Goal: Information Seeking & Learning: Learn about a topic

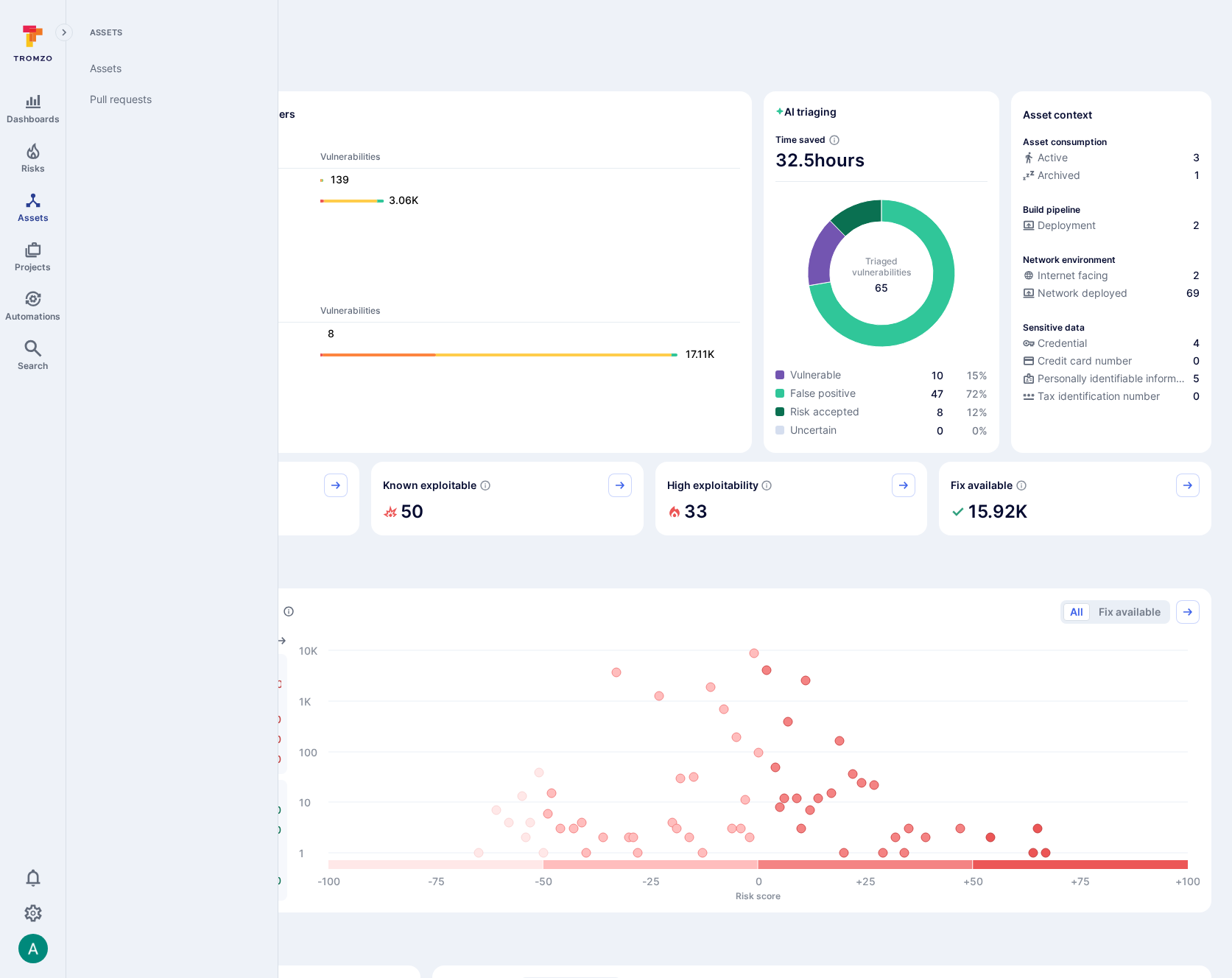
click at [30, 210] on link "Assets" at bounding box center [32, 206] width 66 height 43
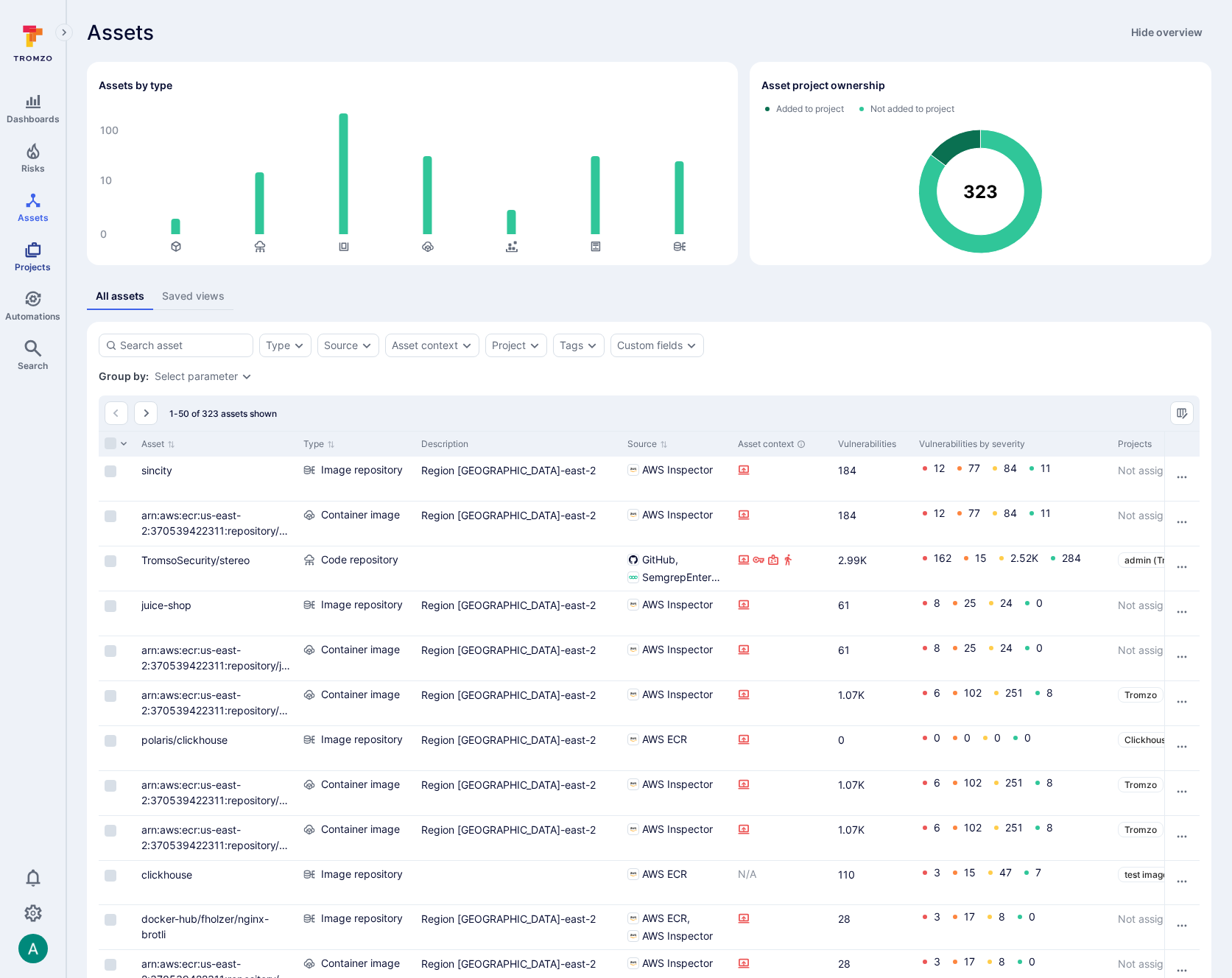
click at [25, 241] on icon "Projects" at bounding box center [33, 249] width 18 height 18
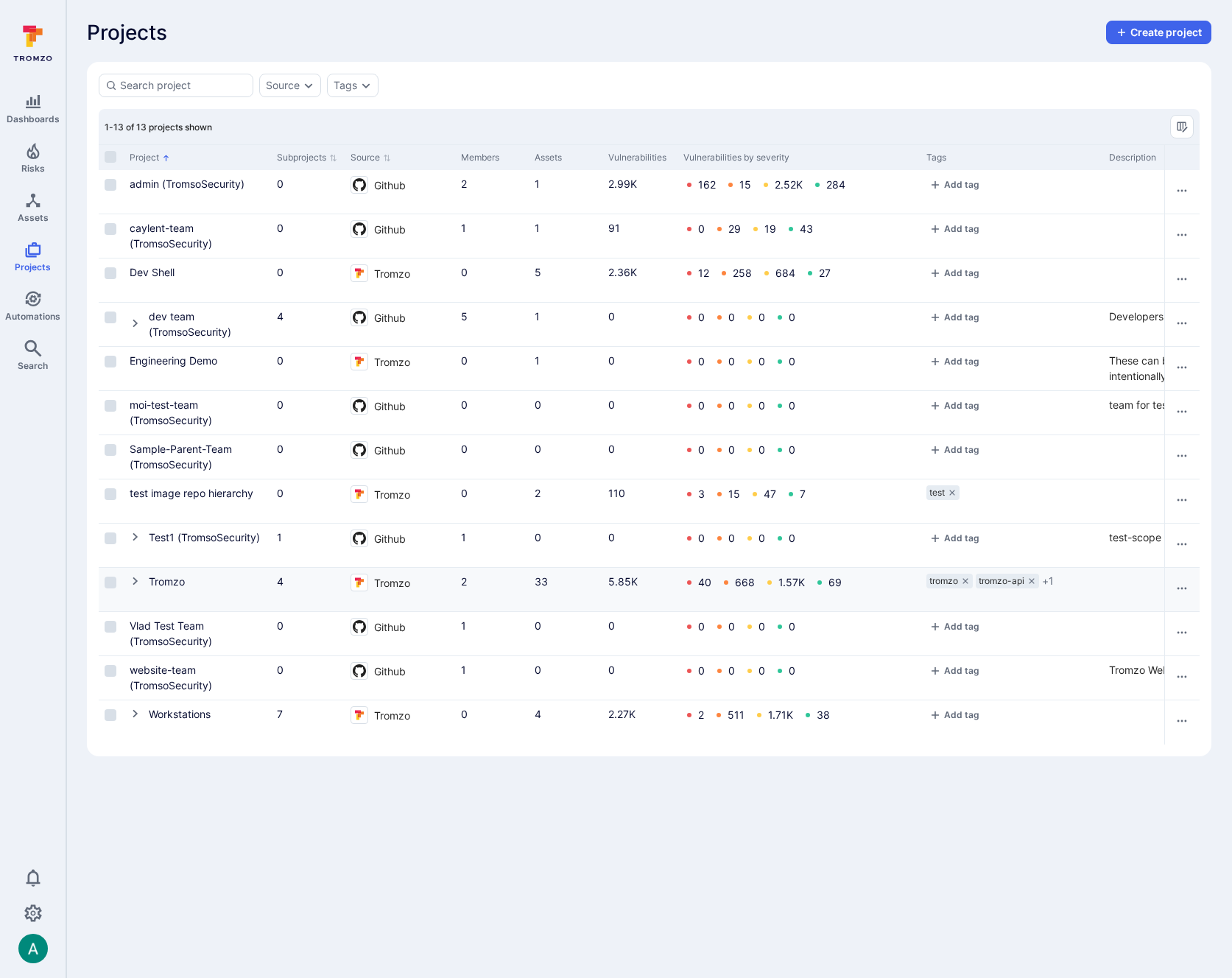
click at [132, 579] on icon "Cell for Project" at bounding box center [135, 580] width 11 height 11
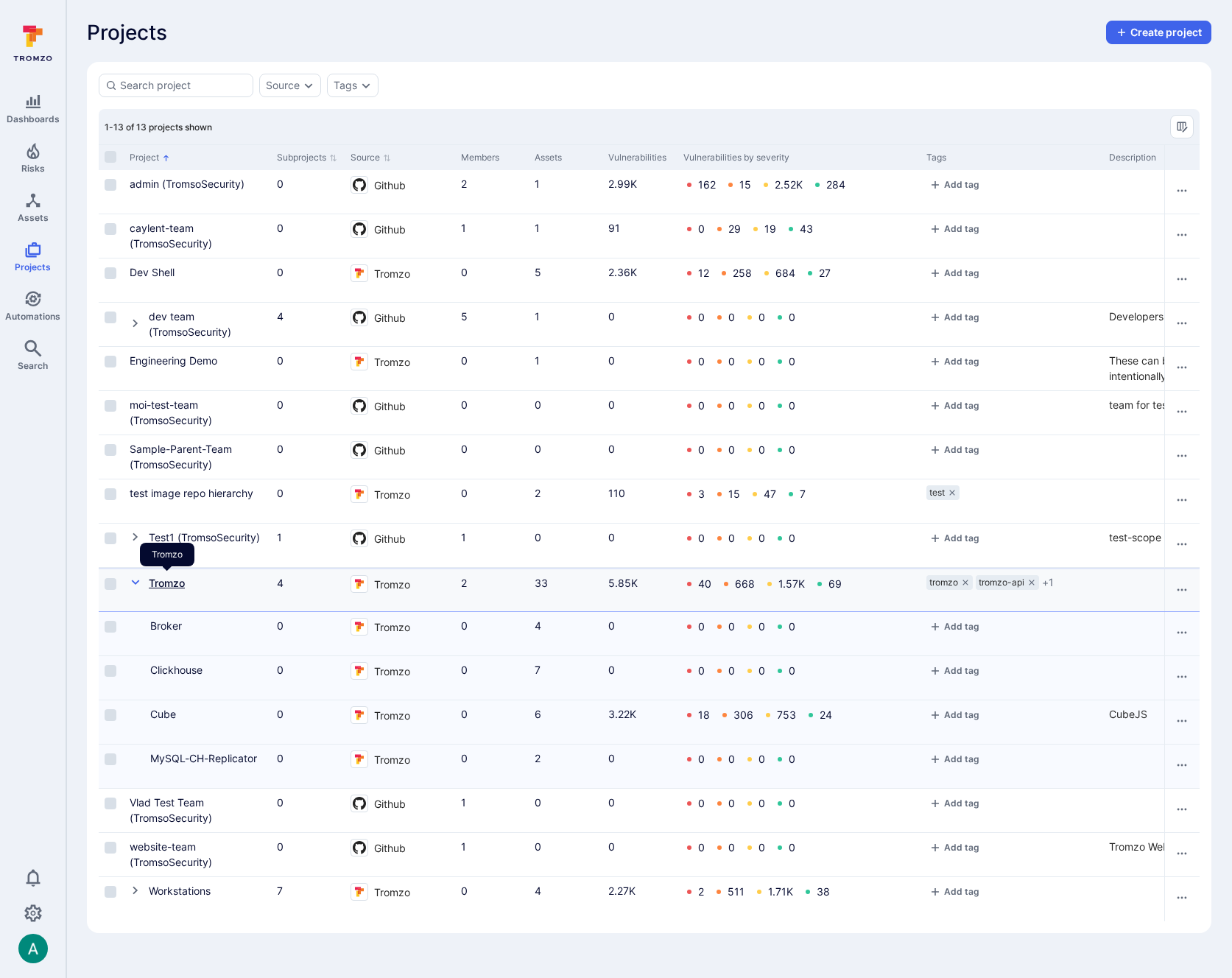
click at [168, 583] on link "Tromzo" at bounding box center [166, 583] width 36 height 12
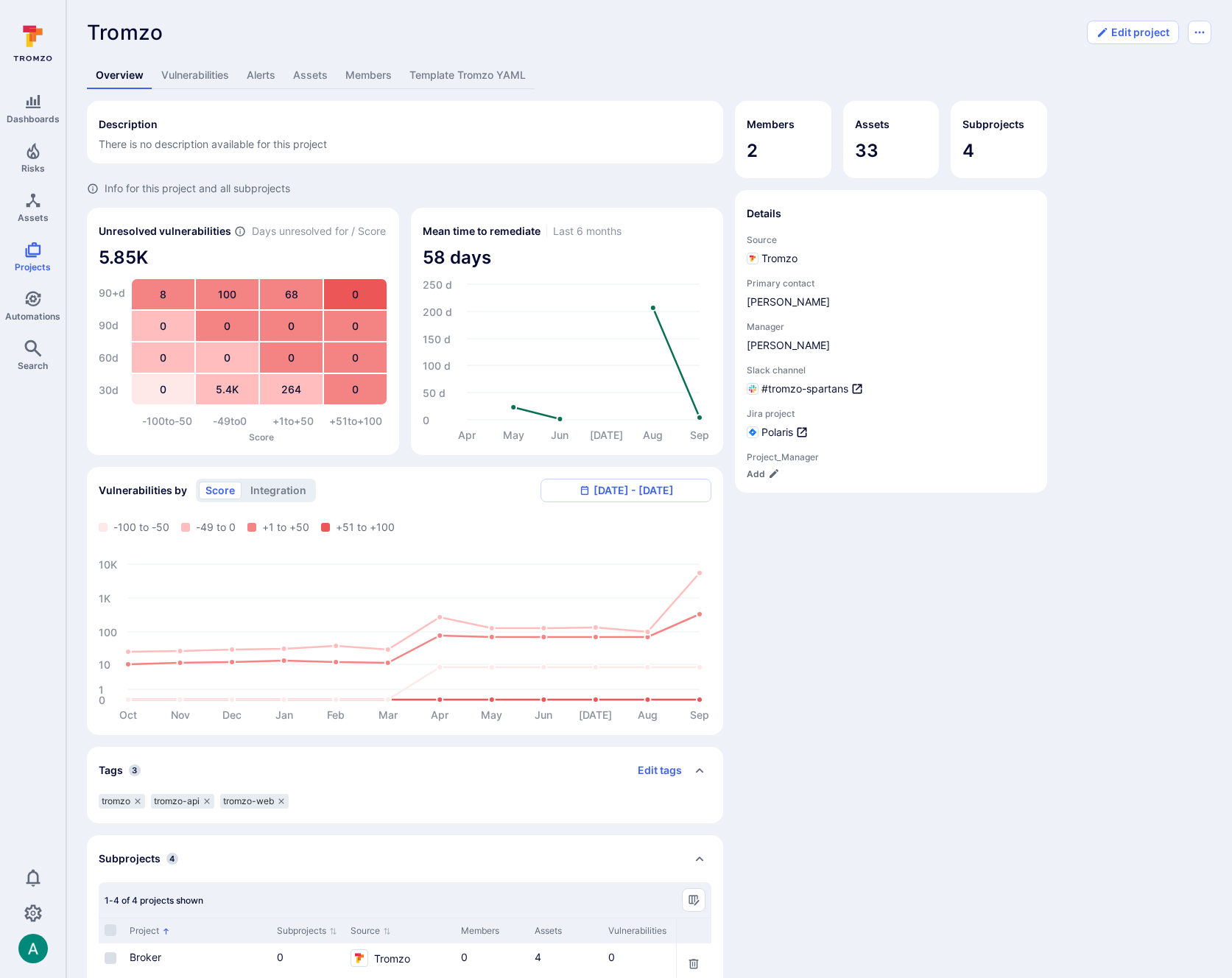
click at [211, 81] on link "Vulnerabilities" at bounding box center [195, 75] width 85 height 27
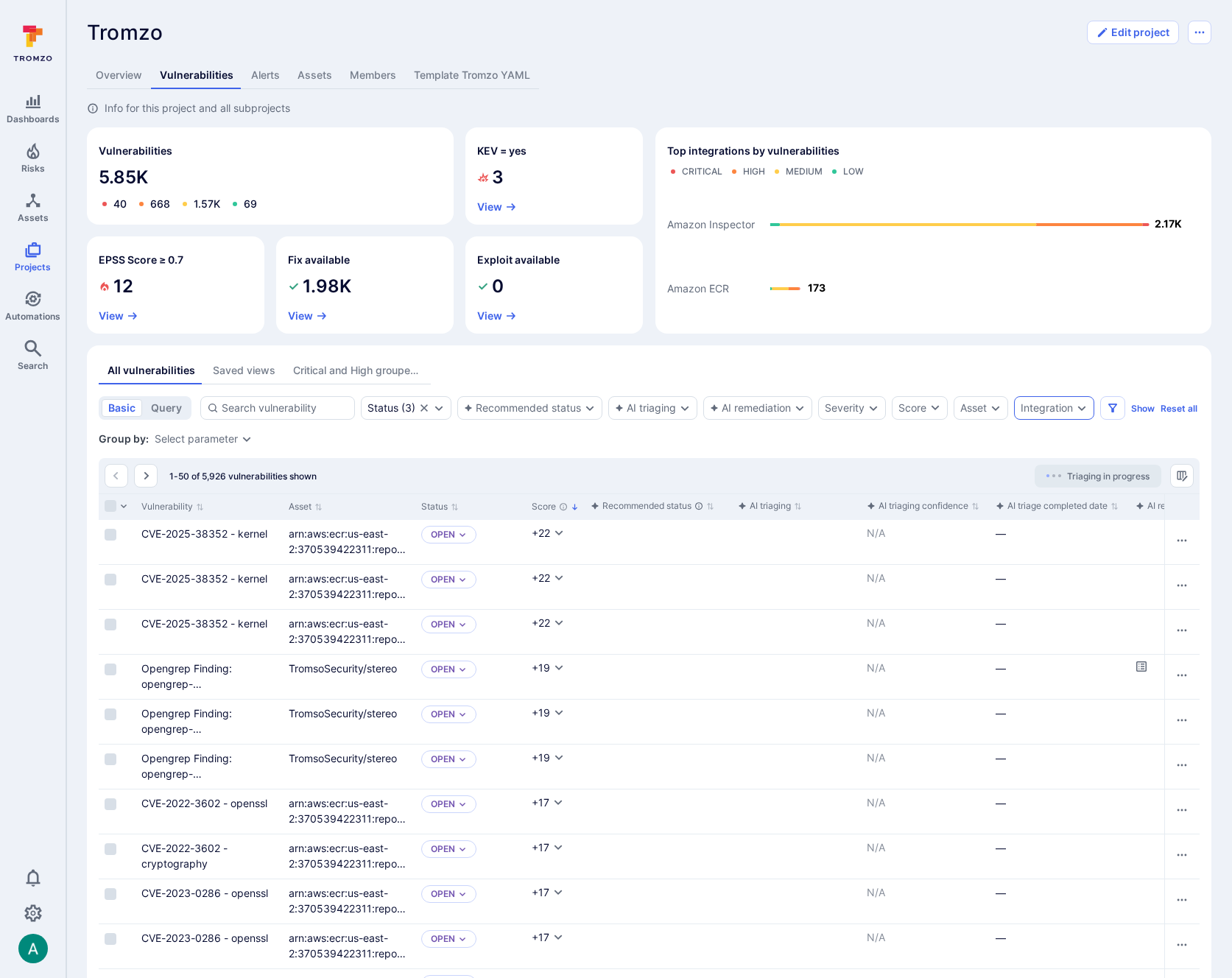
click at [1072, 411] on div "Integration" at bounding box center [1047, 407] width 53 height 11
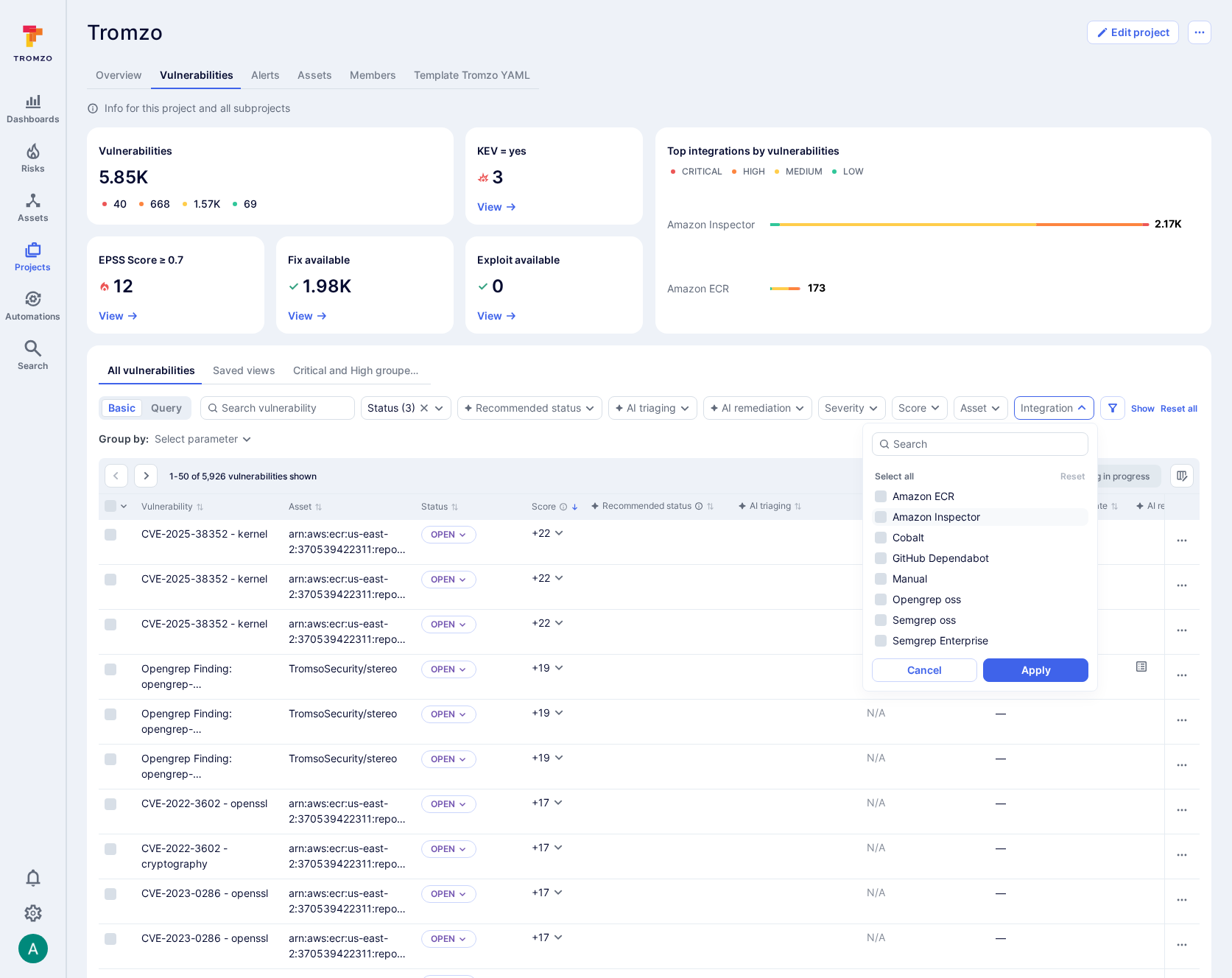
click at [974, 514] on li "Amazon Inspector" at bounding box center [979, 517] width 217 height 18
click at [972, 555] on li "GitHub Dependabot" at bounding box center [979, 558] width 217 height 18
click at [1044, 678] on button "Apply" at bounding box center [1035, 670] width 105 height 24
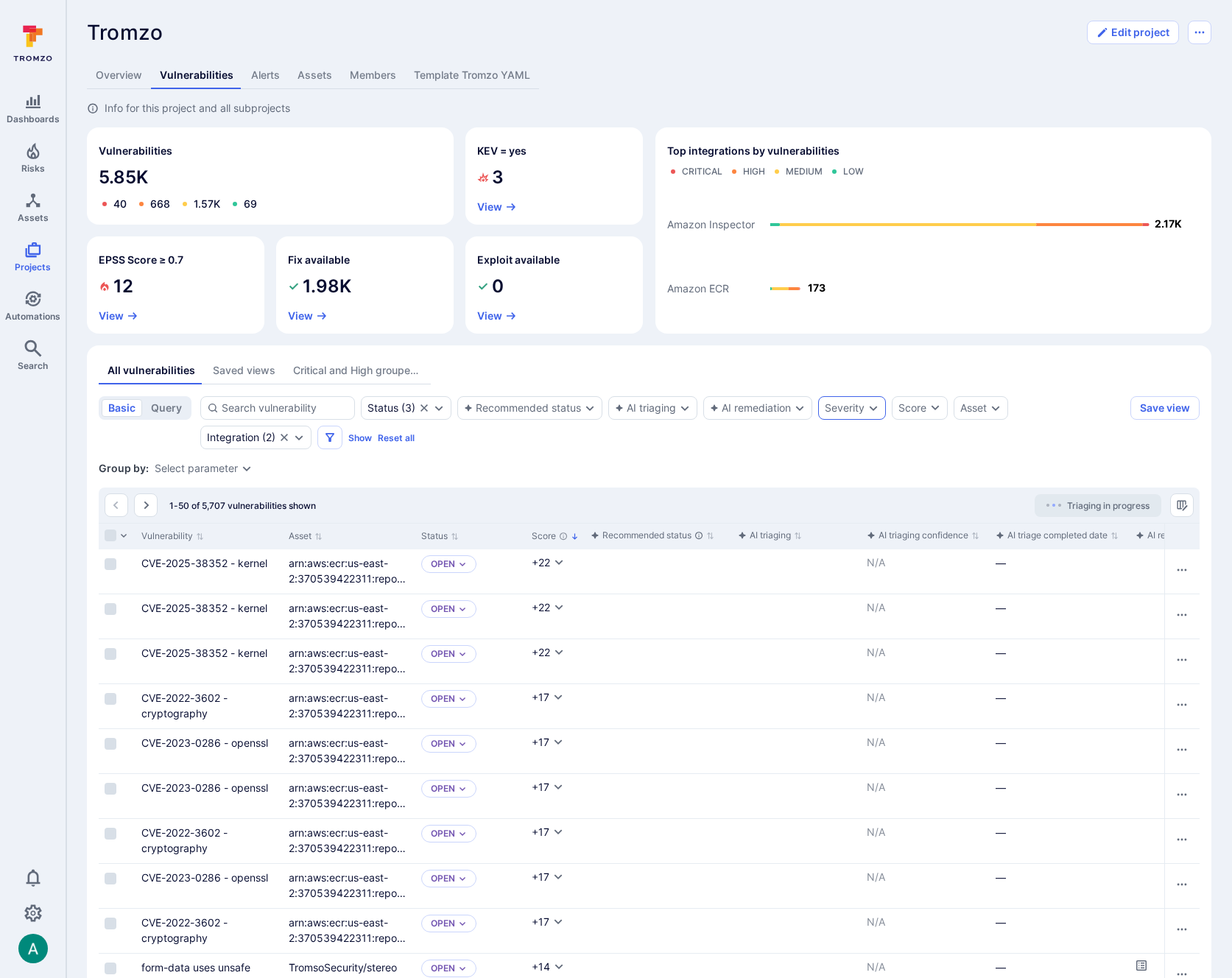
click at [868, 409] on icon "Expand dropdown" at bounding box center [872, 407] width 11 height 11
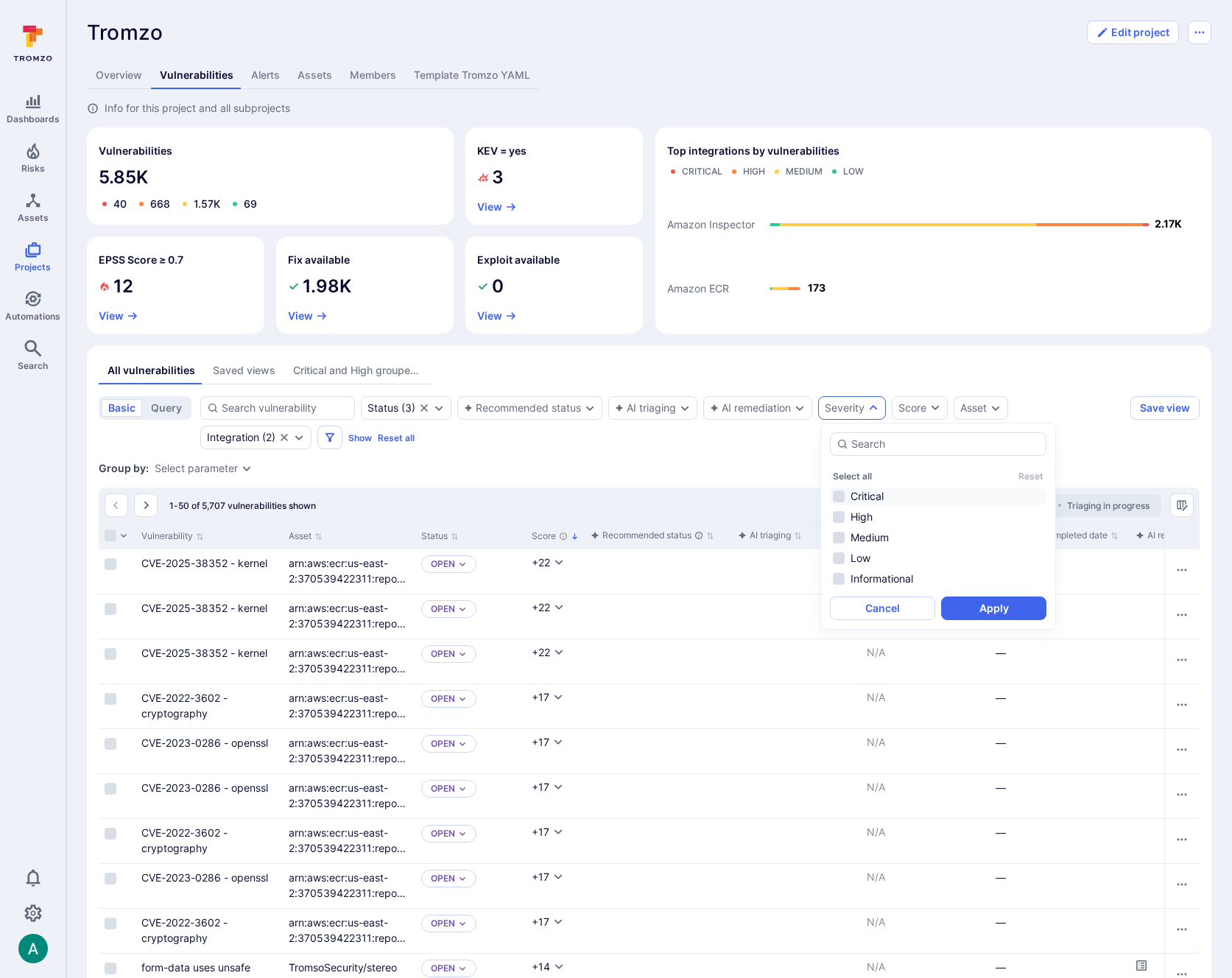
click at [861, 492] on li "Critical" at bounding box center [938, 496] width 217 height 18
click at [861, 517] on li "High" at bounding box center [938, 517] width 217 height 18
click at [1004, 612] on button "Apply" at bounding box center [993, 608] width 105 height 24
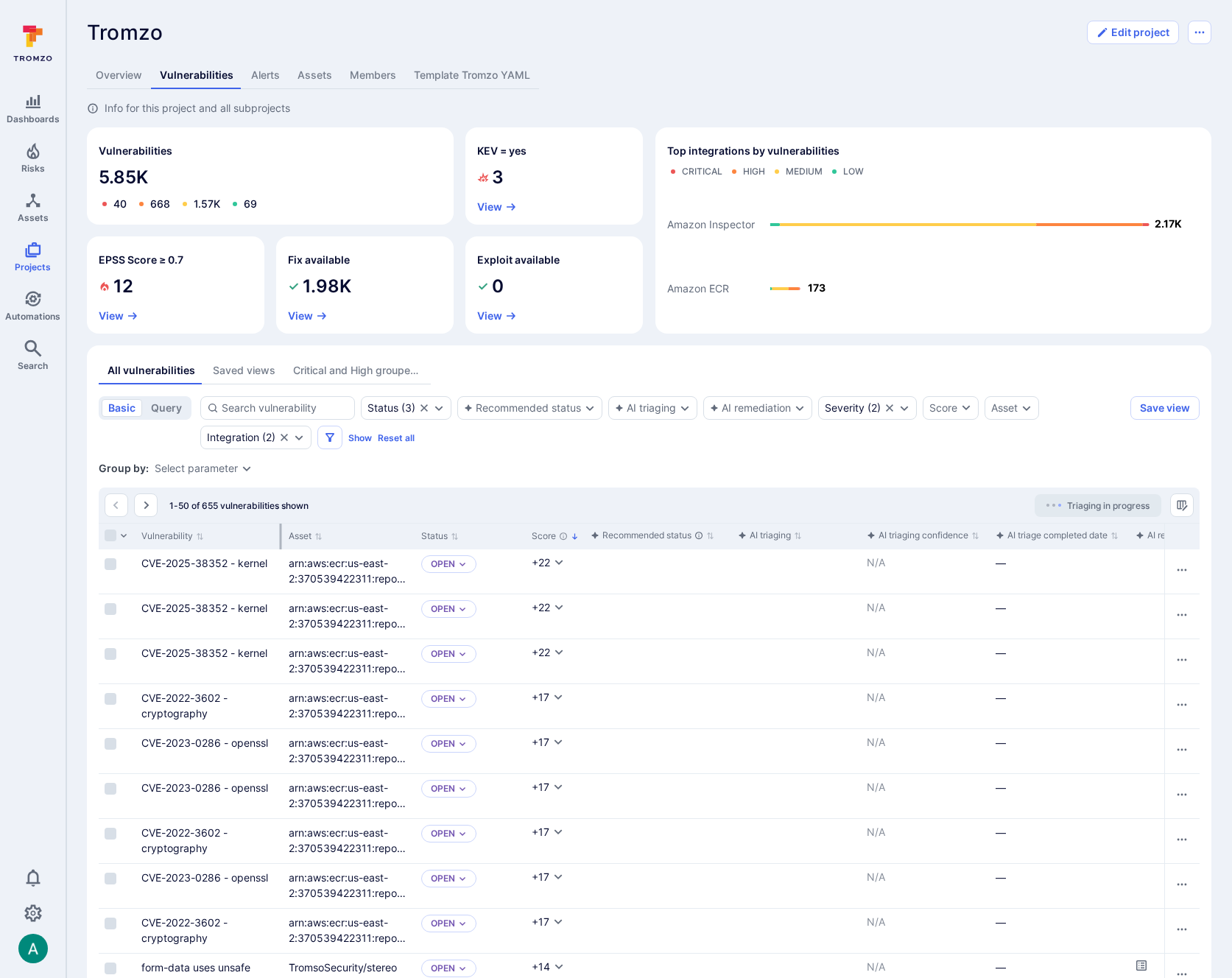
scroll to position [2, 0]
drag, startPoint x: 280, startPoint y: 536, endPoint x: 362, endPoint y: 530, distance: 82.2
click at [282, 531] on div at bounding box center [281, 535] width 3 height 25
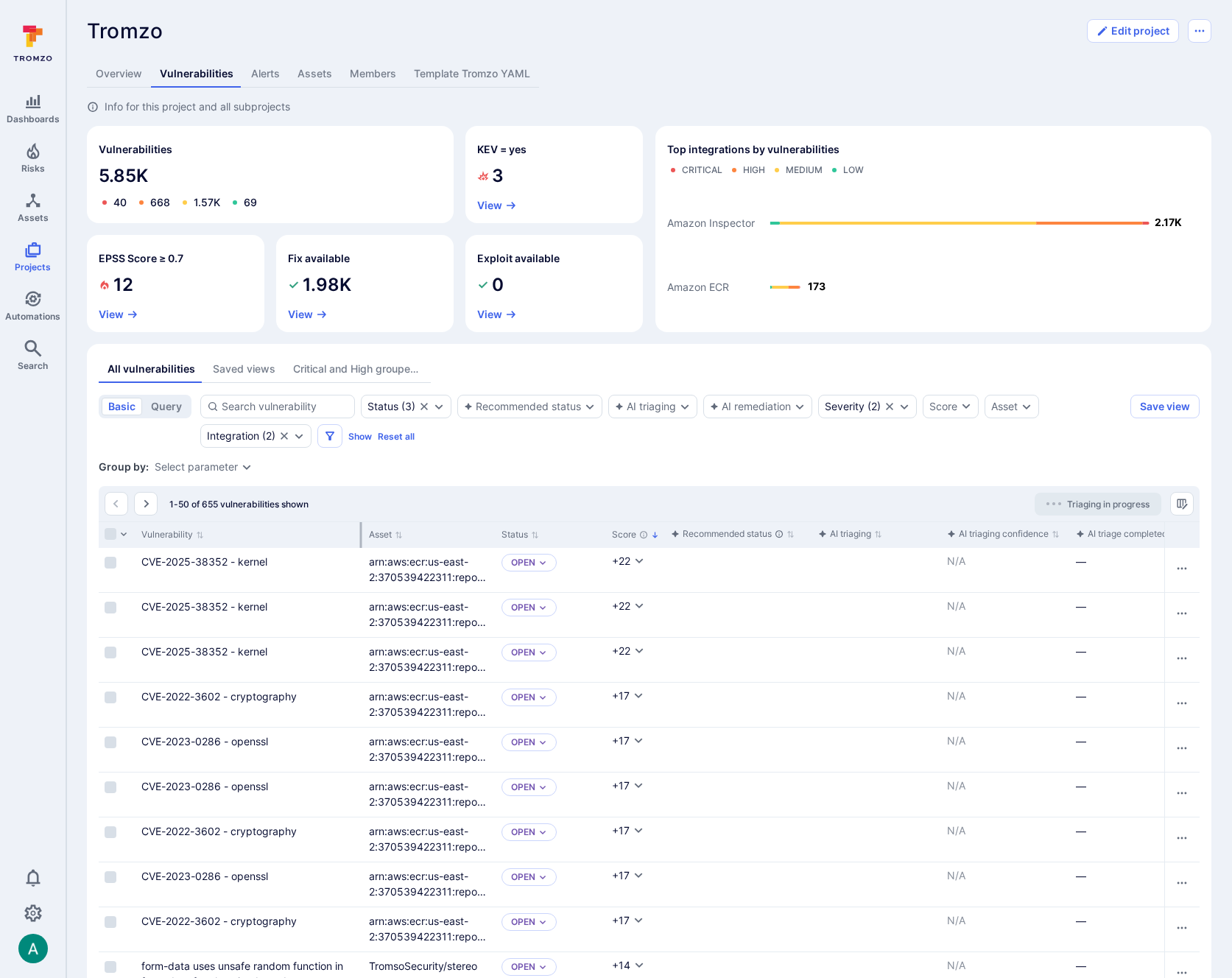
scroll to position [0, 0]
click at [245, 468] on icon "Expand dropdown" at bounding box center [246, 468] width 11 height 11
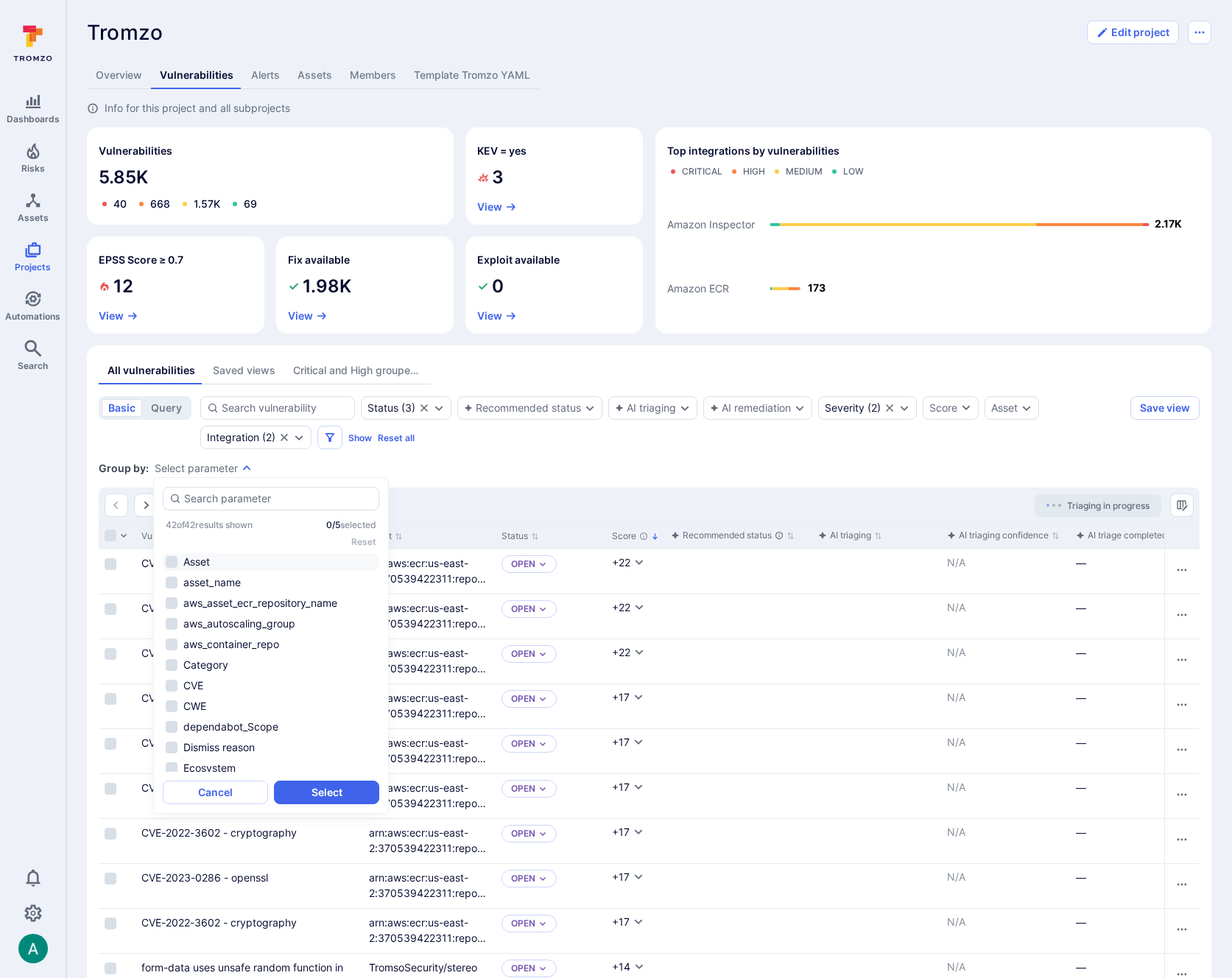
click at [201, 570] on li "Asset" at bounding box center [270, 562] width 217 height 18
click at [296, 737] on li "Vulnerable version" at bounding box center [270, 743] width 217 height 18
click at [294, 737] on li "Vulnerable version" at bounding box center [270, 743] width 217 height 18
click at [290, 710] on ul "Asset asset_name aws_asset_ecr_repository_name aws_autoscaling_group aws_contai…" at bounding box center [270, 662] width 217 height 219
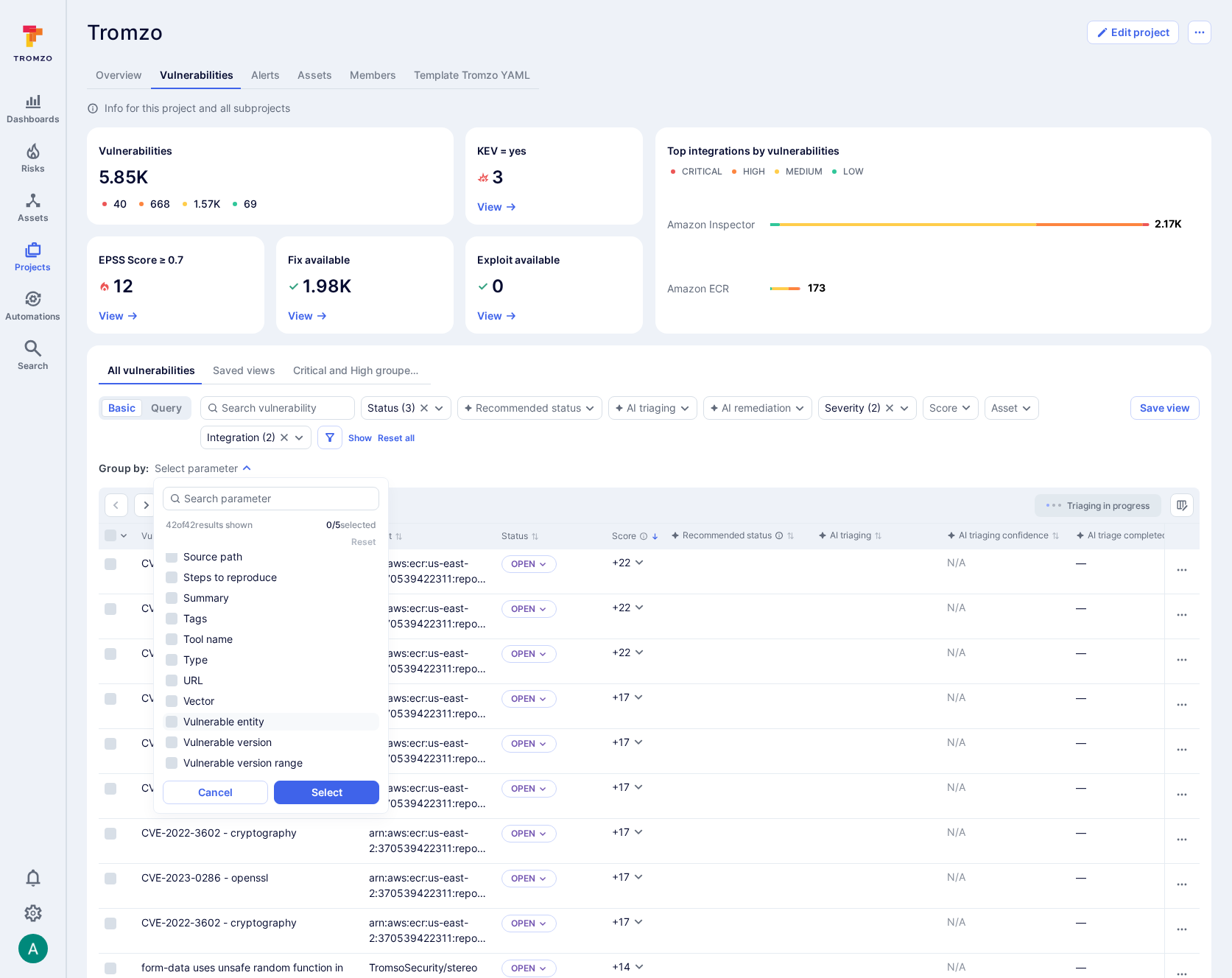
click at [297, 721] on li "Vulnerable entity" at bounding box center [270, 722] width 217 height 18
click at [344, 793] on button "Select" at bounding box center [326, 792] width 105 height 24
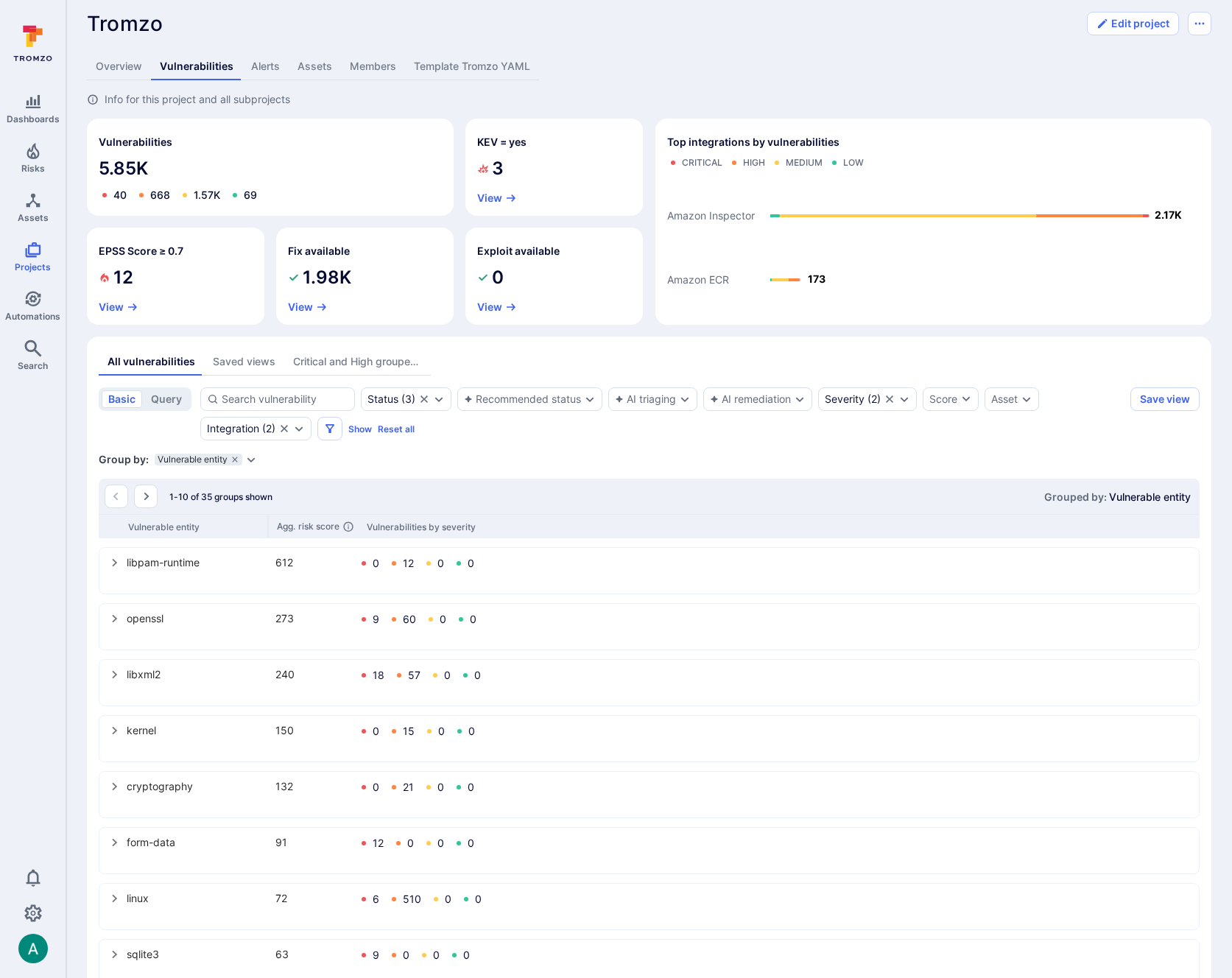
scroll to position [11, 0]
click at [489, 471] on section "basic query Status ( 3 ) Recommended status AI triaging AI remediation Severity…" at bounding box center [648, 742] width 1100 height 711
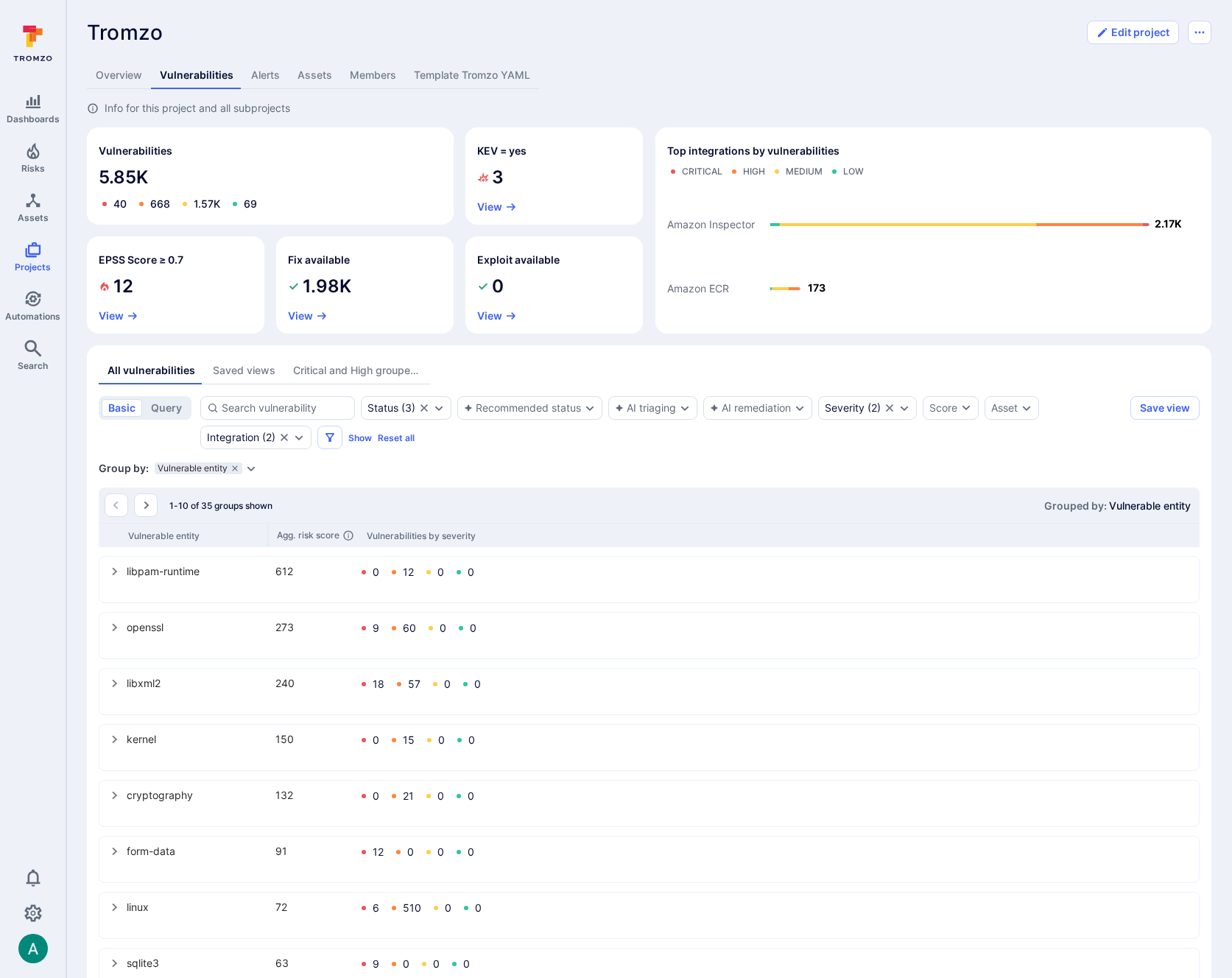
scroll to position [2, 0]
click at [483, 471] on div "Group by: Vulnerable entity Select parameter" at bounding box center [648, 467] width 1100 height 15
click at [255, 470] on icon "Expand dropdown" at bounding box center [250, 468] width 11 height 11
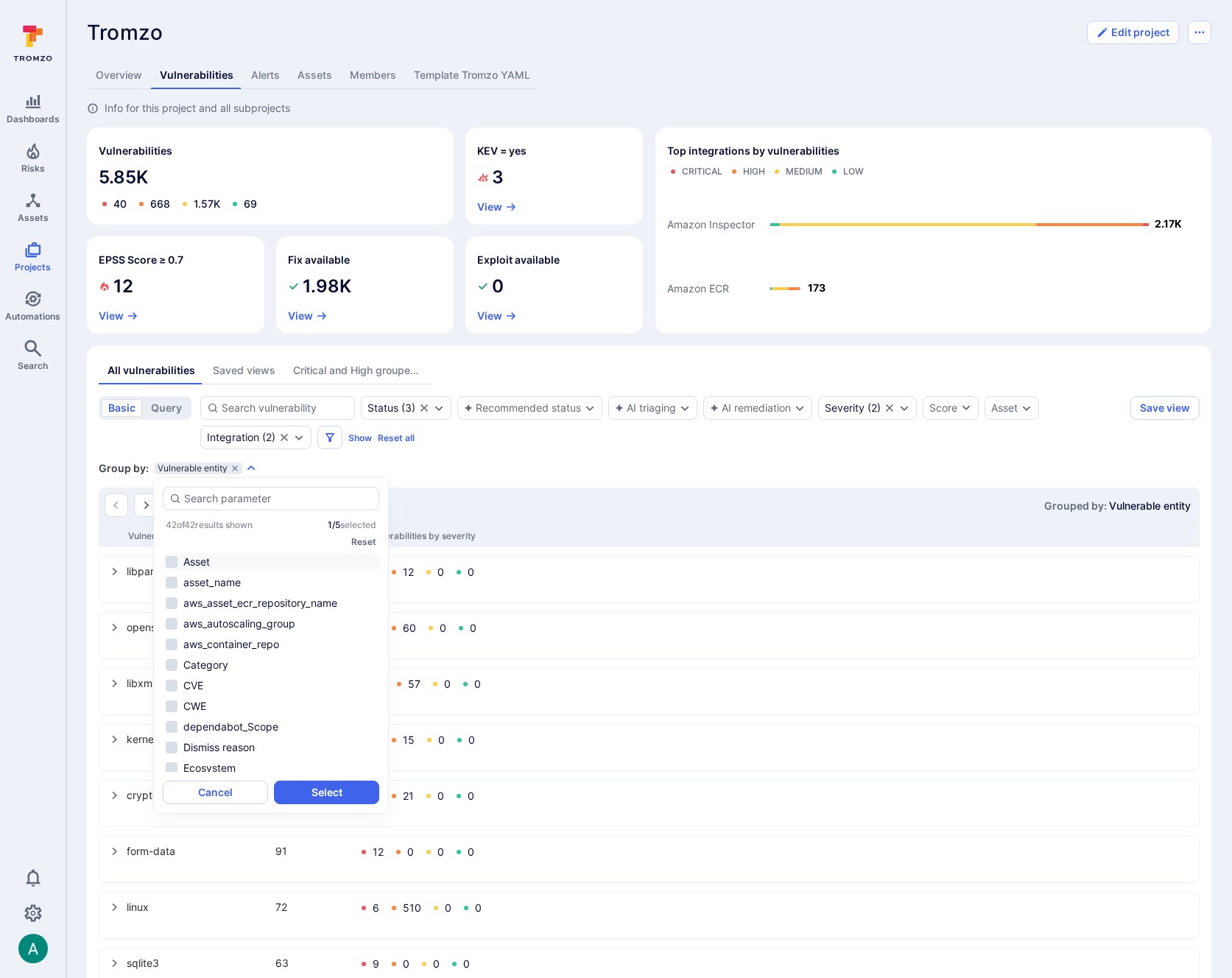
click at [199, 562] on li "Asset" at bounding box center [270, 562] width 217 height 18
click at [338, 789] on button "Select" at bounding box center [326, 792] width 105 height 24
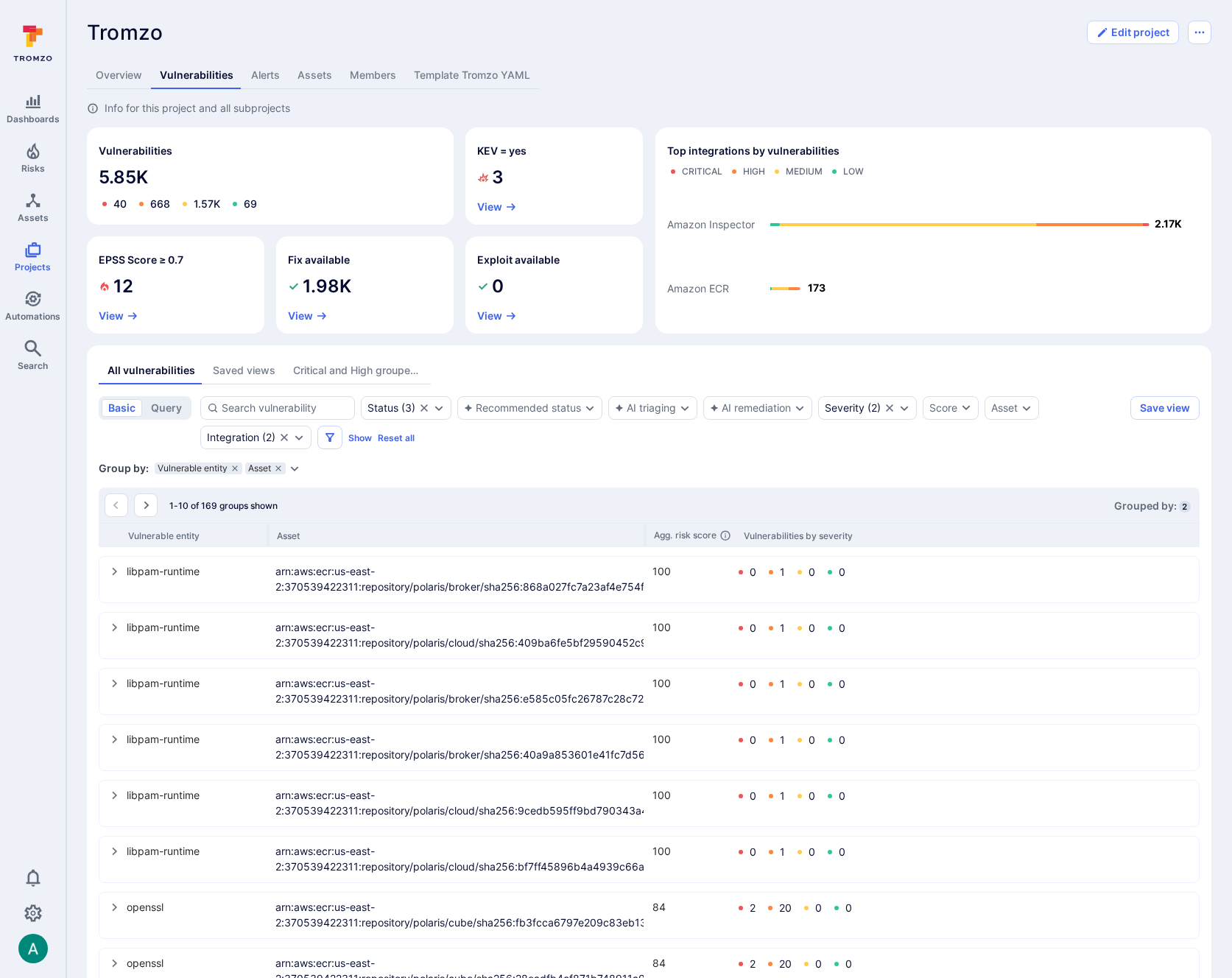
drag, startPoint x: 417, startPoint y: 530, endPoint x: 673, endPoint y: 528, distance: 256.0
click at [673, 528] on div "Vulnerable entity Asset Agg. risk score Vulnerabilities by severity" at bounding box center [648, 536] width 1100 height 25
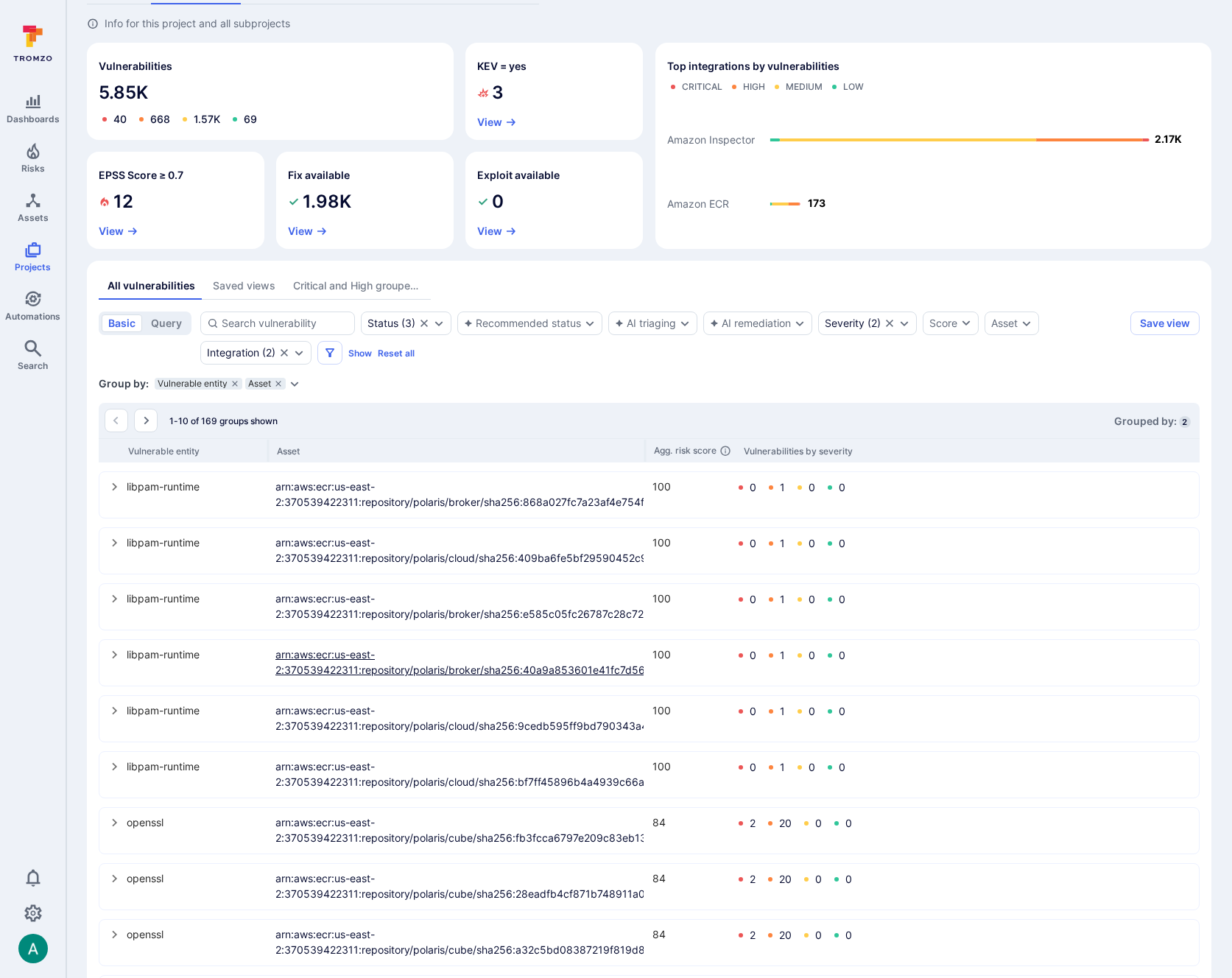
scroll to position [162, 0]
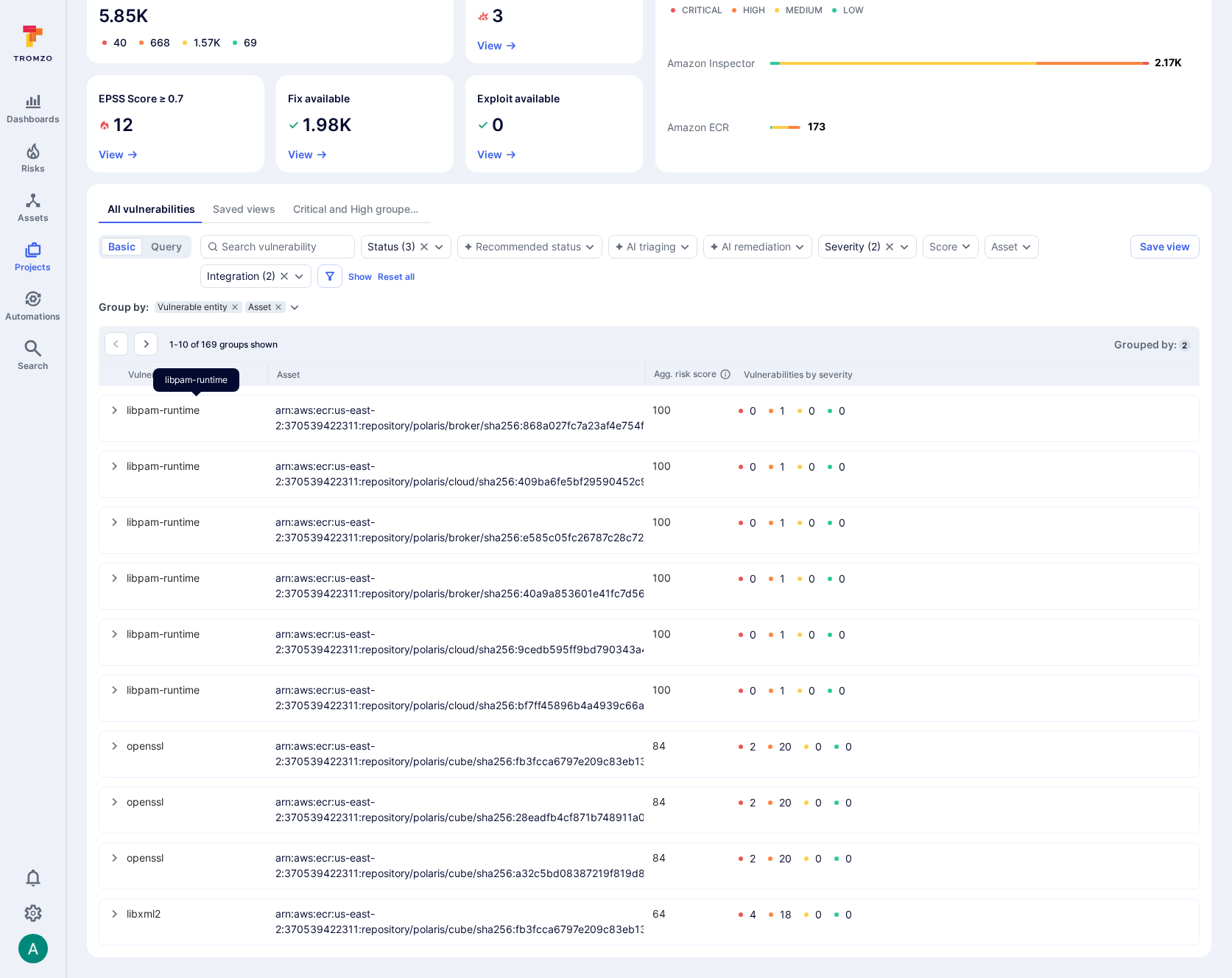
click at [135, 409] on div "libpam-runtime" at bounding box center [196, 410] width 140 height 16
click at [111, 411] on icon "select group" at bounding box center [114, 410] width 11 height 11
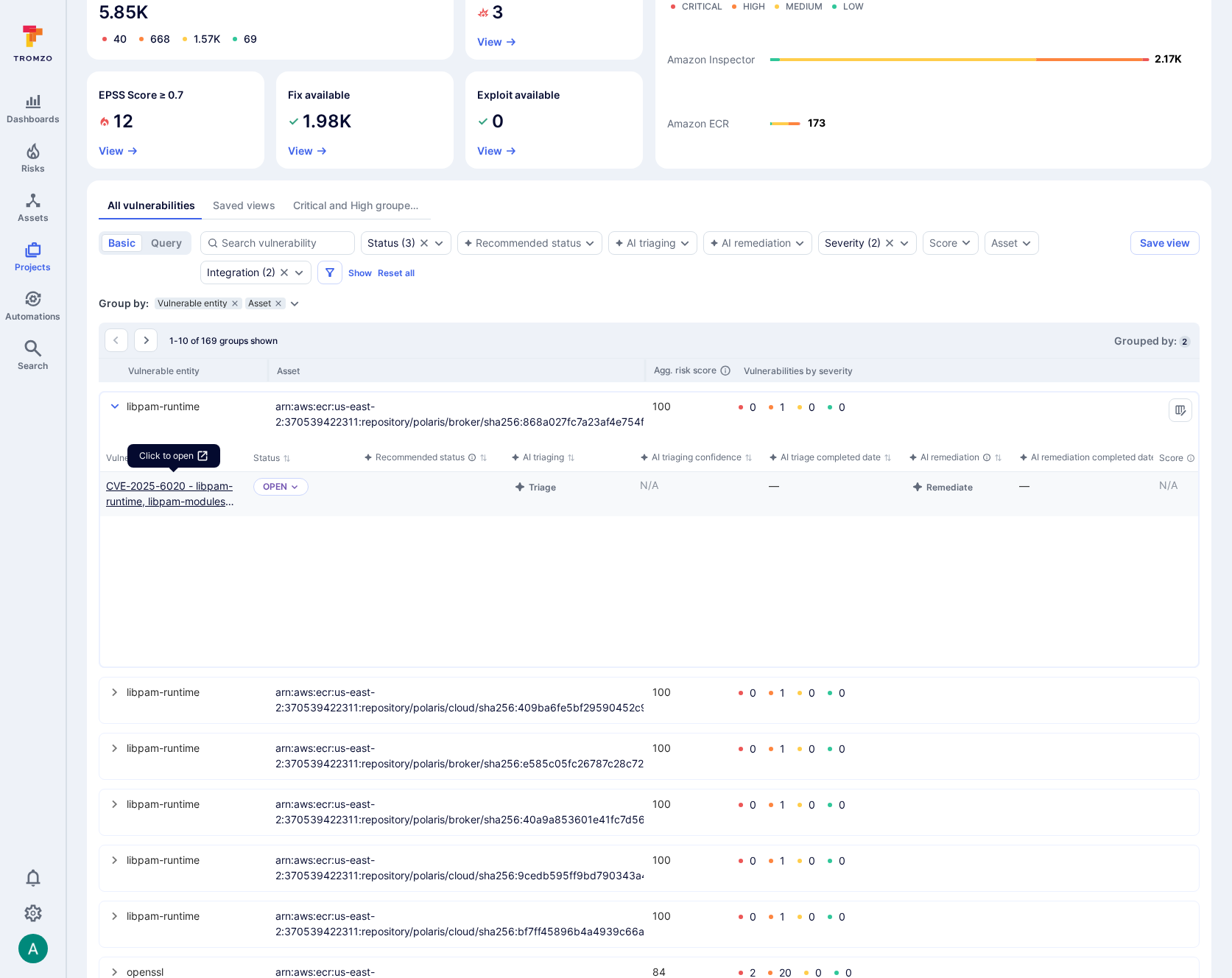
scroll to position [168, 0]
click at [548, 487] on button "Triage" at bounding box center [534, 485] width 48 height 18
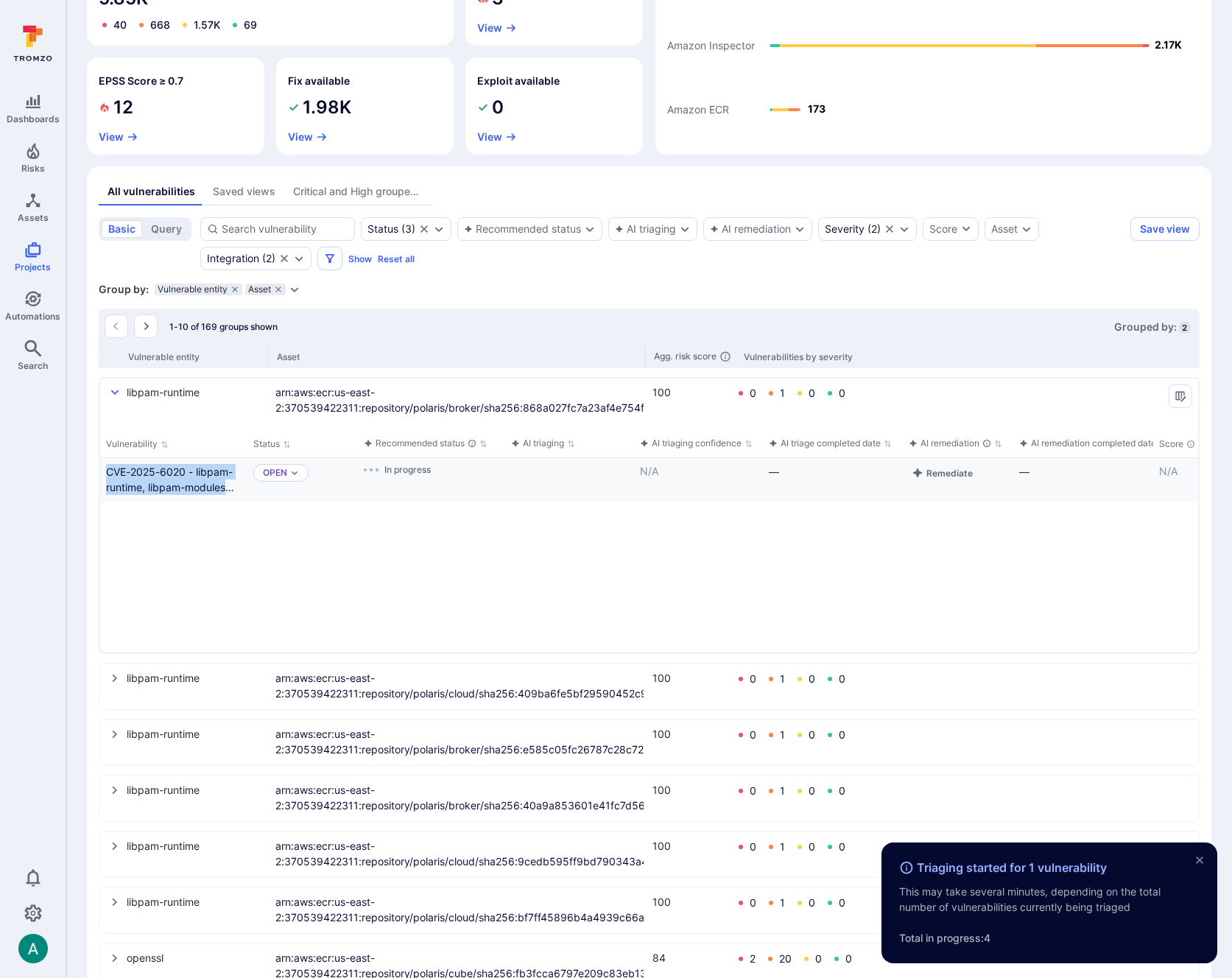
scroll to position [0, 0]
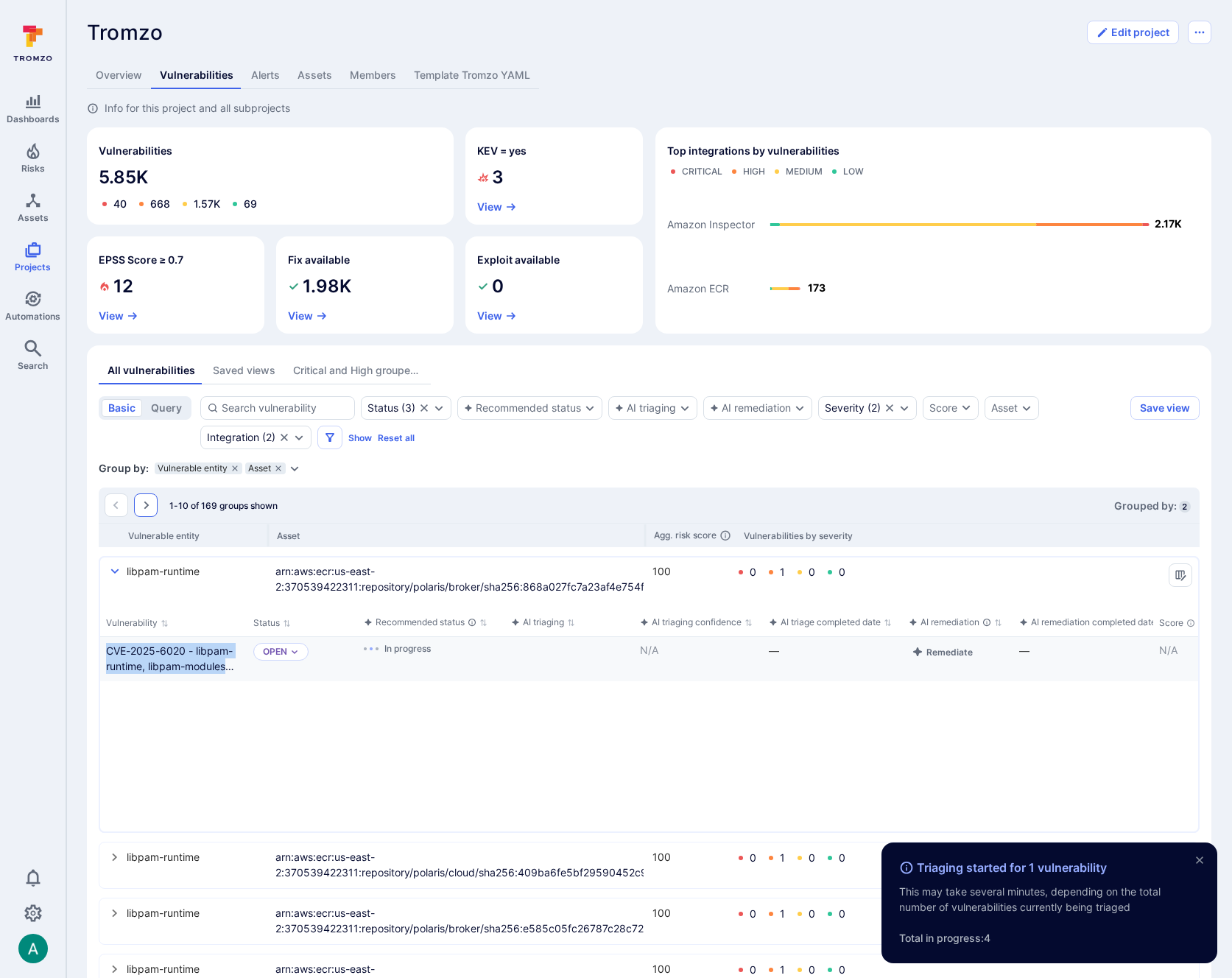
click at [148, 507] on icon "Go to the next page" at bounding box center [145, 505] width 11 height 11
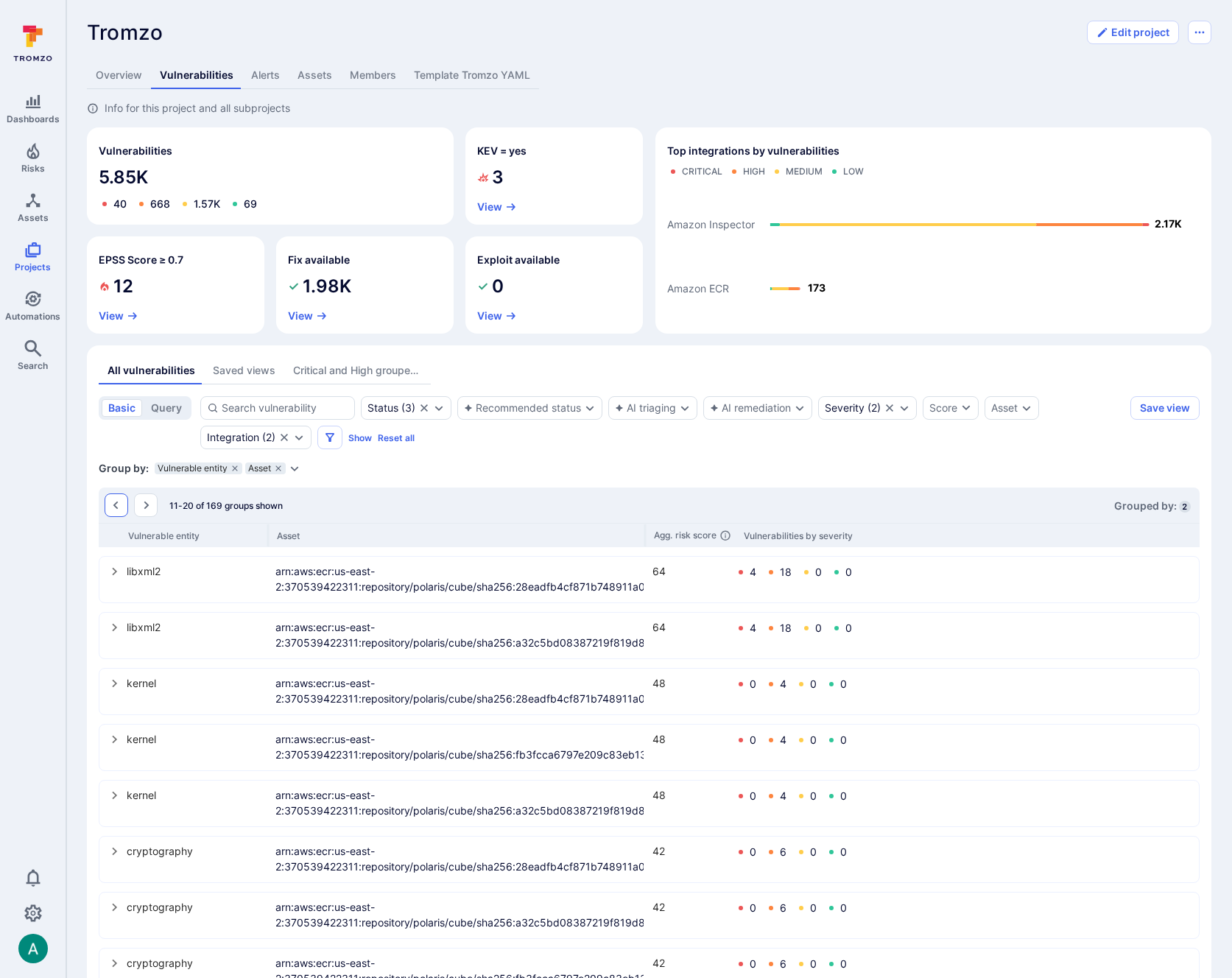
click at [117, 503] on icon "Go to the previous page" at bounding box center [116, 505] width 5 height 8
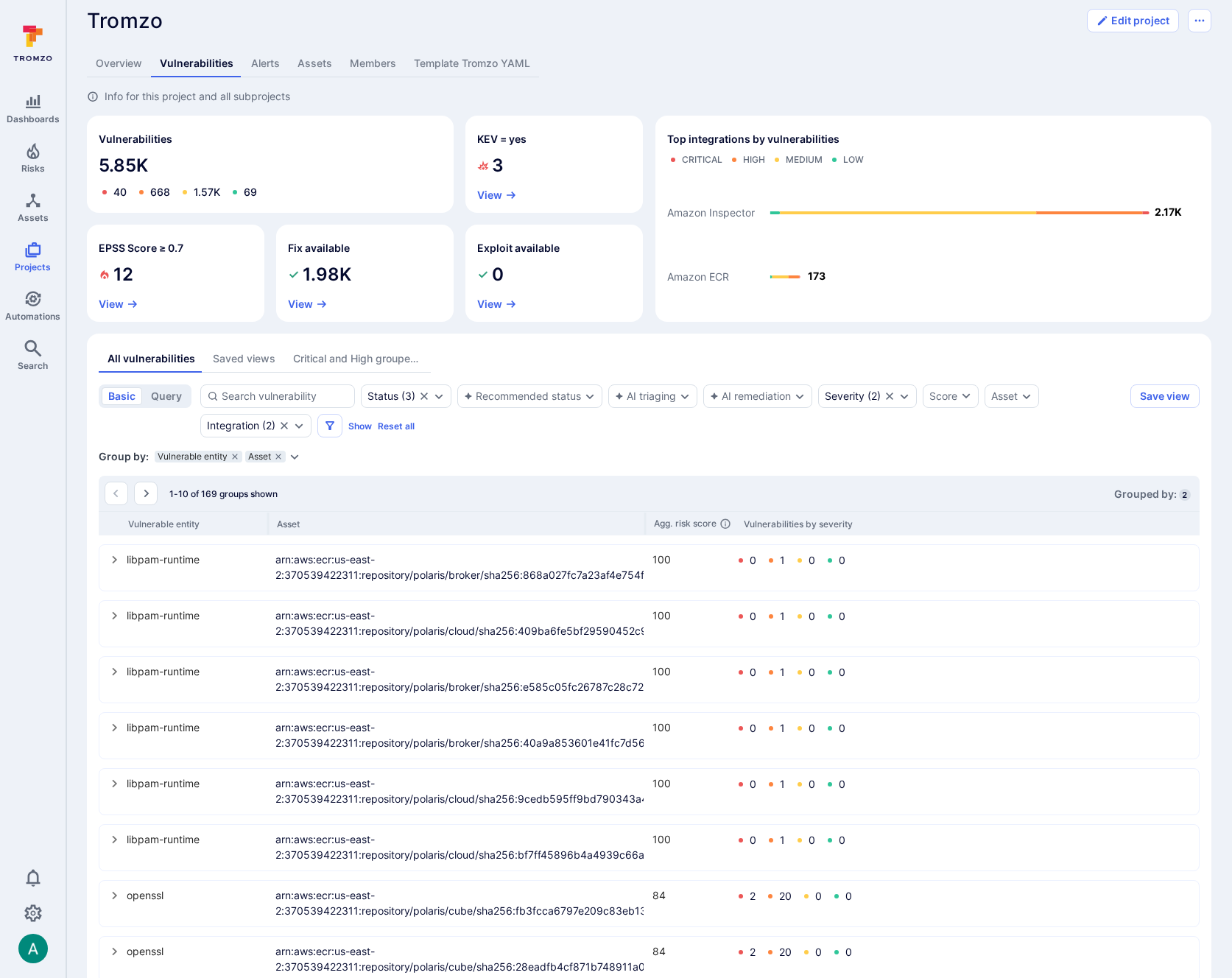
scroll to position [14, 0]
click at [150, 495] on icon "Go to the next page" at bounding box center [145, 491] width 11 height 11
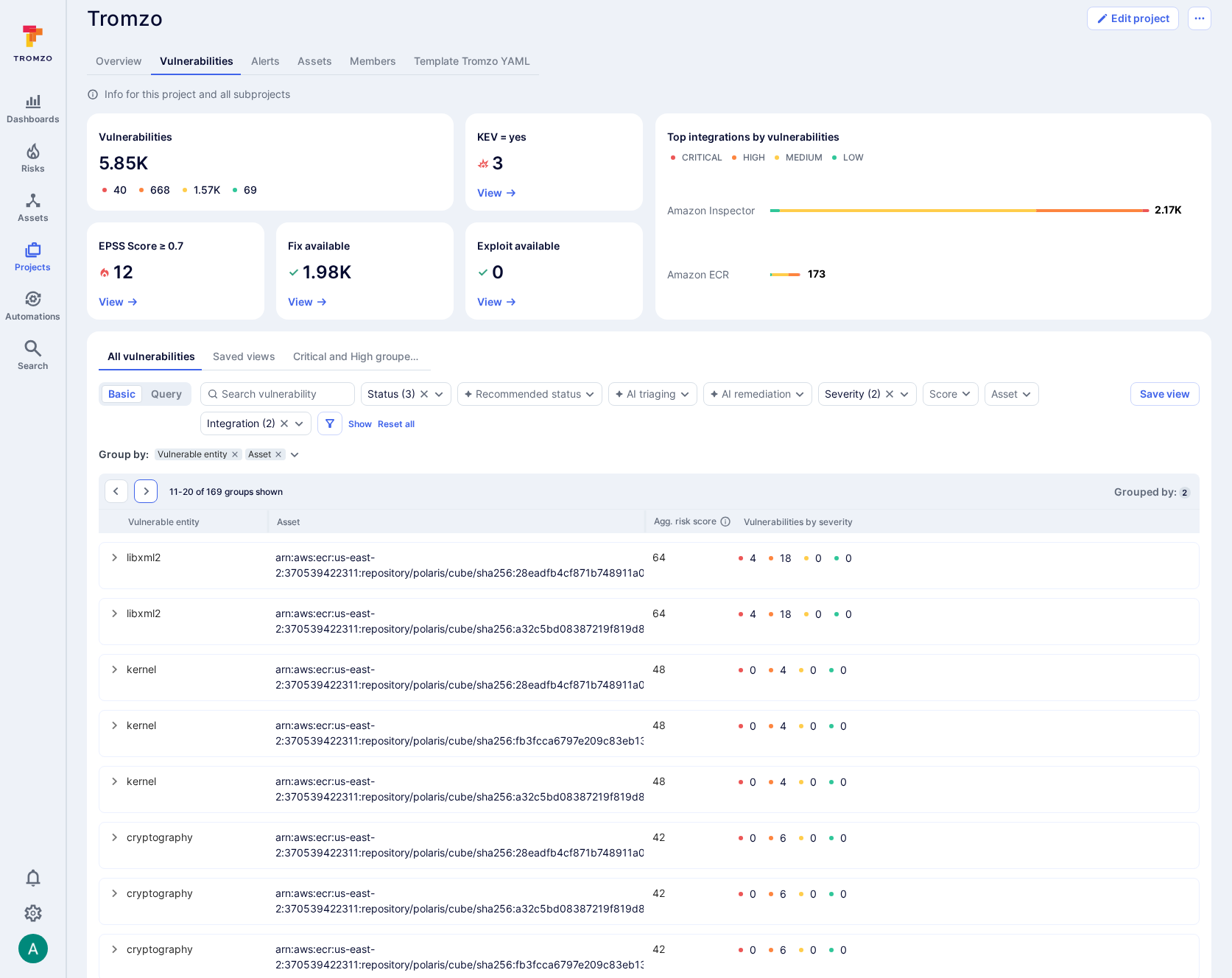
click at [150, 495] on icon "Go to the next page" at bounding box center [145, 491] width 11 height 11
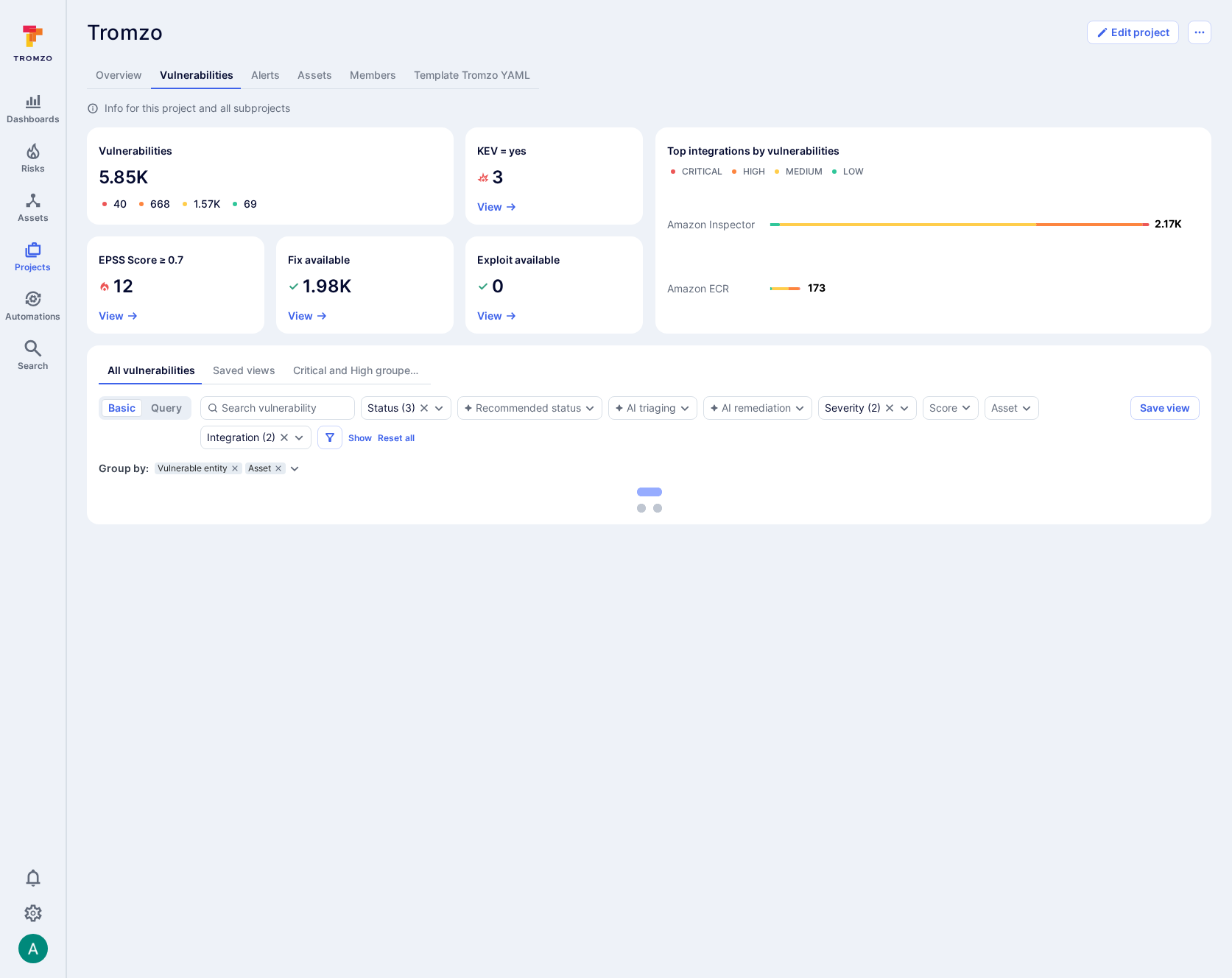
scroll to position [0, 0]
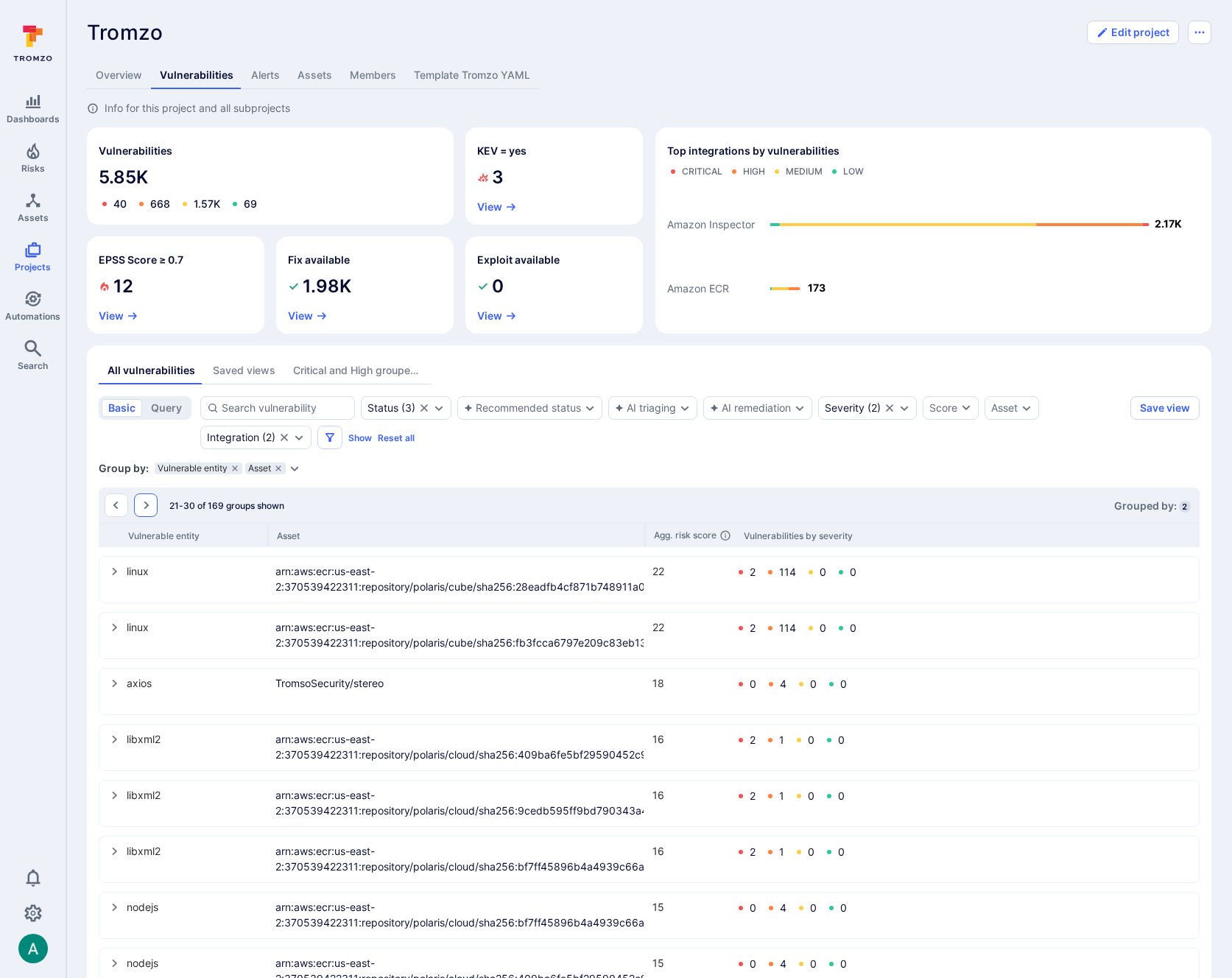
click at [149, 500] on icon "Go to the next page" at bounding box center [145, 505] width 11 height 11
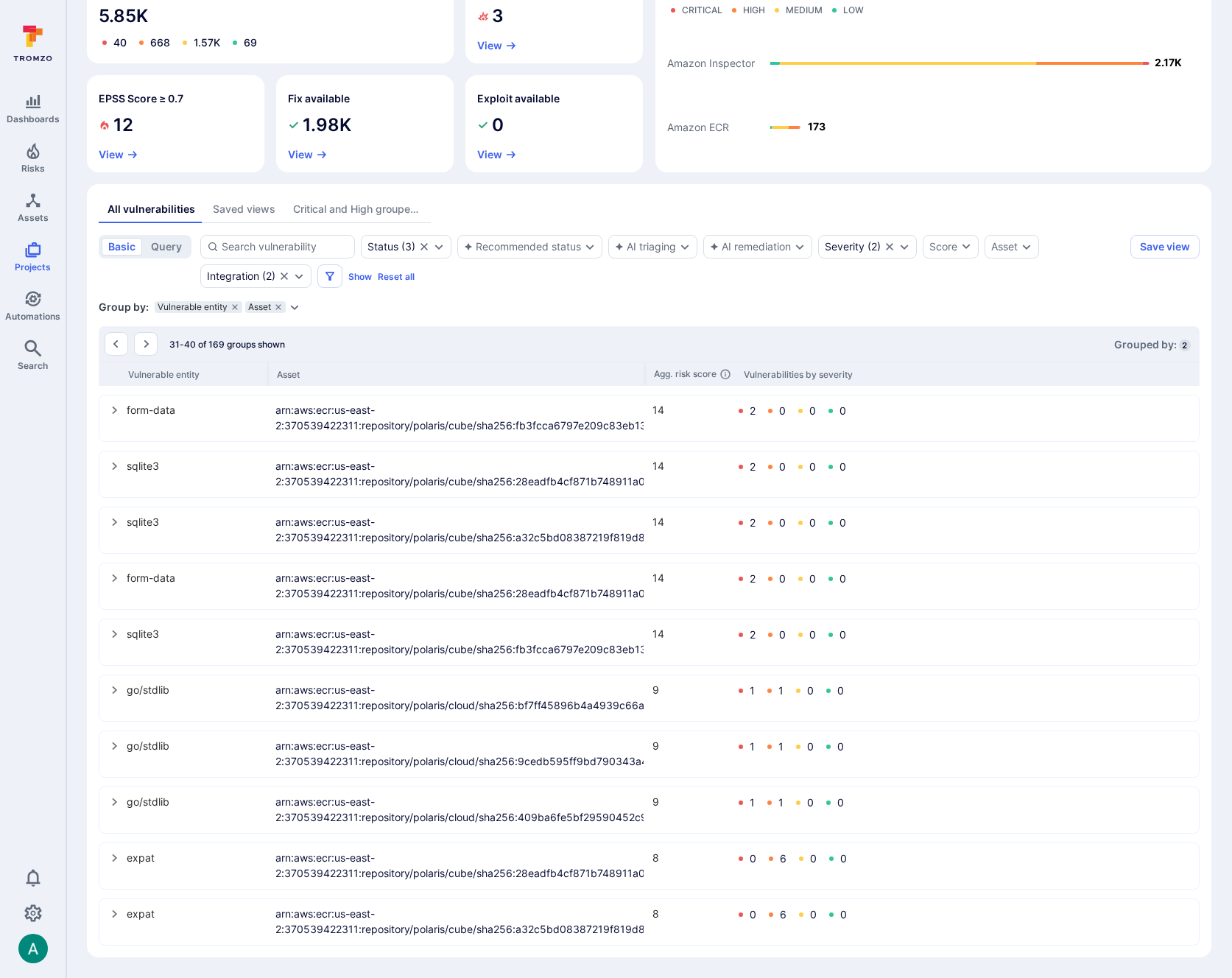
click at [295, 305] on icon "Expand dropdown" at bounding box center [294, 306] width 11 height 11
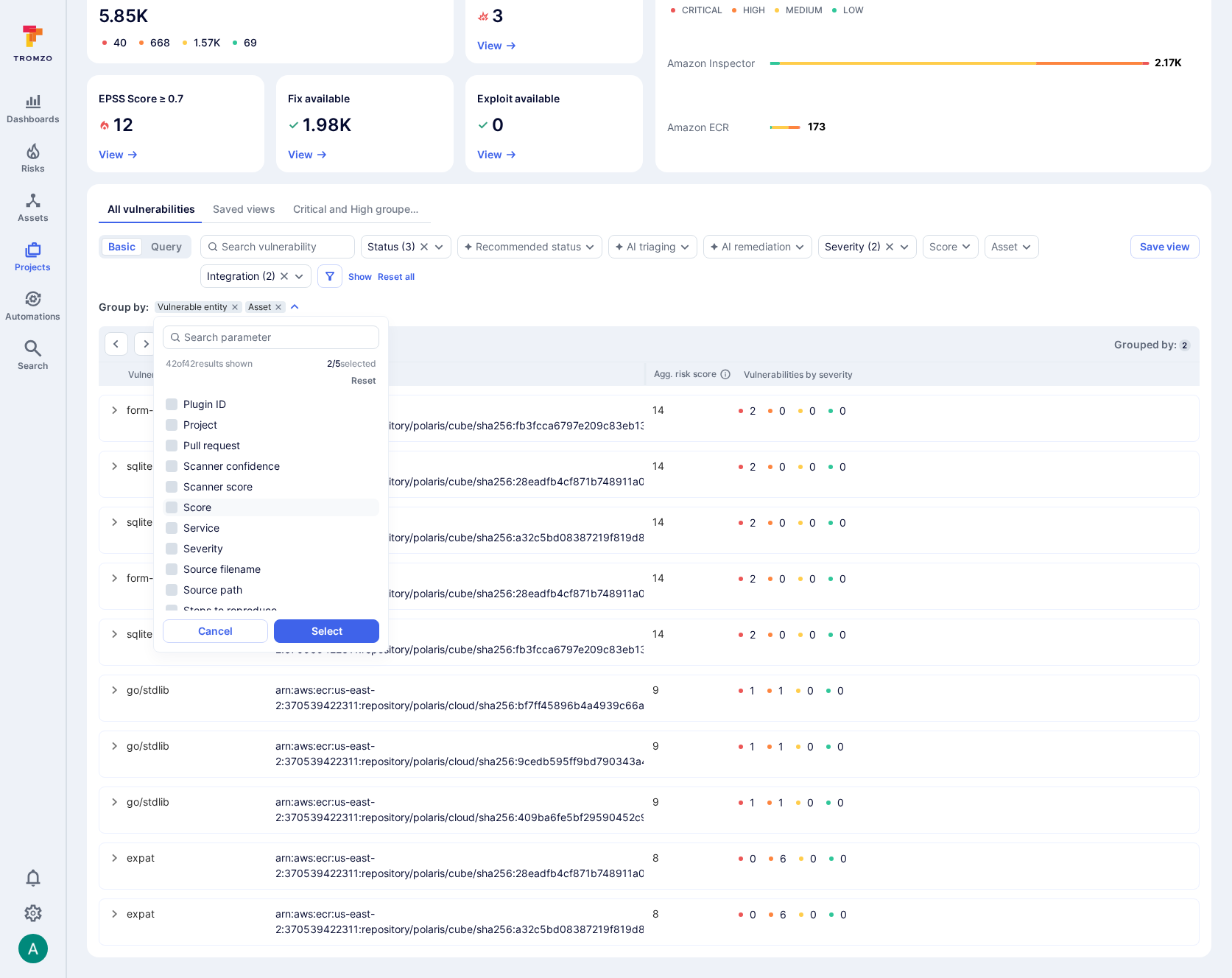
scroll to position [445, 0]
click at [218, 429] on li "Project" at bounding box center [270, 430] width 217 height 18
click at [341, 636] on button "Select" at bounding box center [326, 631] width 105 height 24
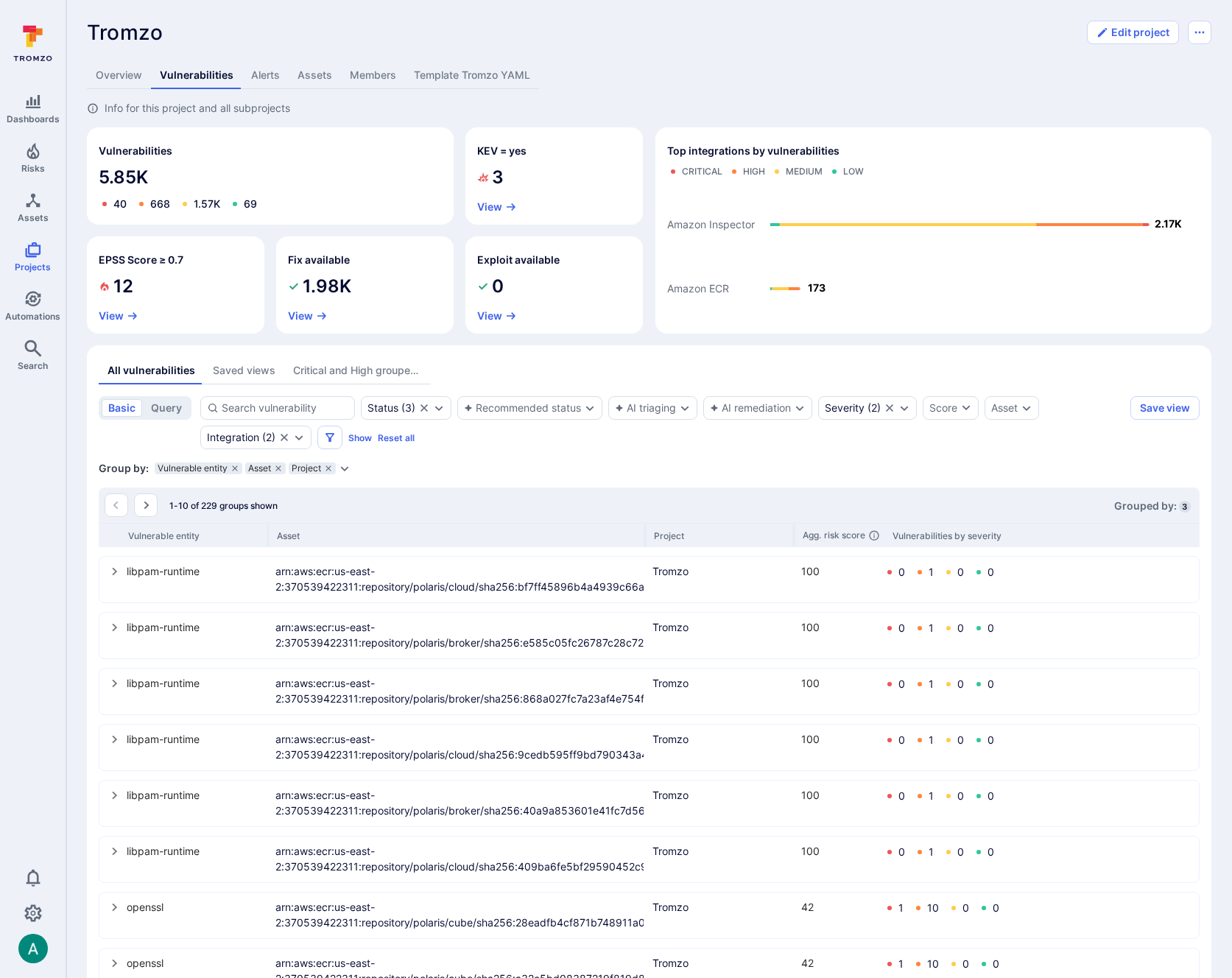
scroll to position [162, 0]
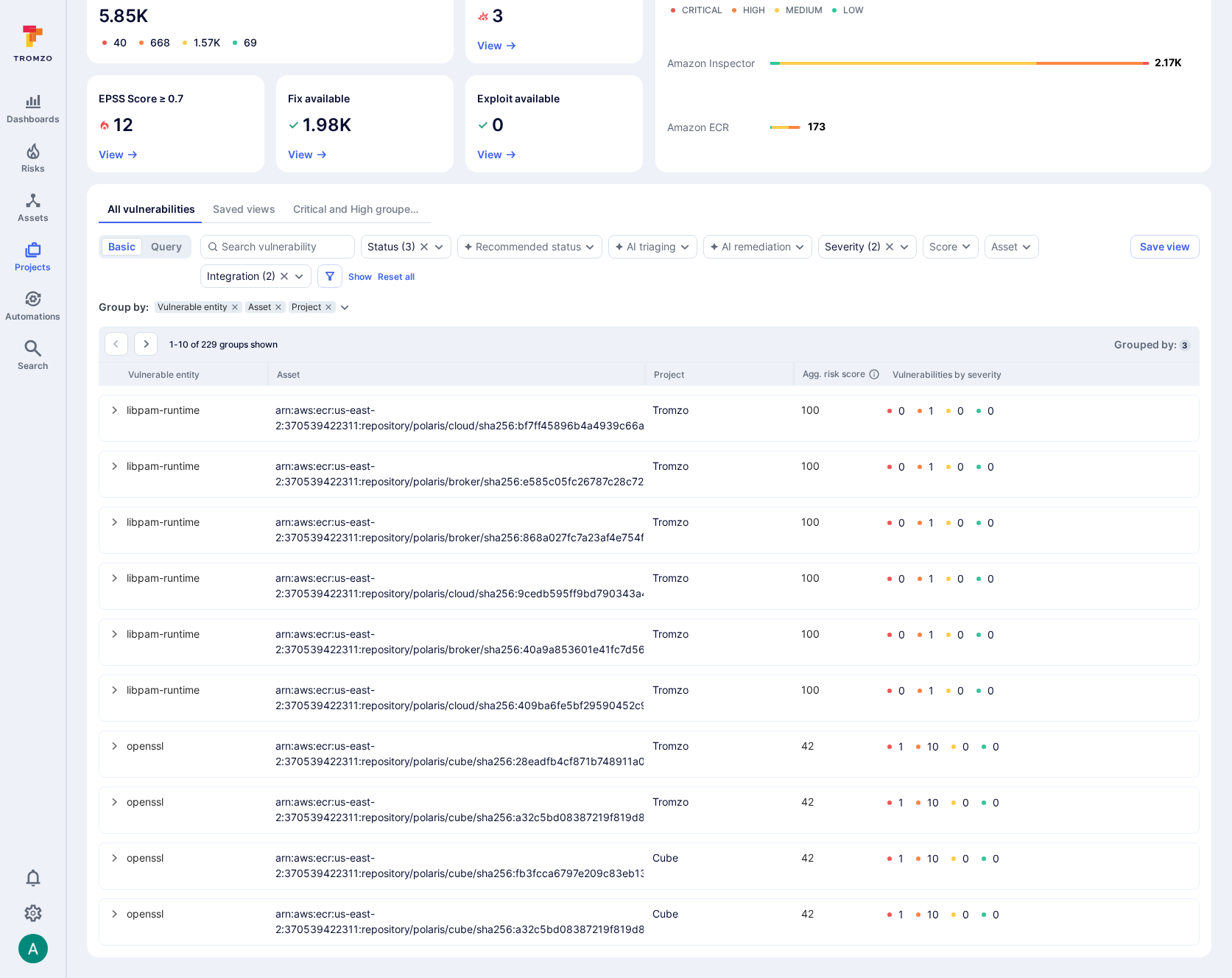
click at [342, 306] on icon "Expand dropdown" at bounding box center [344, 306] width 11 height 11
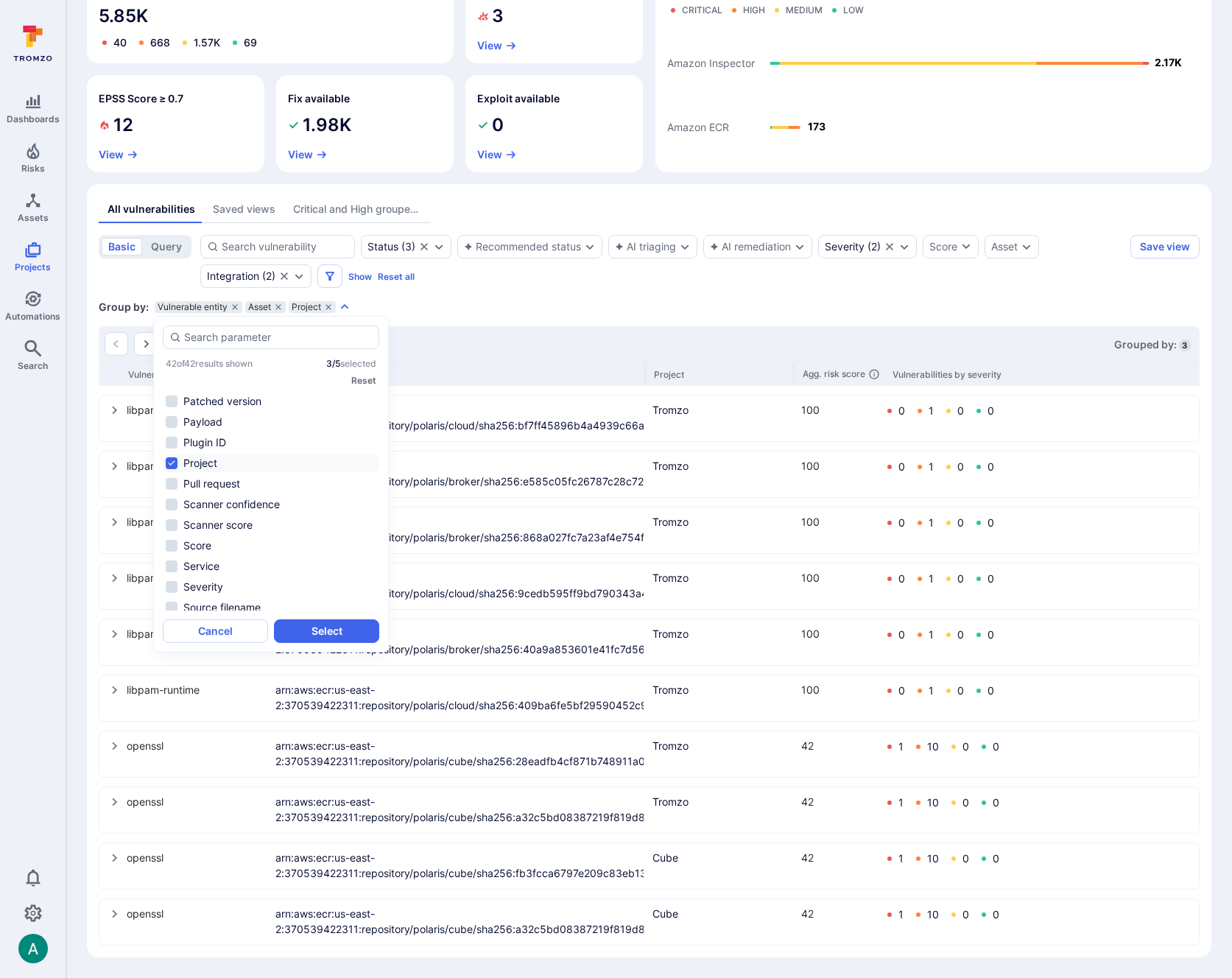
scroll to position [416, 0]
click at [238, 629] on button "Cancel" at bounding box center [215, 631] width 105 height 24
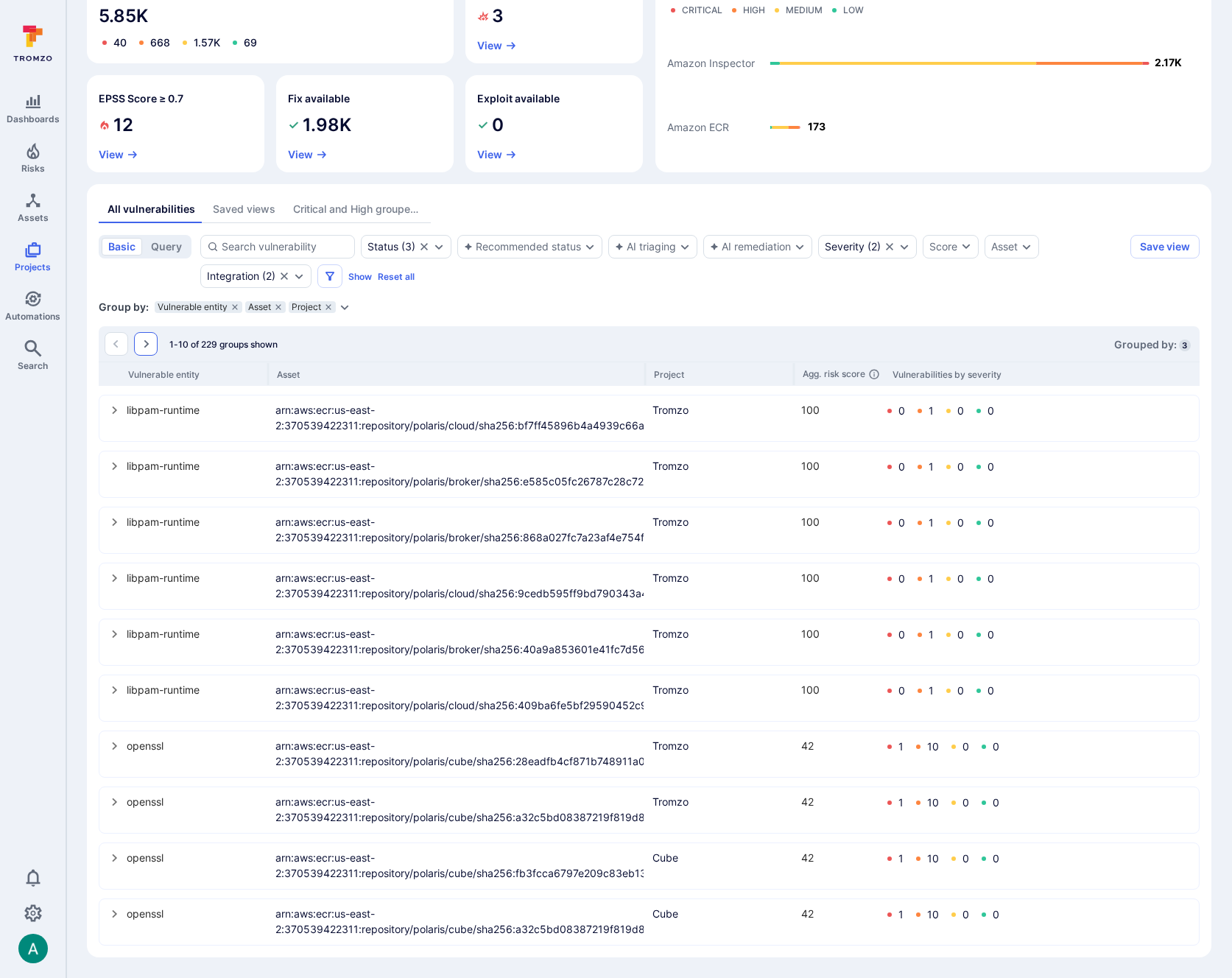
click at [144, 346] on icon "Go to the next page" at bounding box center [147, 344] width 5 height 8
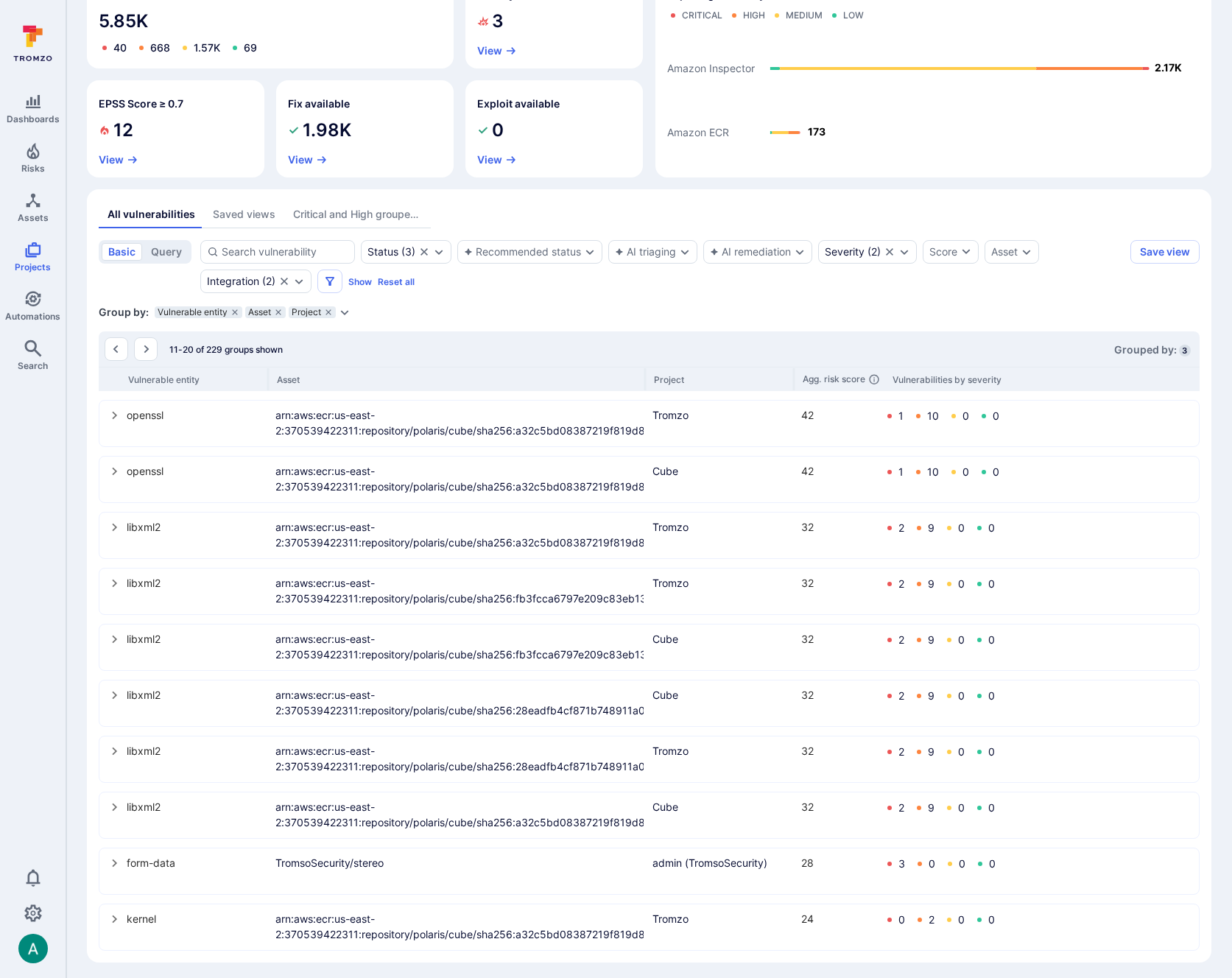
scroll to position [162, 0]
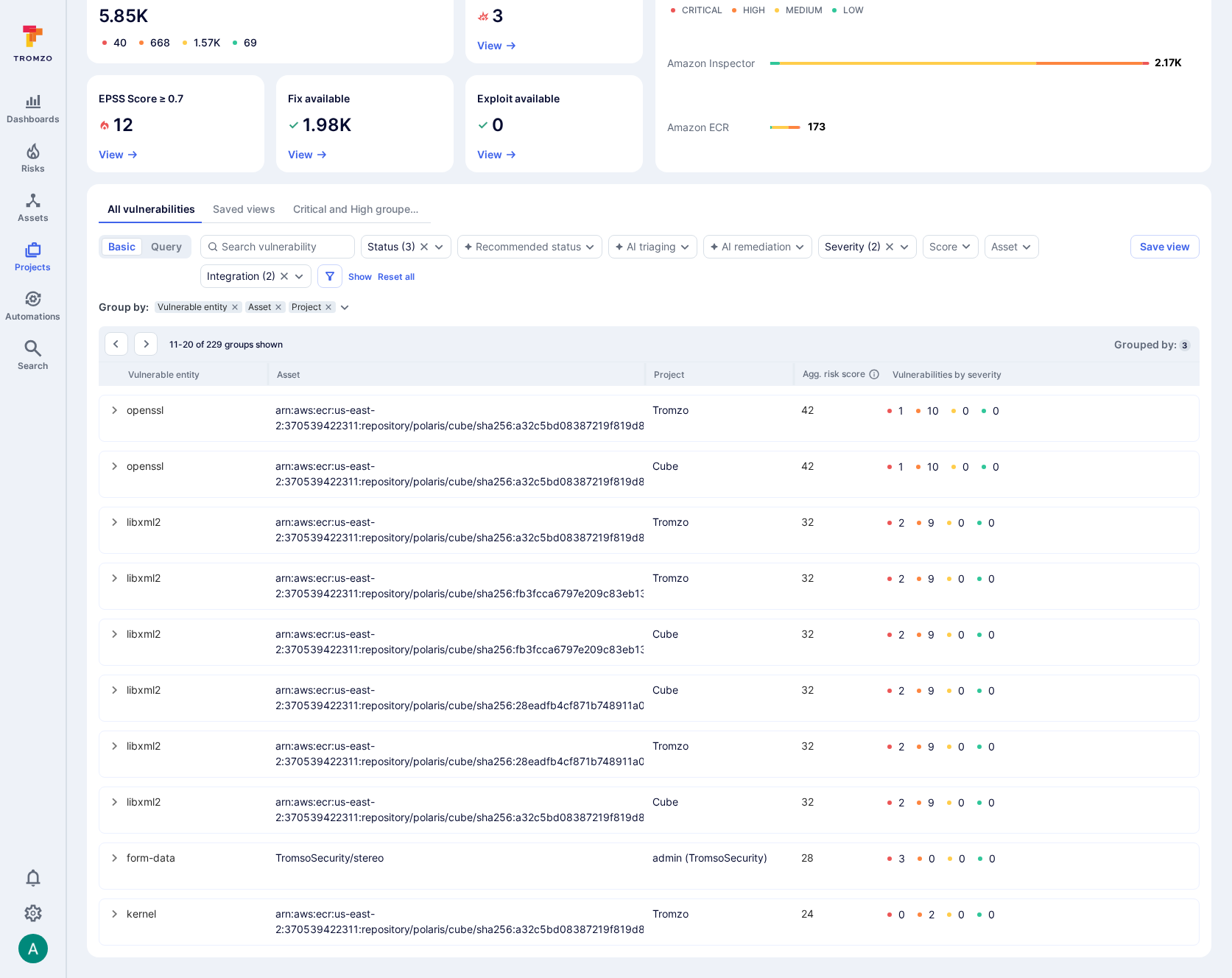
click at [115, 857] on icon "select group" at bounding box center [115, 858] width 5 height 8
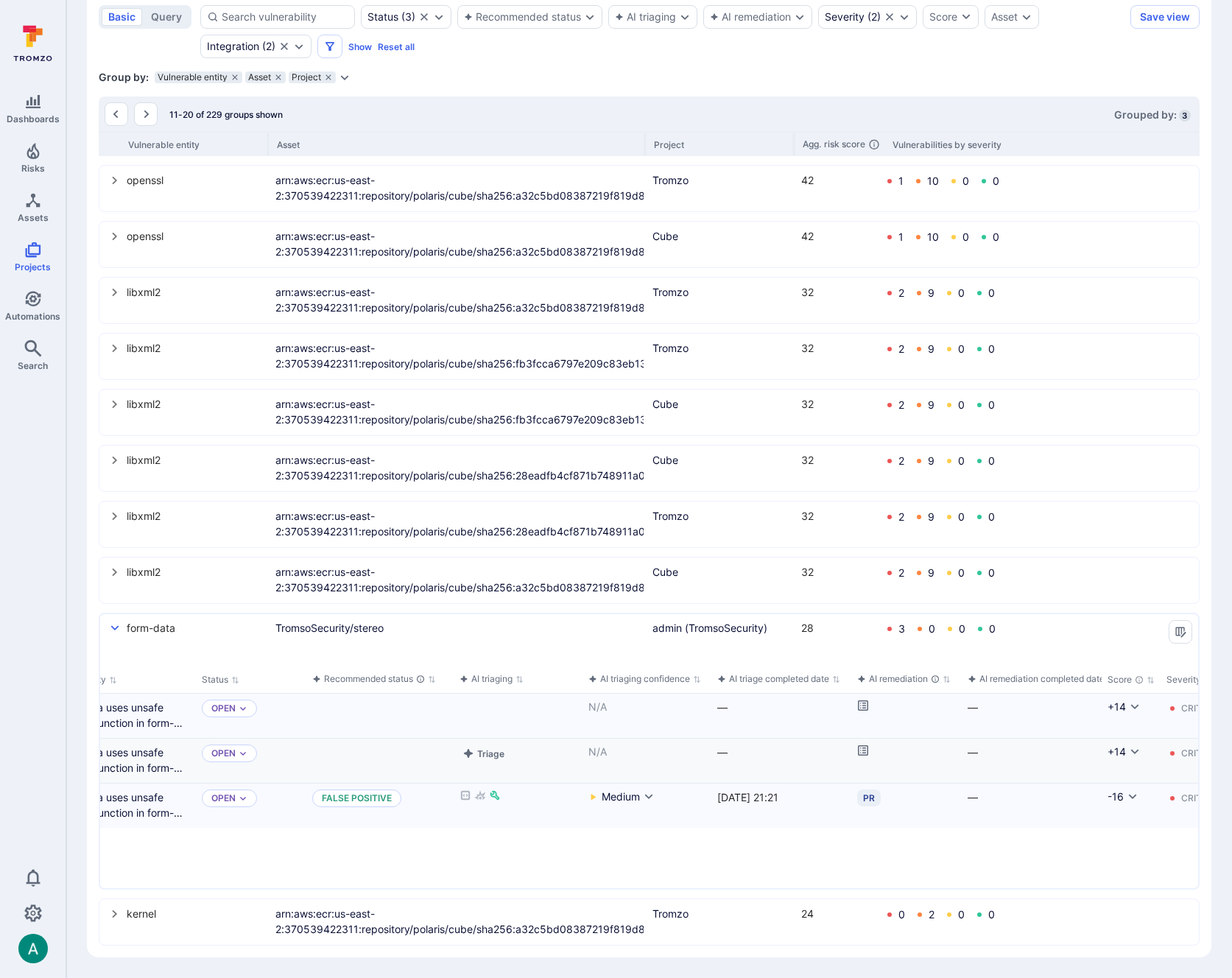
scroll to position [0, 0]
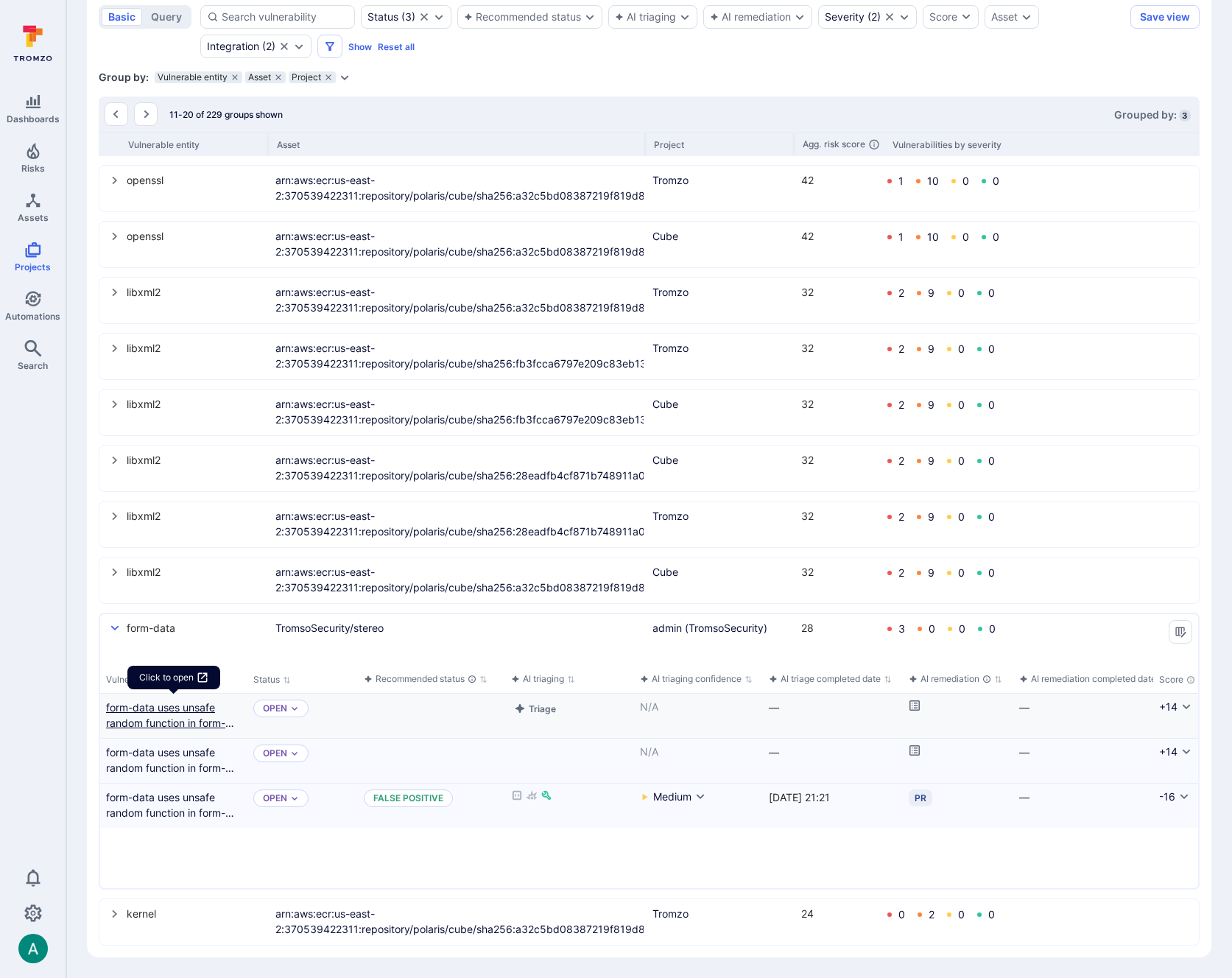
click at [175, 707] on link "form-data uses unsafe random function in form-data for choosing boundary" at bounding box center [174, 715] width 135 height 31
click at [168, 797] on link "form-data uses unsafe random function in form-data for choosing boundary" at bounding box center [174, 804] width 135 height 31
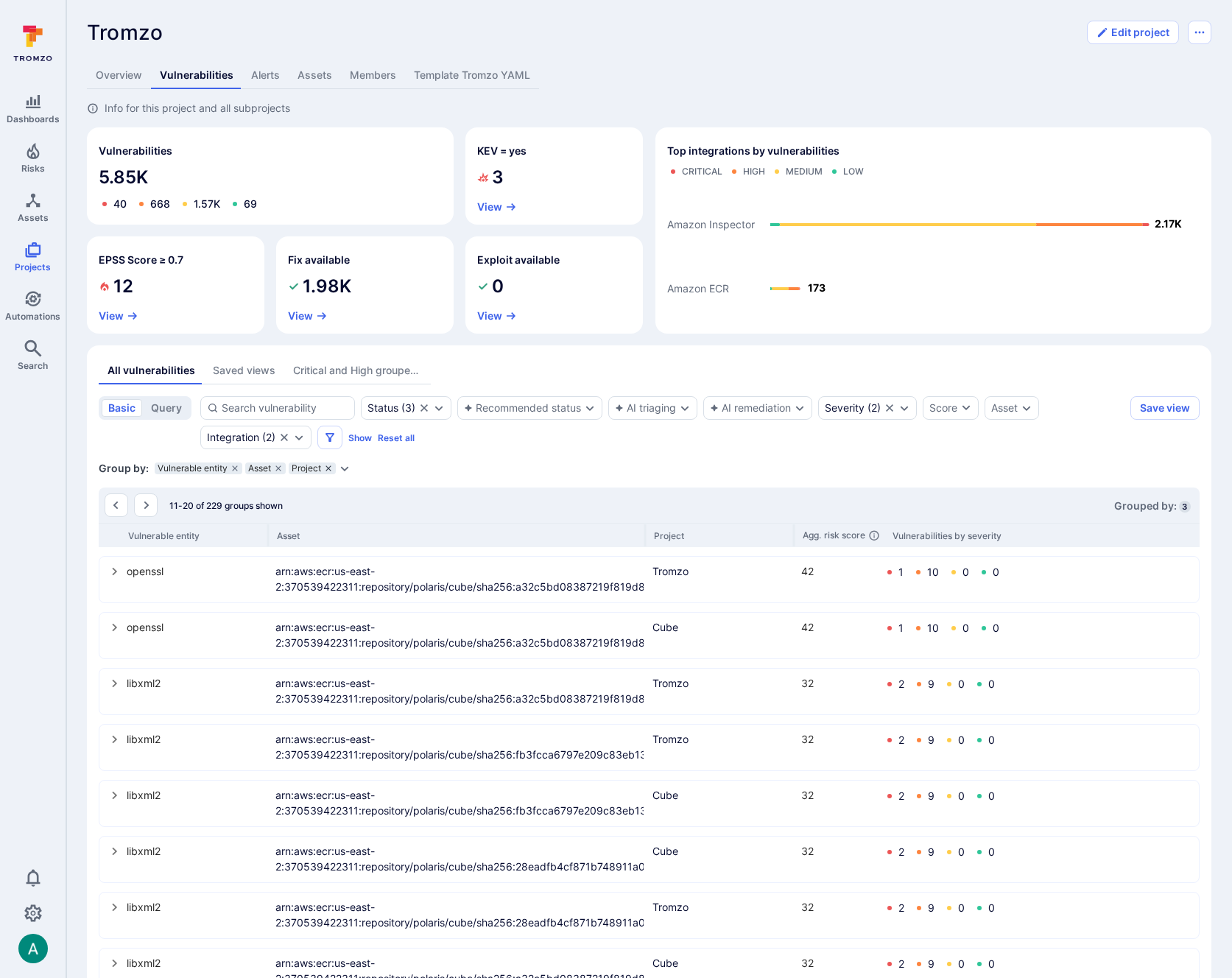
click at [331, 469] on icon "grouping parameters" at bounding box center [328, 469] width 9 height 9
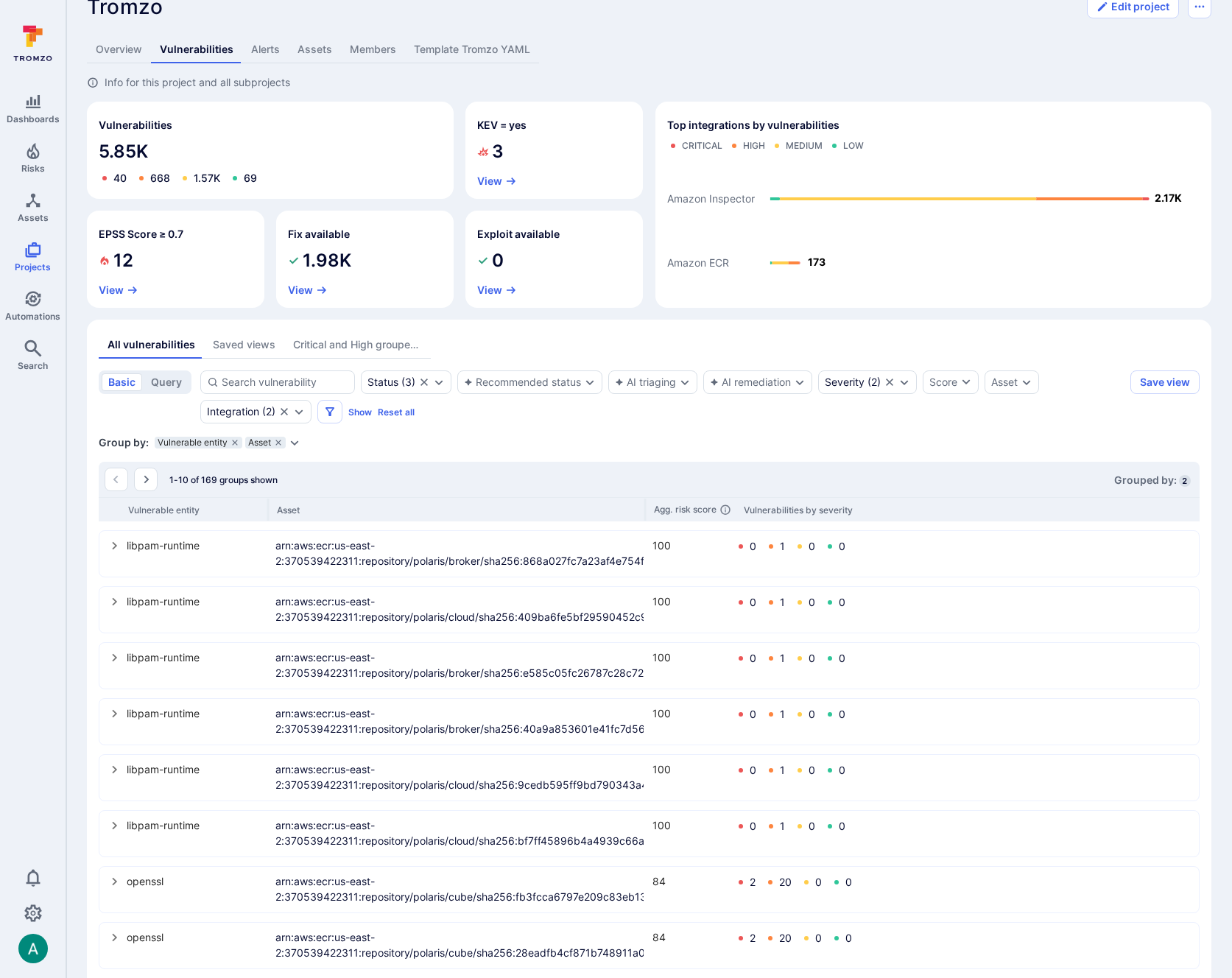
scroll to position [162, 0]
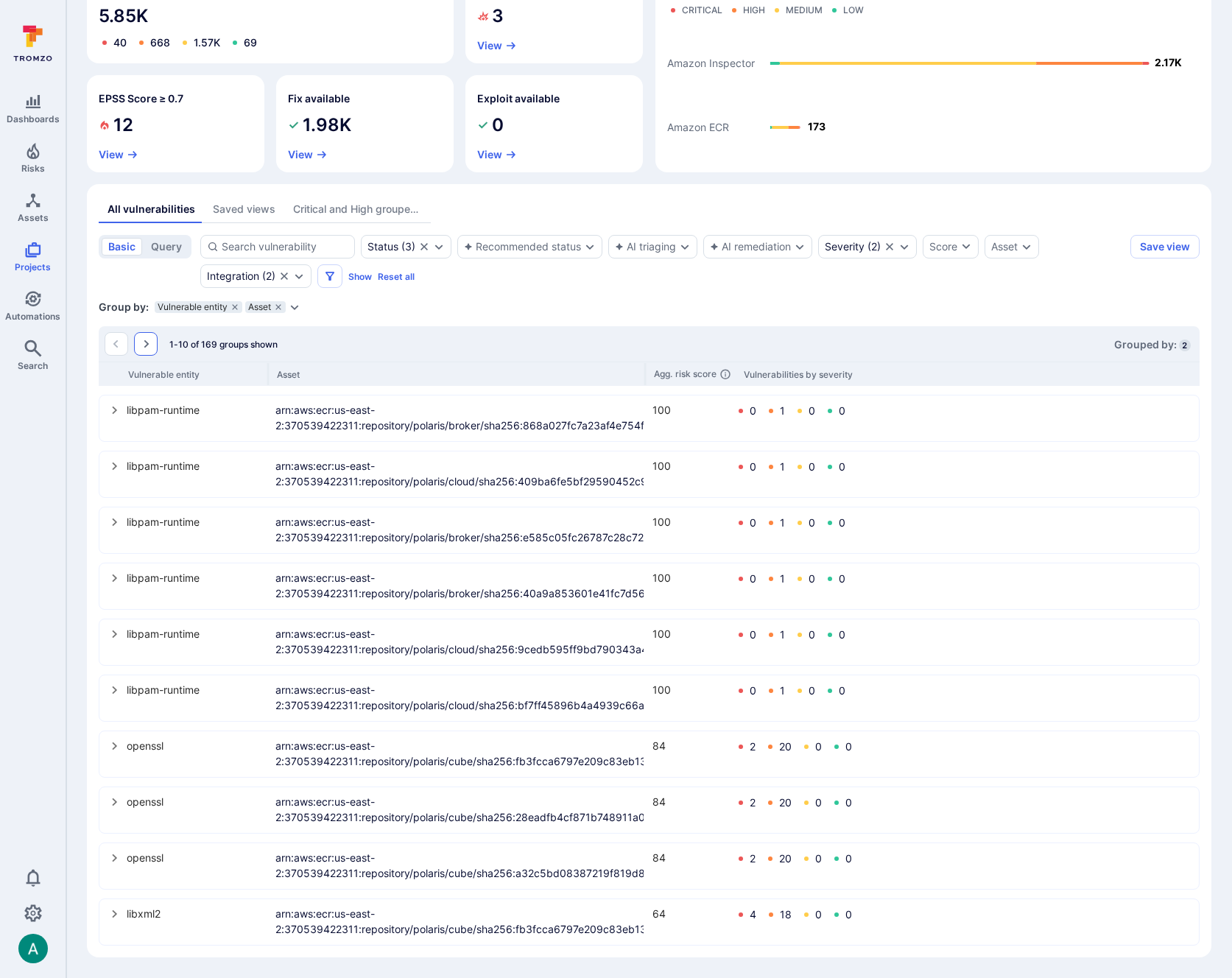
click at [148, 342] on icon "Go to the next page" at bounding box center [145, 343] width 11 height 11
click at [147, 343] on icon "Go to the next page" at bounding box center [147, 344] width 5 height 8
click at [144, 345] on icon "Go to the next page" at bounding box center [145, 343] width 11 height 11
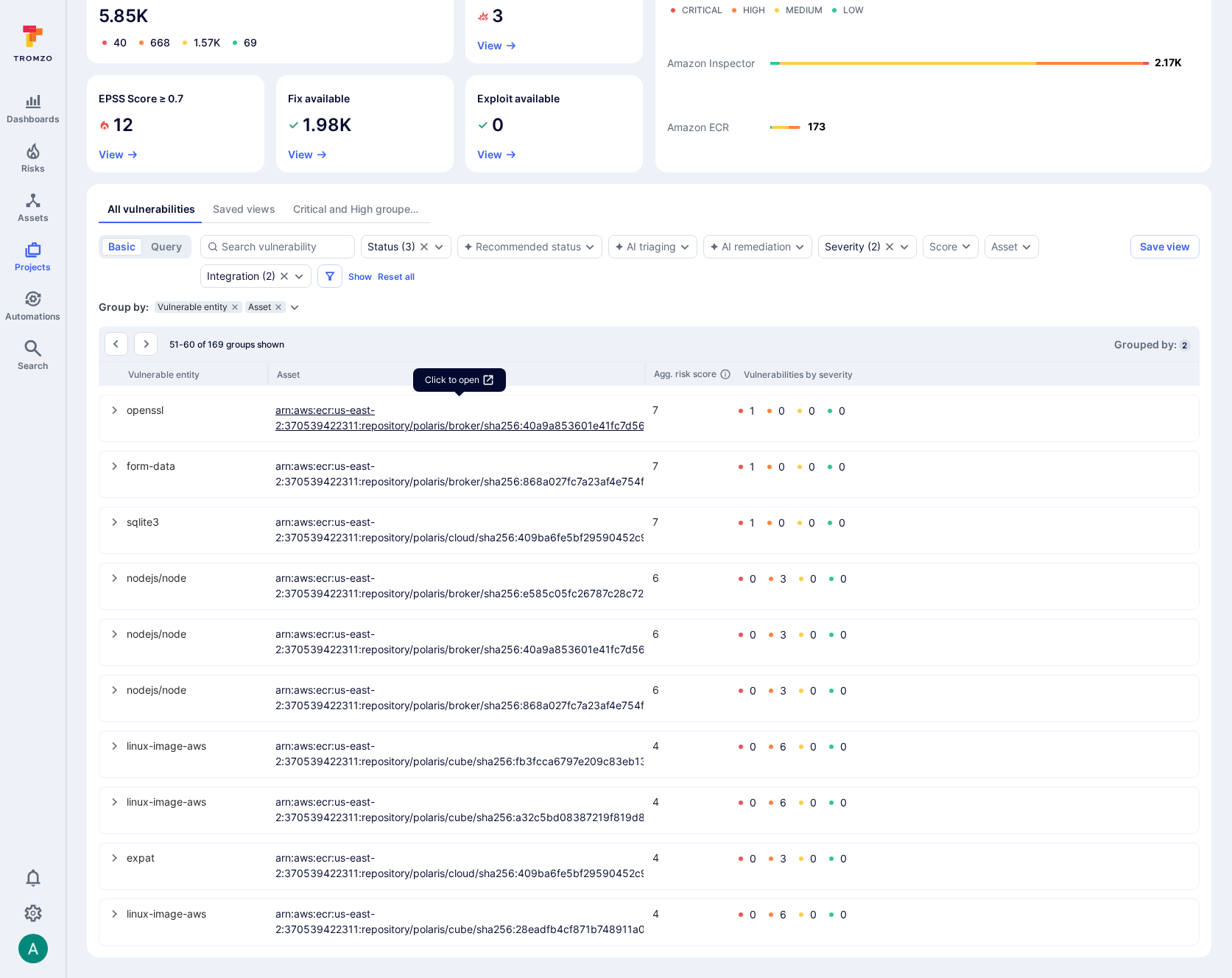
scroll to position [0, 0]
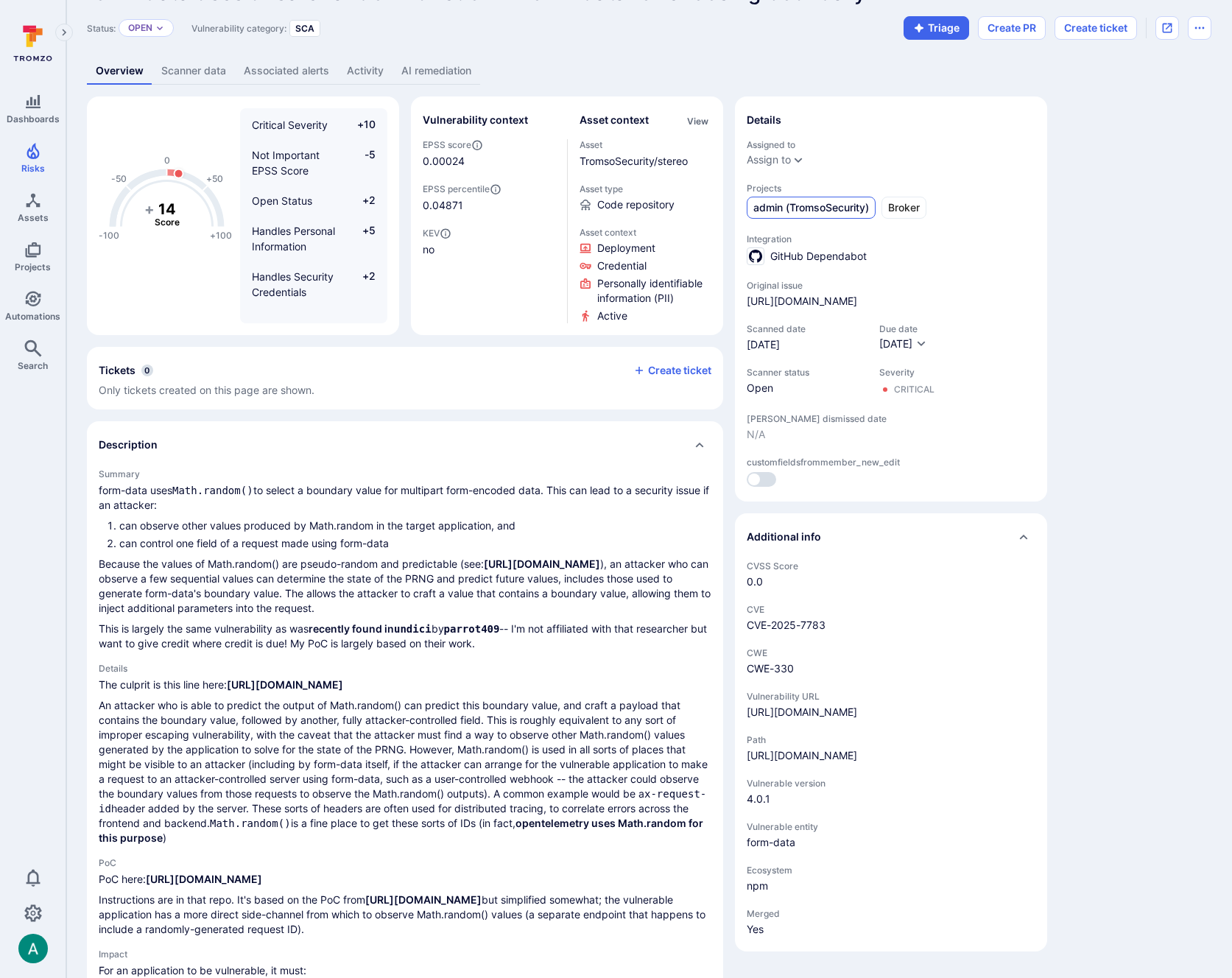
scroll to position [42, 0]
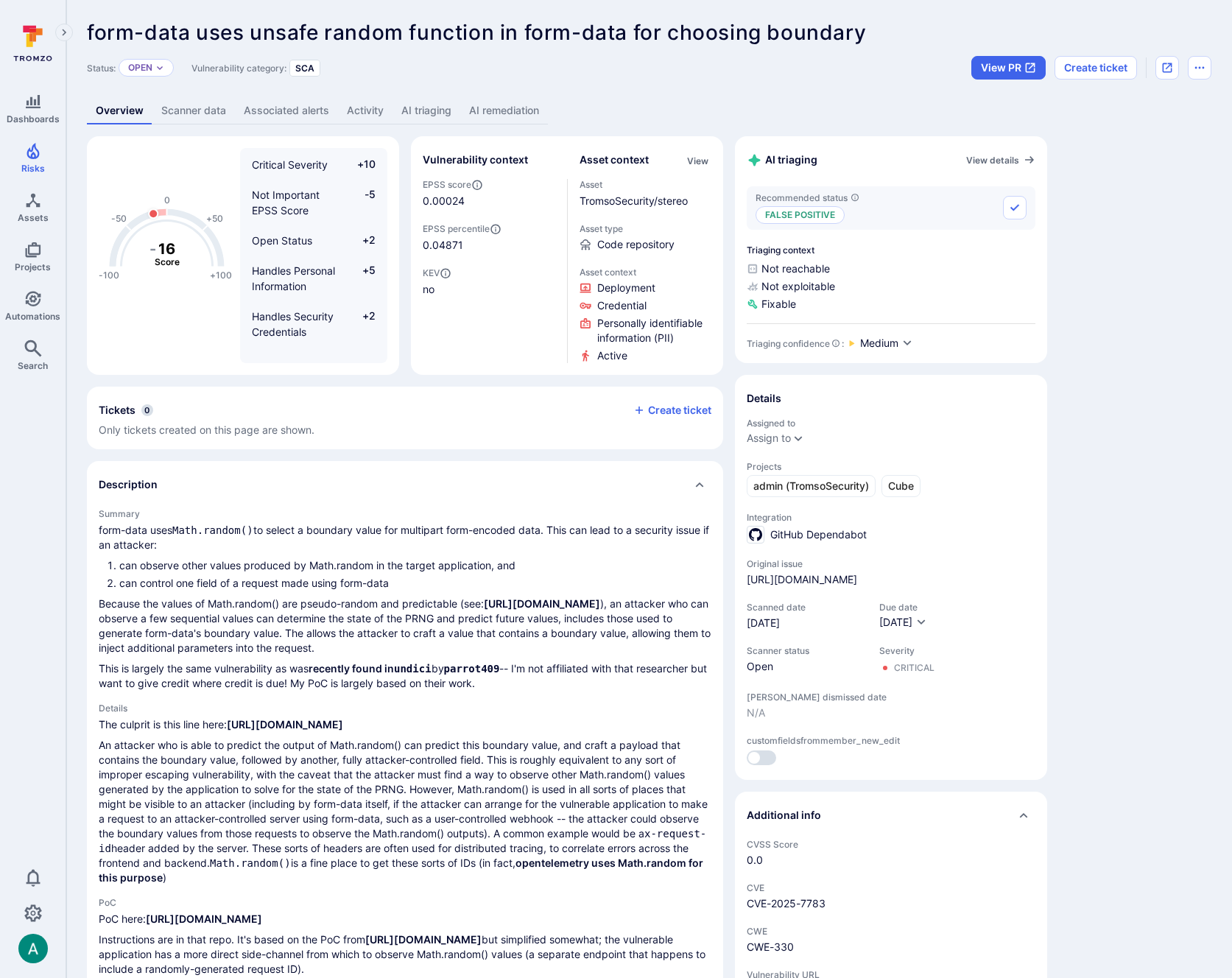
click at [444, 115] on link "AI triaging" at bounding box center [426, 111] width 68 height 27
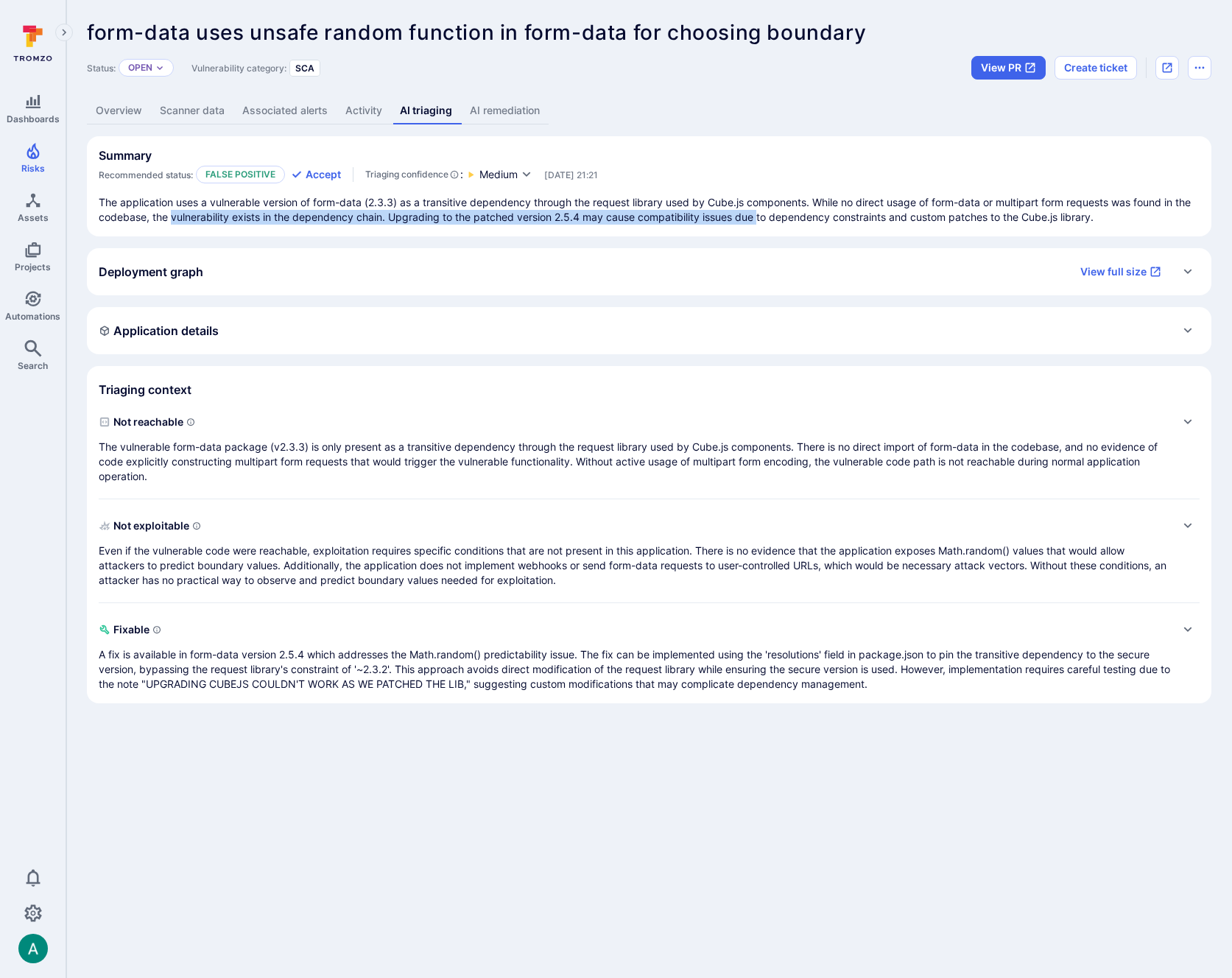
drag, startPoint x: 222, startPoint y: 214, endPoint x: 793, endPoint y: 216, distance: 571.0
click at [784, 216] on p "The application uses a vulnerable version of form-data (2.3.3) as a transitive …" at bounding box center [648, 210] width 1100 height 30
click at [258, 450] on p "The vulnerable form-data package (v2.3.3) is only present as a transitive depen…" at bounding box center [634, 462] width 1071 height 44
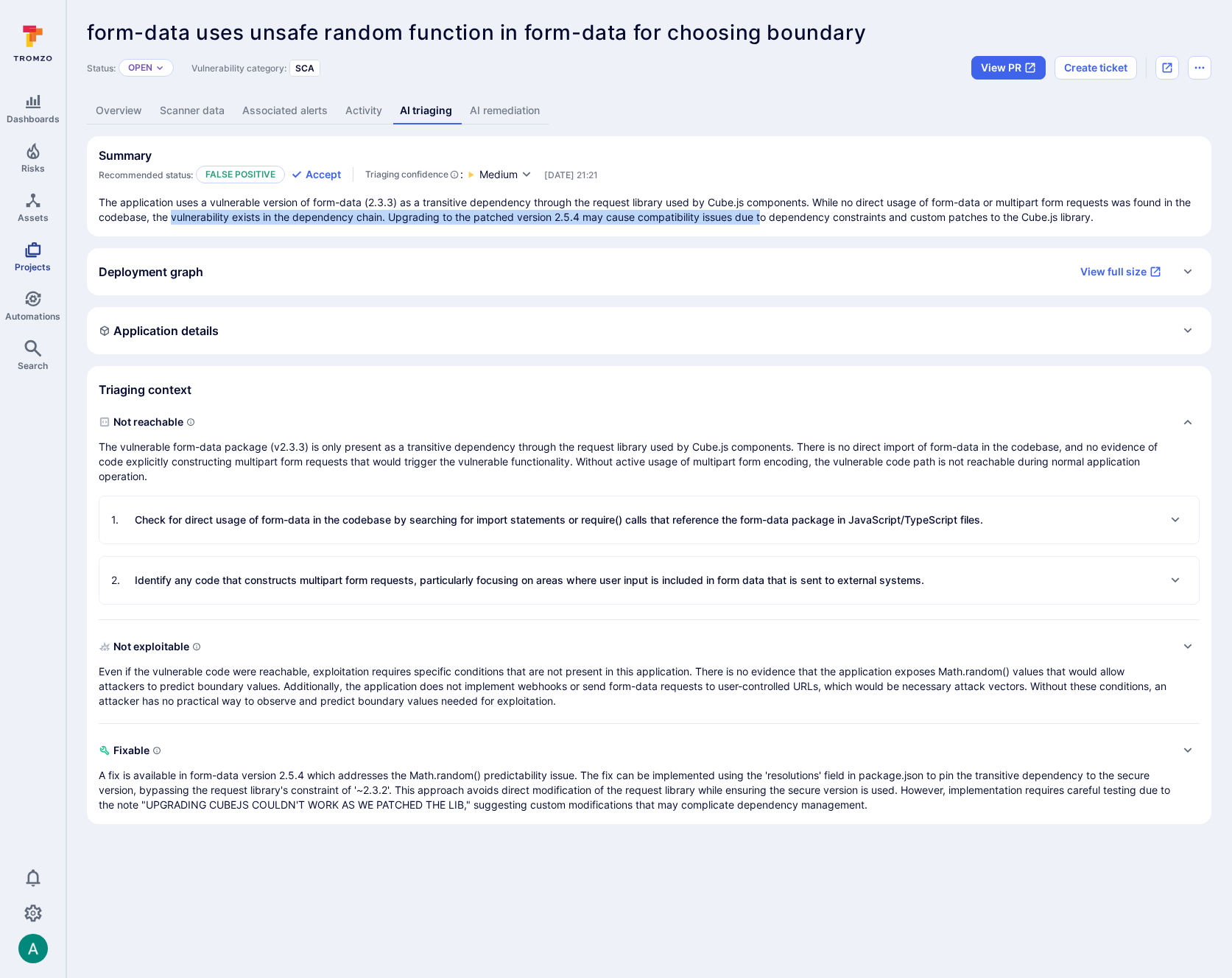
click at [19, 253] on link "Projects" at bounding box center [32, 256] width 66 height 43
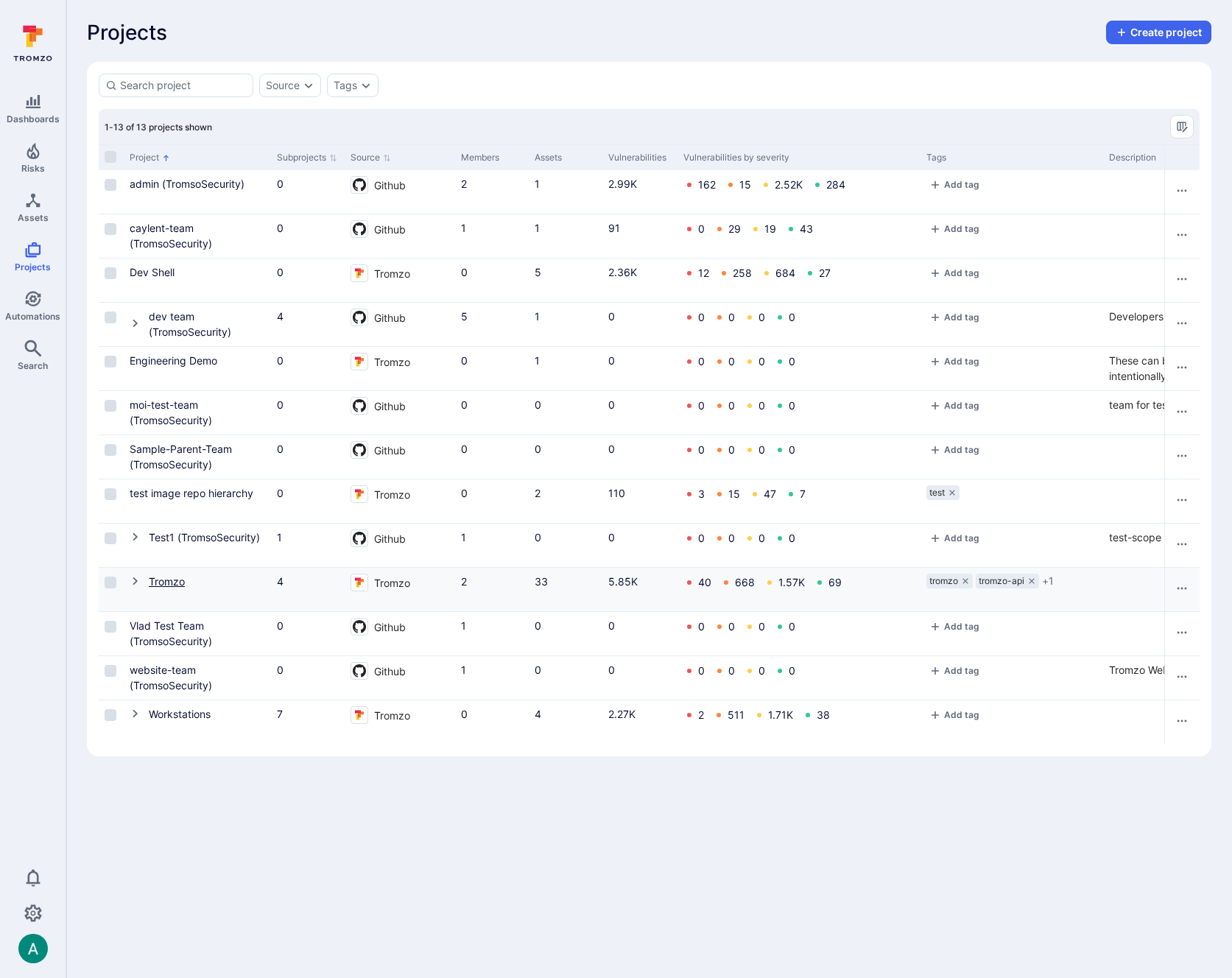
click at [164, 586] on link "Tromzo" at bounding box center [166, 581] width 36 height 12
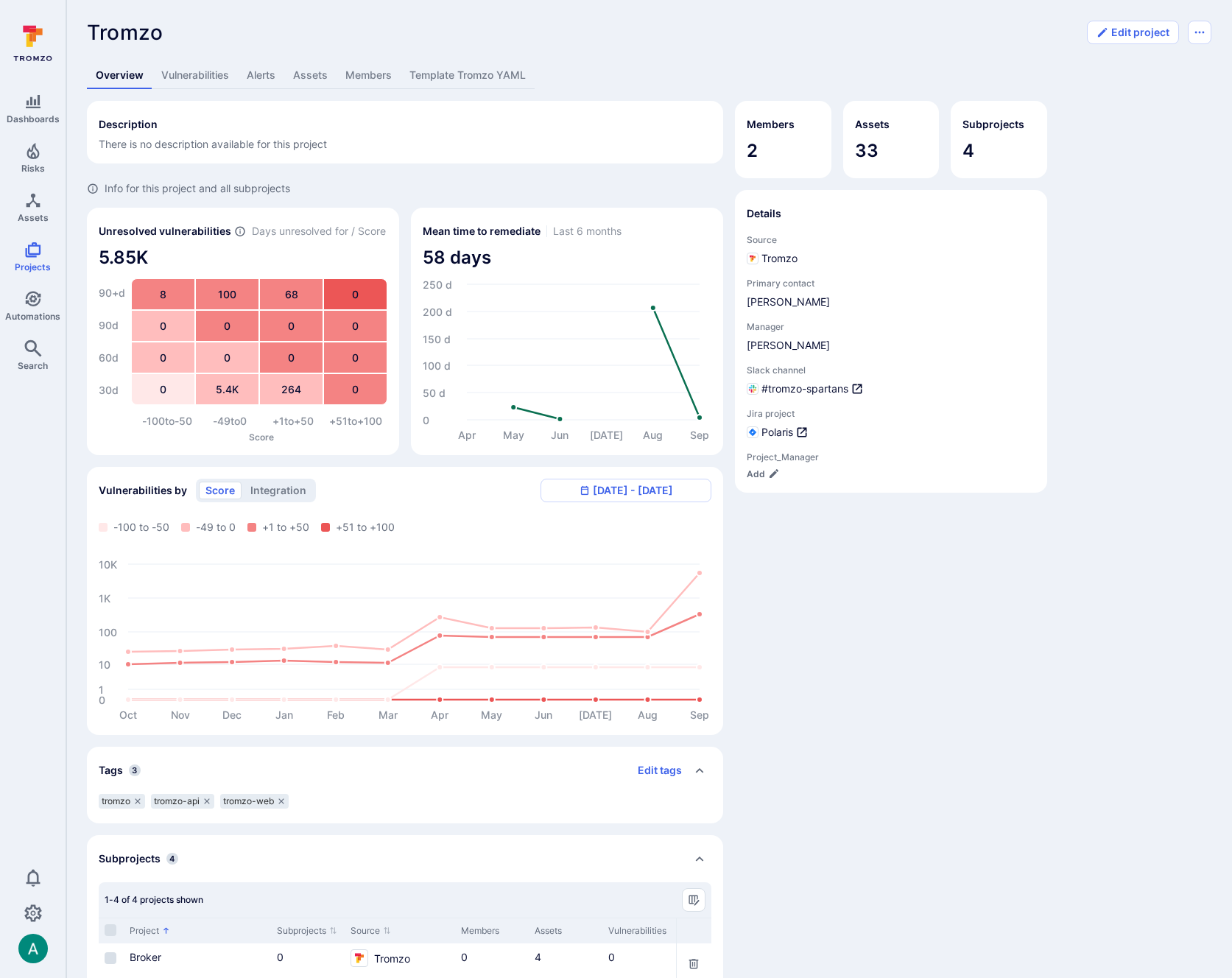
click at [204, 80] on link "Vulnerabilities" at bounding box center [195, 75] width 85 height 27
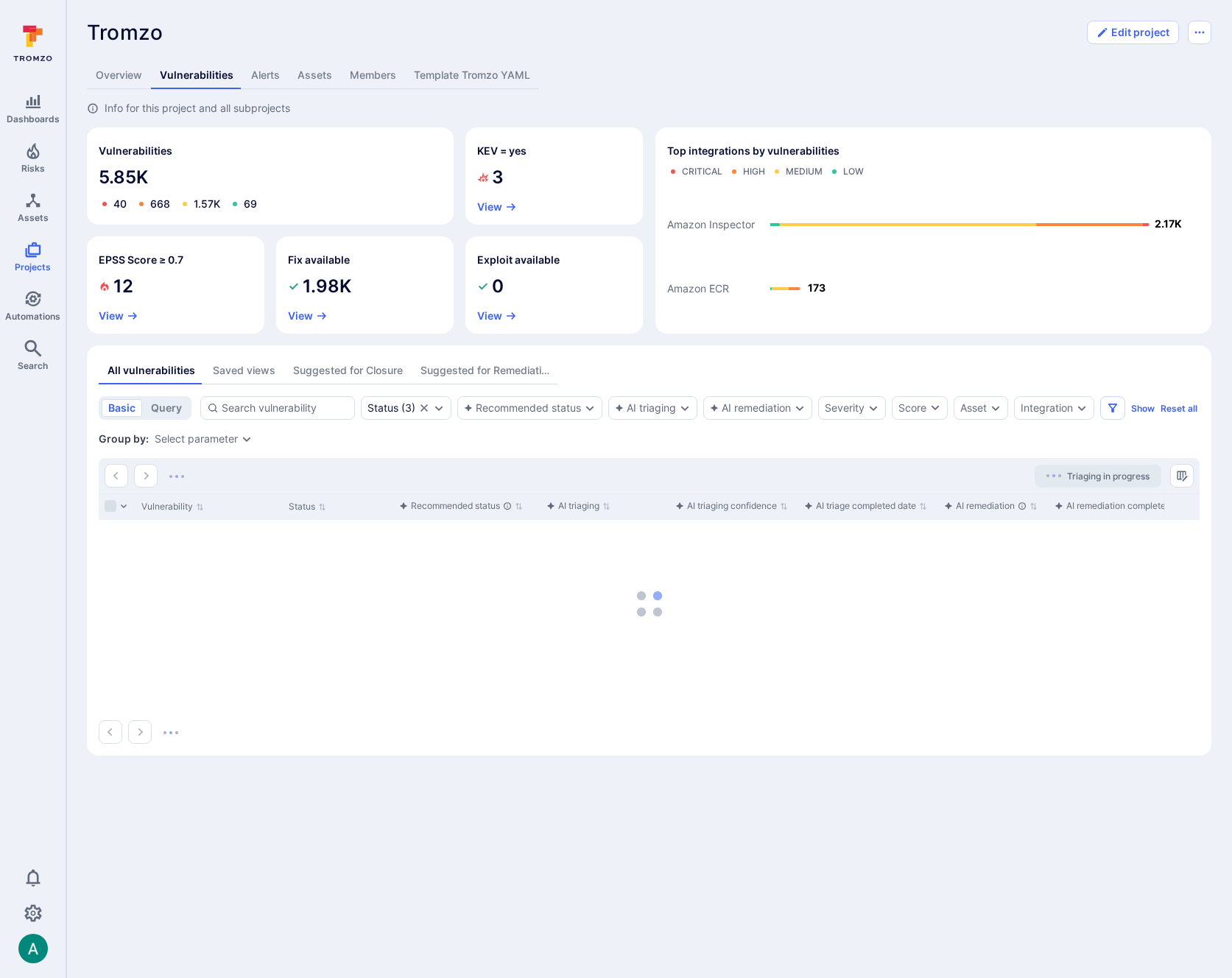
click at [234, 445] on div "Select parameter" at bounding box center [196, 438] width 83 height 11
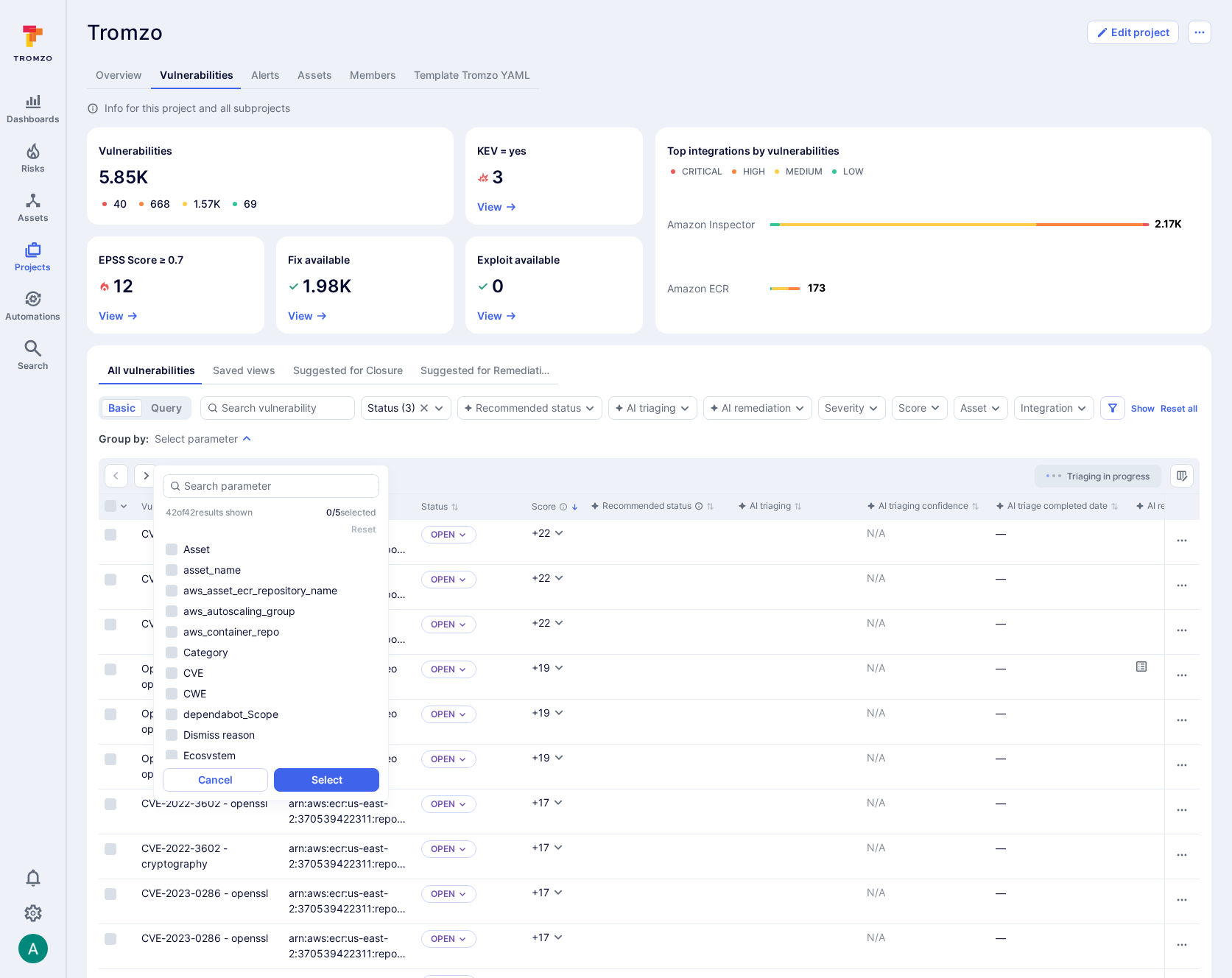
drag, startPoint x: 729, startPoint y: 466, endPoint x: 968, endPoint y: 445, distance: 239.9
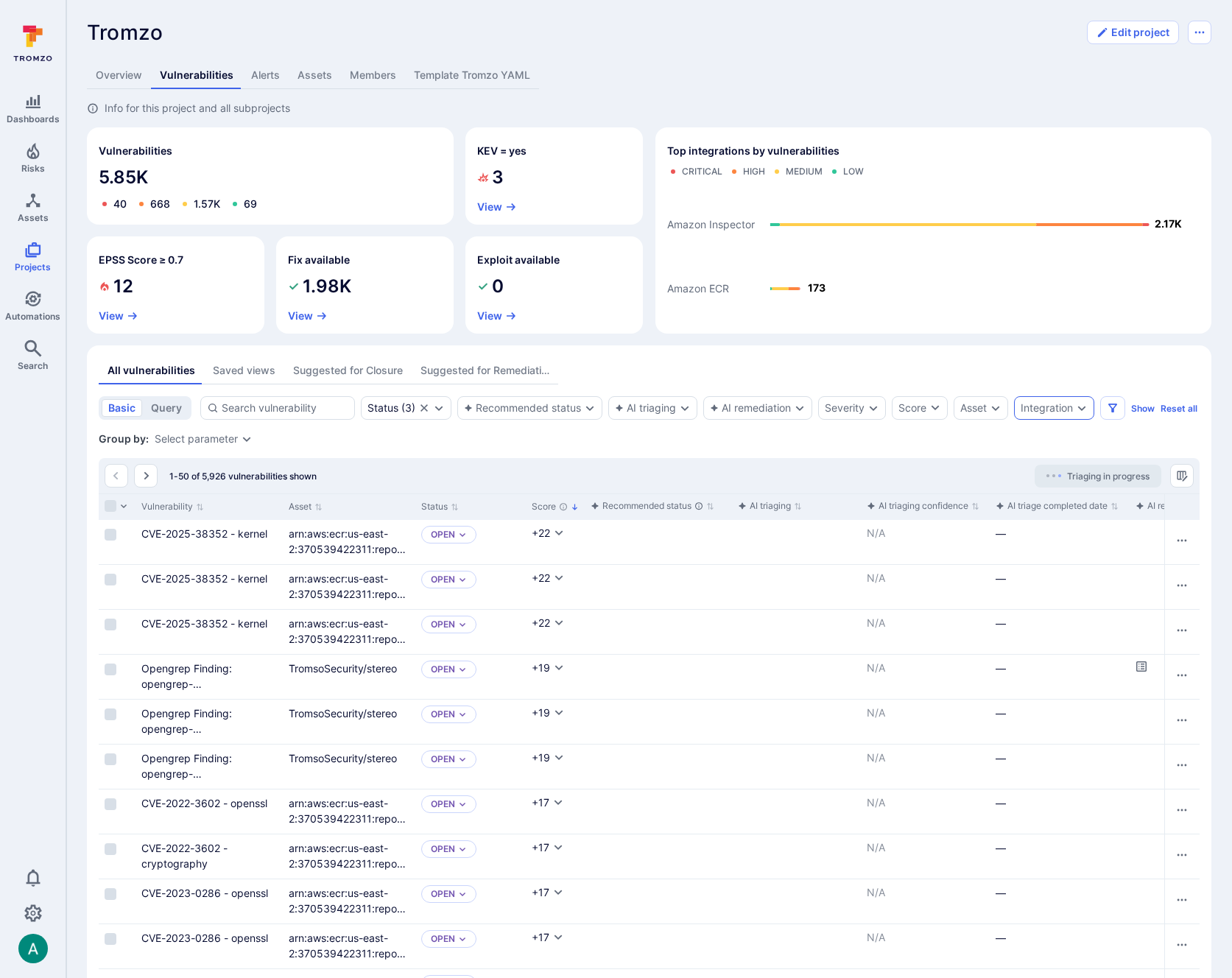
click at [1072, 404] on div "Integration" at bounding box center [1047, 407] width 53 height 11
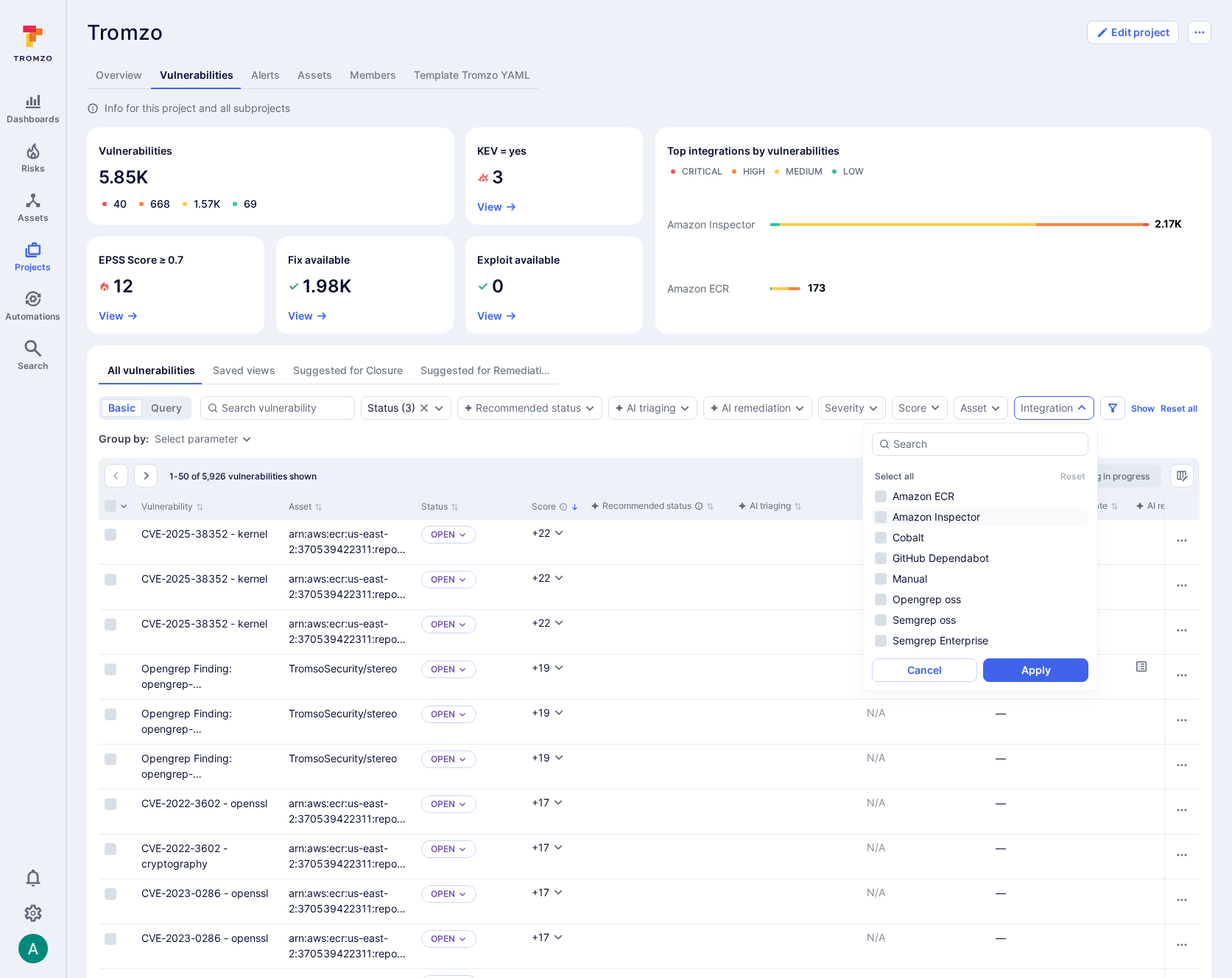
click at [951, 509] on li "Amazon Inspector" at bounding box center [979, 517] width 217 height 18
click at [974, 556] on li "GitHub Dependabot" at bounding box center [979, 558] width 217 height 18
click at [1031, 665] on button "Apply" at bounding box center [1035, 670] width 105 height 24
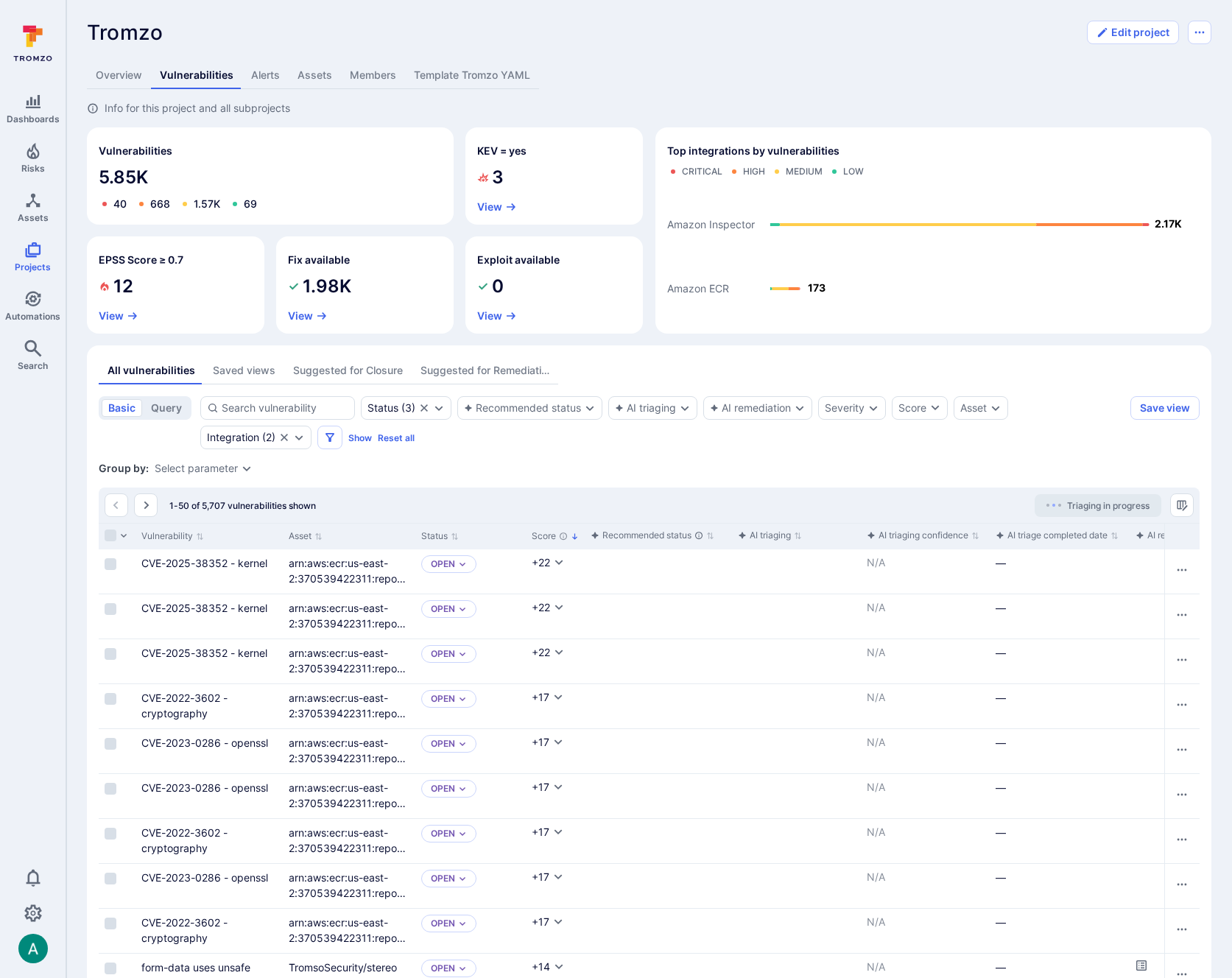
click at [222, 470] on div "Select parameter" at bounding box center [196, 468] width 83 height 11
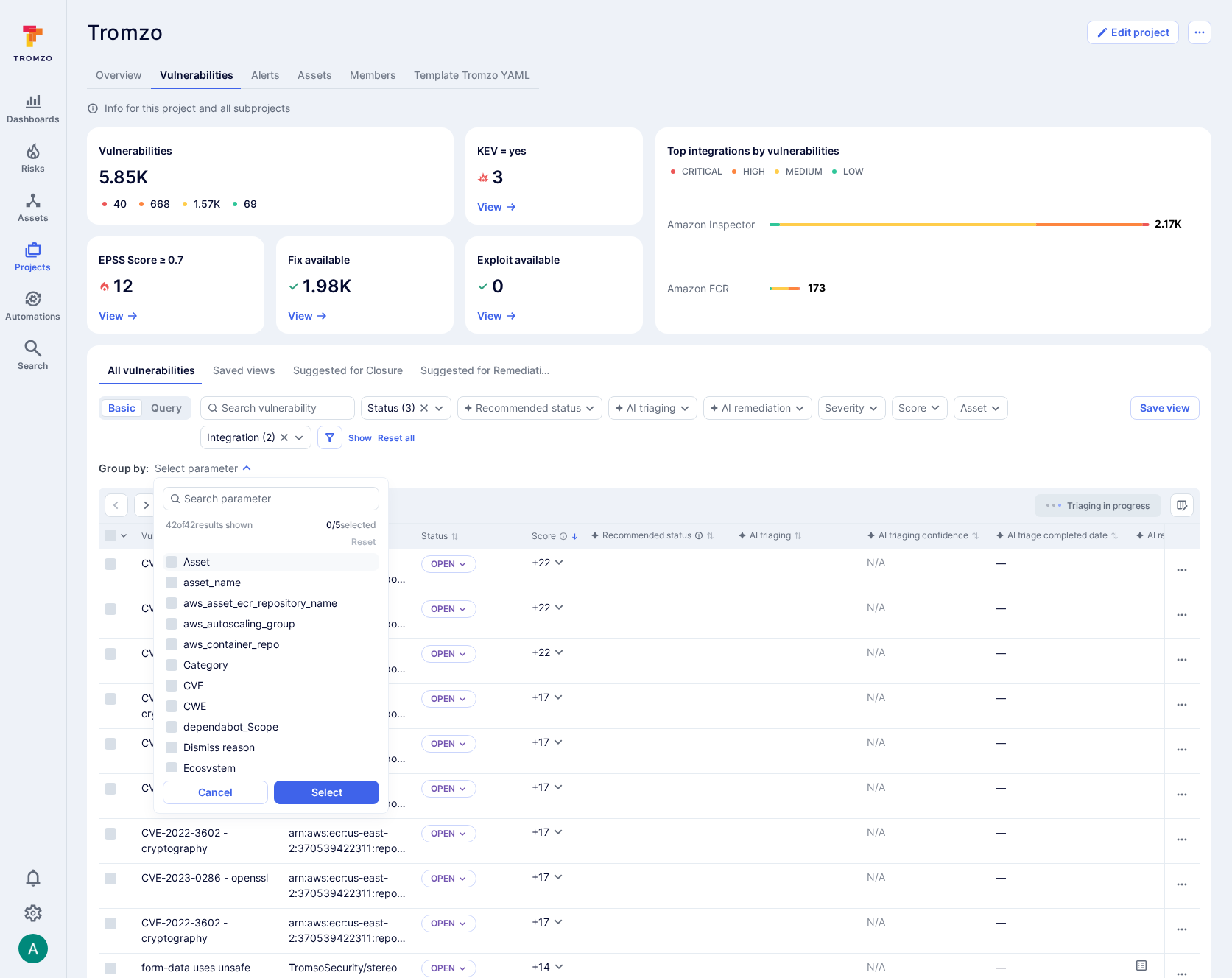
click at [212, 560] on li "Asset" at bounding box center [270, 562] width 217 height 18
click at [235, 738] on li "Vulnerable version" at bounding box center [270, 743] width 217 height 18
click at [240, 721] on li "Vulnerable entity" at bounding box center [270, 722] width 217 height 18
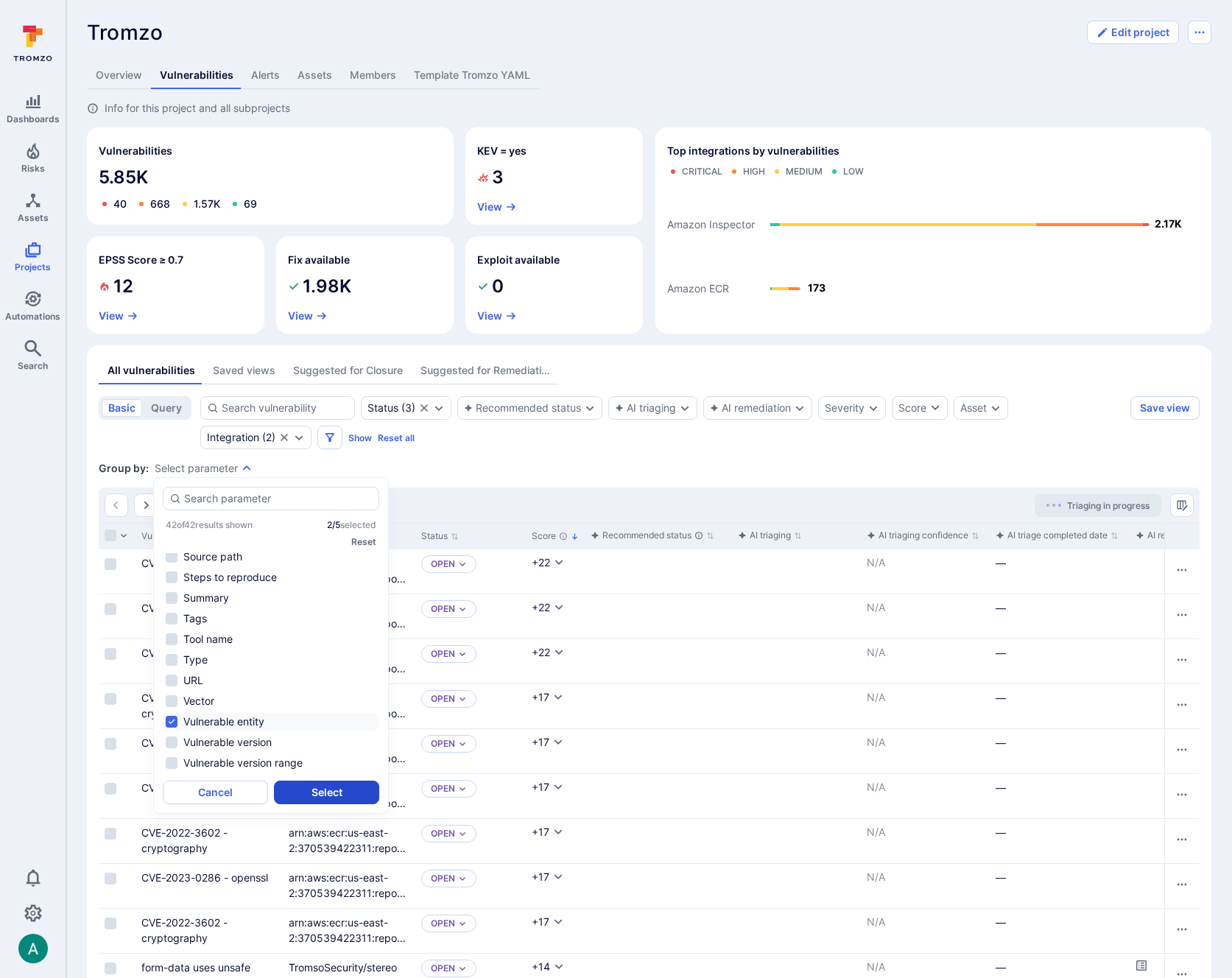
click at [341, 795] on button "Select" at bounding box center [326, 792] width 105 height 24
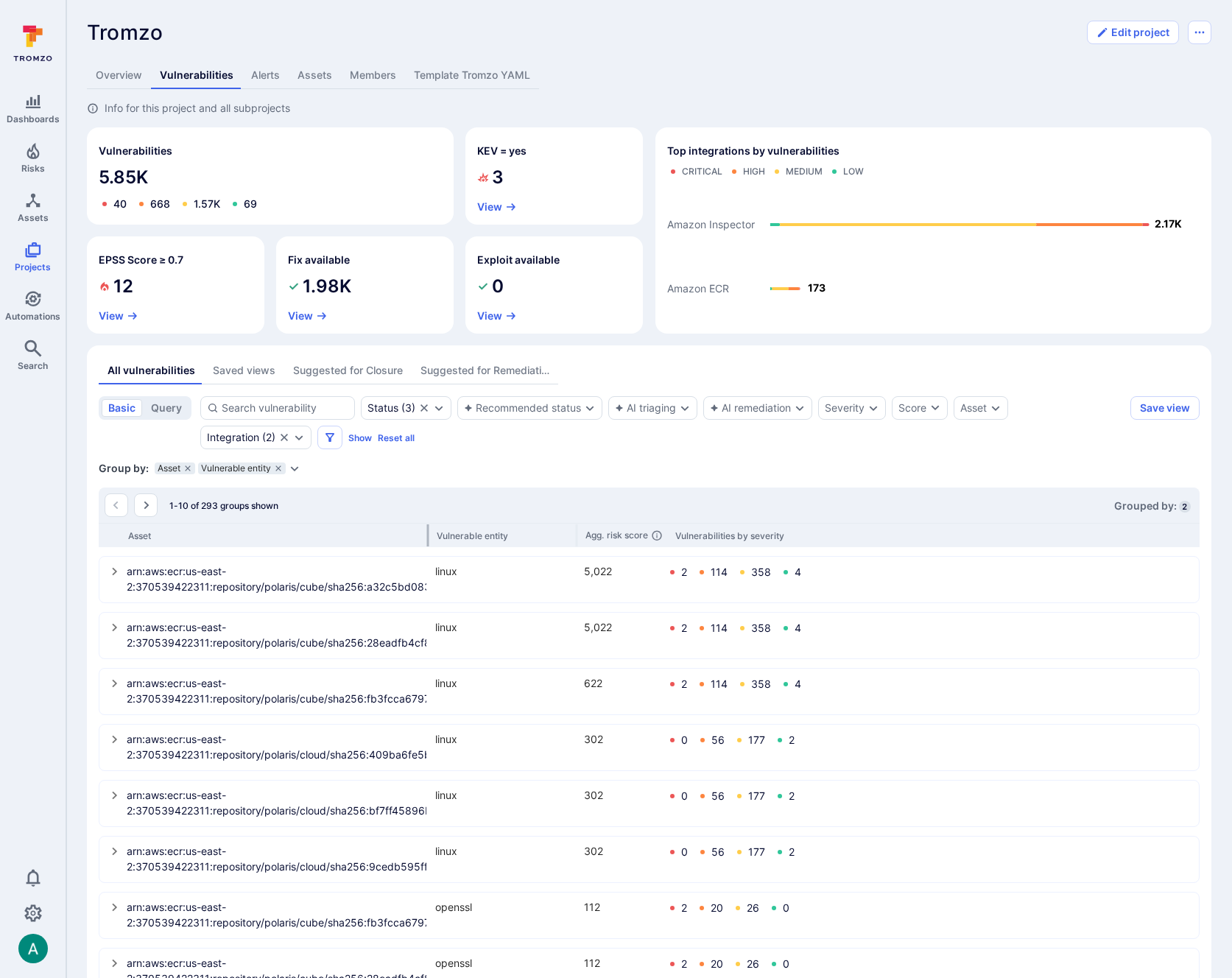
drag, startPoint x: 268, startPoint y: 530, endPoint x: 427, endPoint y: 532, distance: 159.0
click at [427, 532] on div at bounding box center [428, 535] width 3 height 22
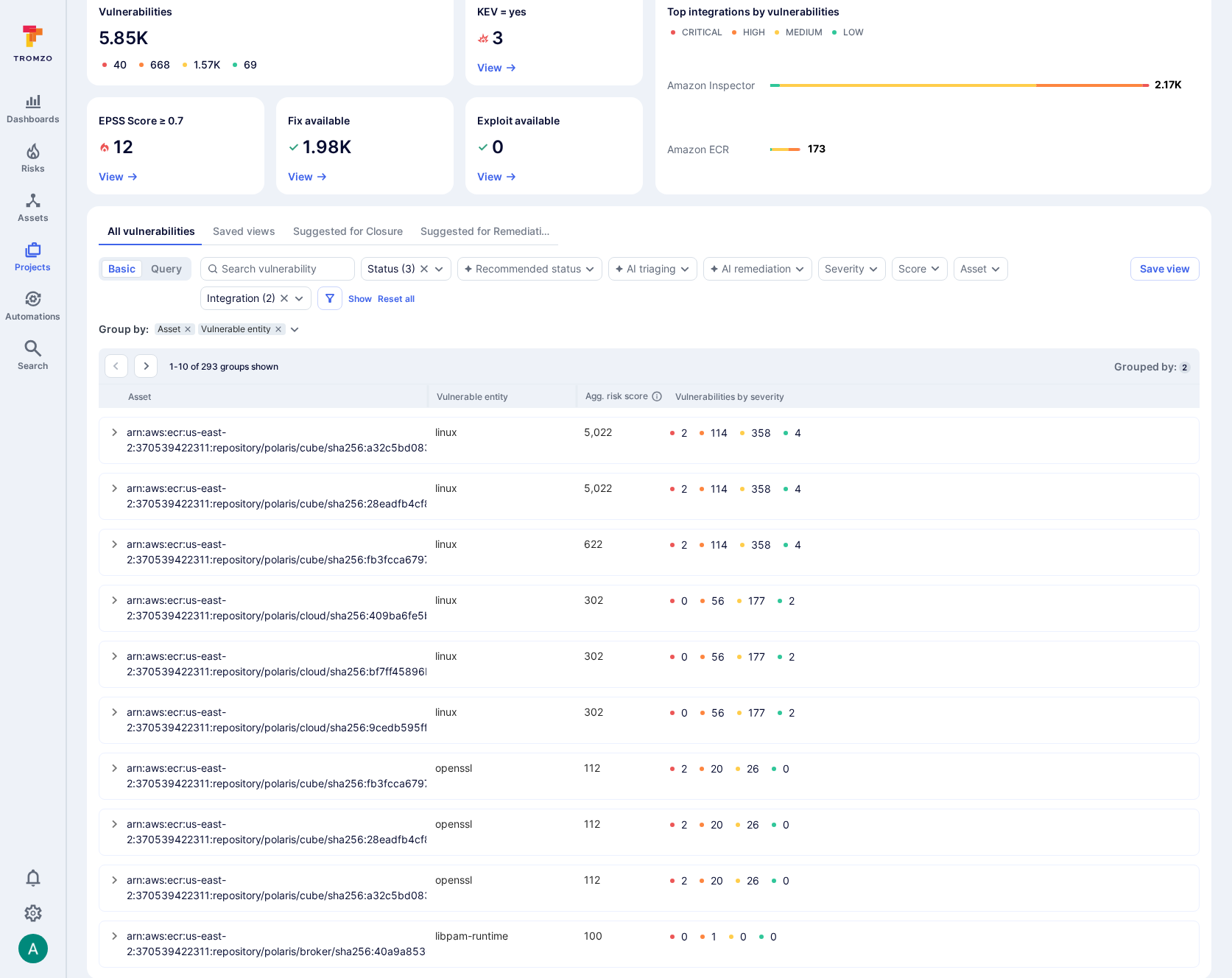
scroll to position [162, 0]
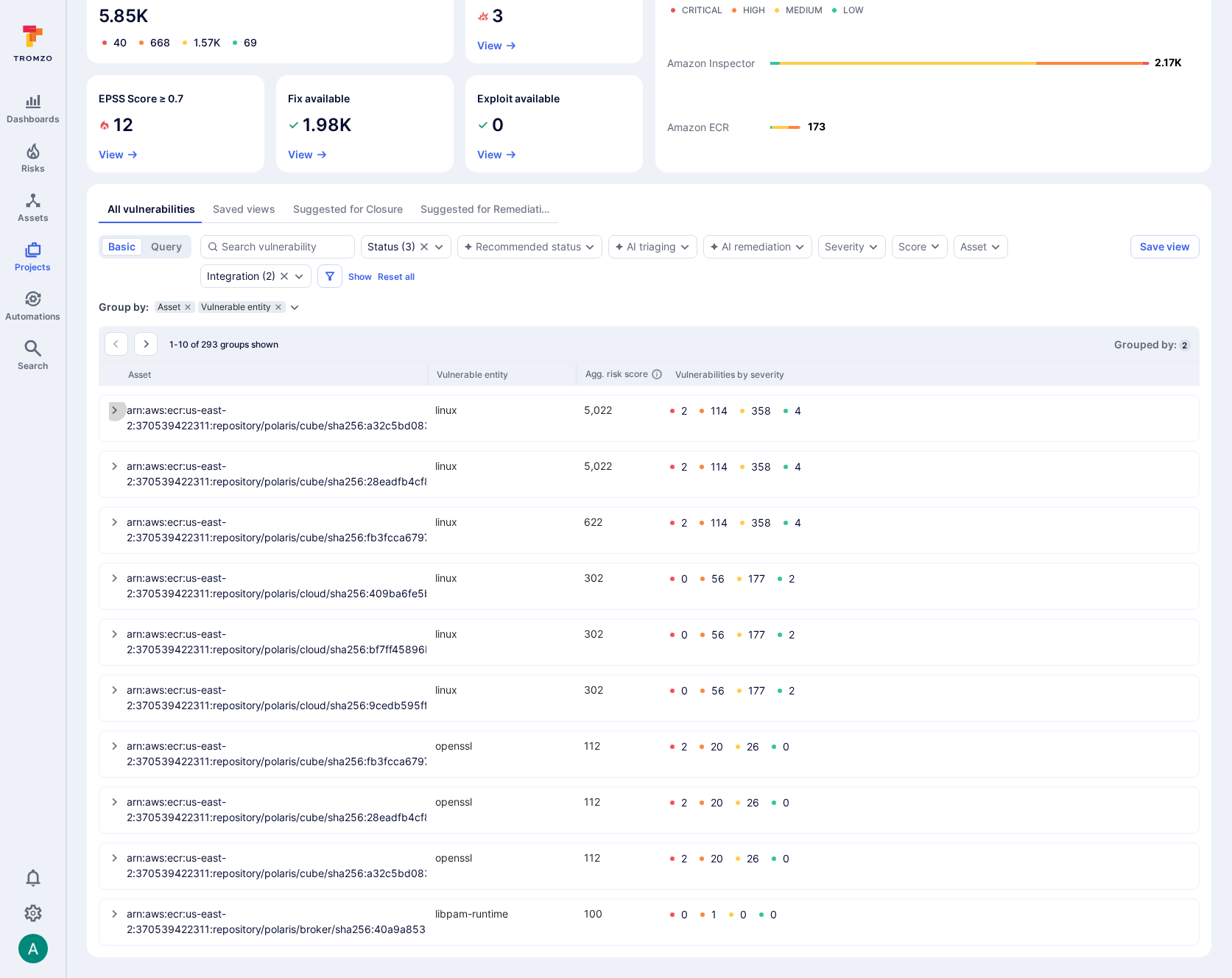
click at [111, 409] on icon "select group" at bounding box center [114, 410] width 11 height 11
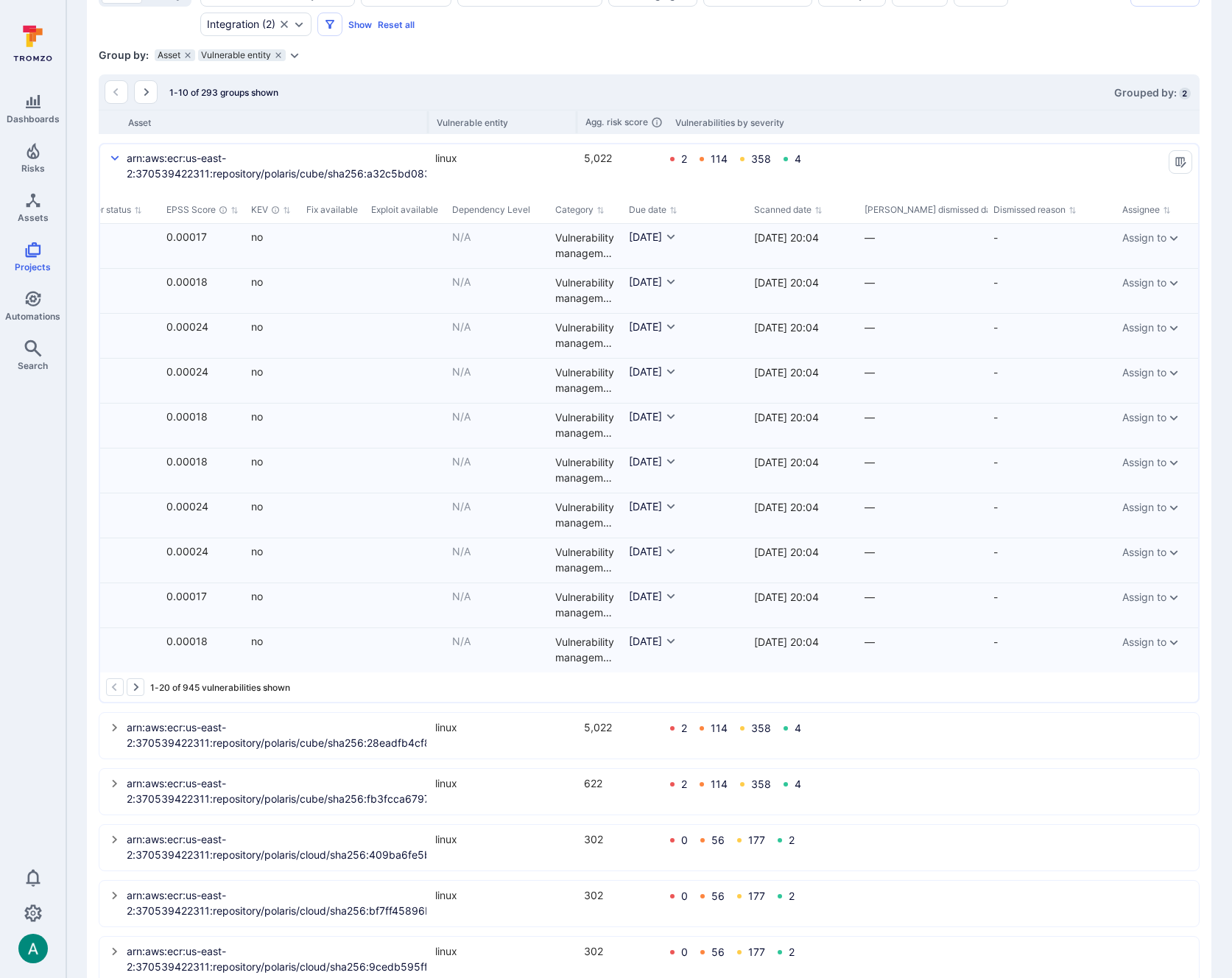
scroll to position [383, 0]
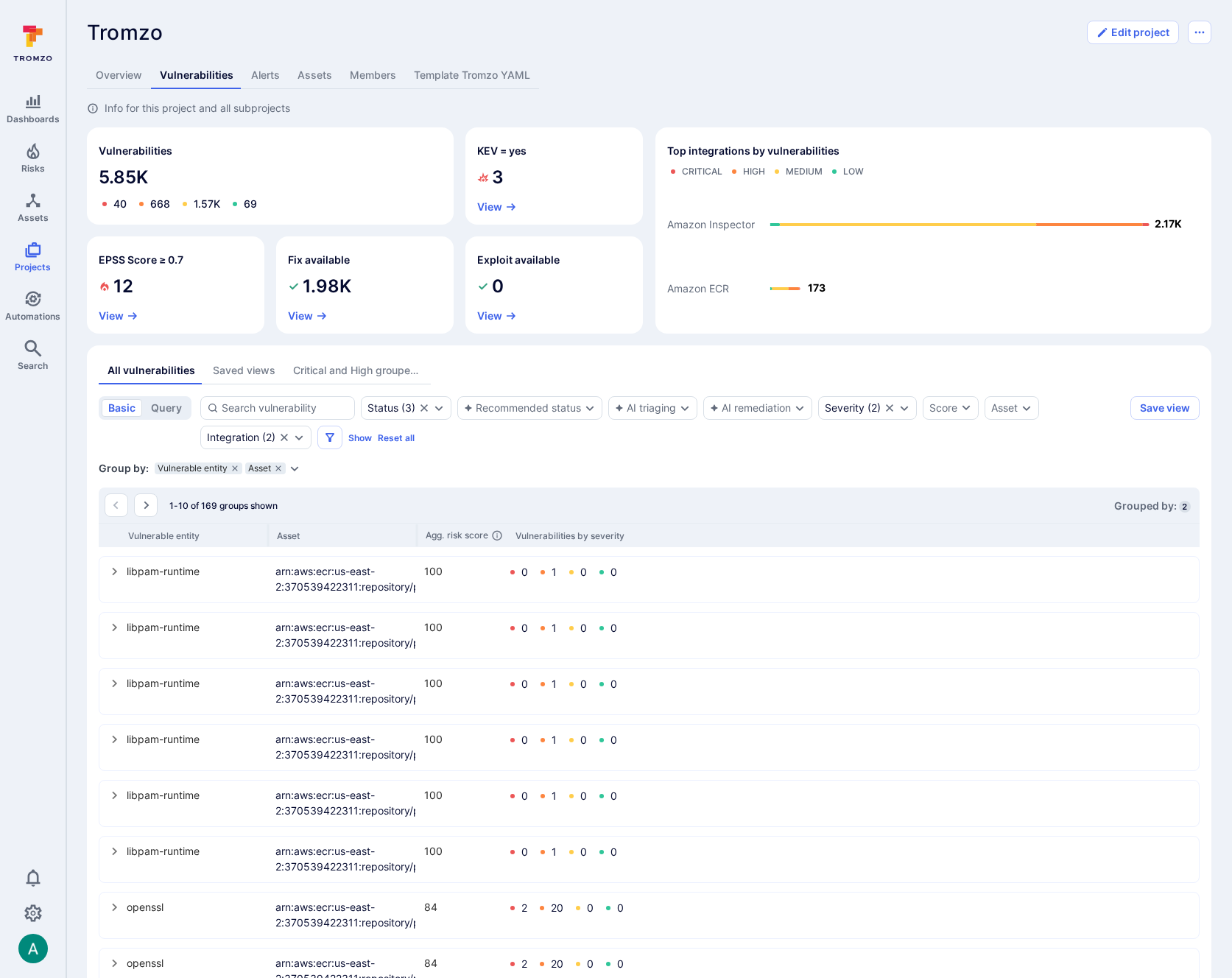
click at [313, 80] on link "Assets" at bounding box center [315, 75] width 53 height 27
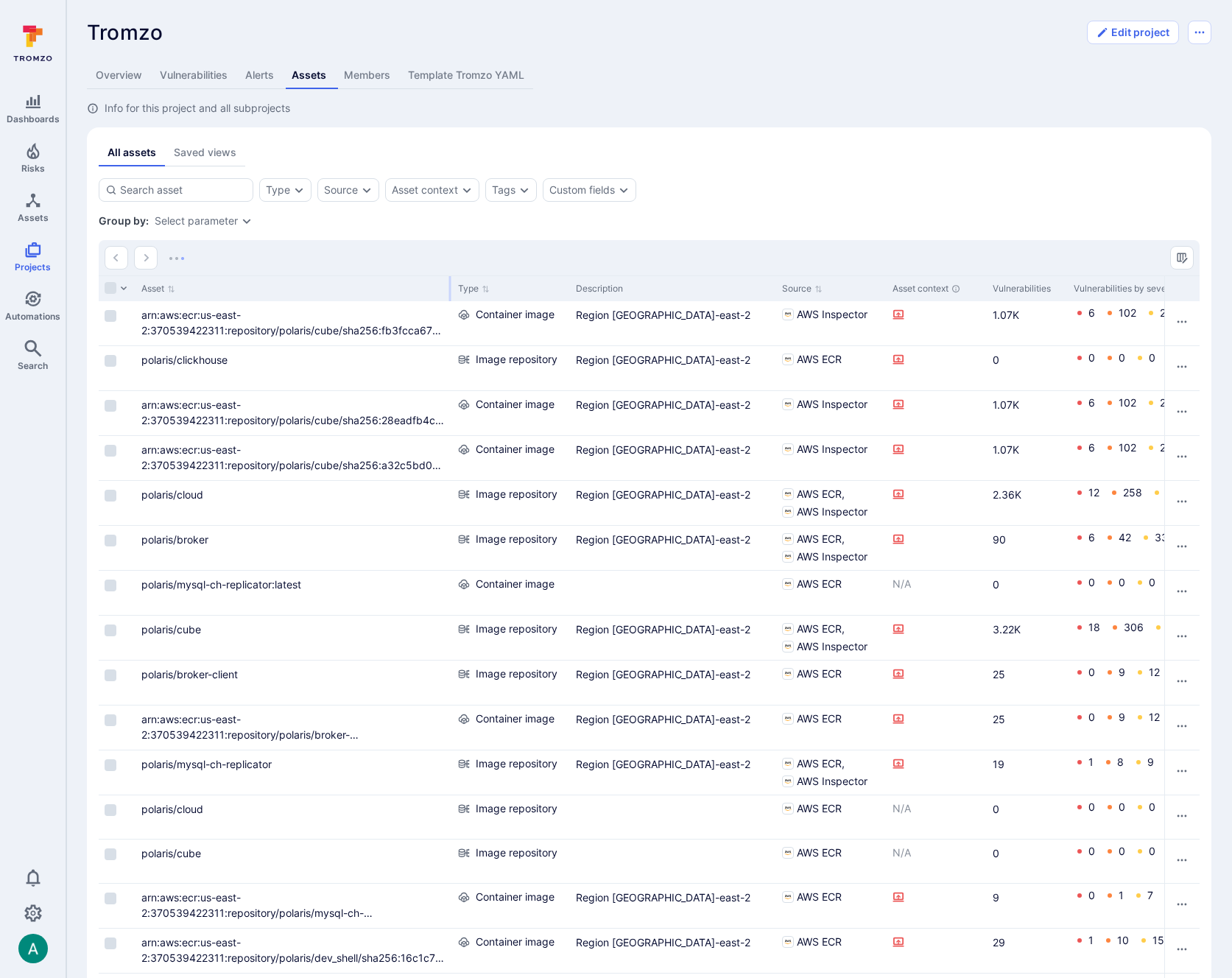
drag, startPoint x: 295, startPoint y: 286, endPoint x: 449, endPoint y: 285, distance: 154.0
click at [449, 285] on div at bounding box center [450, 289] width 3 height 25
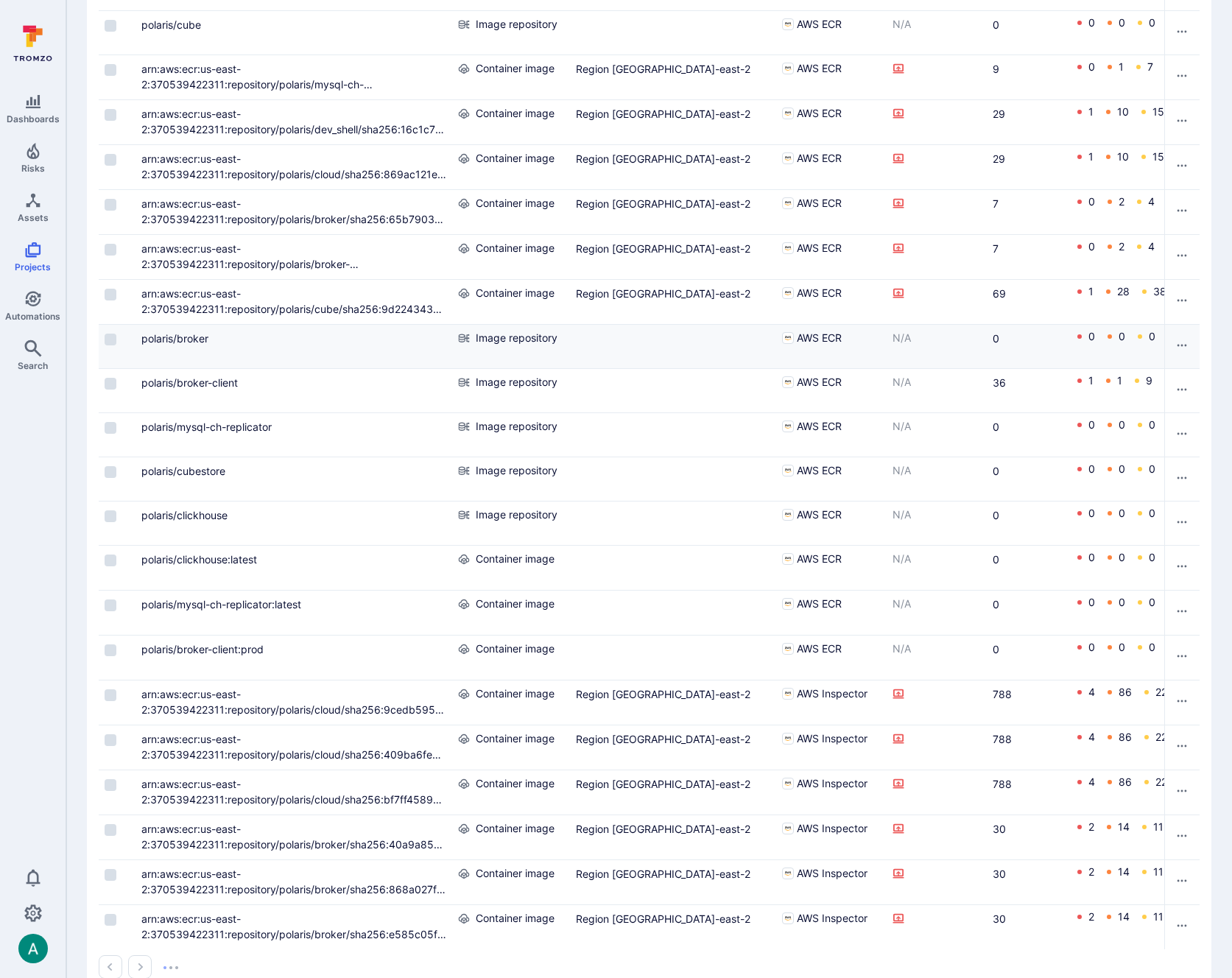
scroll to position [862, 0]
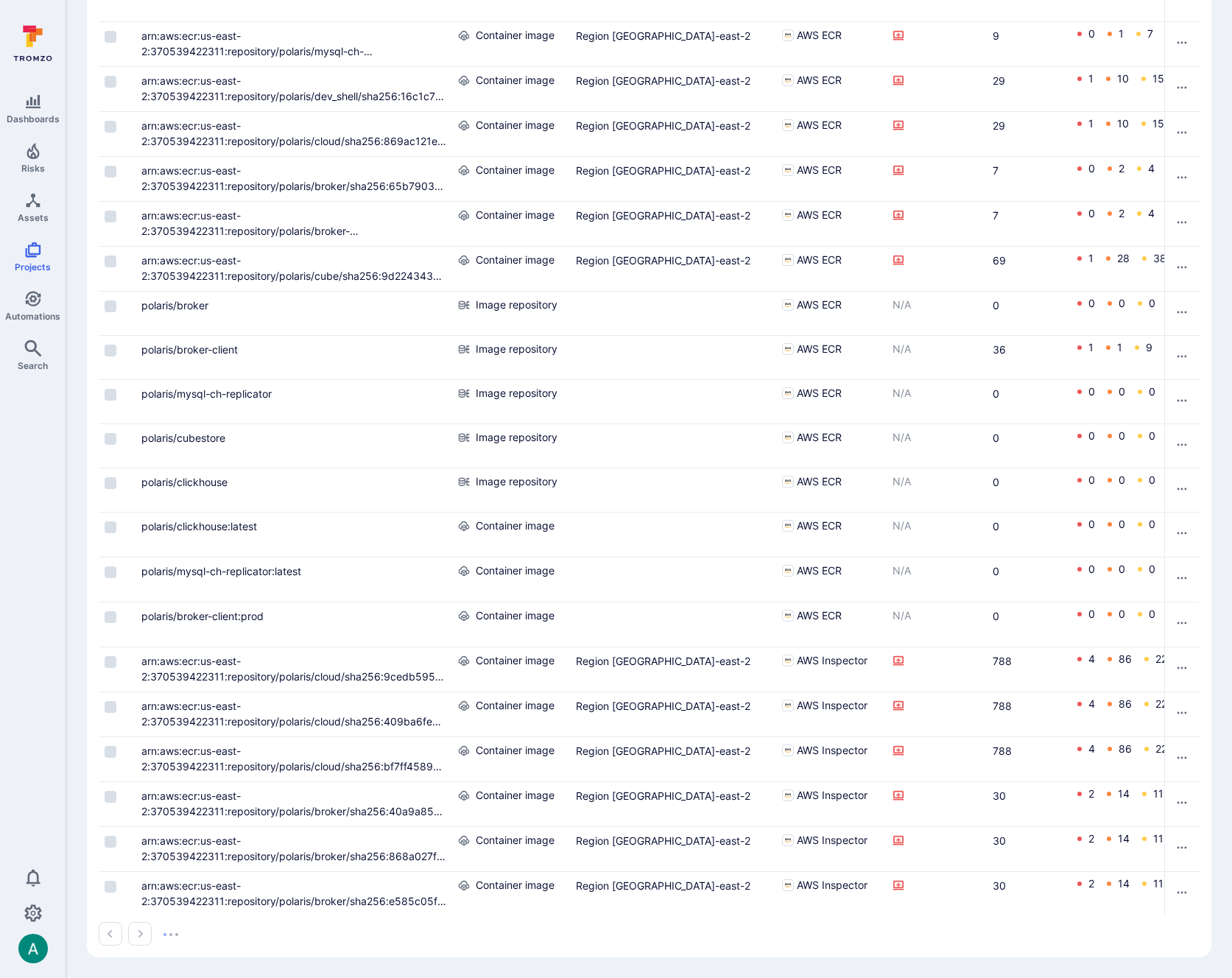
click at [249, 917] on div "arn:aws:ecr:us-east-2:370539422311:repository/polaris/broker/sha256:e585c05fc26…" at bounding box center [293, 894] width 317 height 44
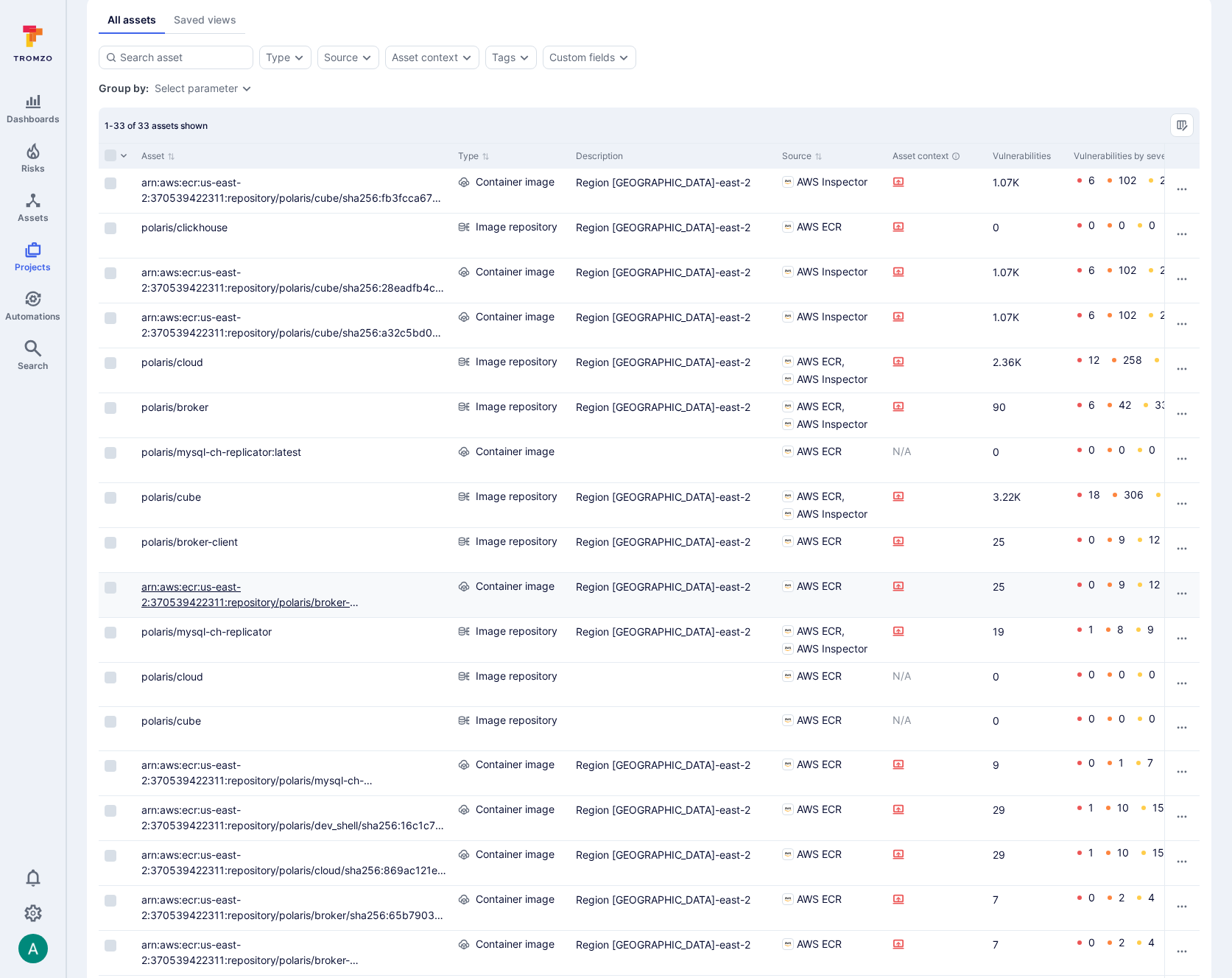
scroll to position [0, 0]
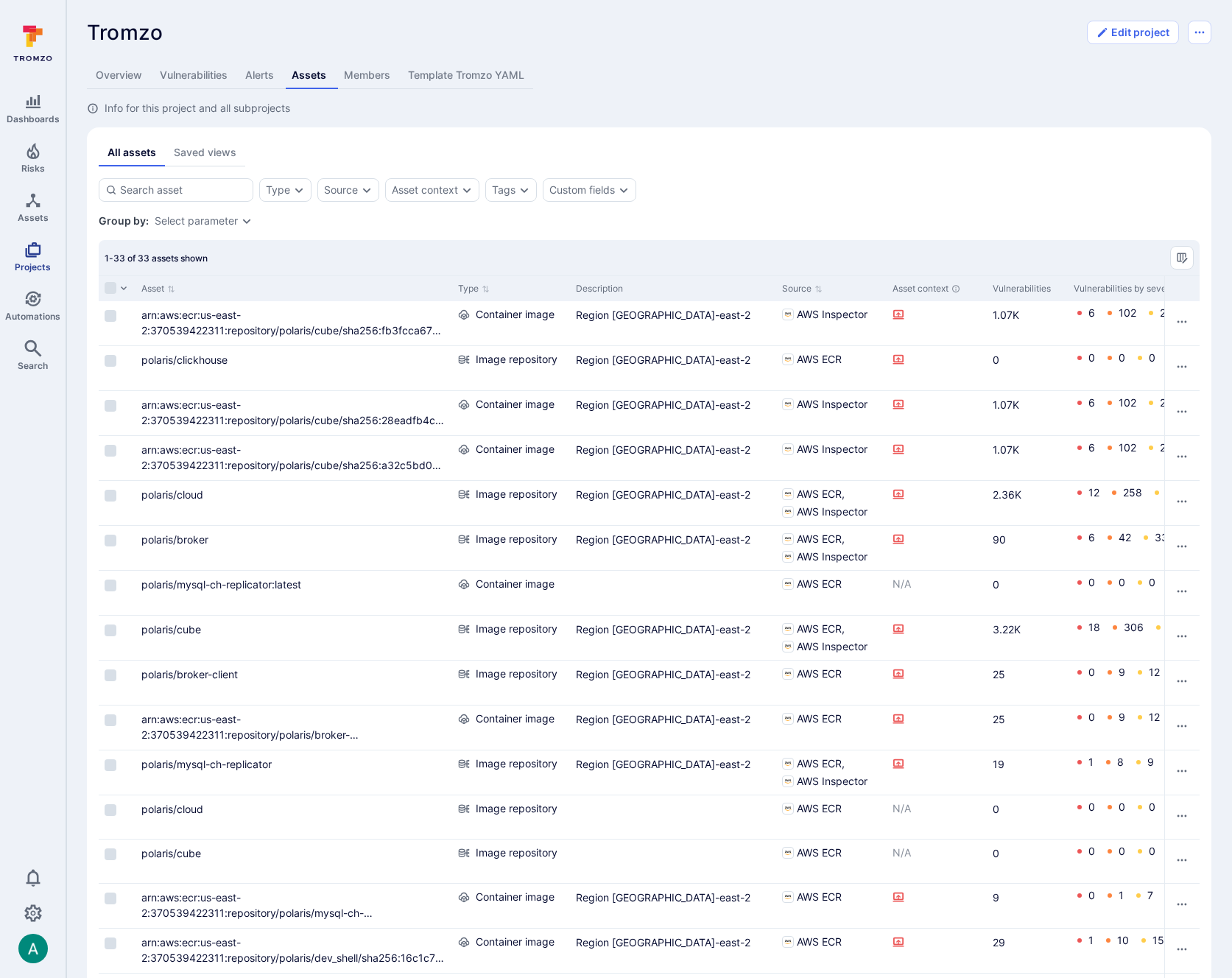
click at [21, 244] on link "Projects" at bounding box center [32, 256] width 66 height 43
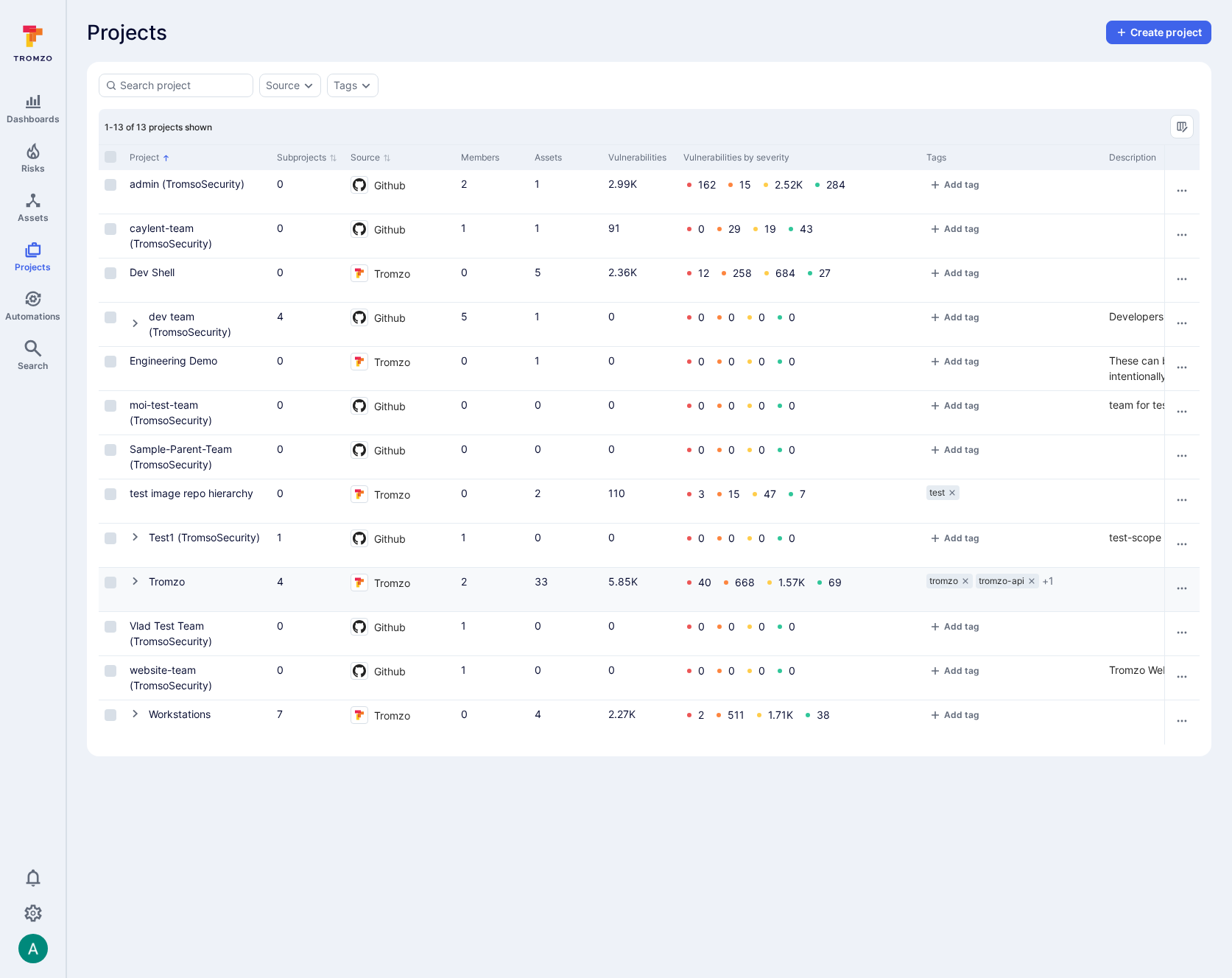
click at [135, 579] on icon "Cell for Project" at bounding box center [135, 581] width 5 height 8
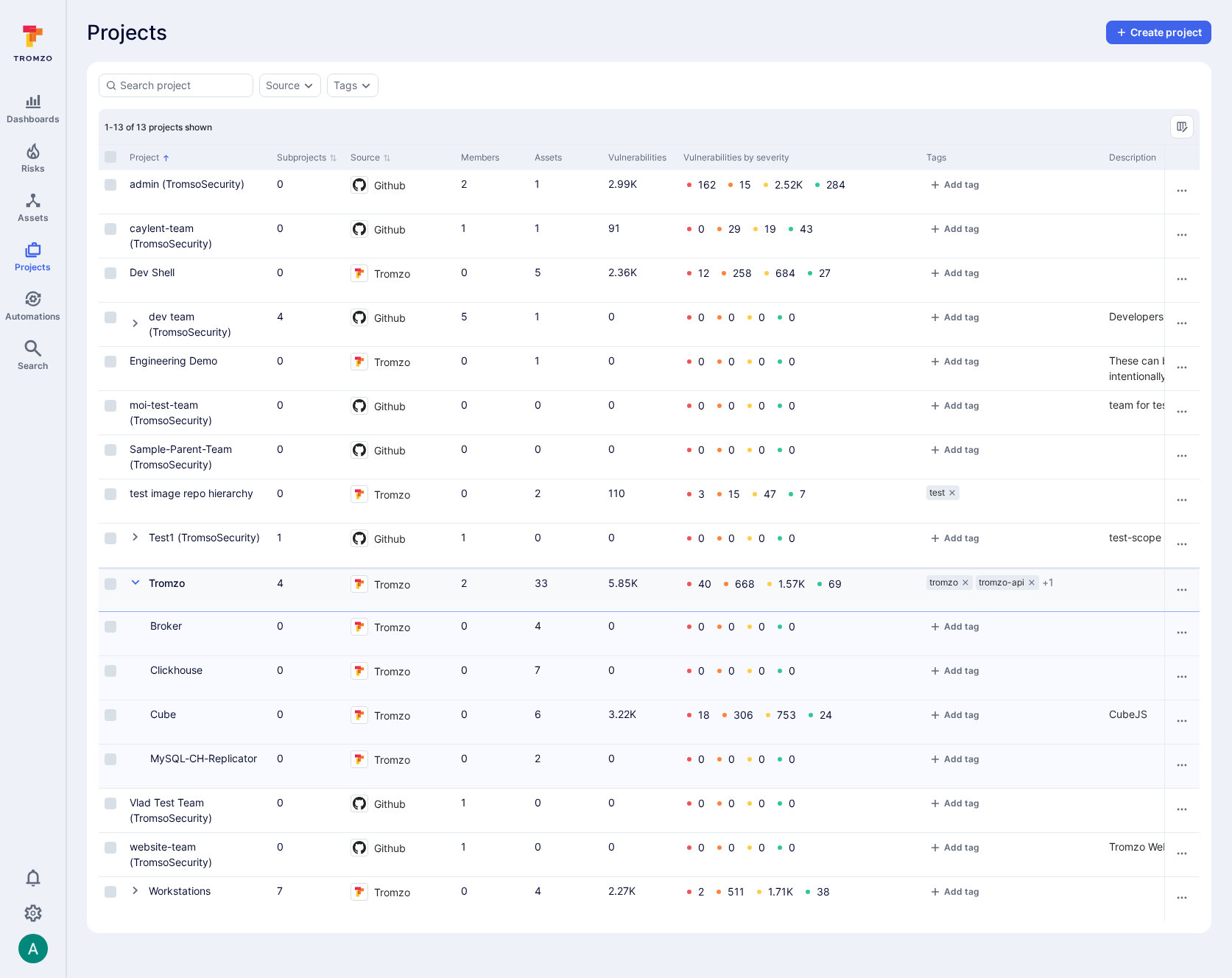
click at [135, 579] on icon "Cell for Project" at bounding box center [135, 582] width 11 height 11
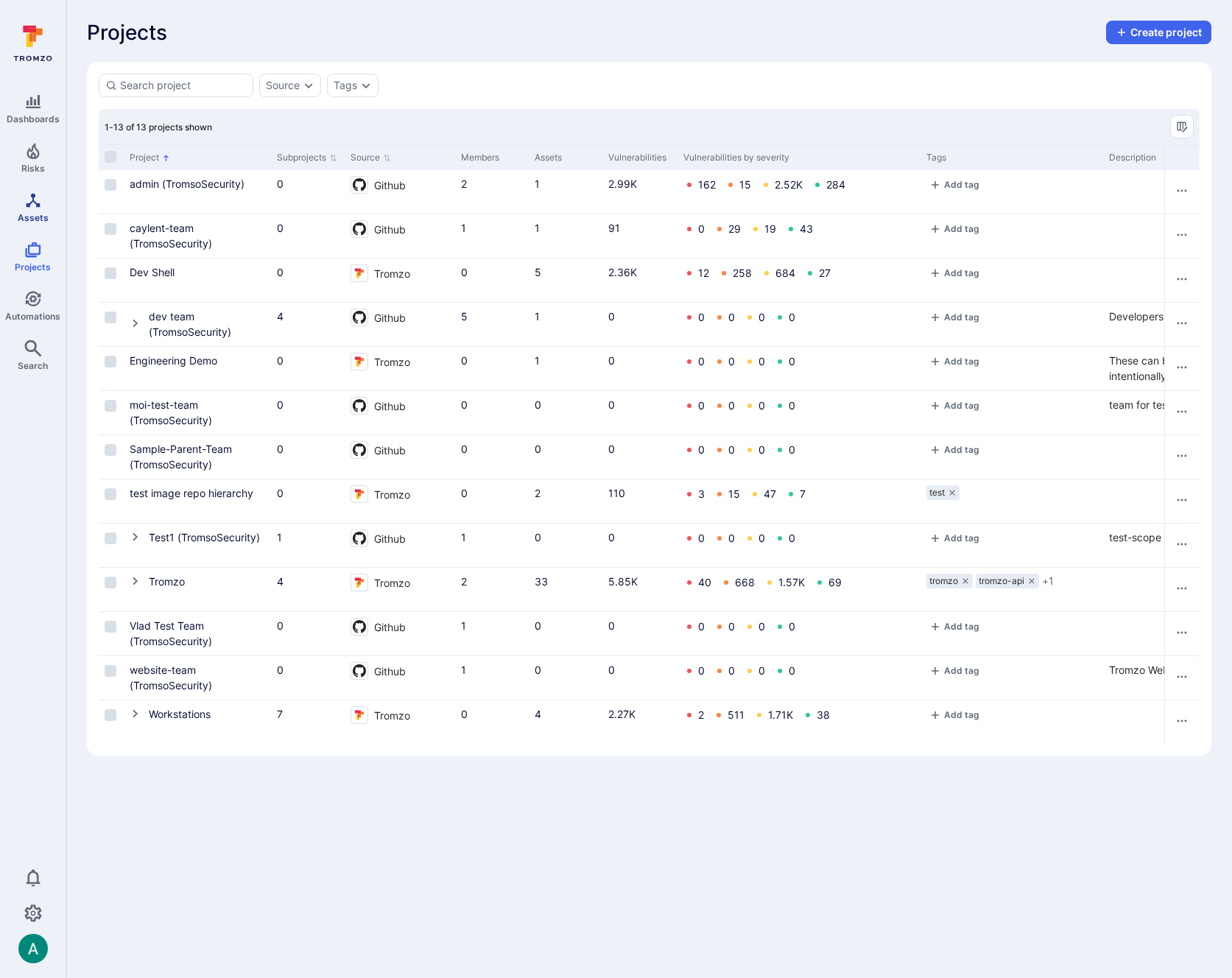
click at [39, 212] on span "Assets" at bounding box center [32, 218] width 31 height 11
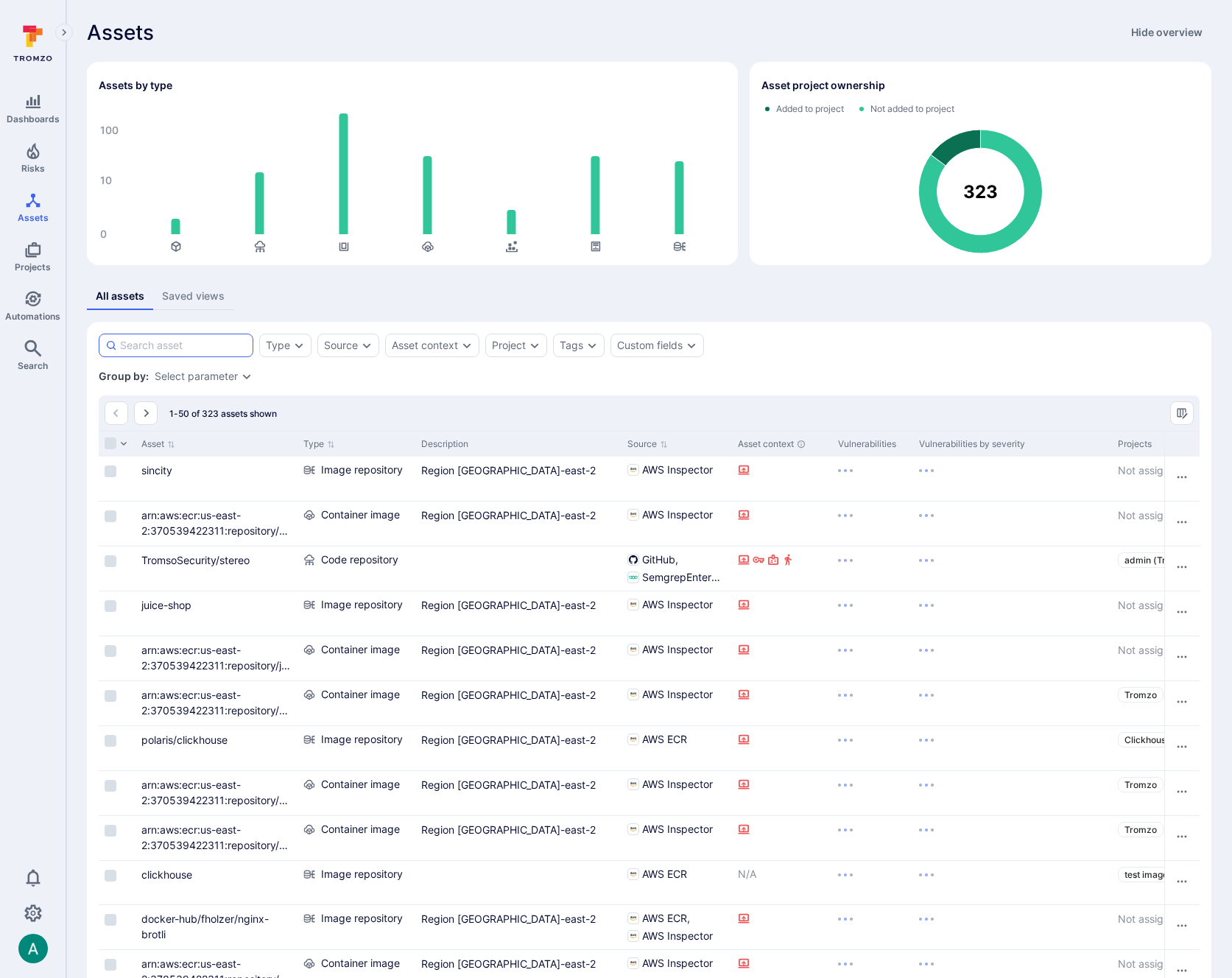
click at [210, 347] on input at bounding box center [183, 345] width 126 height 15
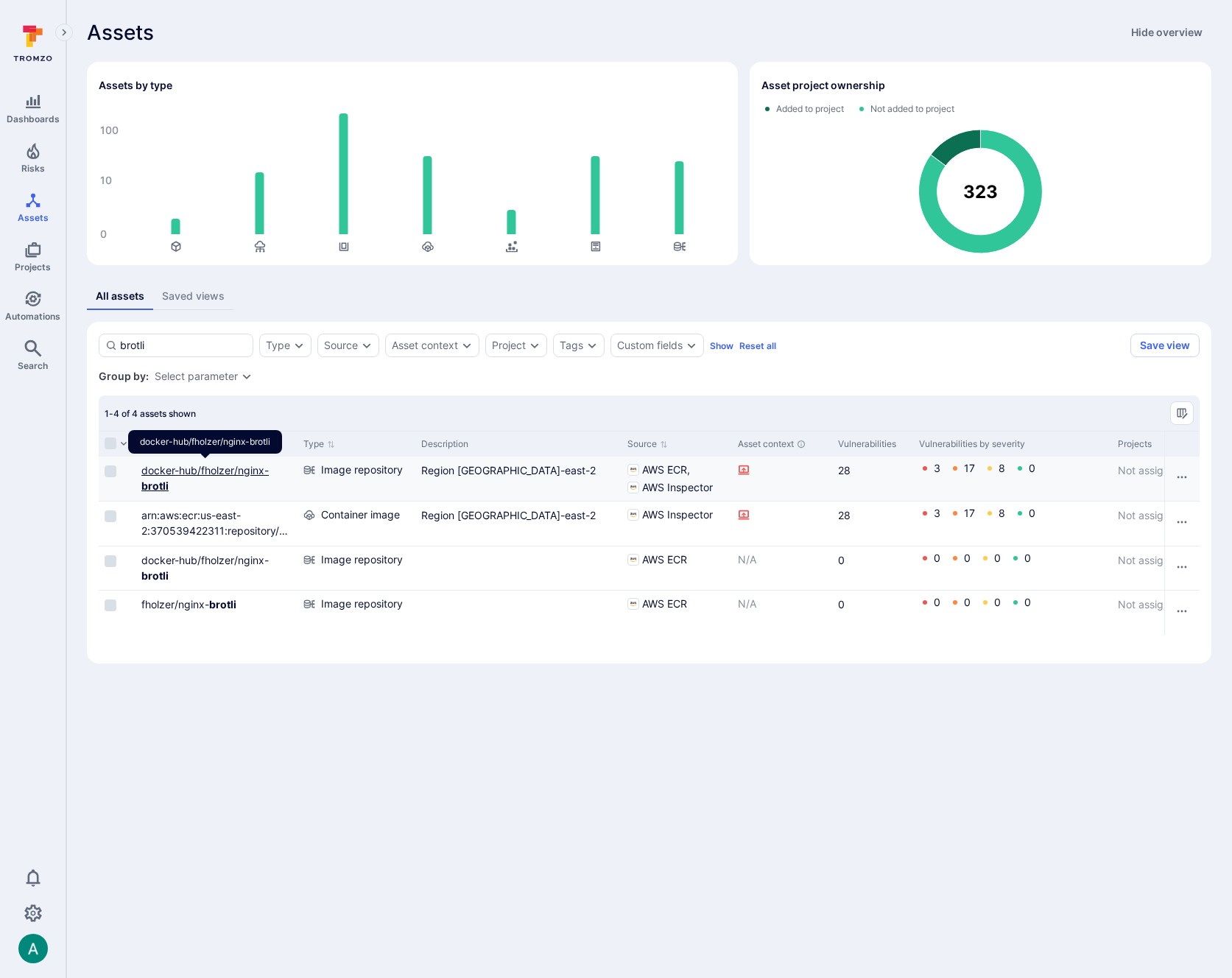
type input "brotli"
click at [221, 469] on link "docker-hub/fholzer/nginx- brotli" at bounding box center [204, 478] width 127 height 28
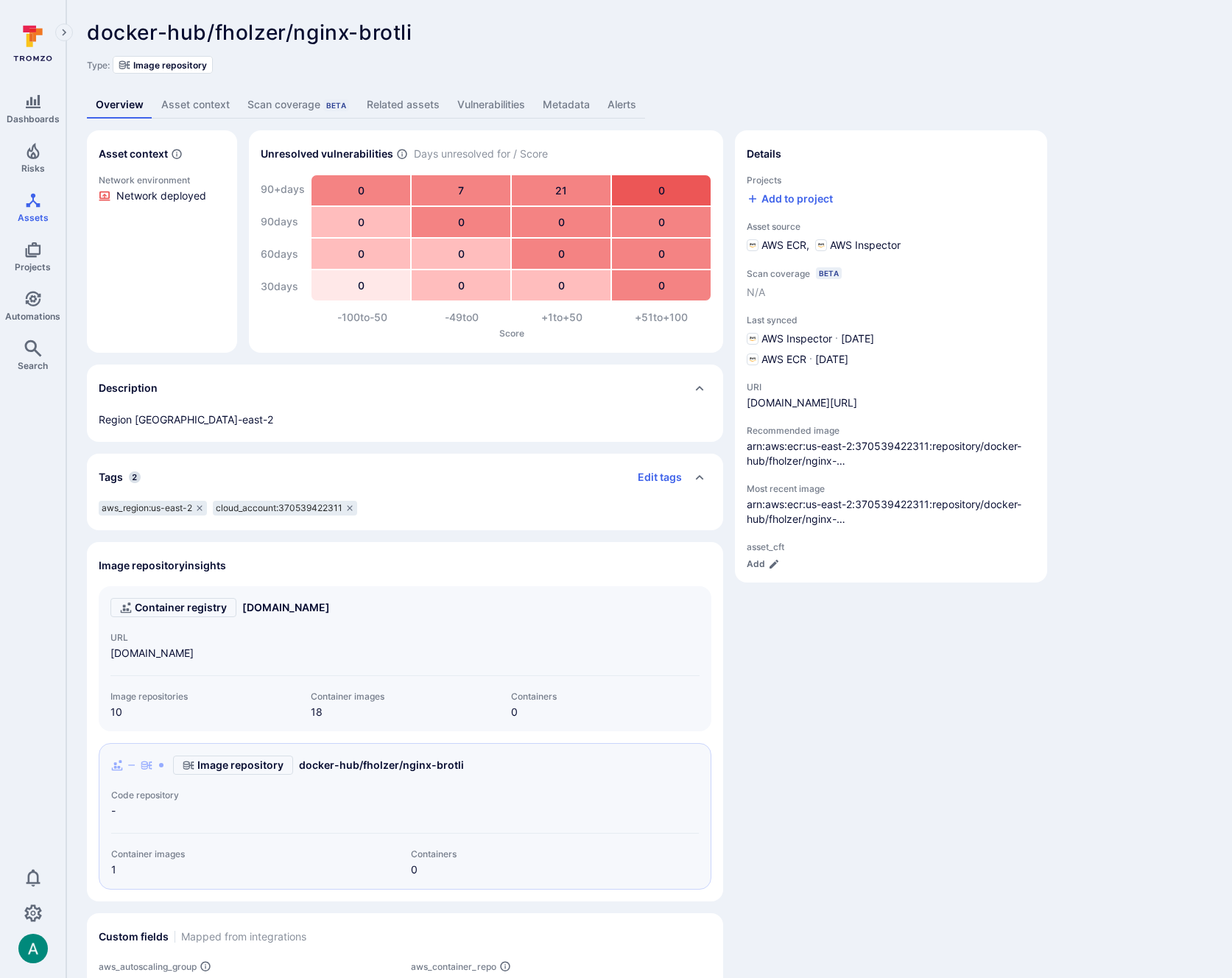
scroll to position [48, 0]
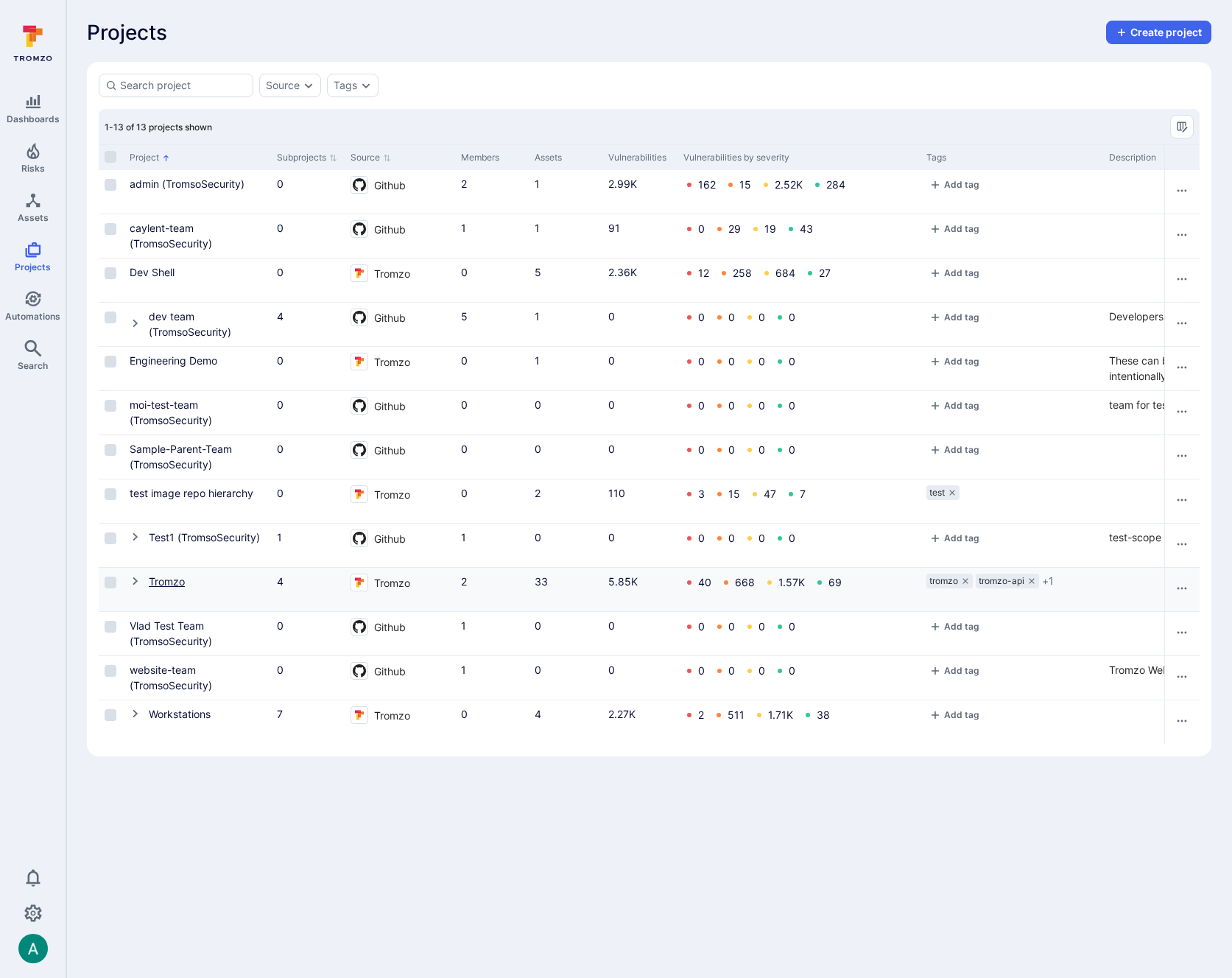
click at [172, 579] on link "Tromzo" at bounding box center [166, 581] width 36 height 12
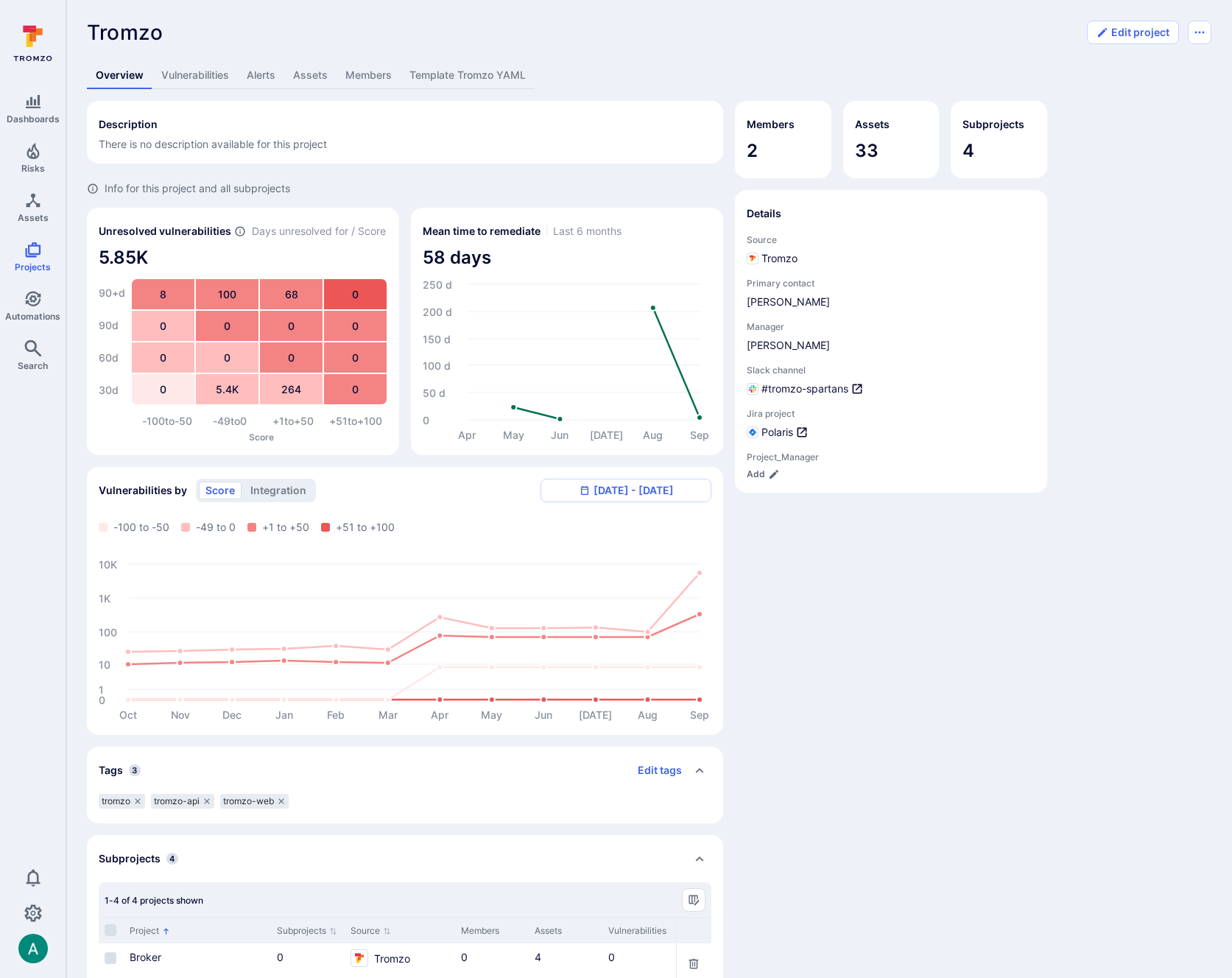
click at [219, 73] on link "Vulnerabilities" at bounding box center [195, 75] width 85 height 27
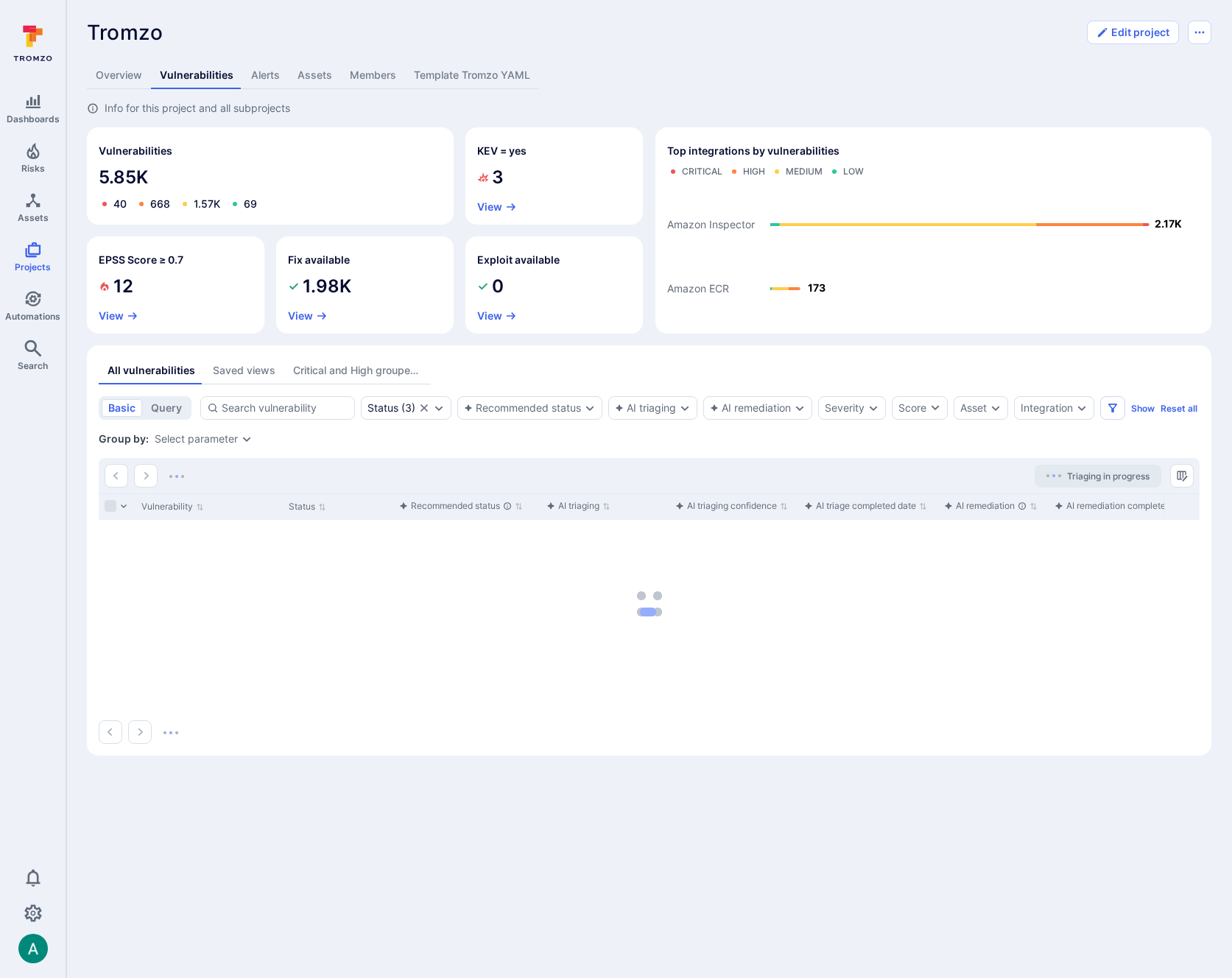
click at [254, 377] on div "Saved views" at bounding box center [243, 370] width 62 height 15
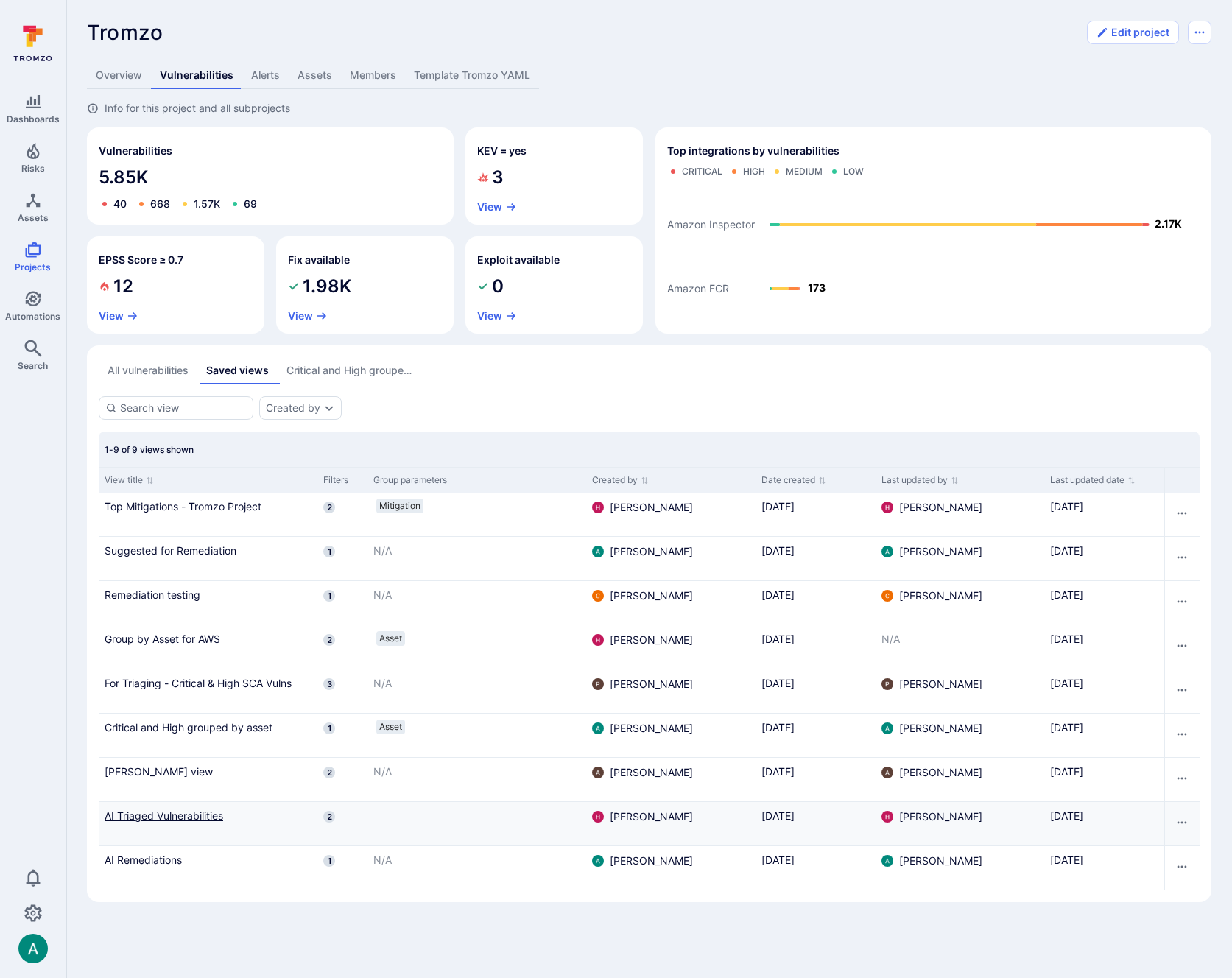
click at [214, 814] on link "AI Triaged Vulnerabilities" at bounding box center [208, 816] width 207 height 16
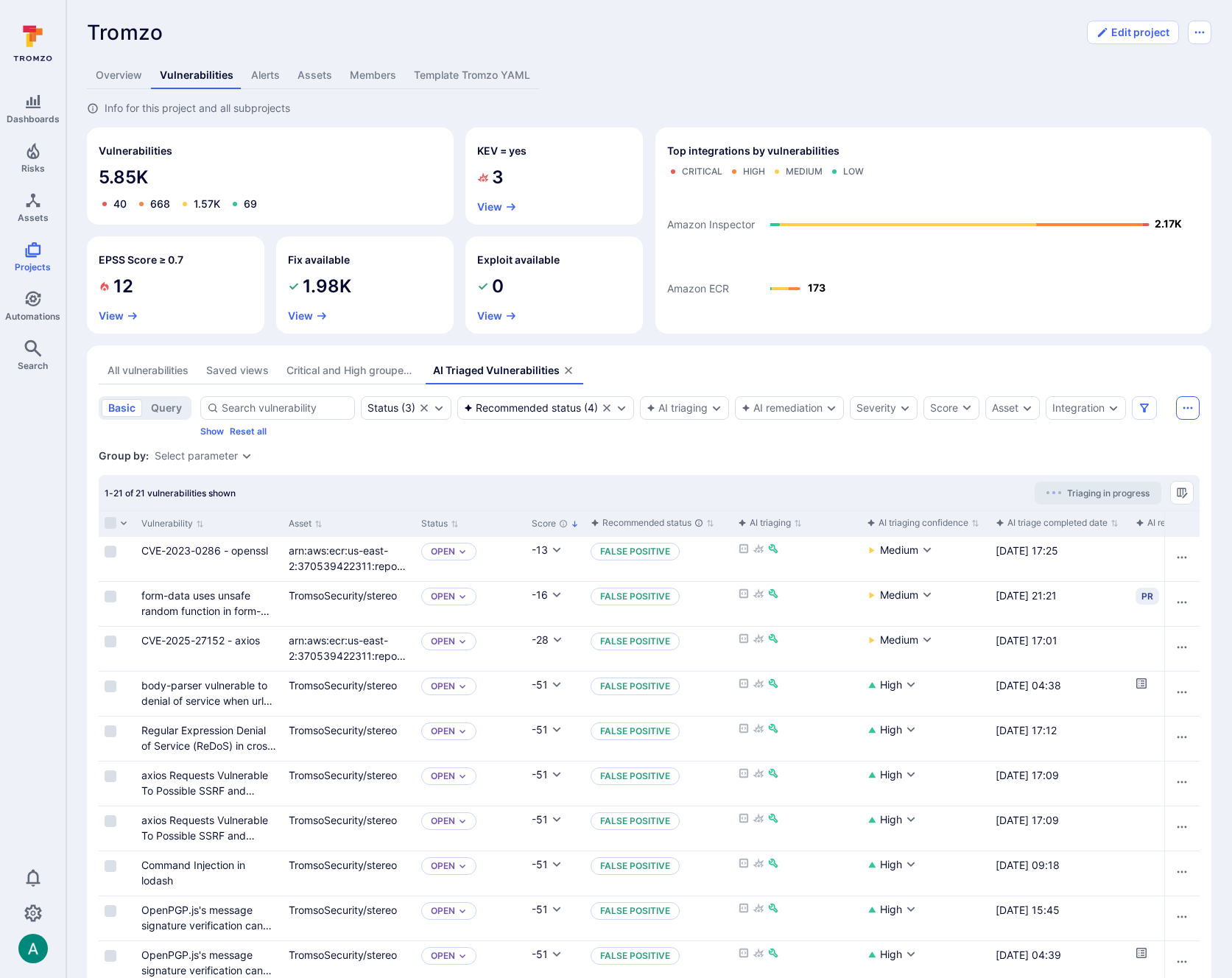
click at [1183, 402] on icon "Saved view menu" at bounding box center [1187, 407] width 11 height 11
click at [1184, 400] on div at bounding box center [616, 489] width 1232 height 978
click at [108, 525] on input "Select all rows" at bounding box center [110, 522] width 11 height 11
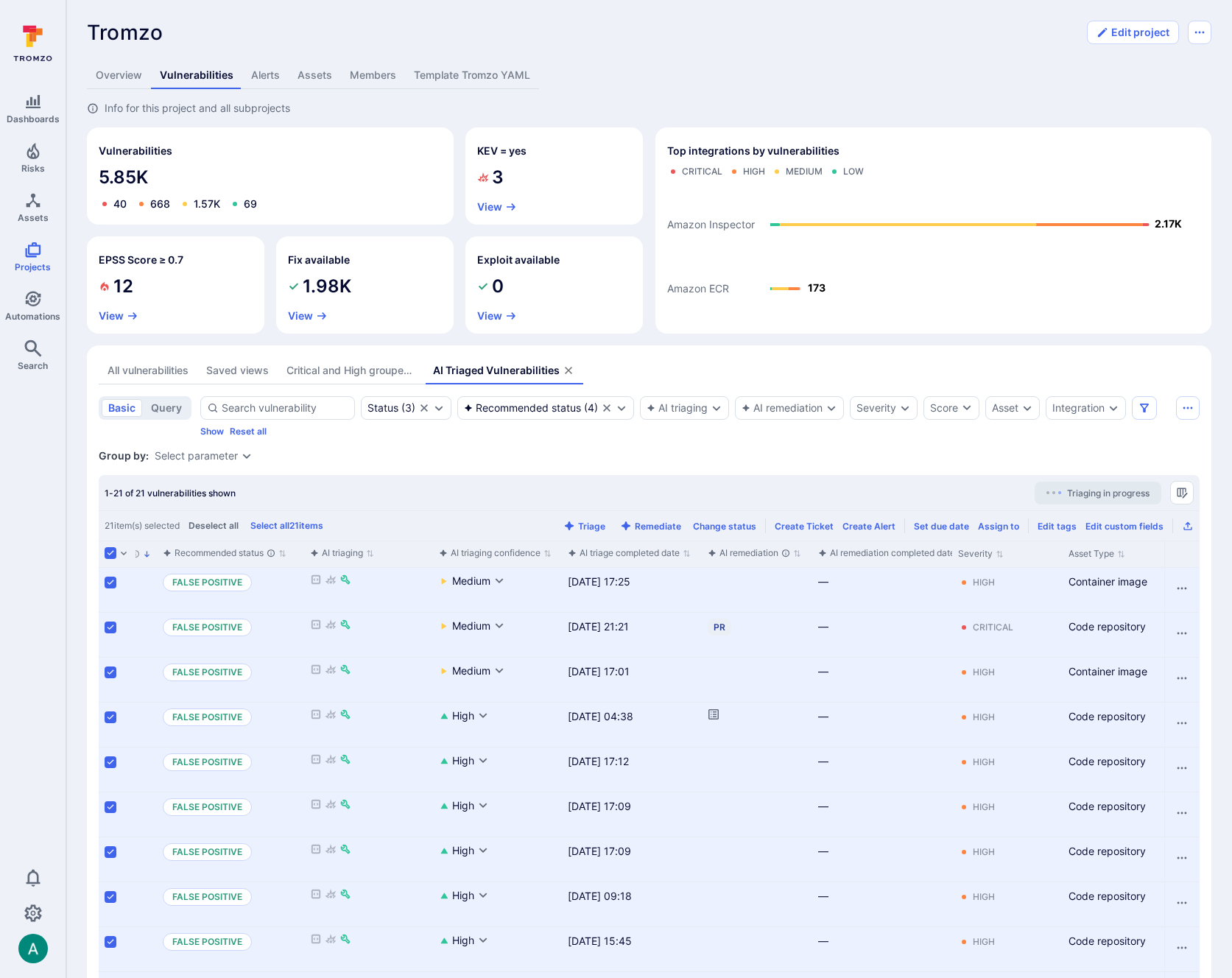
scroll to position [0, 547]
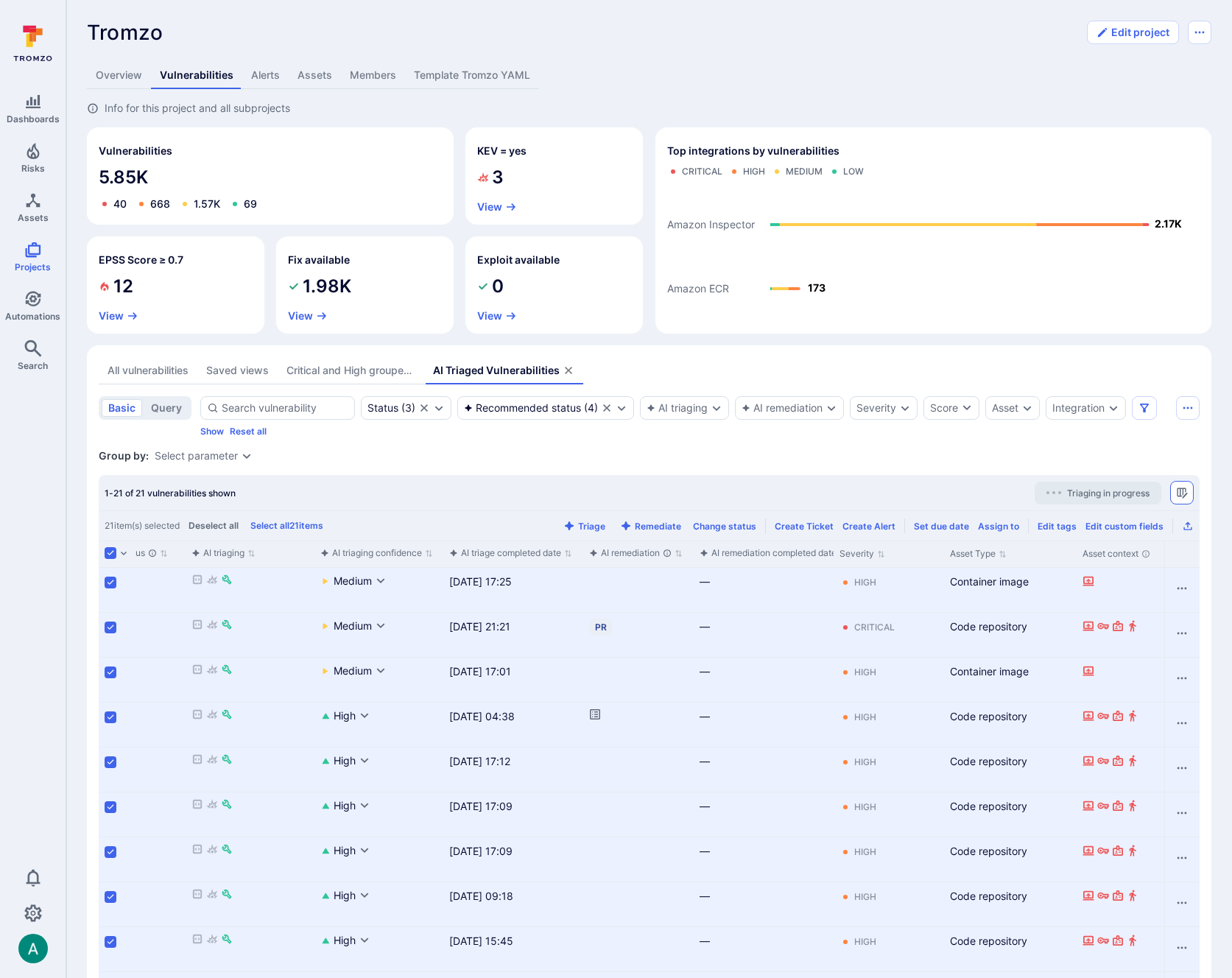
click at [1180, 492] on icon "Manage columns" at bounding box center [1182, 493] width 11 height 11
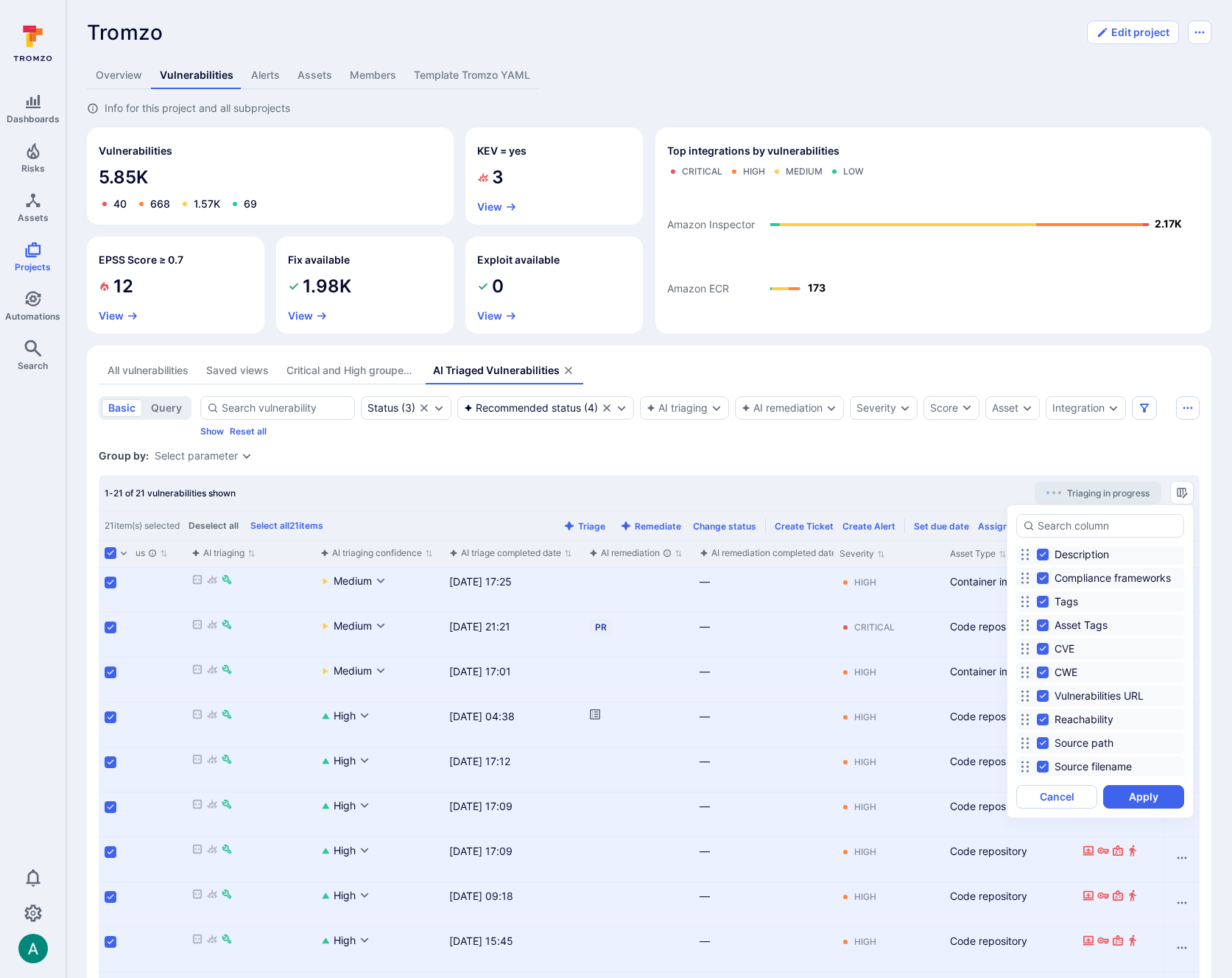
scroll to position [1057, 0]
click at [1075, 795] on button "Cancel" at bounding box center [1057, 796] width 81 height 24
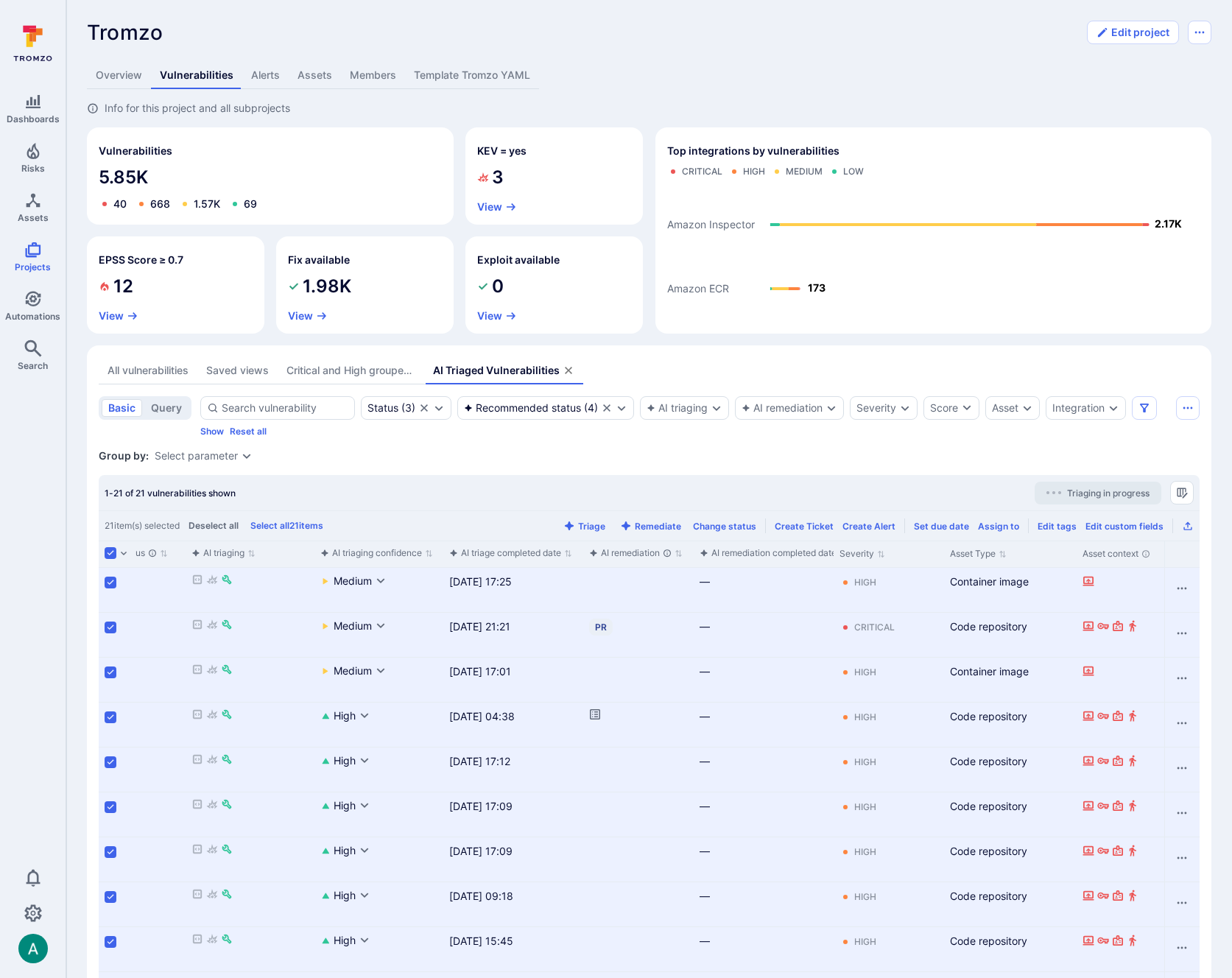
click at [810, 446] on section "basic query Status ( 3 ) Recommended status ( 4 ) AI triaging AI remediation Se…" at bounding box center [648, 953] width 1100 height 1114
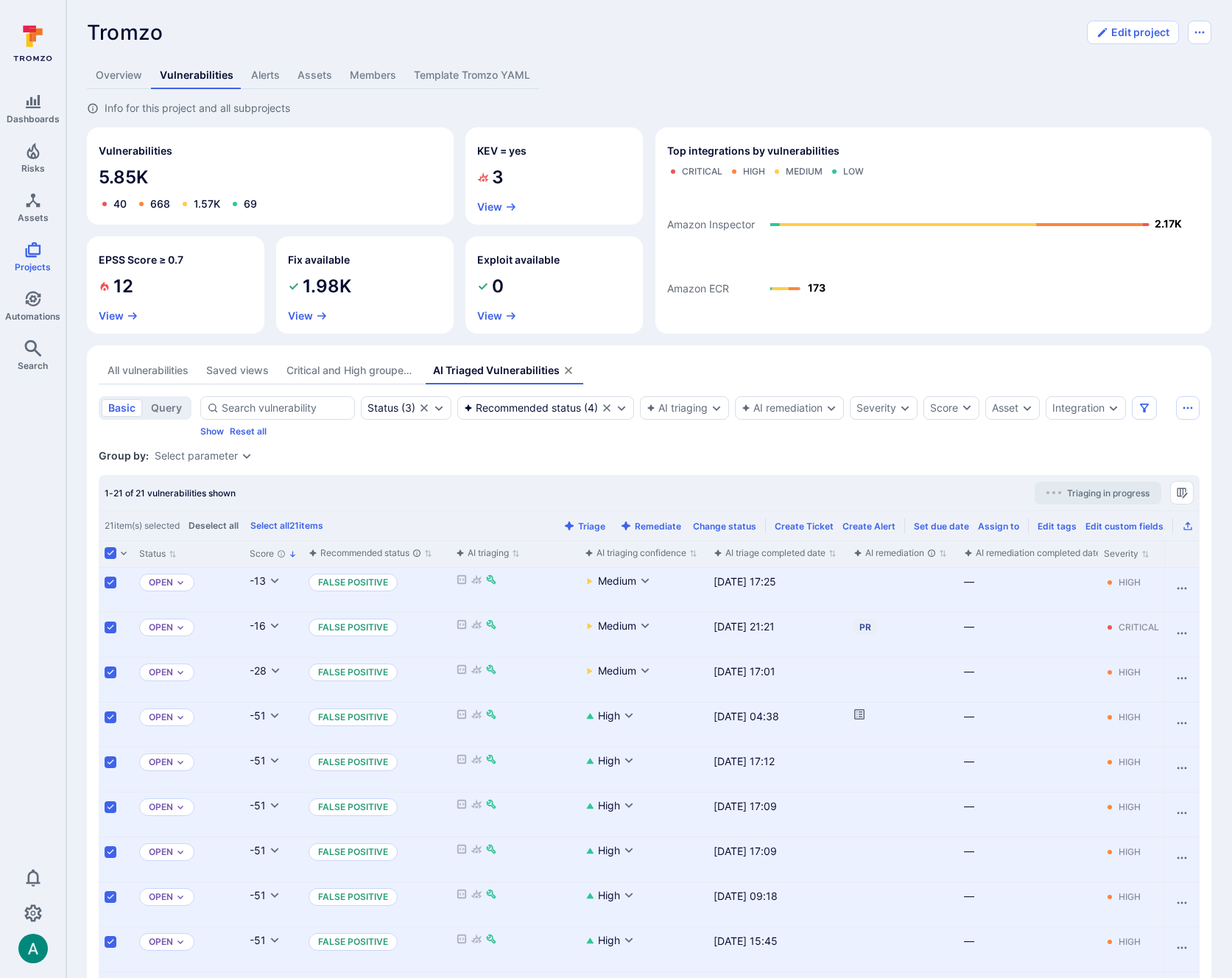
scroll to position [0, 0]
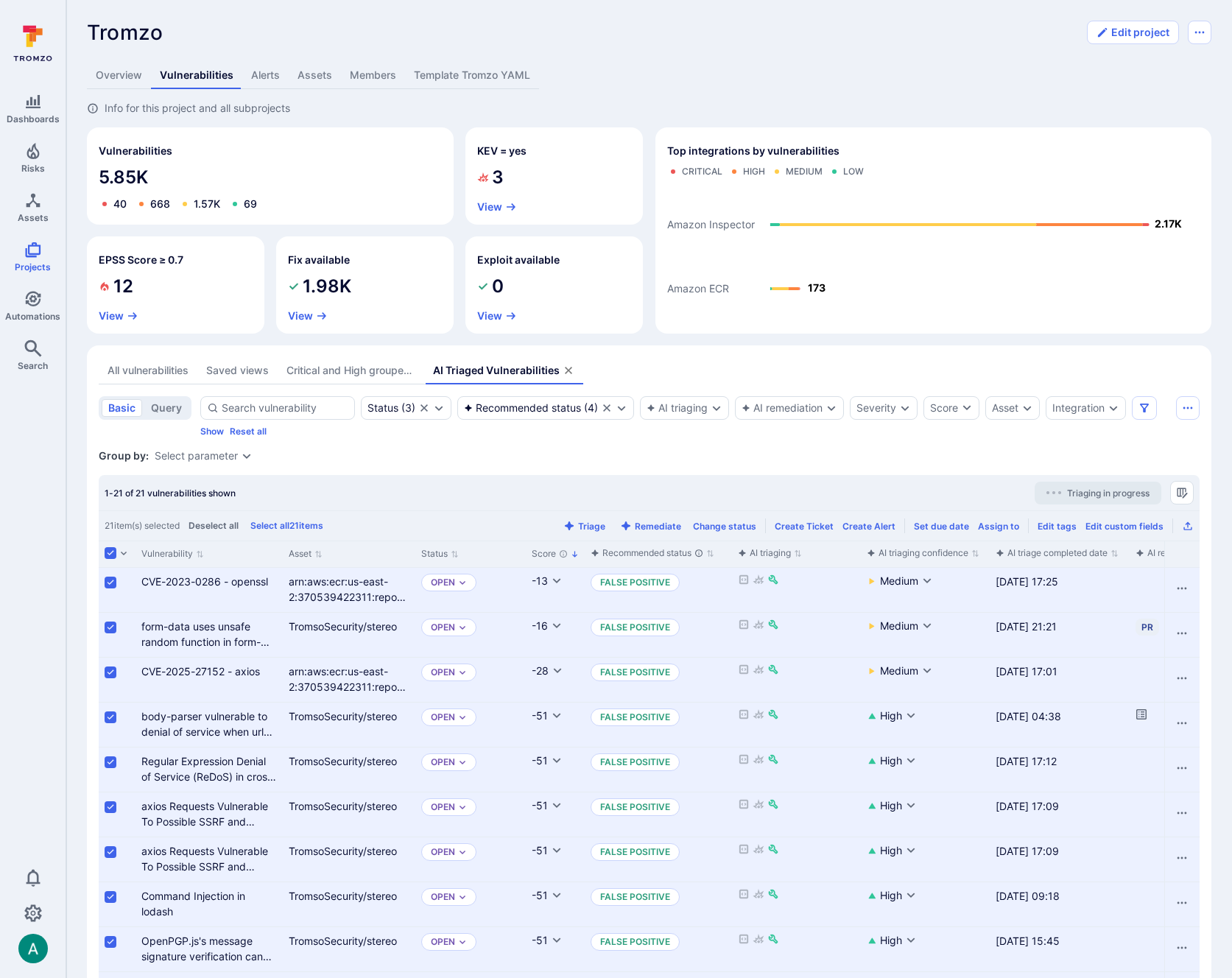
click at [222, 359] on button "Saved views" at bounding box center [237, 370] width 80 height 27
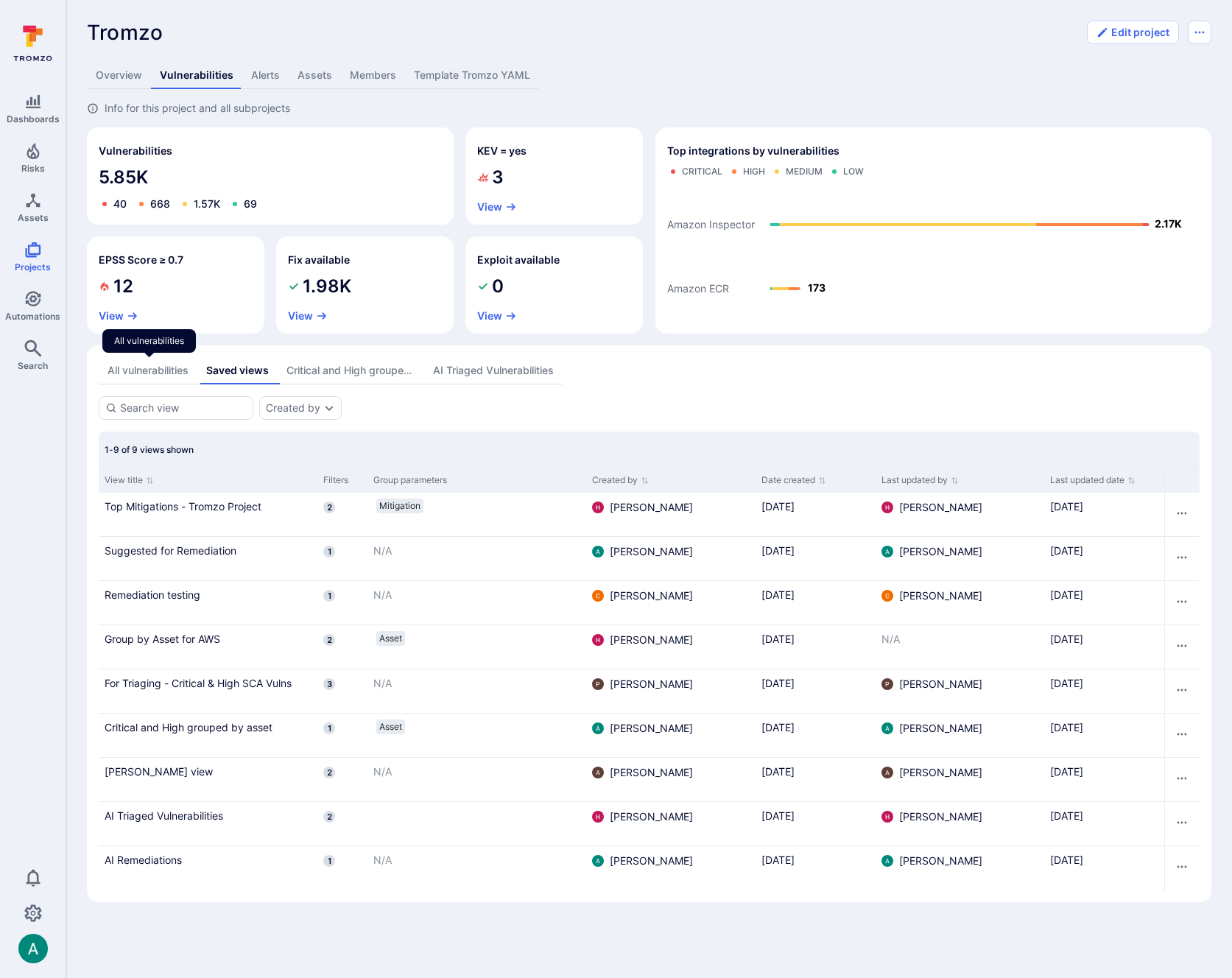
click at [174, 366] on div "All vulnerabilities" at bounding box center [147, 370] width 81 height 15
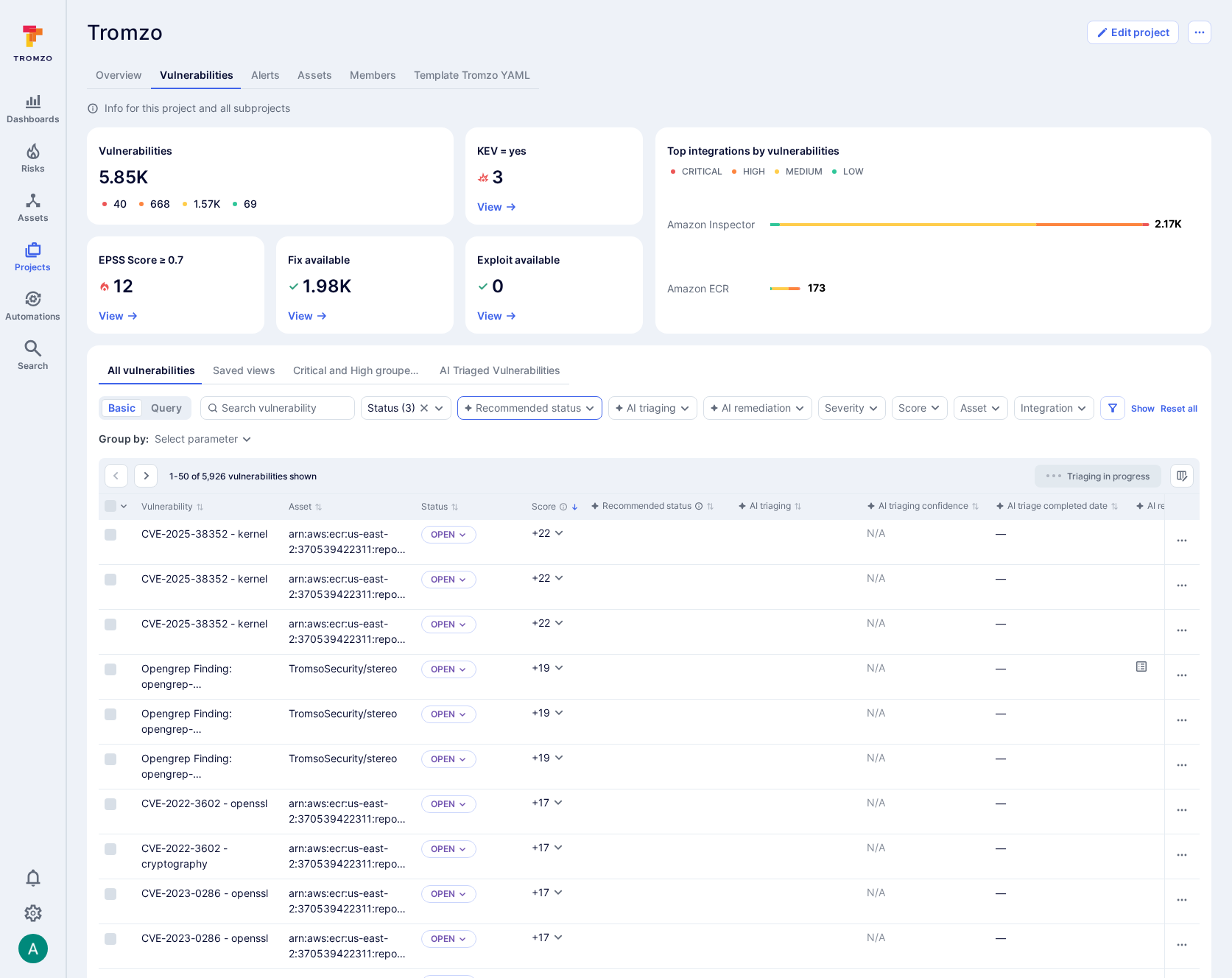
click at [522, 403] on div "Recommended status" at bounding box center [522, 407] width 117 height 11
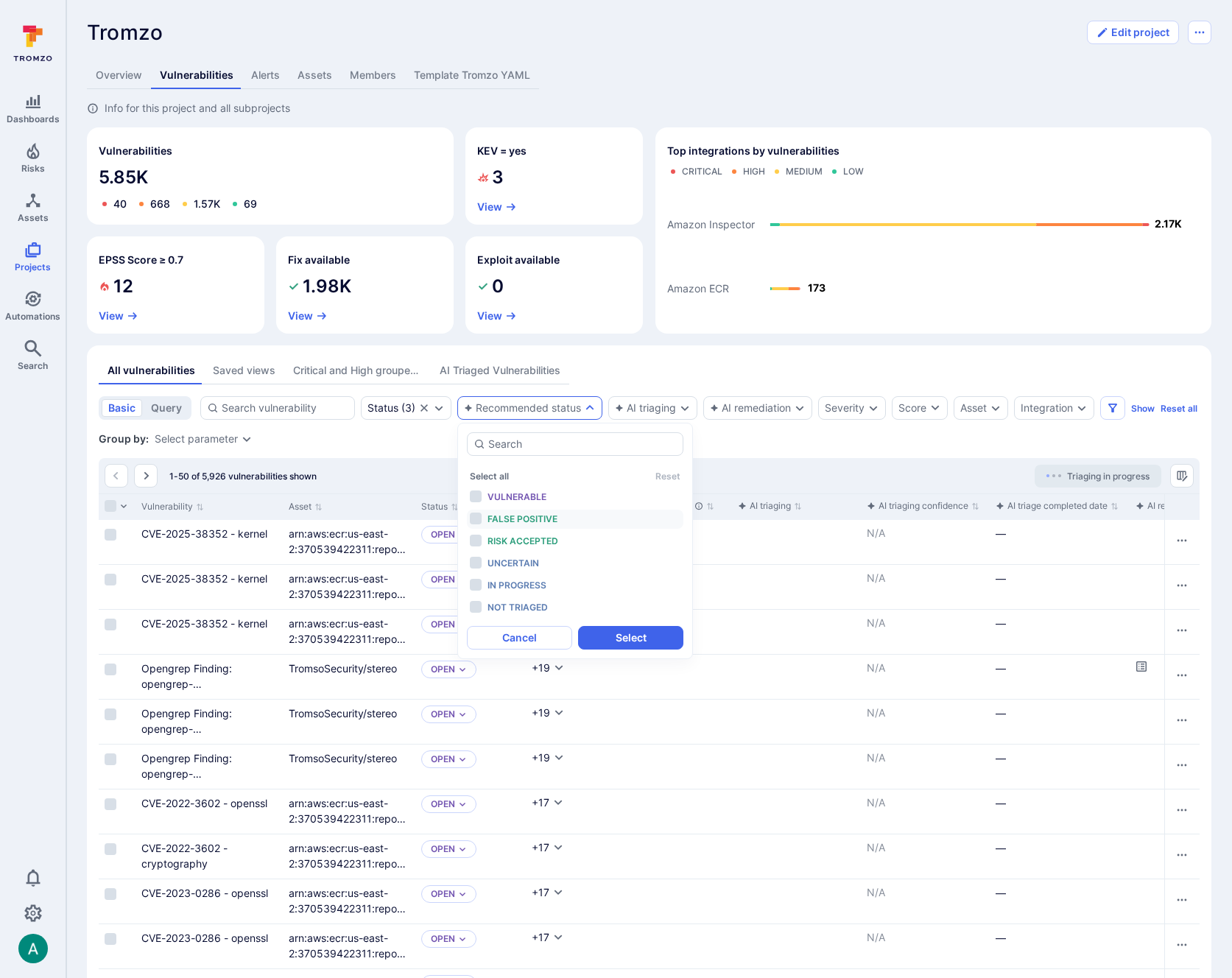
click at [546, 519] on span "False positive" at bounding box center [522, 519] width 70 height 11
click at [544, 536] on span "Risk accepted" at bounding box center [522, 541] width 71 height 11
click at [648, 641] on button "Select" at bounding box center [631, 637] width 105 height 24
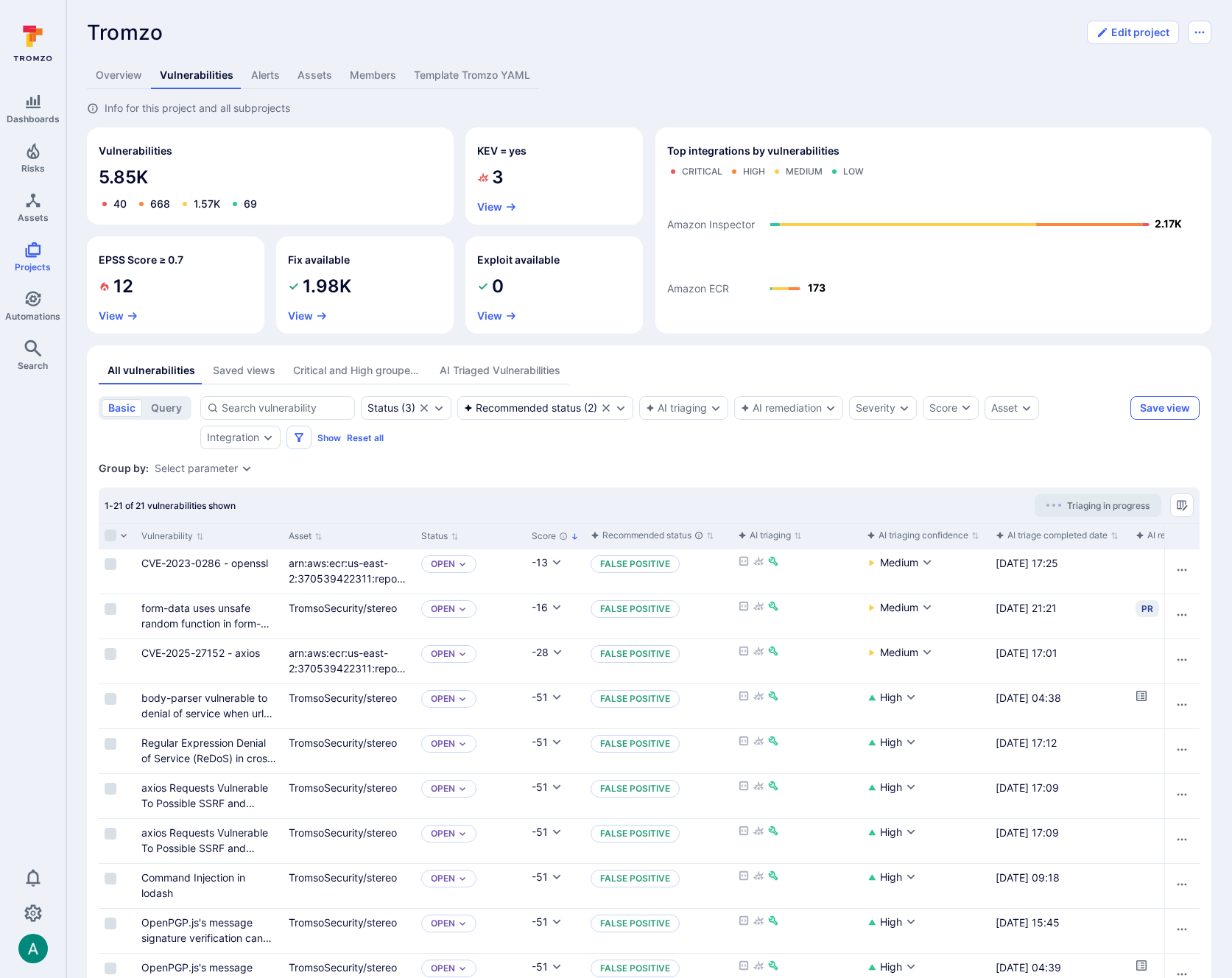
click at [1154, 407] on button "Save view" at bounding box center [1164, 407] width 69 height 24
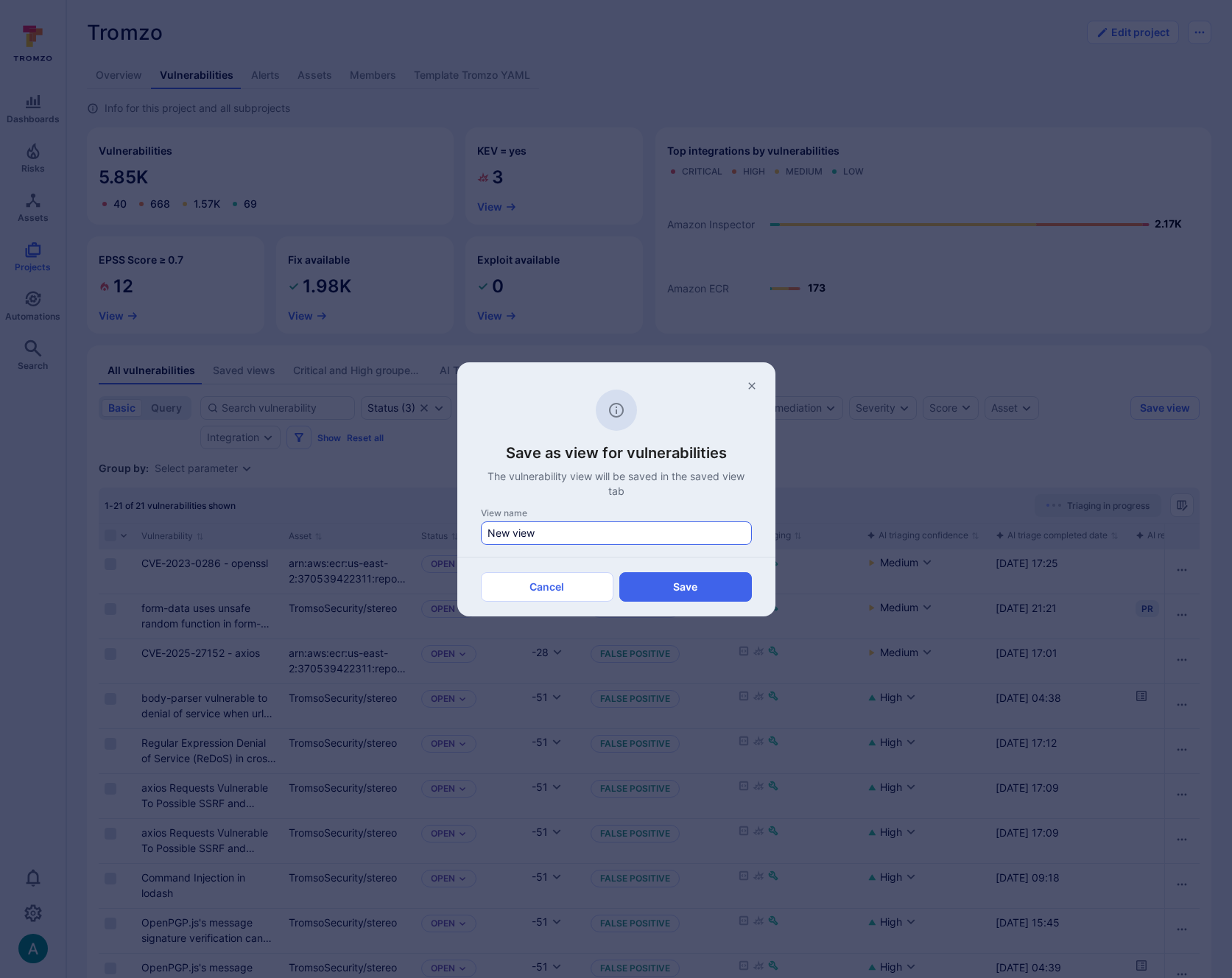
click at [537, 524] on div "New view" at bounding box center [616, 533] width 271 height 24
click at [537, 526] on input "New view" at bounding box center [616, 533] width 258 height 15
click at [537, 524] on div "New view" at bounding box center [616, 533] width 271 height 24
click at [537, 526] on input "New view" at bounding box center [616, 533] width 258 height 15
click at [537, 524] on div "New view" at bounding box center [616, 533] width 271 height 24
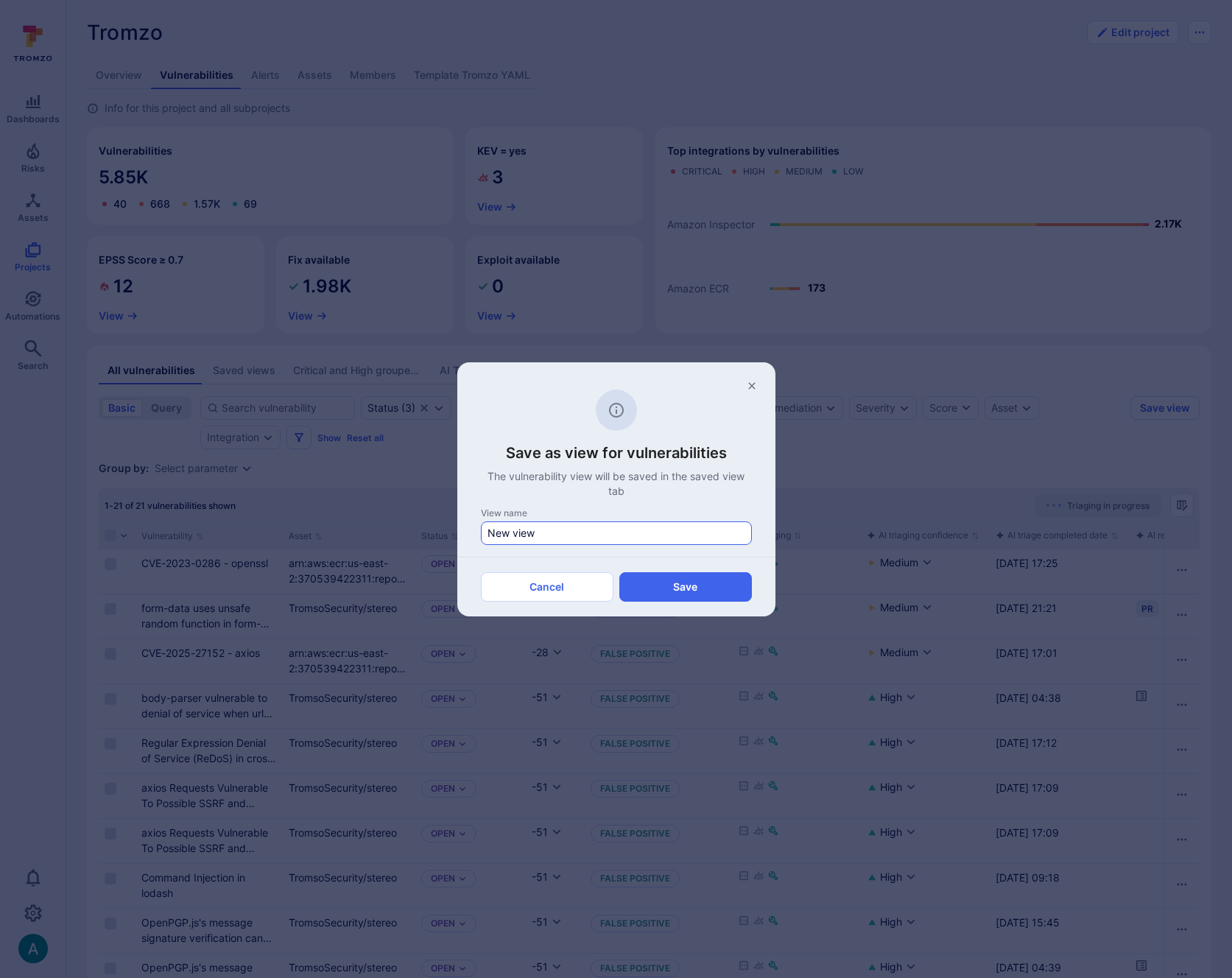
click at [537, 526] on input "New view" at bounding box center [616, 533] width 258 height 15
click at [532, 536] on input "New view" at bounding box center [616, 533] width 258 height 15
type input "F"
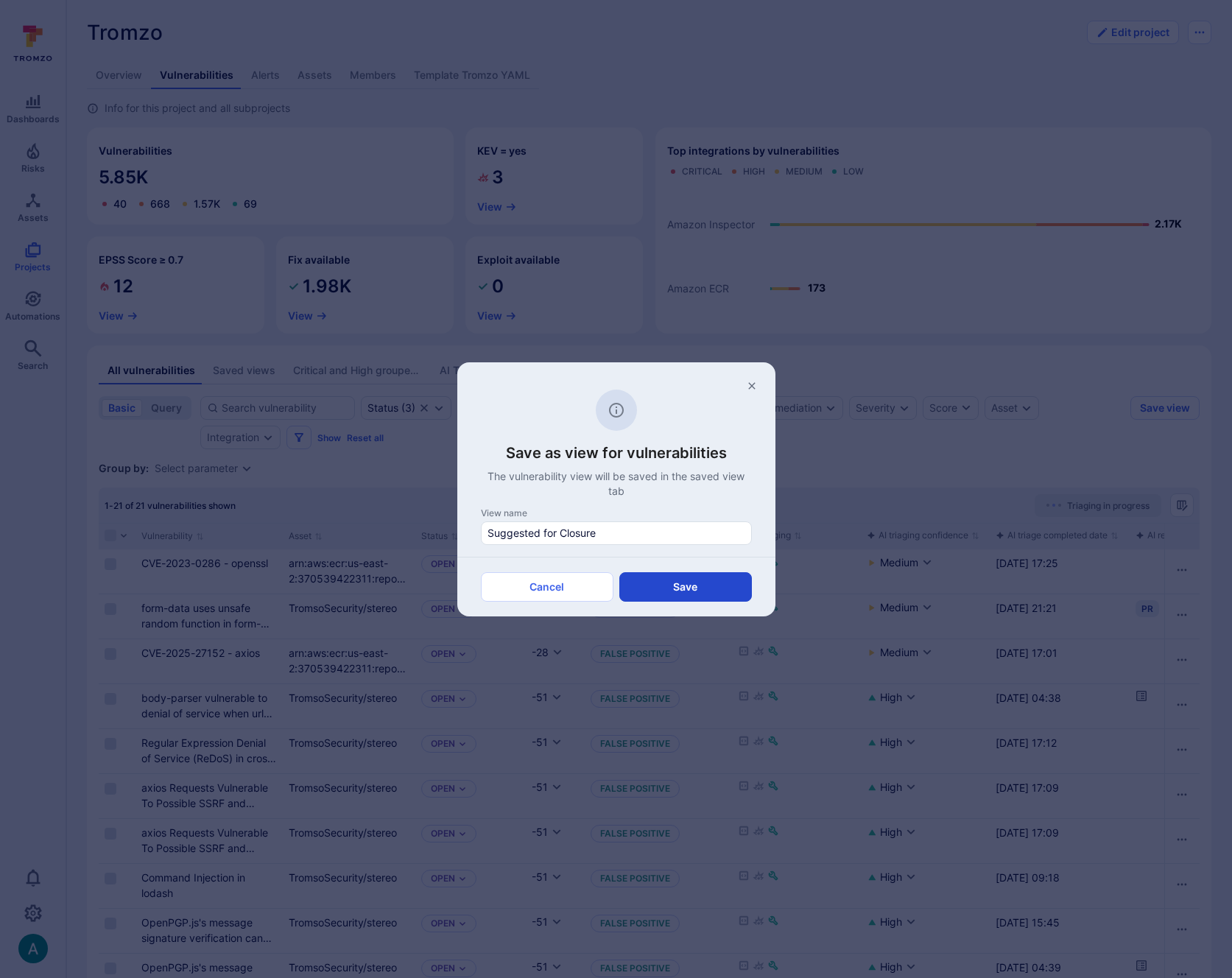
type input "Suggested for Closure"
click at [688, 590] on button "Save" at bounding box center [685, 587] width 133 height 30
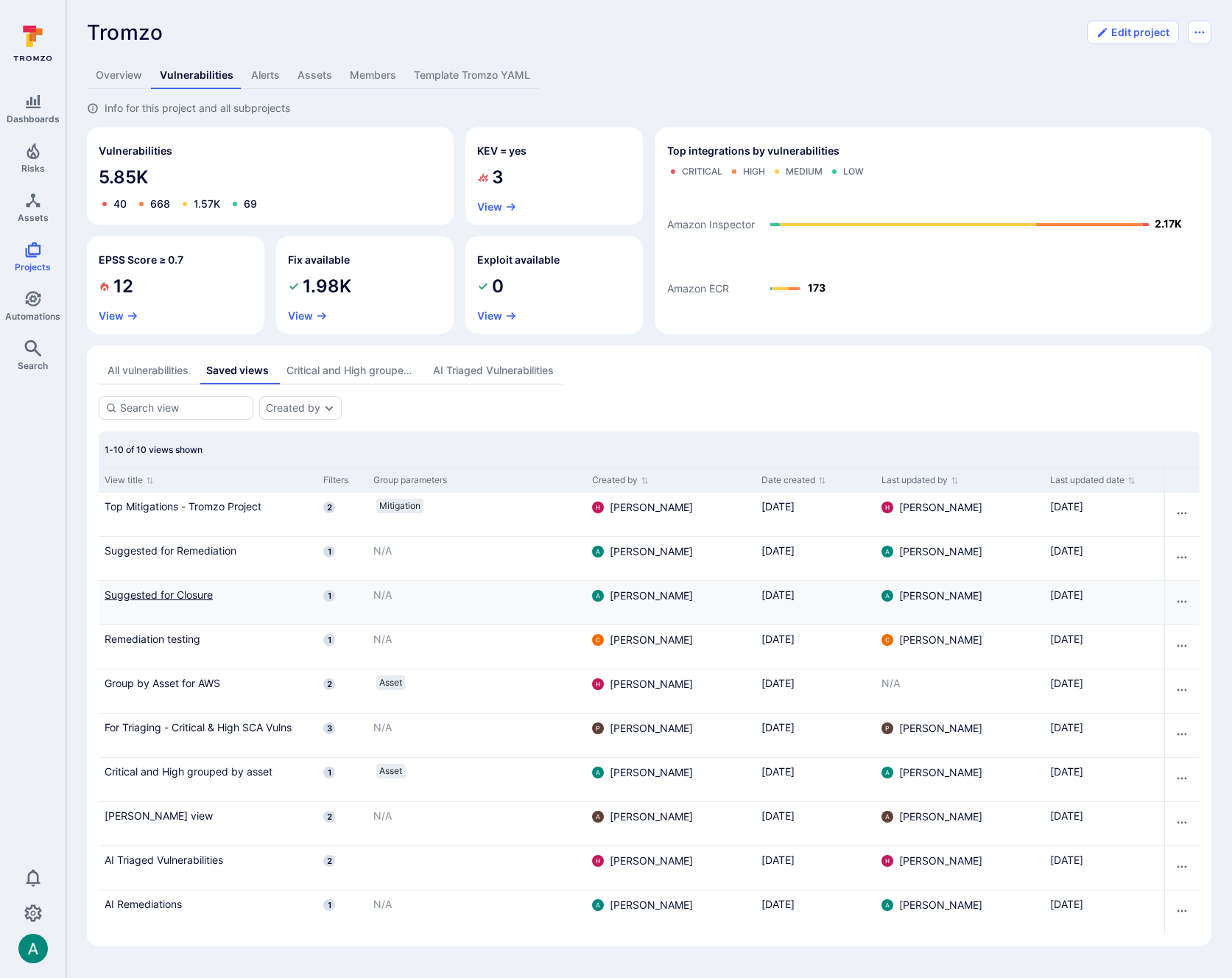
click at [157, 598] on link "Suggested for Closure" at bounding box center [208, 595] width 207 height 16
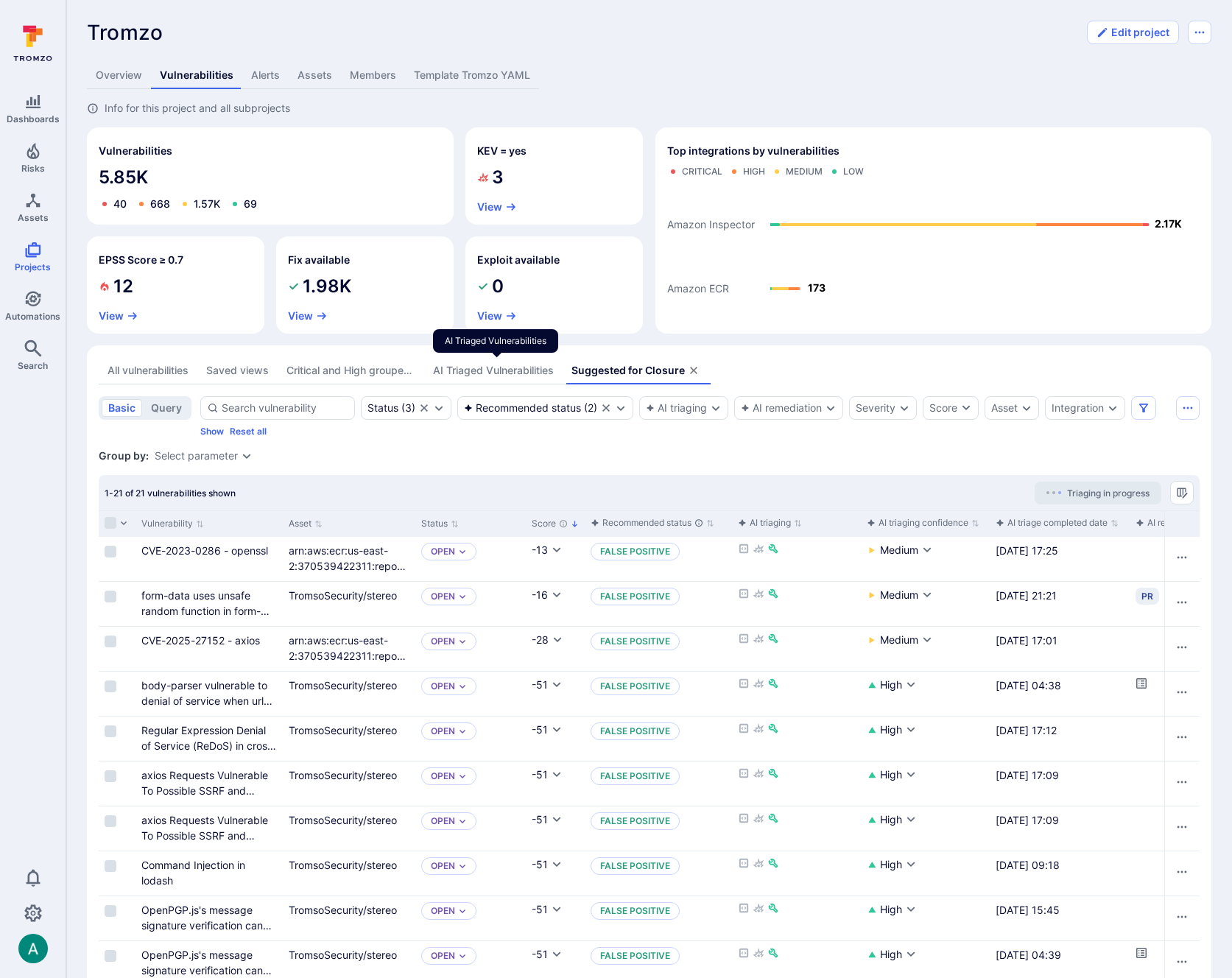
click at [513, 373] on div "AI Triaged Vulnerabilities" at bounding box center [493, 370] width 121 height 15
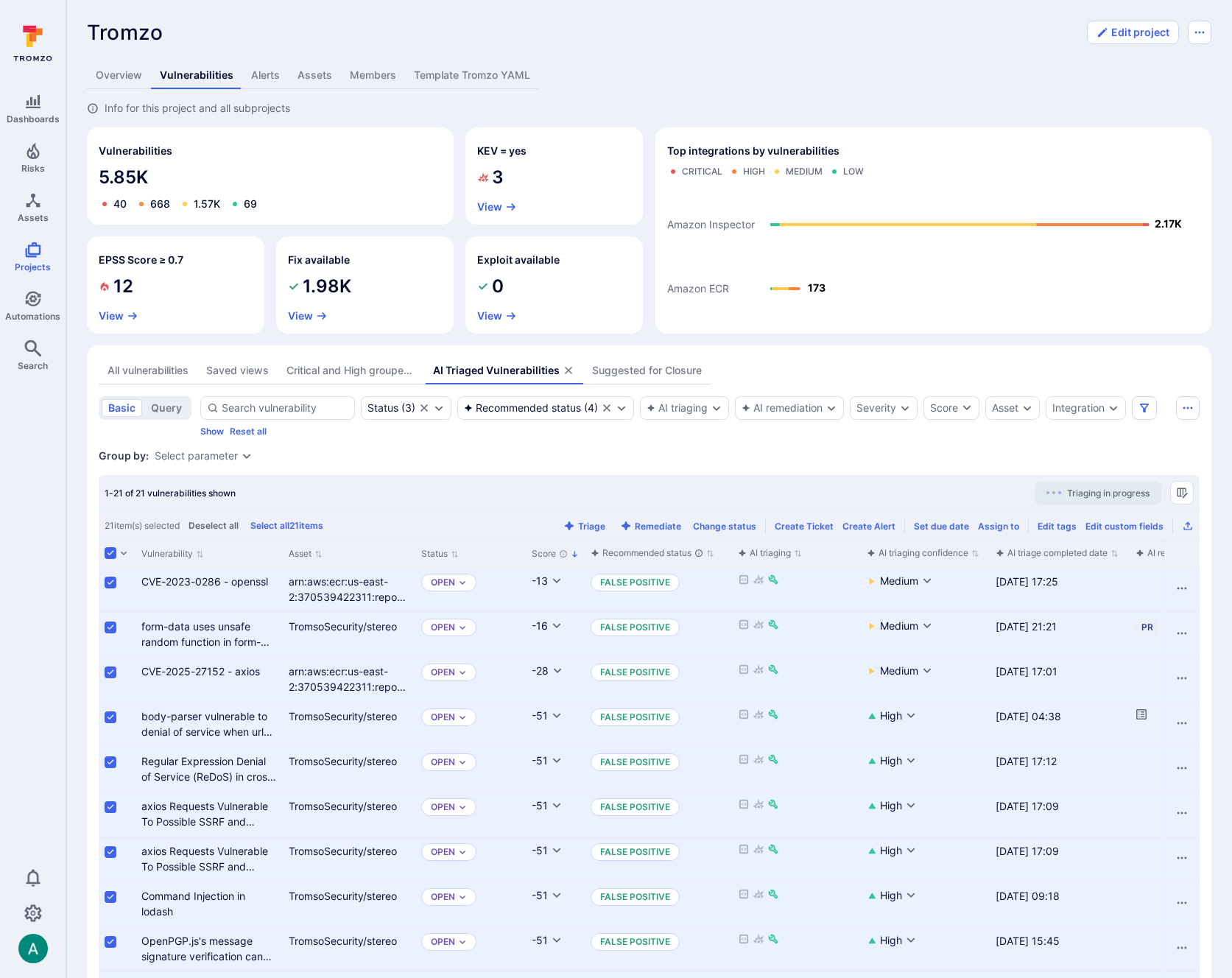
click at [569, 368] on icon "assets tabs" at bounding box center [568, 370] width 11 height 11
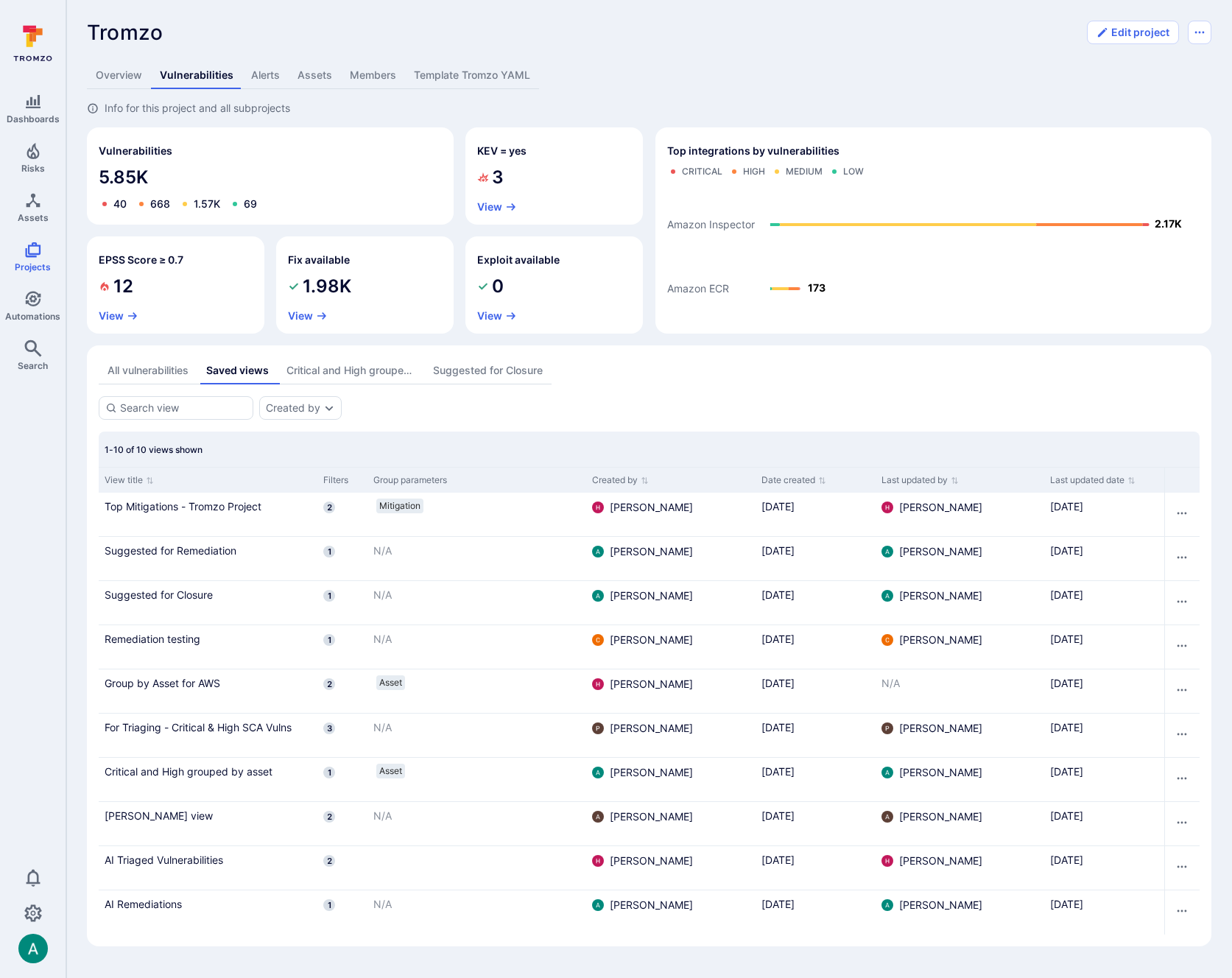
click at [507, 363] on div "Suggested for Closure" at bounding box center [487, 370] width 110 height 15
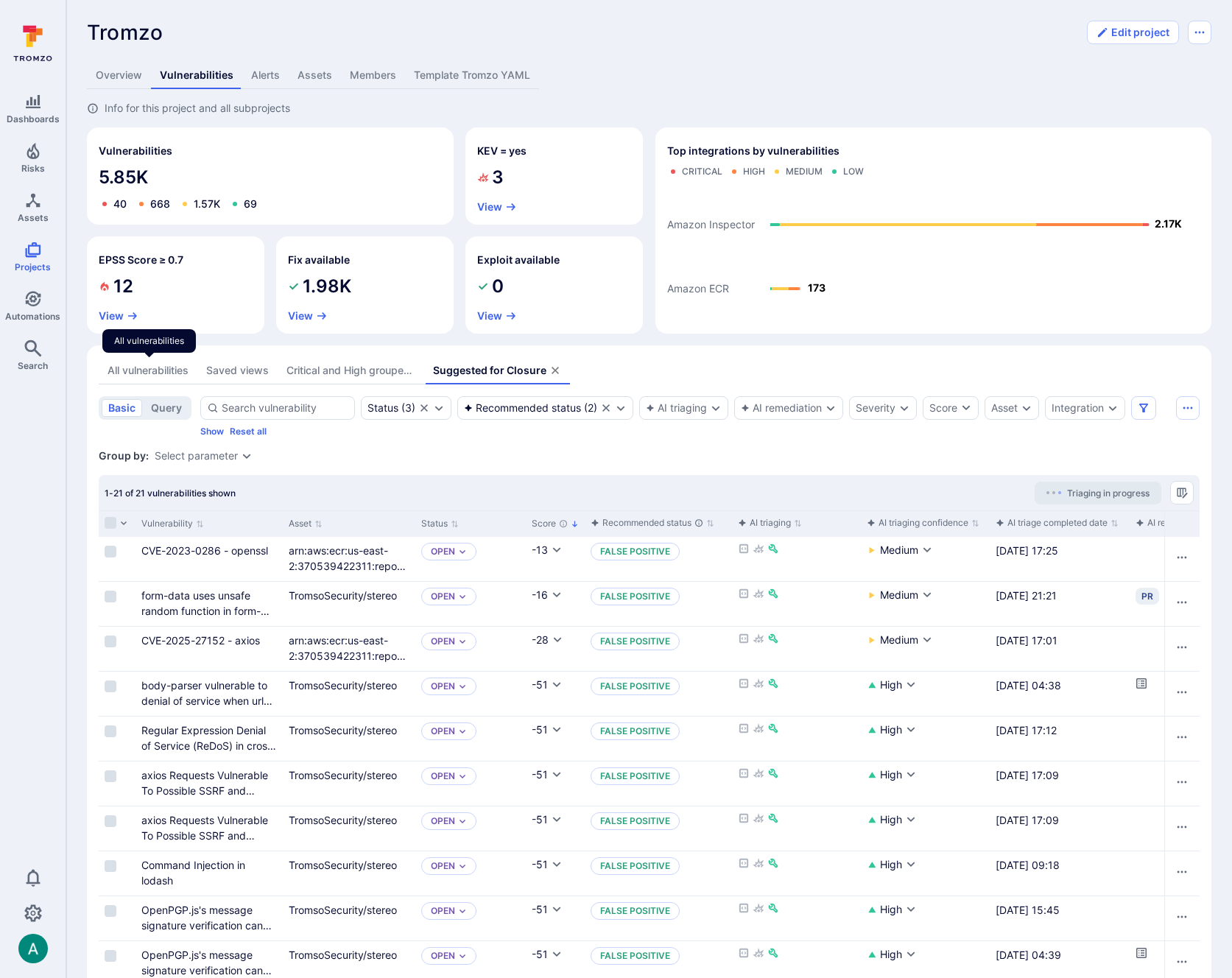
click at [159, 368] on div "All vulnerabilities" at bounding box center [147, 370] width 81 height 15
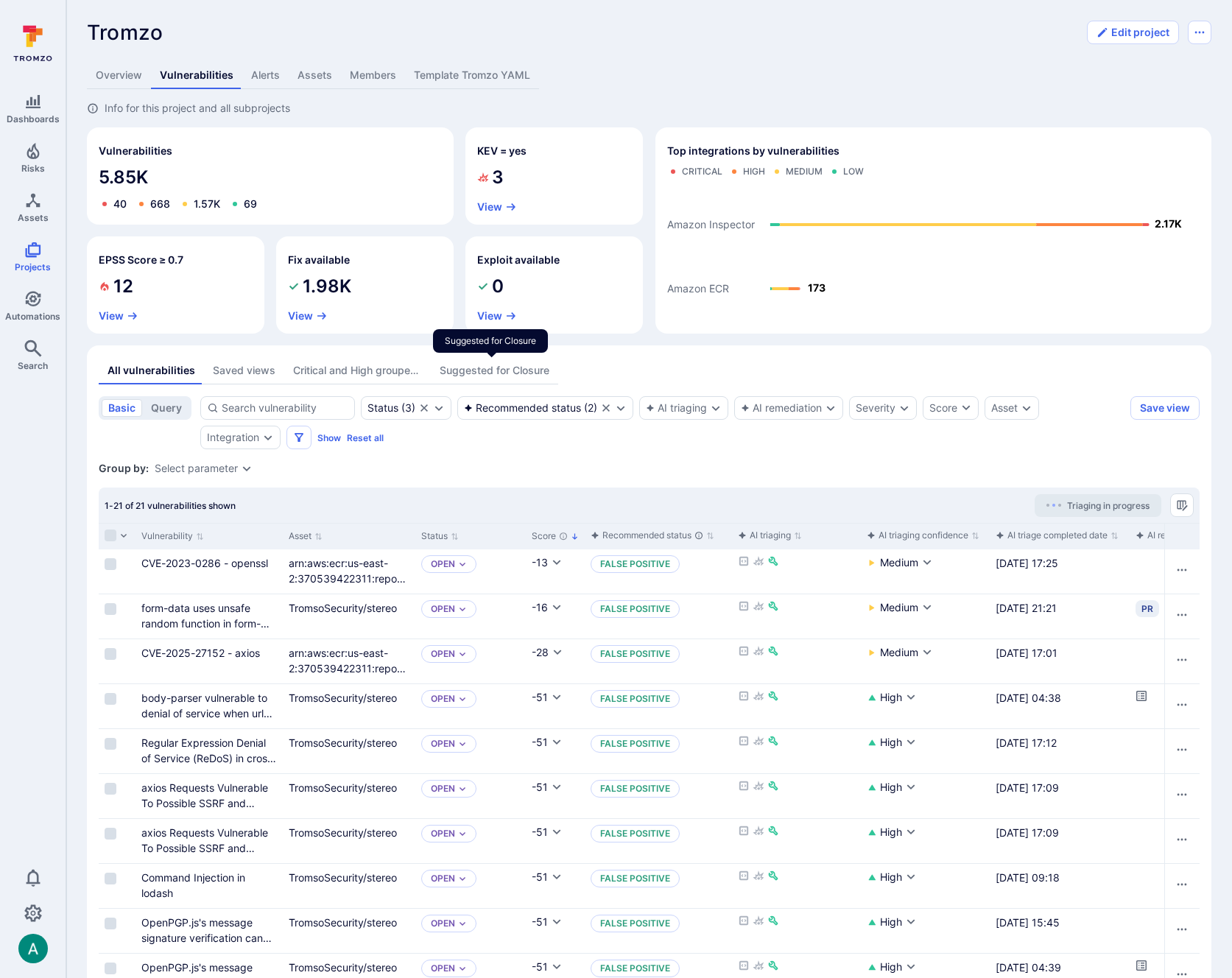
click at [534, 372] on div "Suggested for Closure" at bounding box center [494, 370] width 110 height 15
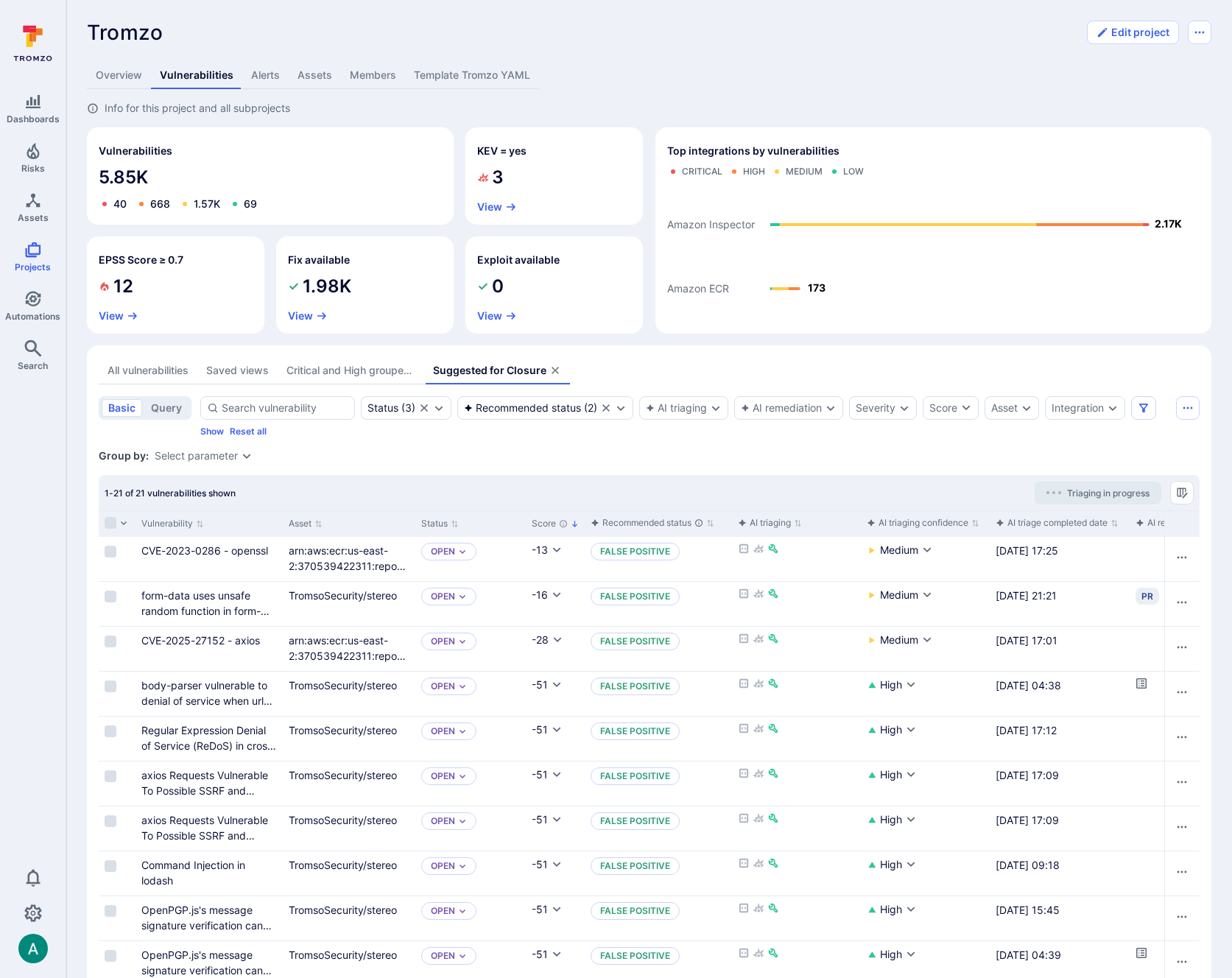
click at [551, 369] on icon "assets tabs" at bounding box center [555, 370] width 11 height 11
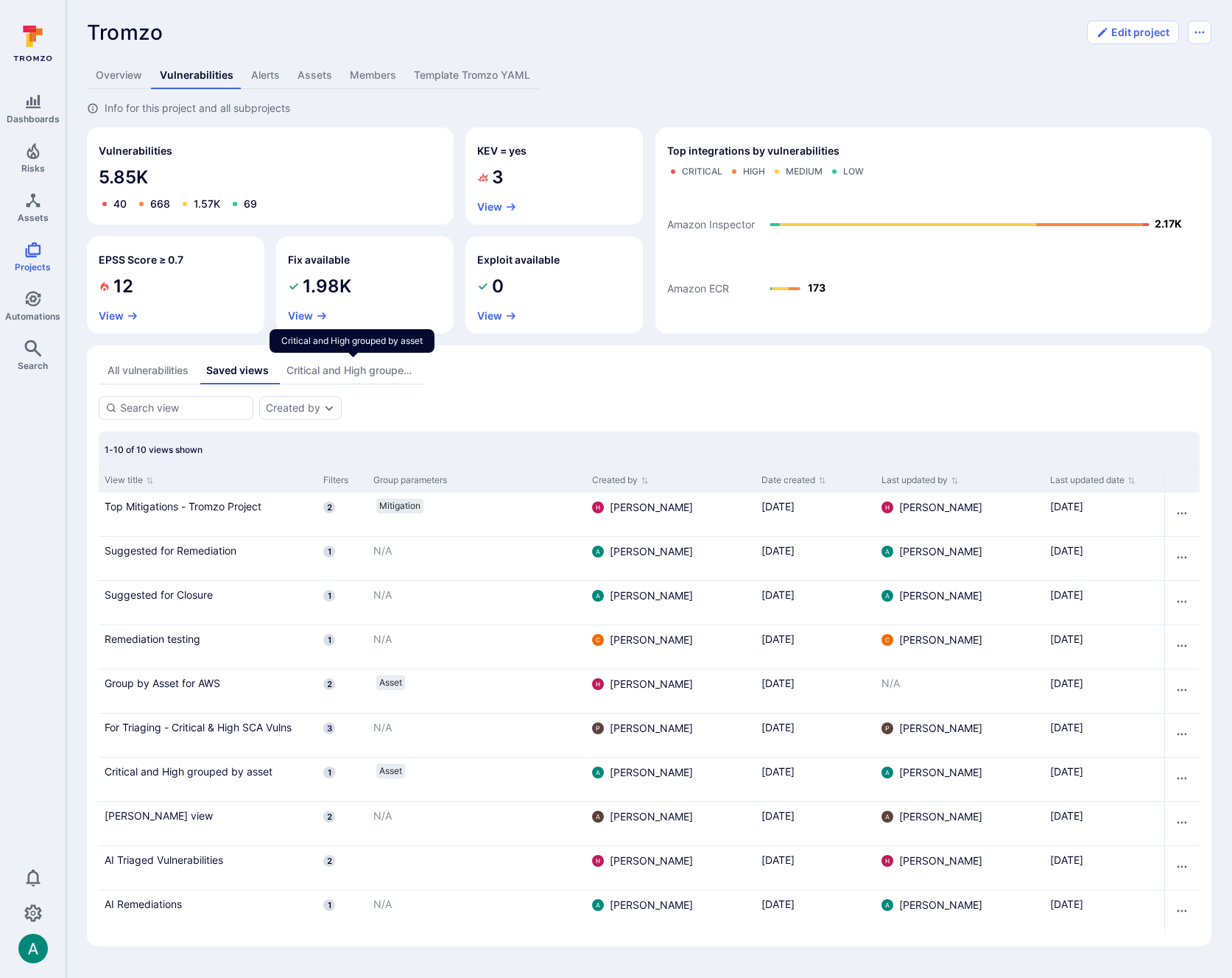
click at [415, 370] on div "Critical and High grouped by asset" at bounding box center [350, 370] width 129 height 15
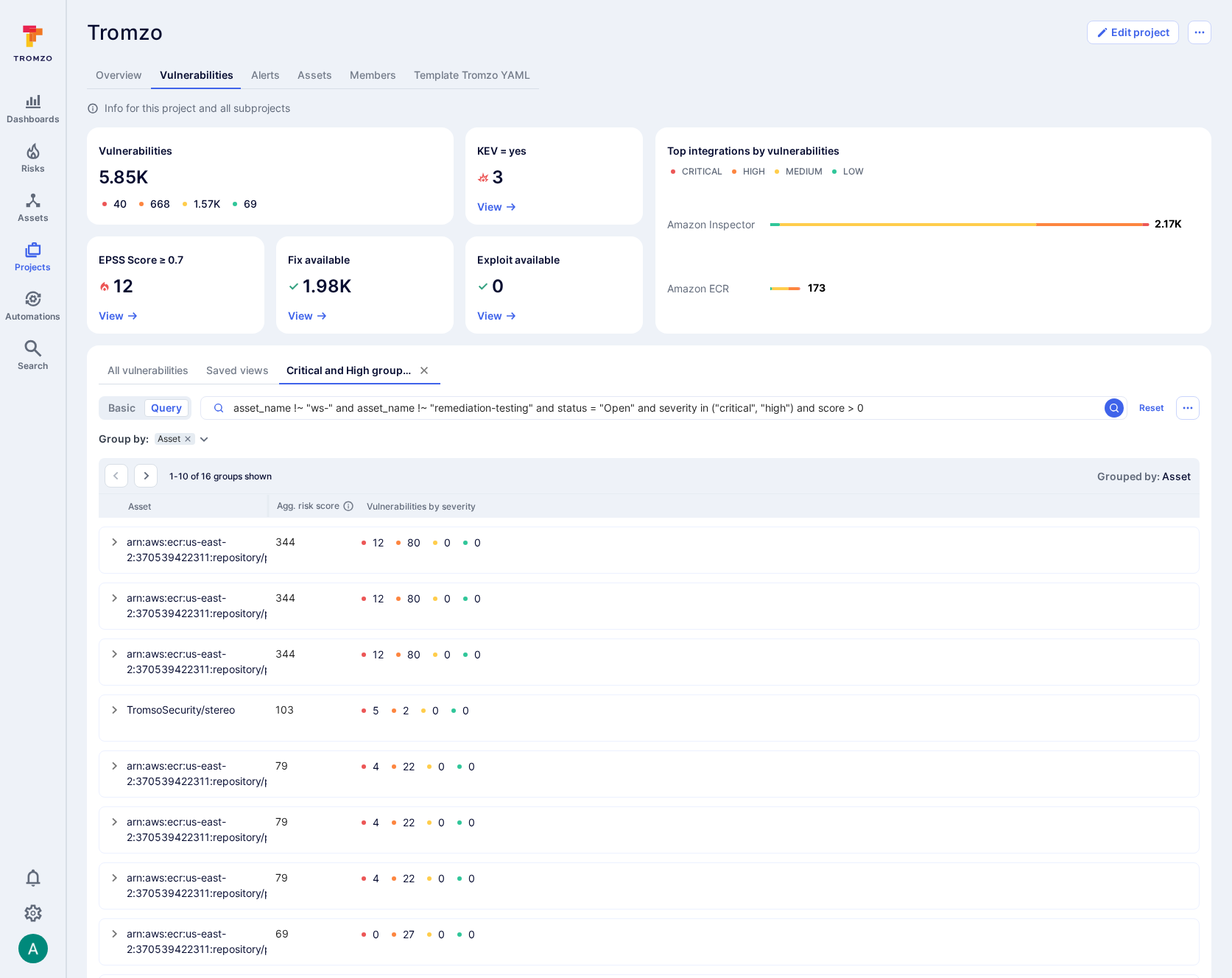
click at [427, 369] on icon "assets tabs" at bounding box center [424, 370] width 7 height 7
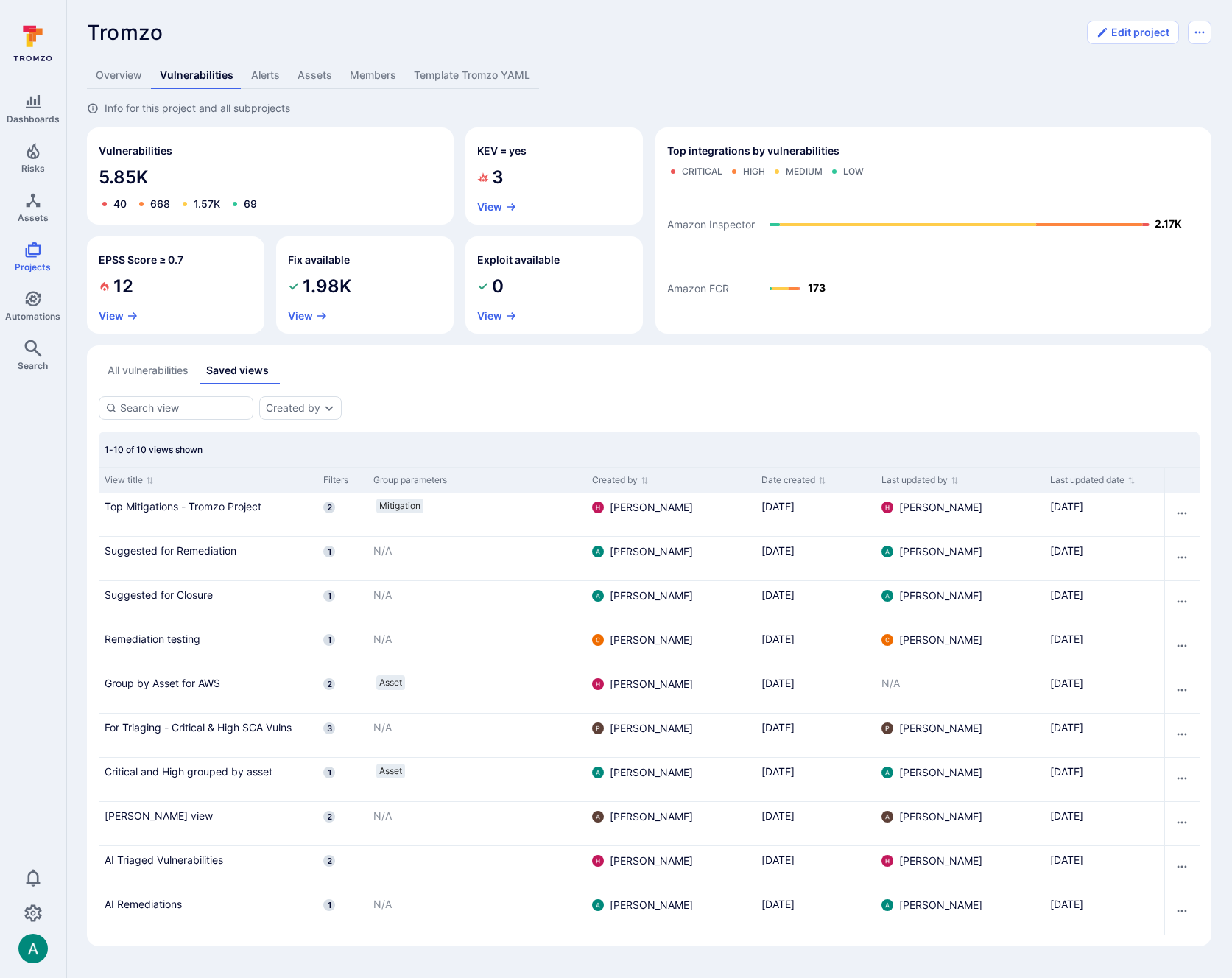
click at [476, 369] on div "All vulnerabilities Saved views" at bounding box center [648, 370] width 1100 height 27
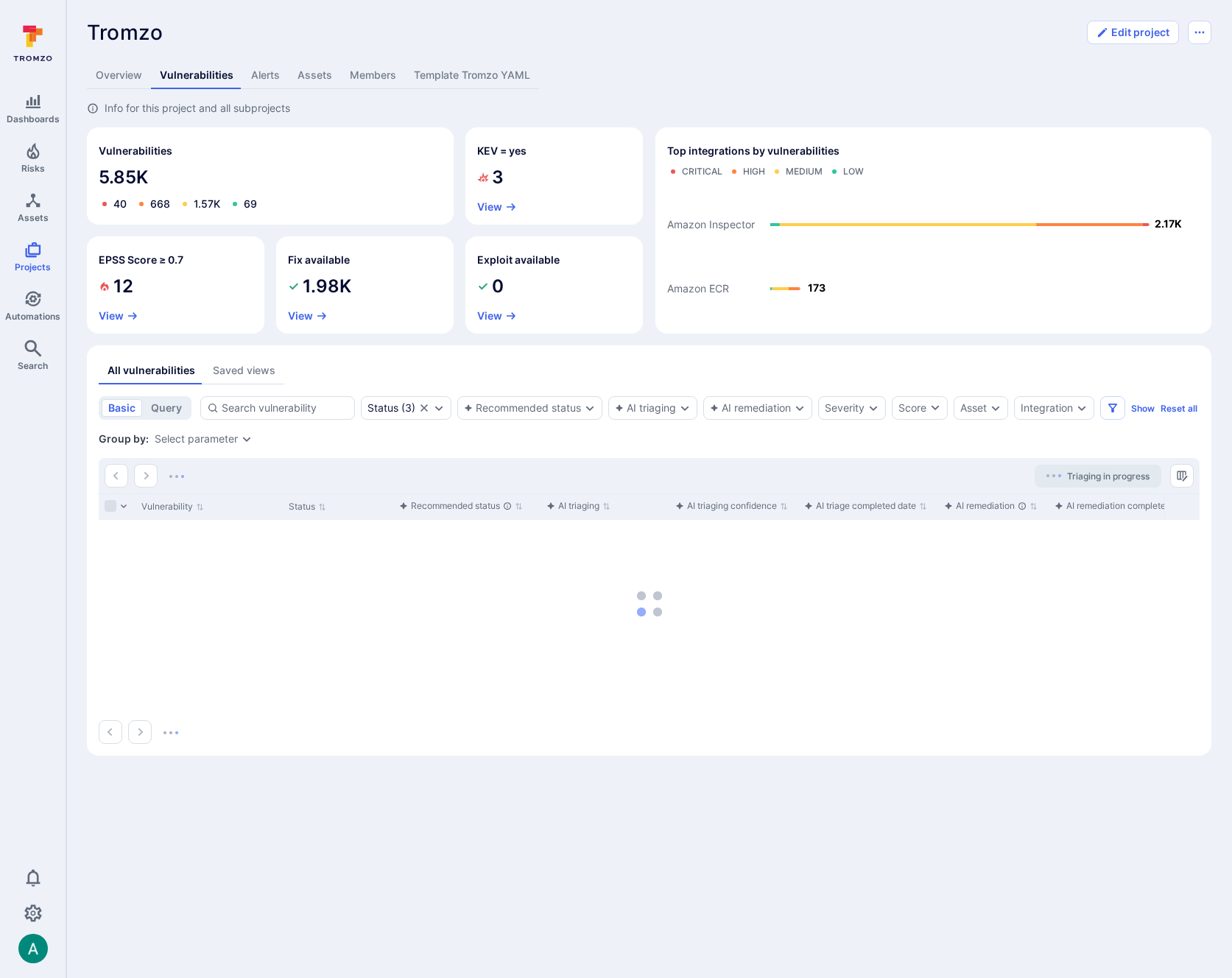
click at [247, 370] on div "Saved views" at bounding box center [243, 370] width 62 height 15
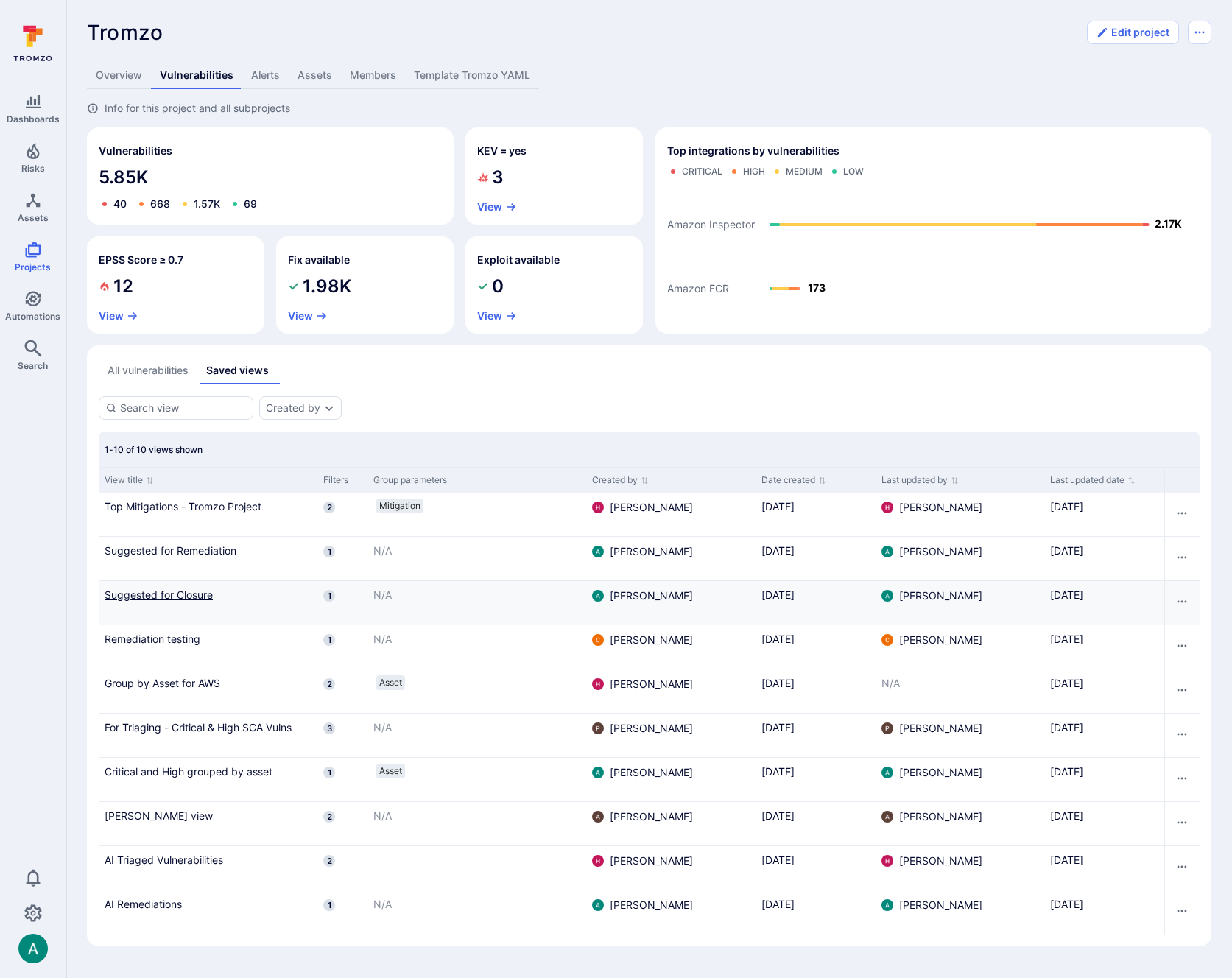
click at [162, 593] on link "Suggested for Closure" at bounding box center [208, 595] width 207 height 16
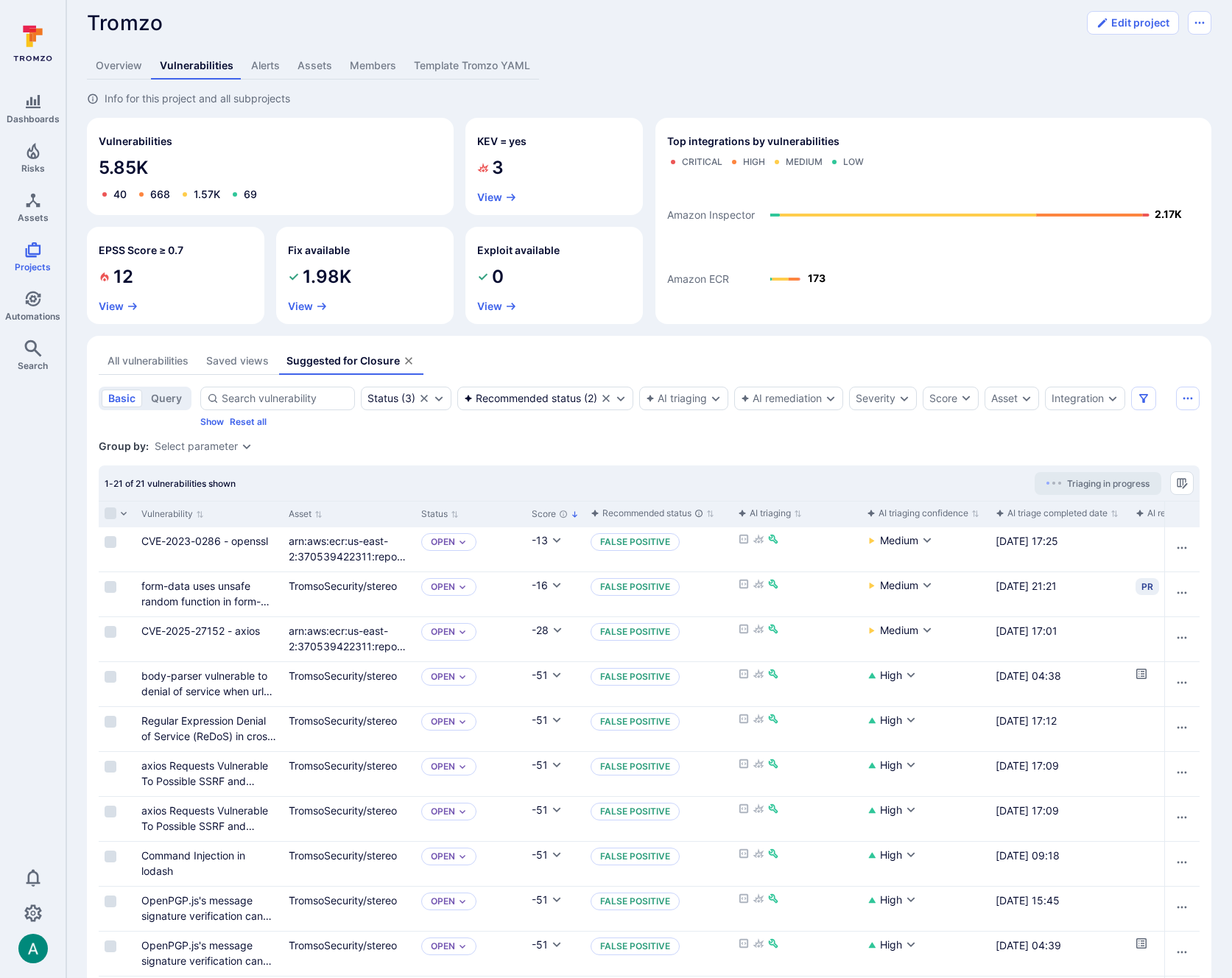
scroll to position [13, 0]
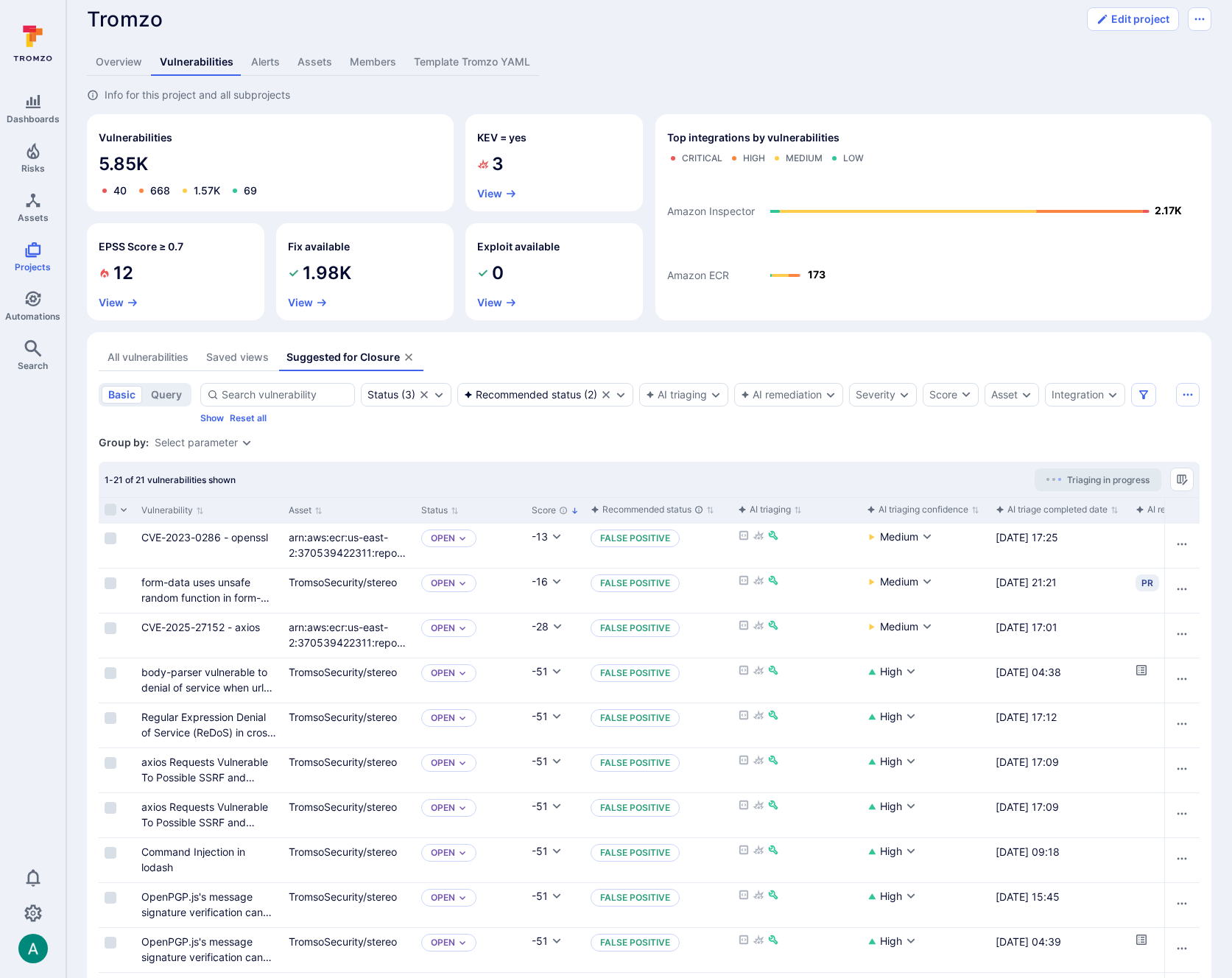
click at [240, 362] on div "Saved views" at bounding box center [237, 357] width 62 height 15
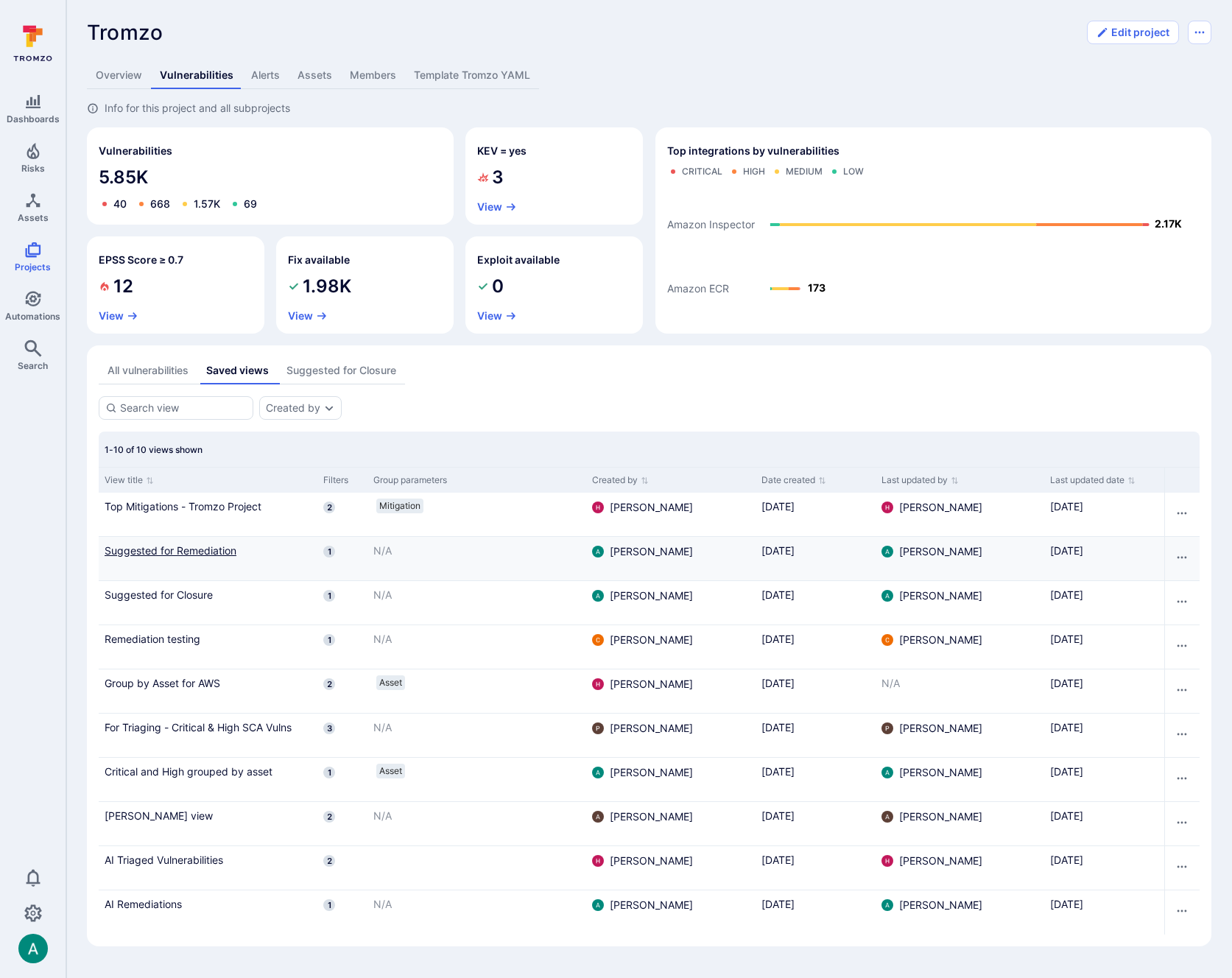
click at [179, 547] on link "Suggested for Remediation" at bounding box center [208, 550] width 207 height 16
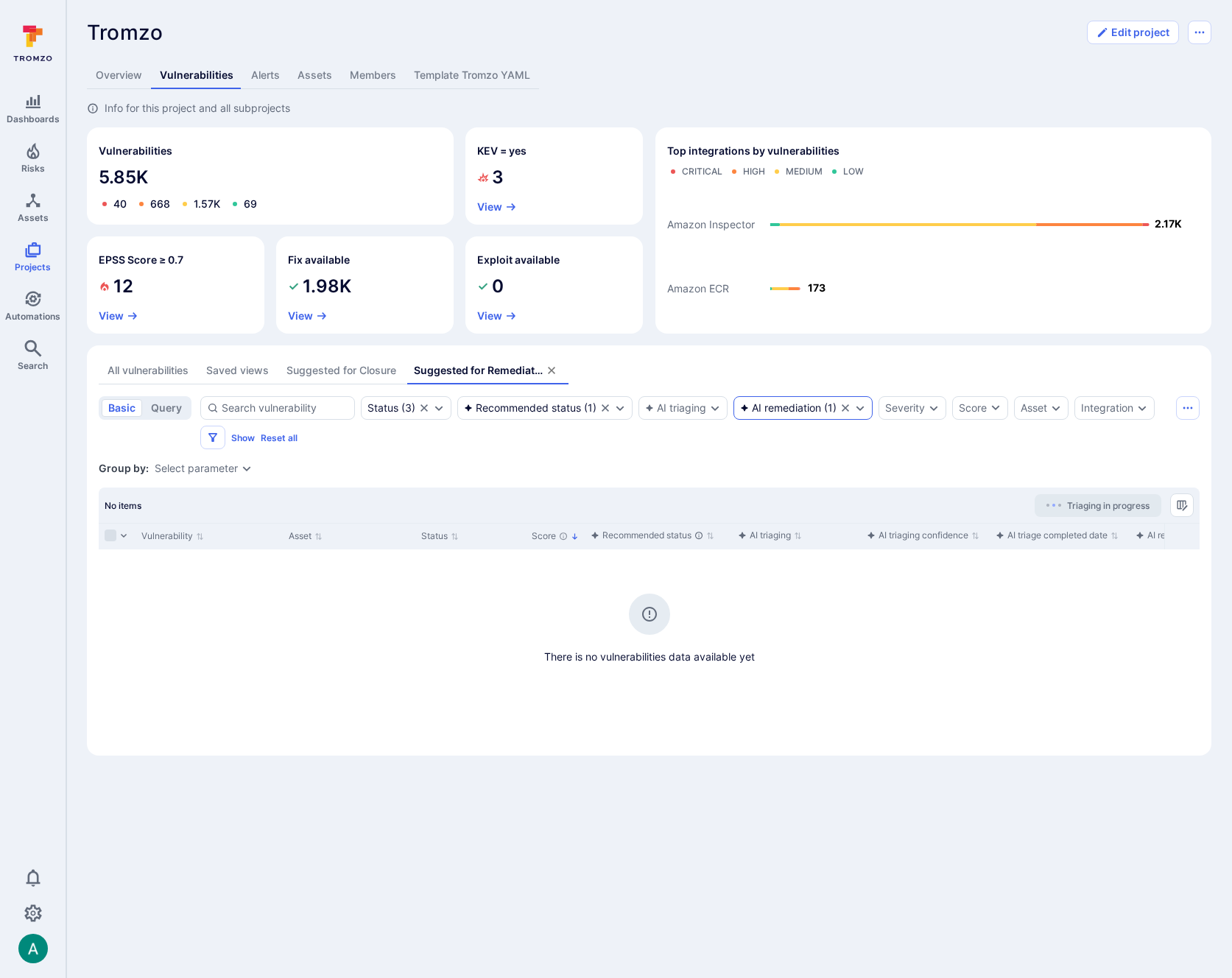
click at [771, 404] on div "AI remediation" at bounding box center [780, 407] width 81 height 11
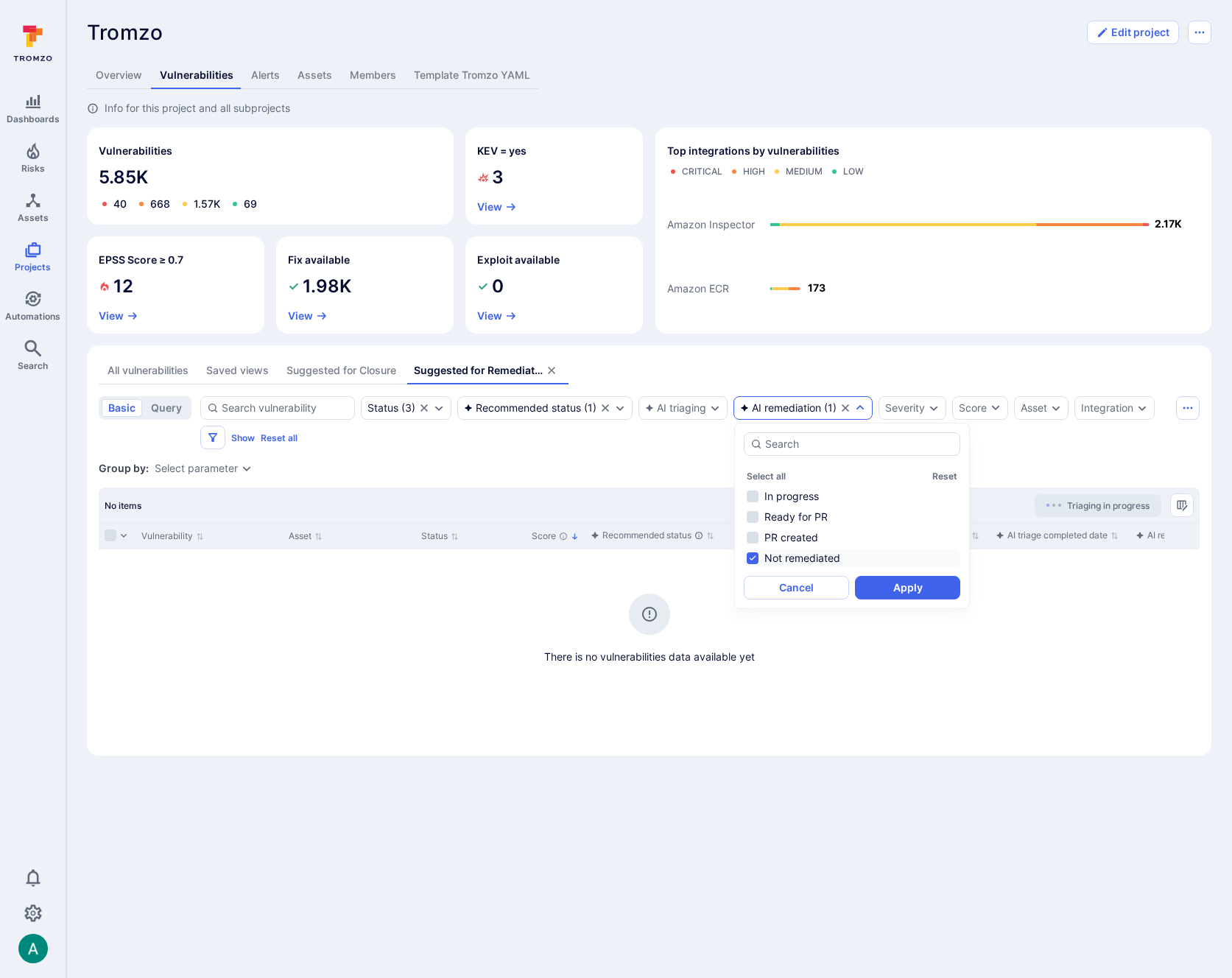
click at [608, 469] on div "Group by: Select parameter" at bounding box center [648, 468] width 1100 height 15
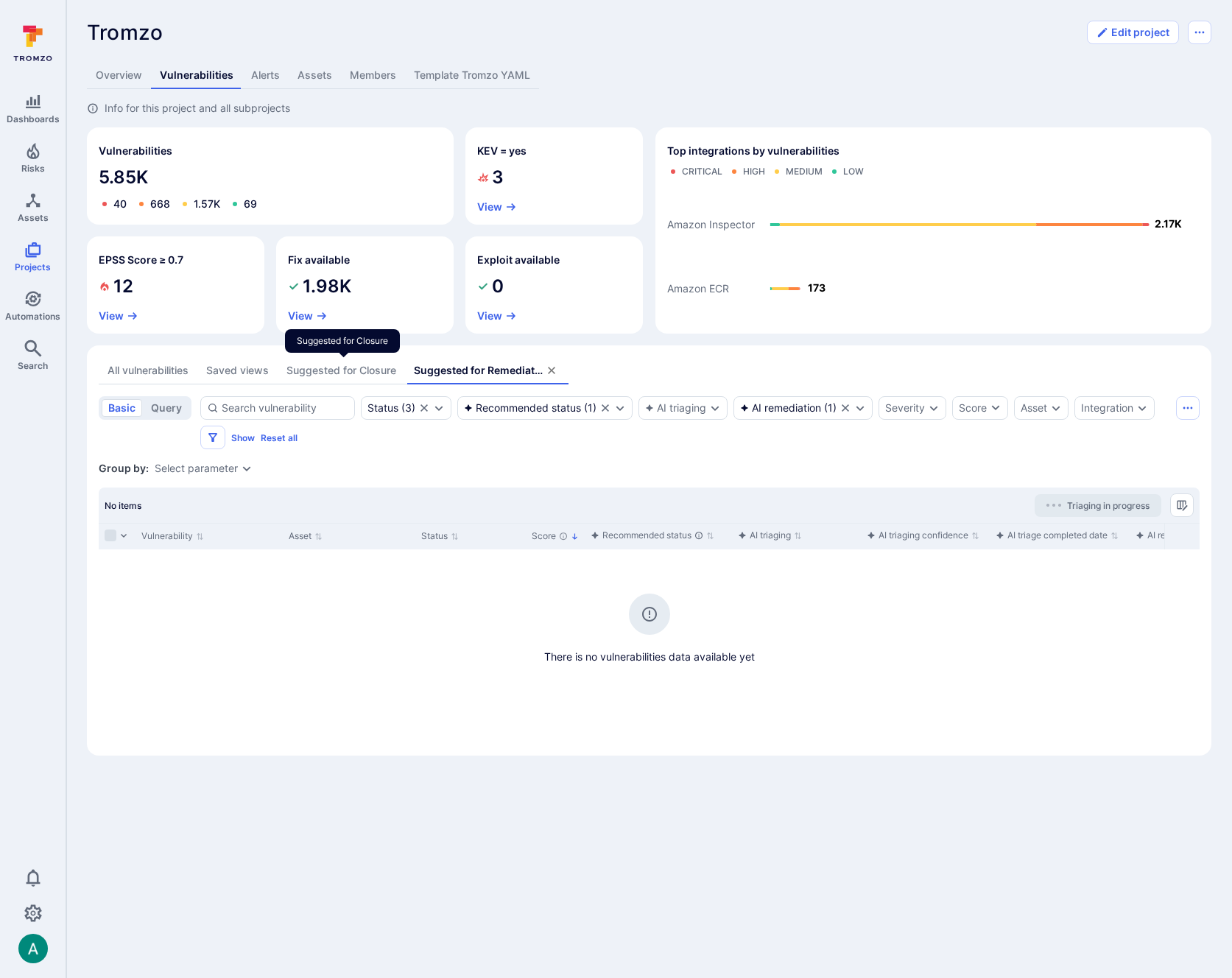
drag, startPoint x: 346, startPoint y: 365, endPoint x: 458, endPoint y: 395, distance: 115.9
click at [346, 365] on div "Suggested for Closure" at bounding box center [340, 370] width 110 height 15
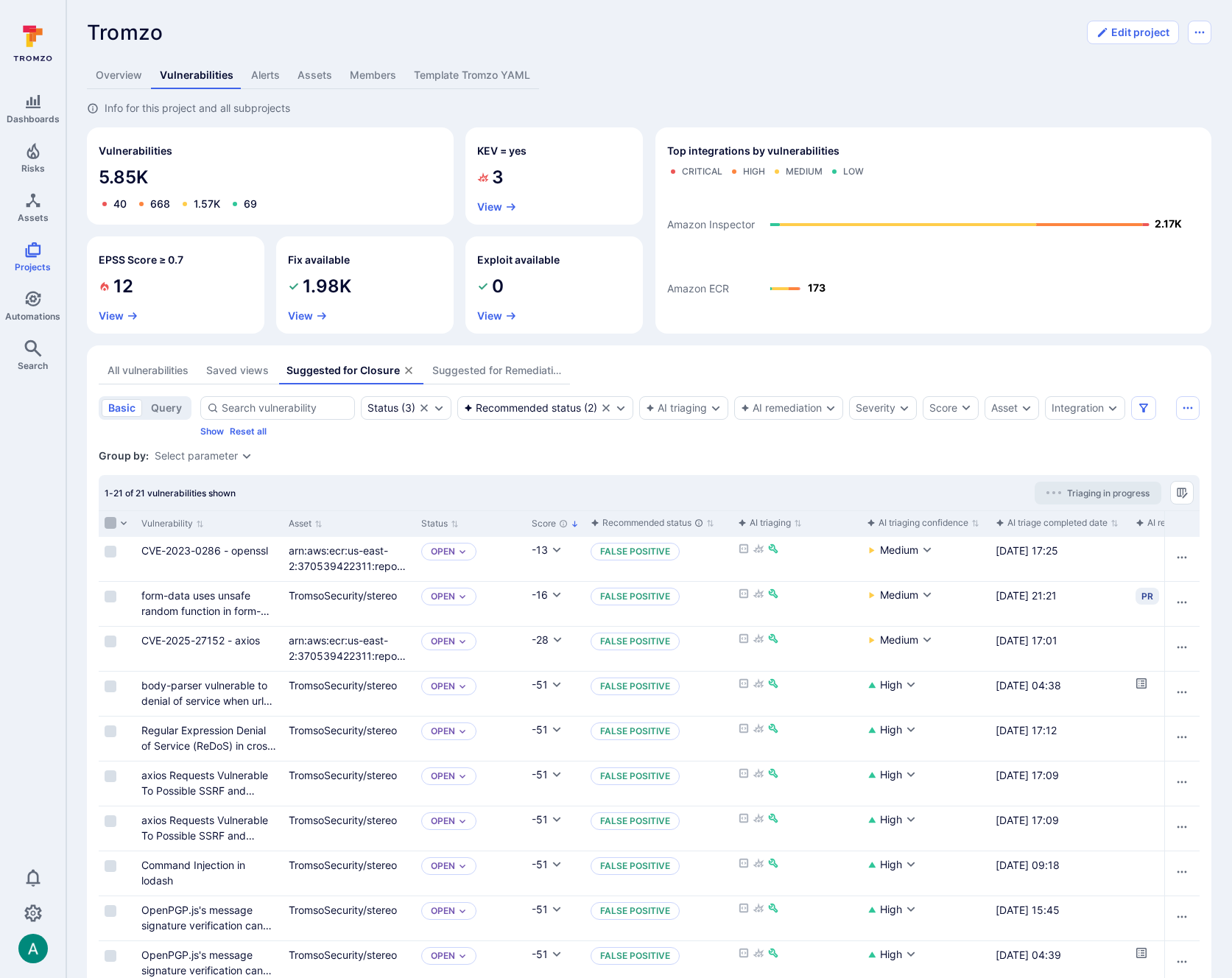
click at [114, 521] on input "Select all rows" at bounding box center [110, 522] width 11 height 11
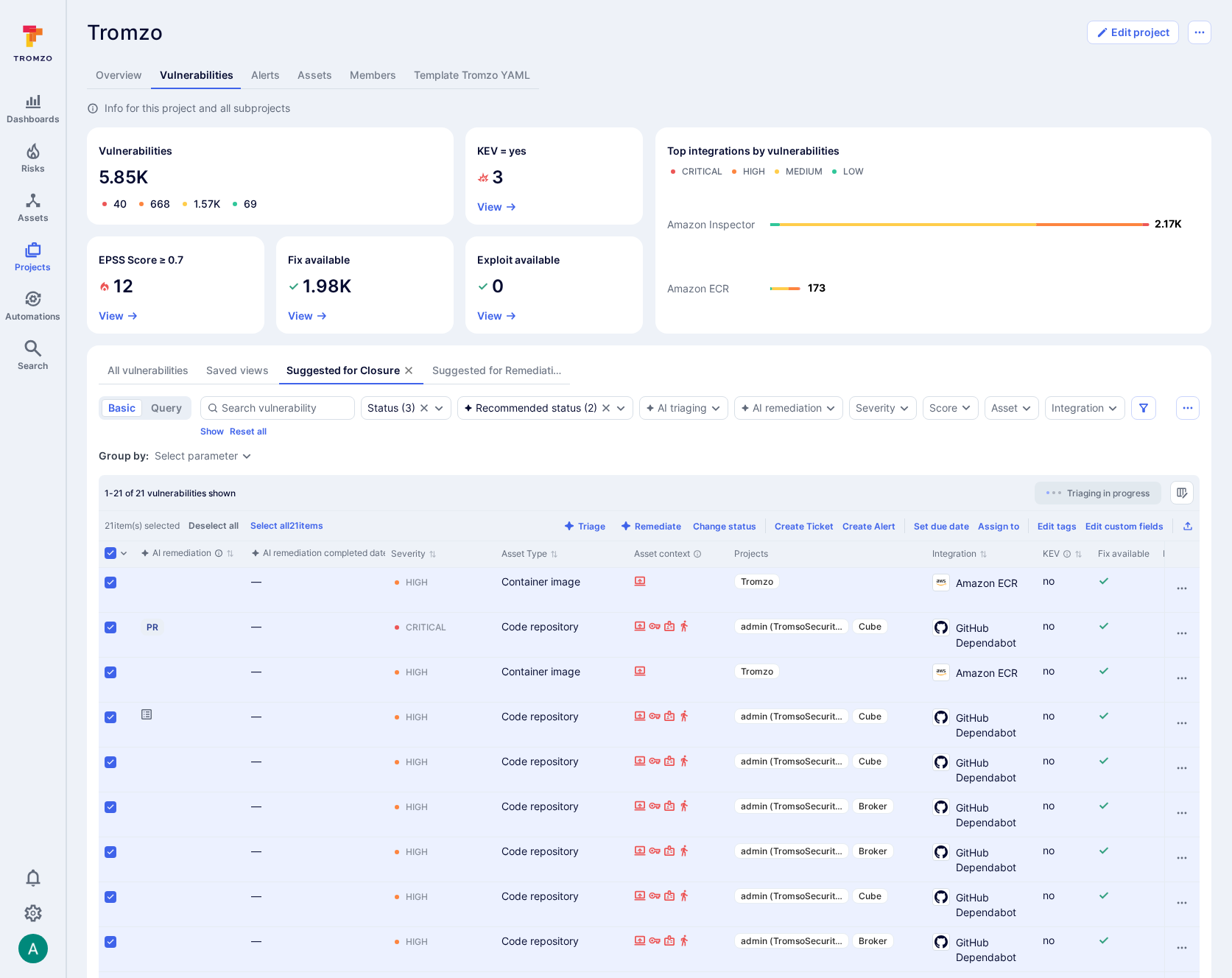
scroll to position [0, 997]
click at [1181, 492] on icon "Manage columns" at bounding box center [1181, 493] width 11 height 11
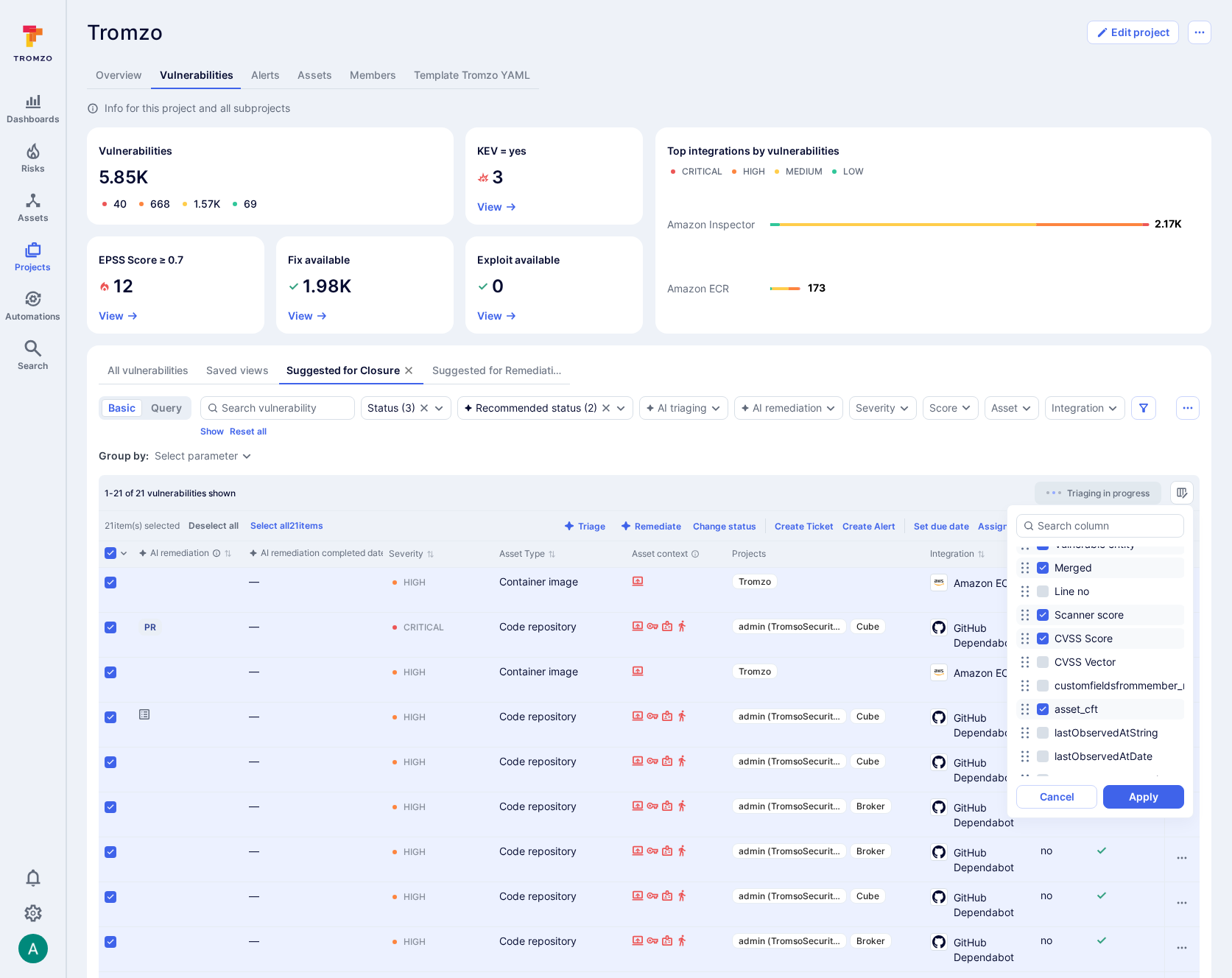
scroll to position [1057, 0]
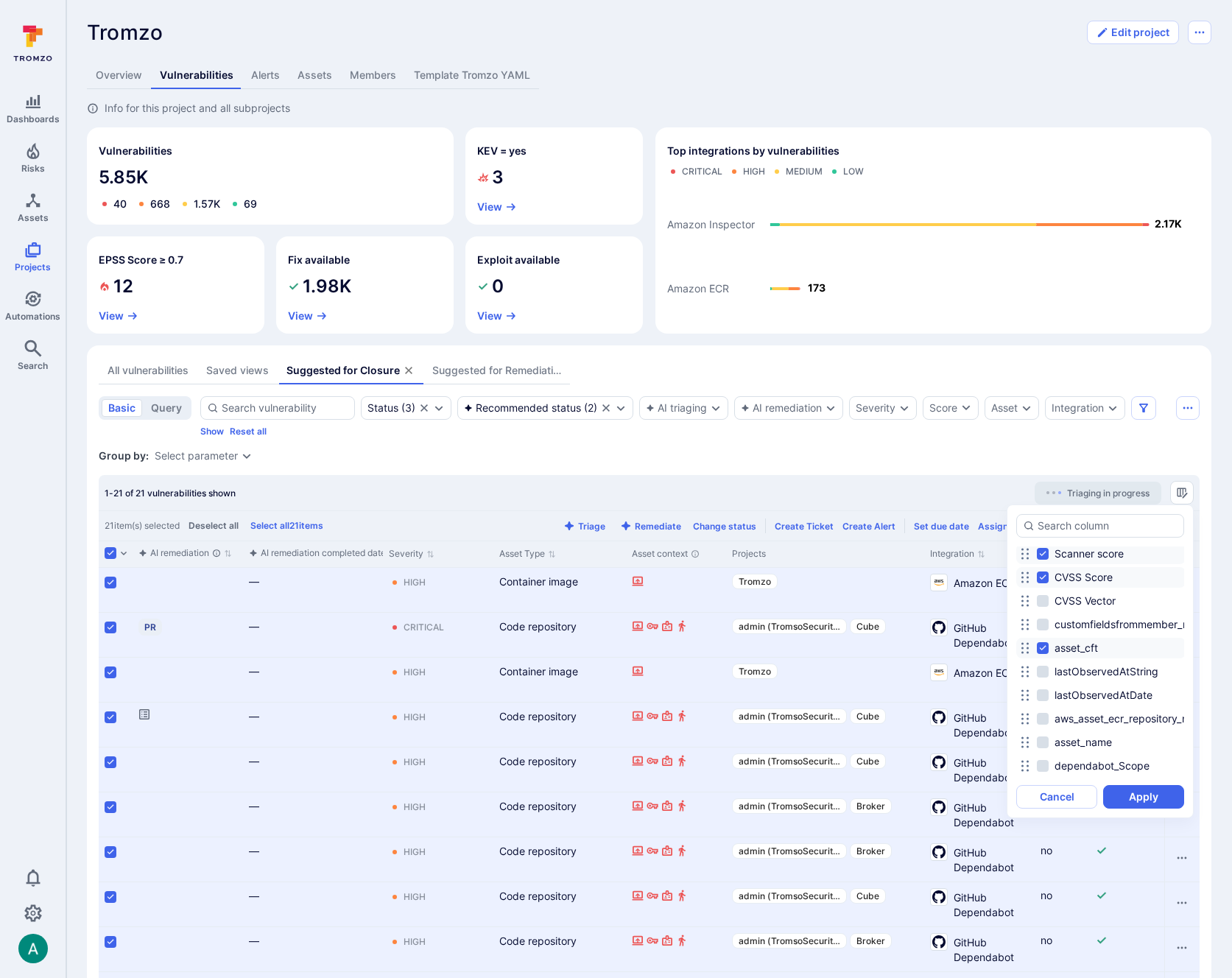
click at [1127, 451] on div at bounding box center [616, 489] width 1232 height 978
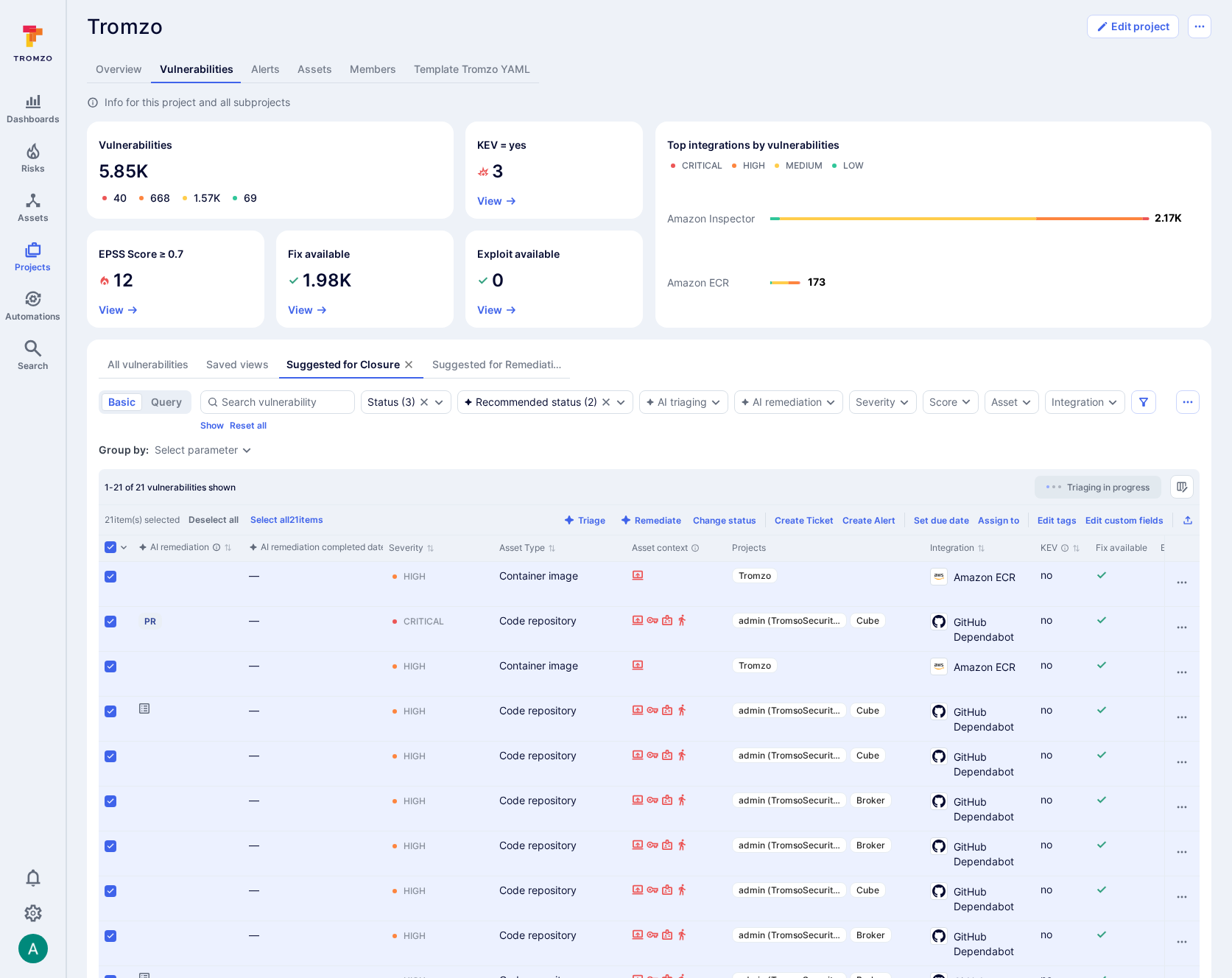
scroll to position [7, 0]
click at [1178, 488] on icon "Manage columns" at bounding box center [1181, 485] width 11 height 11
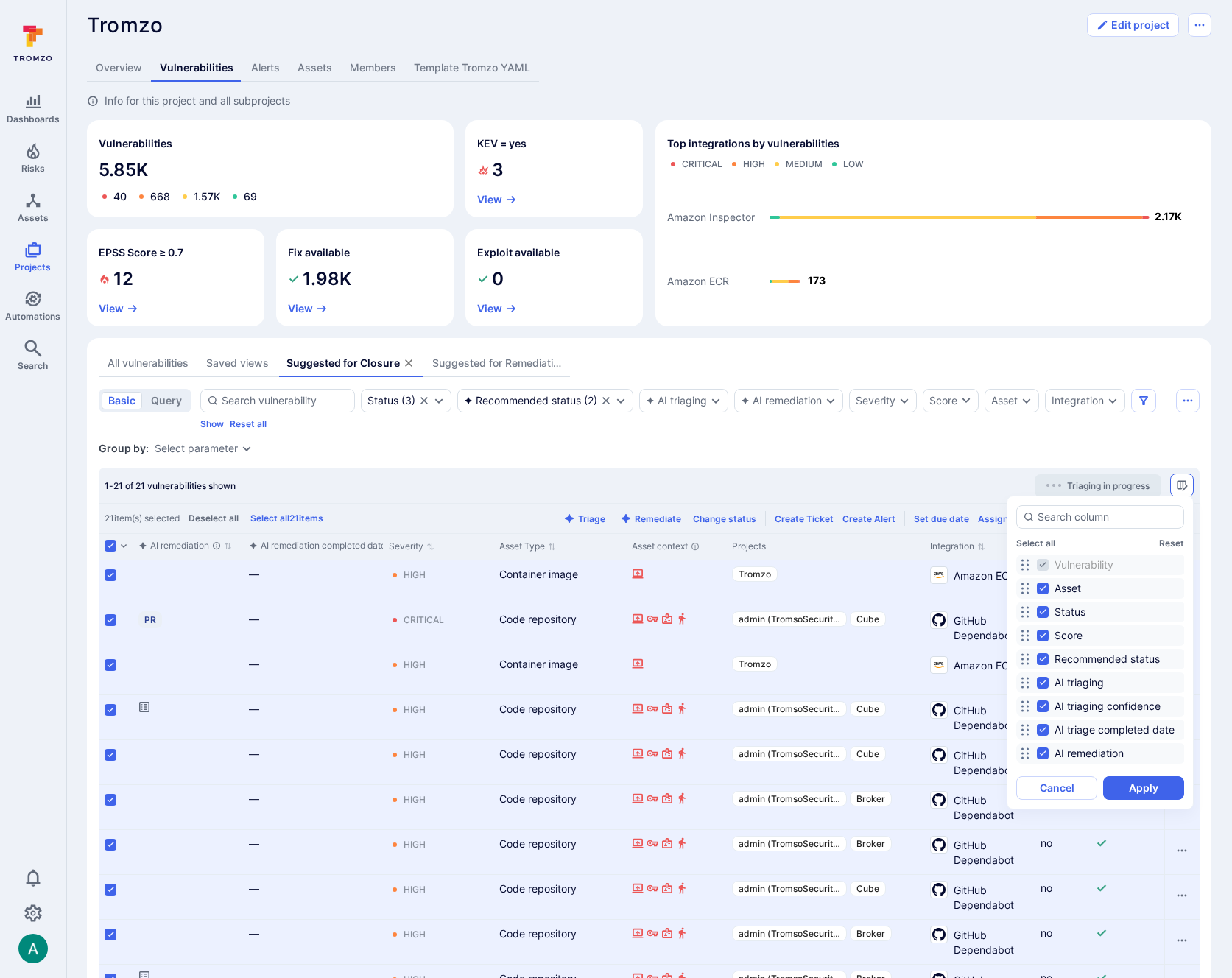
scroll to position [7, 0]
click at [565, 427] on div at bounding box center [616, 489] width 1232 height 978
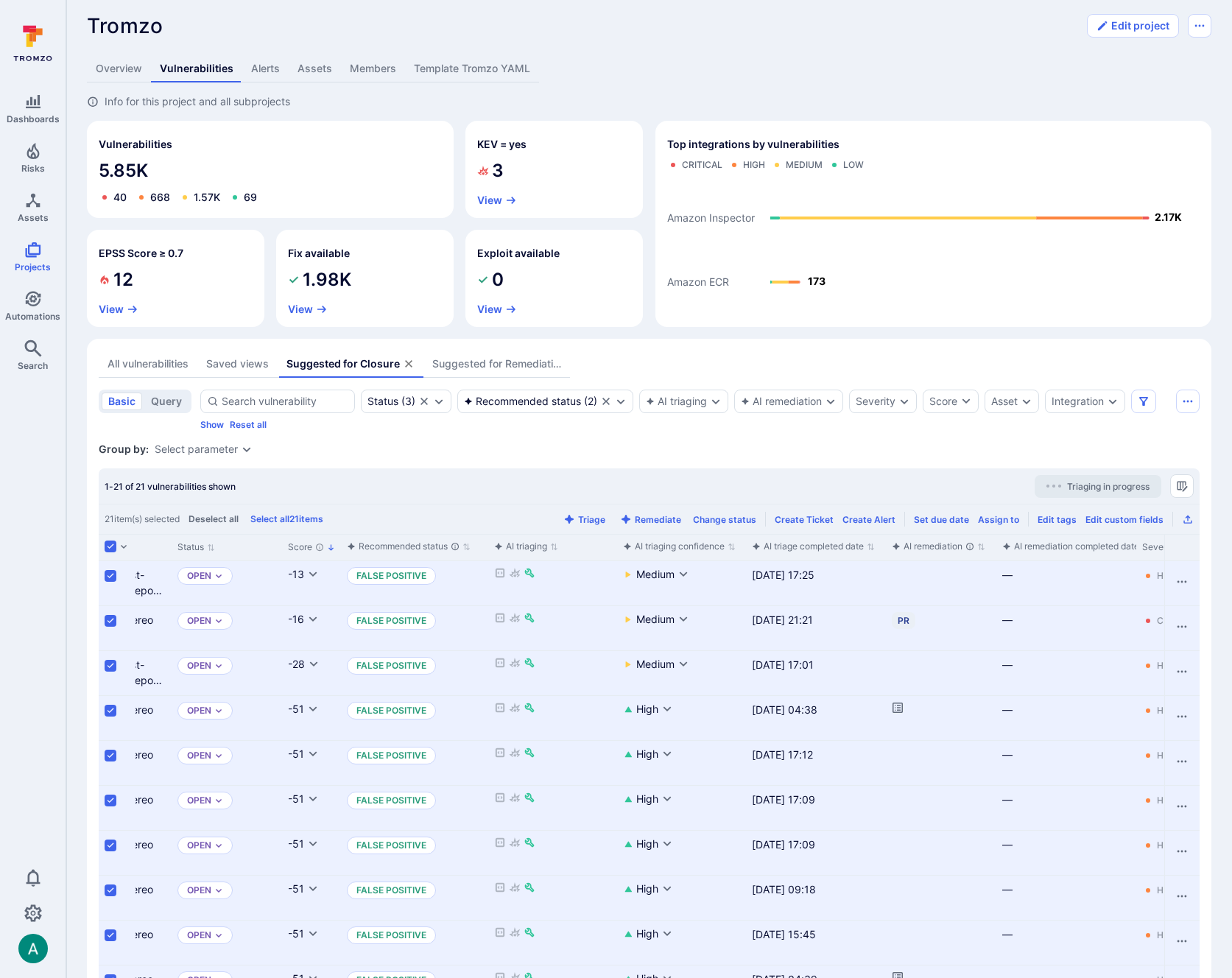
scroll to position [0, 111]
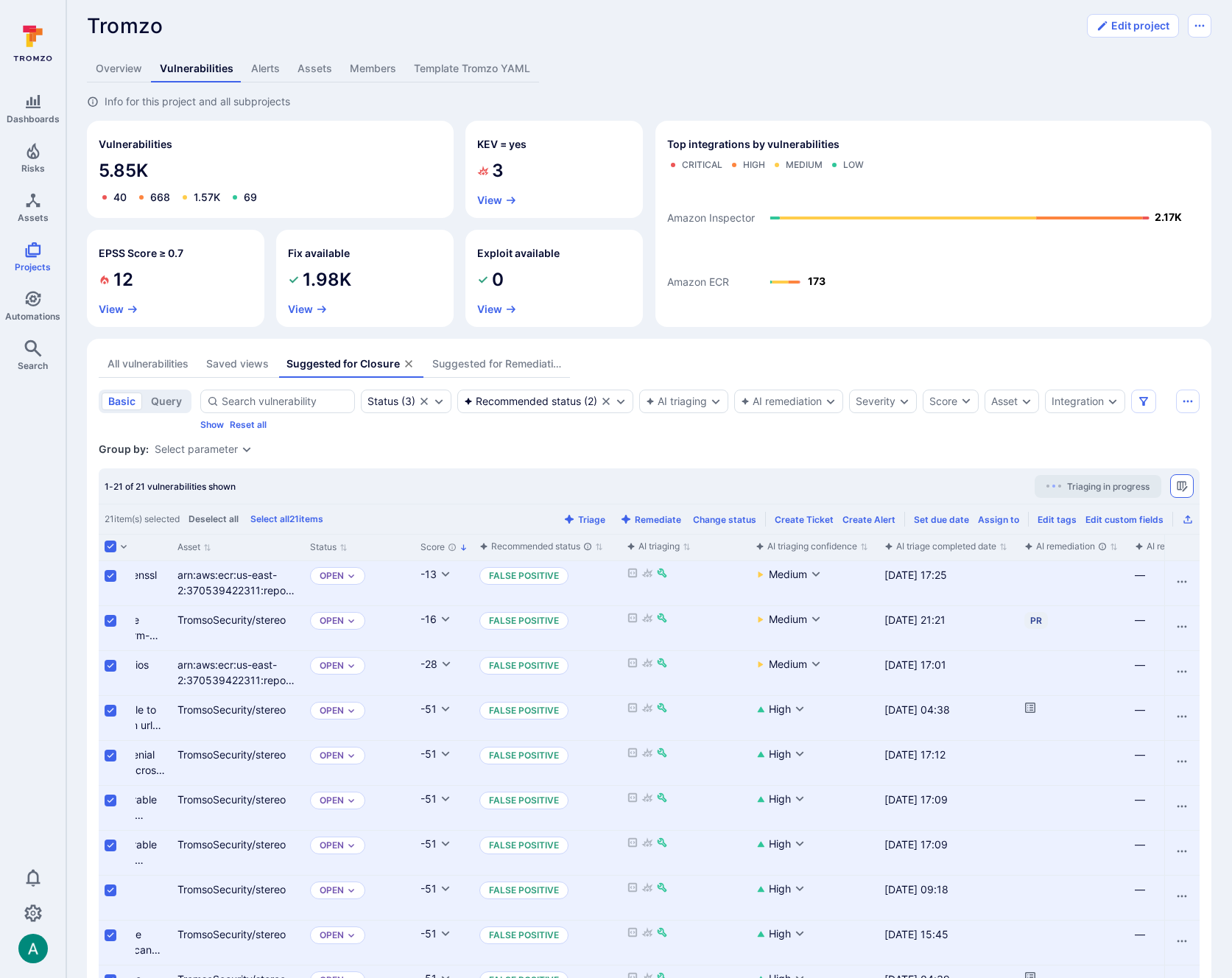
click at [1178, 486] on icon "Manage columns" at bounding box center [1181, 485] width 11 height 11
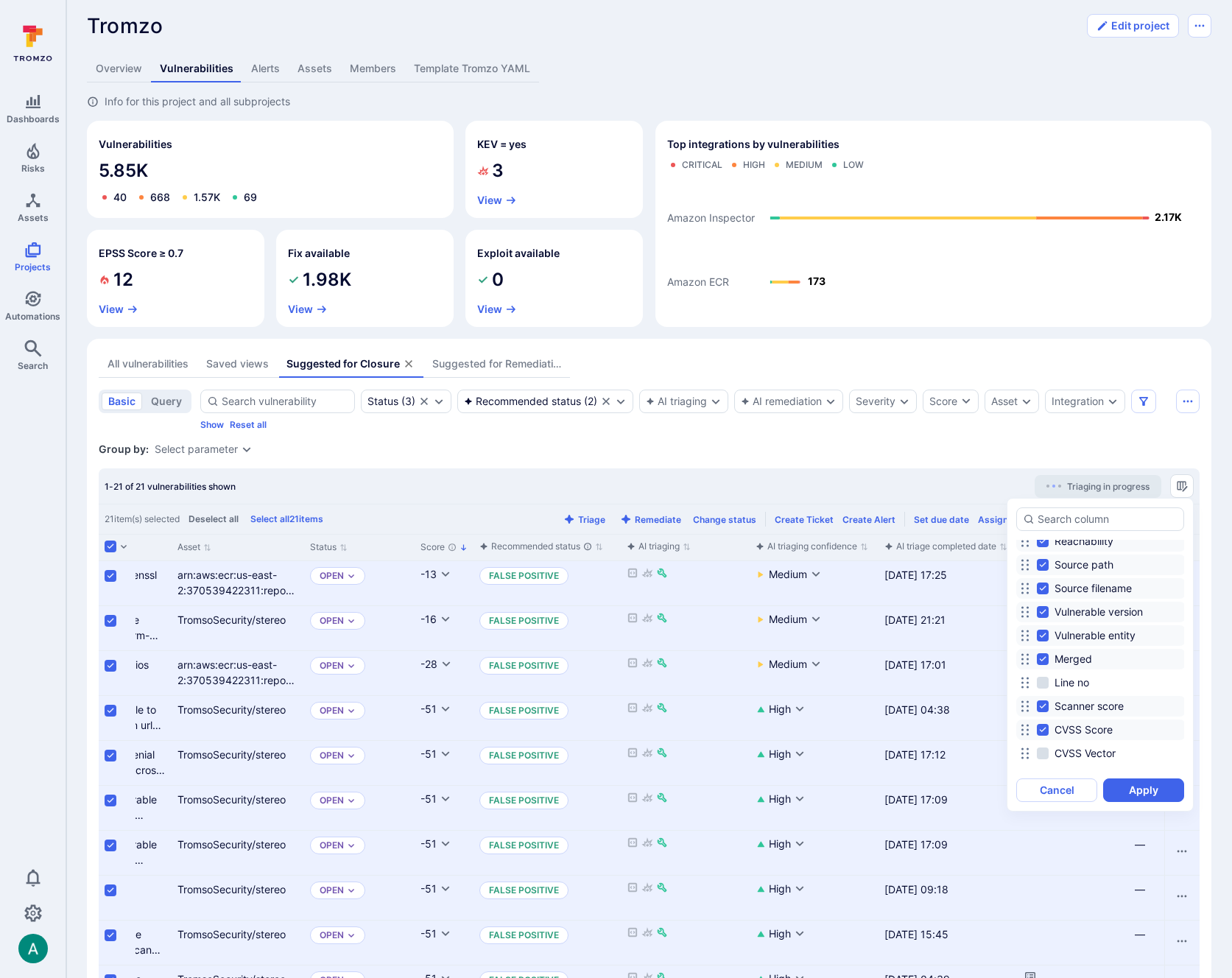
scroll to position [1057, 0]
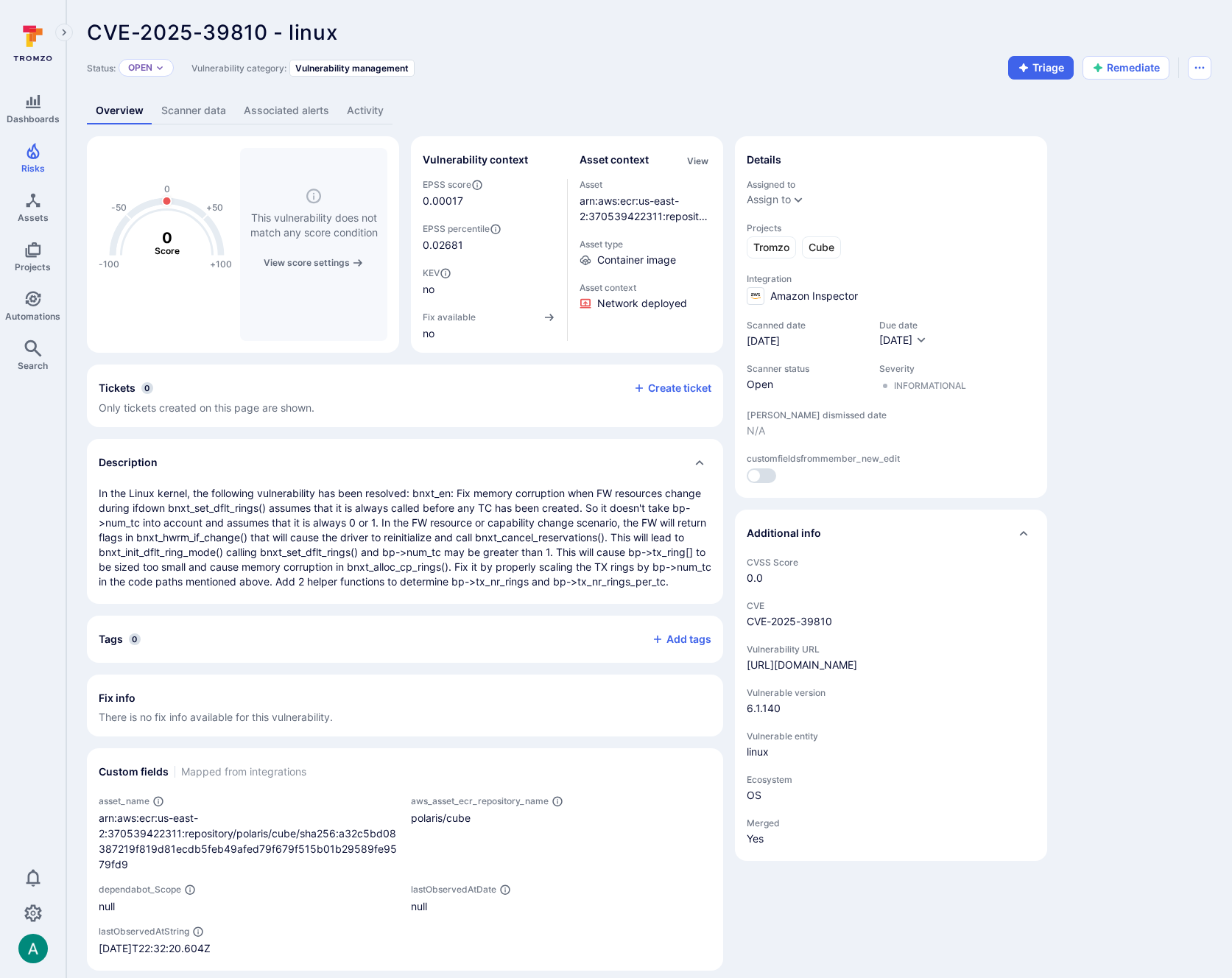
scroll to position [28, 0]
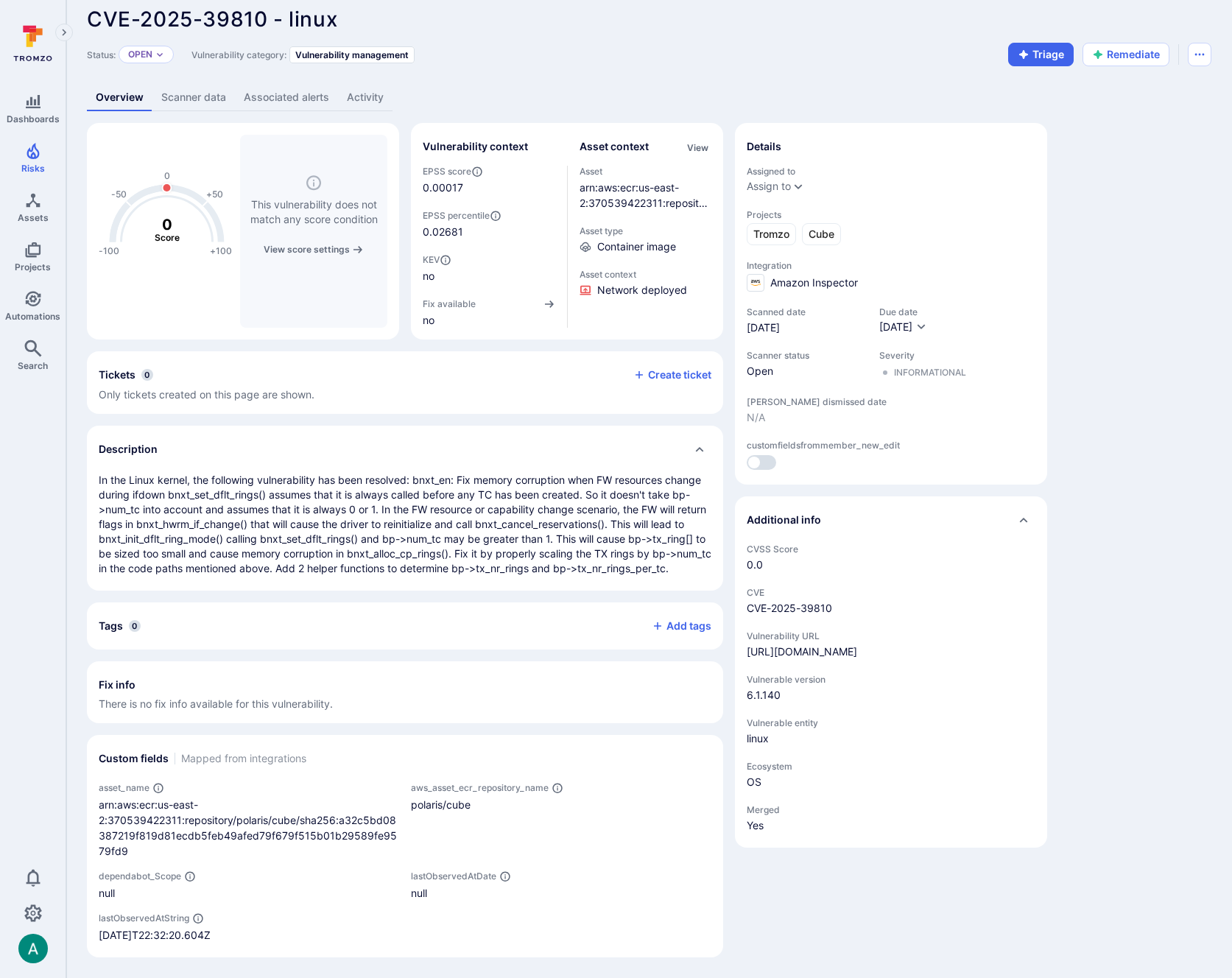
click at [168, 84] on link "Scanner data" at bounding box center [194, 97] width 82 height 27
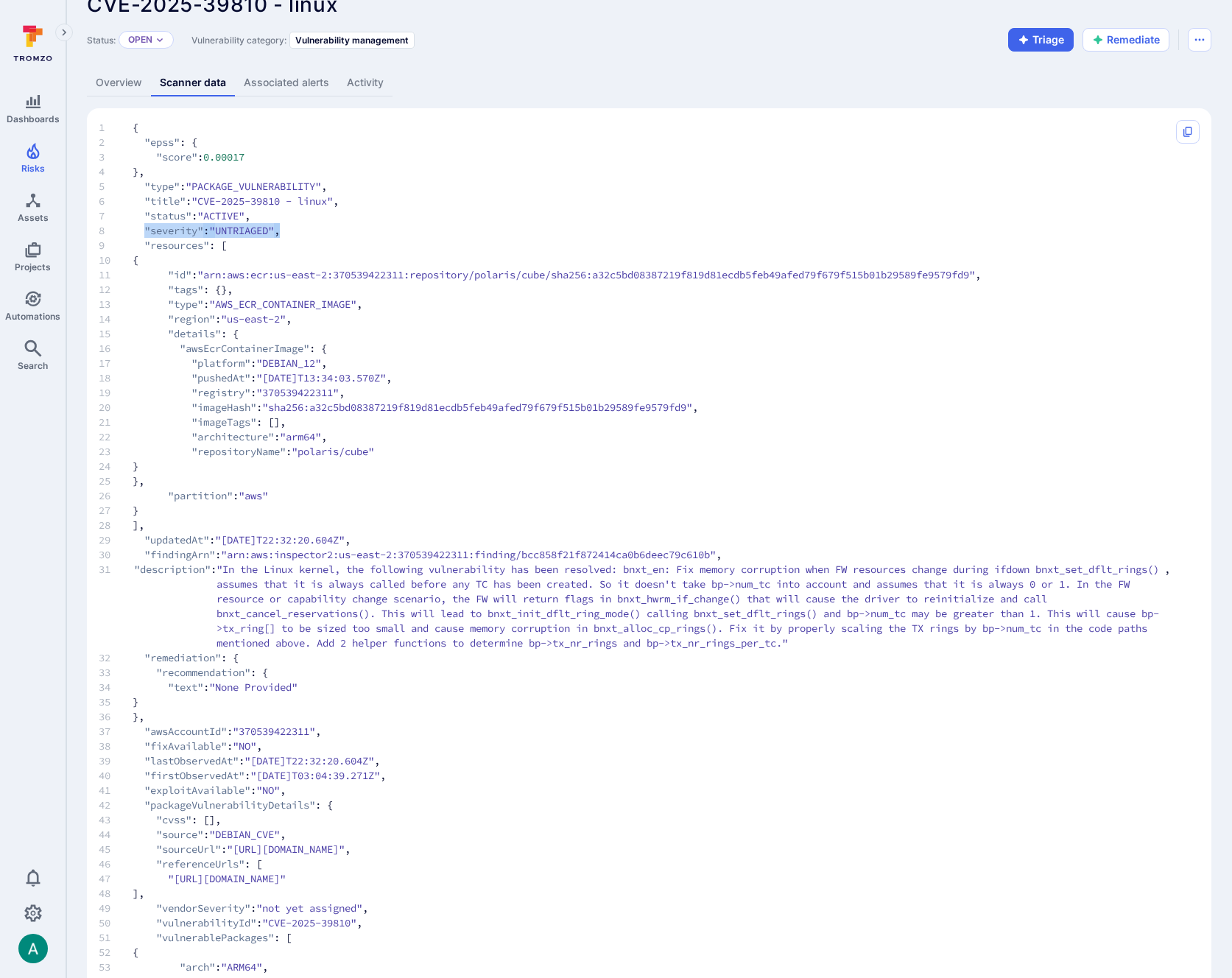
drag, startPoint x: 147, startPoint y: 231, endPoint x: 300, endPoint y: 232, distance: 153.0
click at [300, 232] on span "8 "severity" : "UNTRIAGED" ," at bounding box center [634, 230] width 1071 height 15
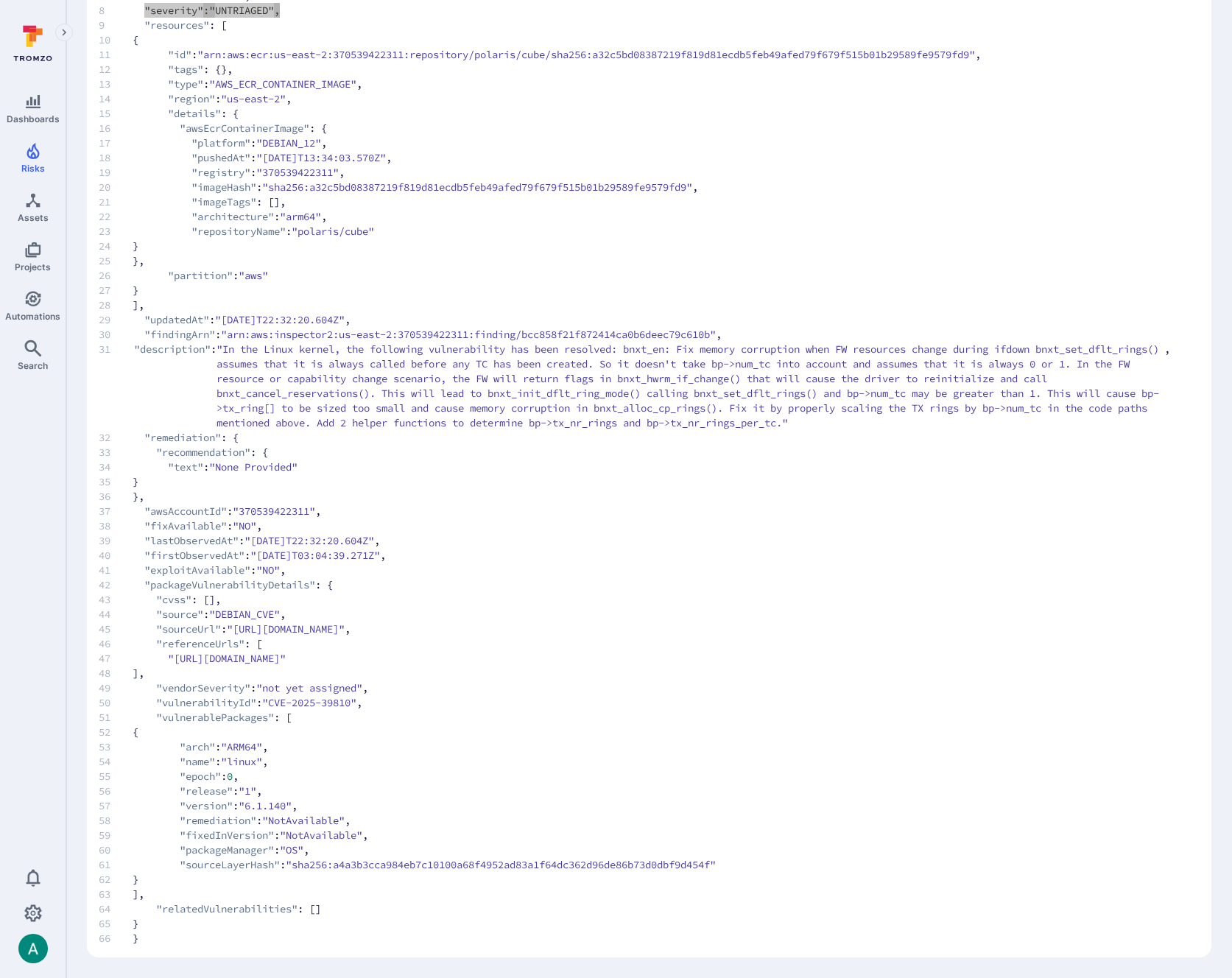
scroll to position [248, 0]
click at [621, 332] on span ""arn:aws:inspector2:us-east-2:370539422311:finding/bcc858f21f872414ca0b6deec79c…" at bounding box center [469, 334] width 495 height 15
copy span "bcc858f21f872414ca0b6deec79c610b"
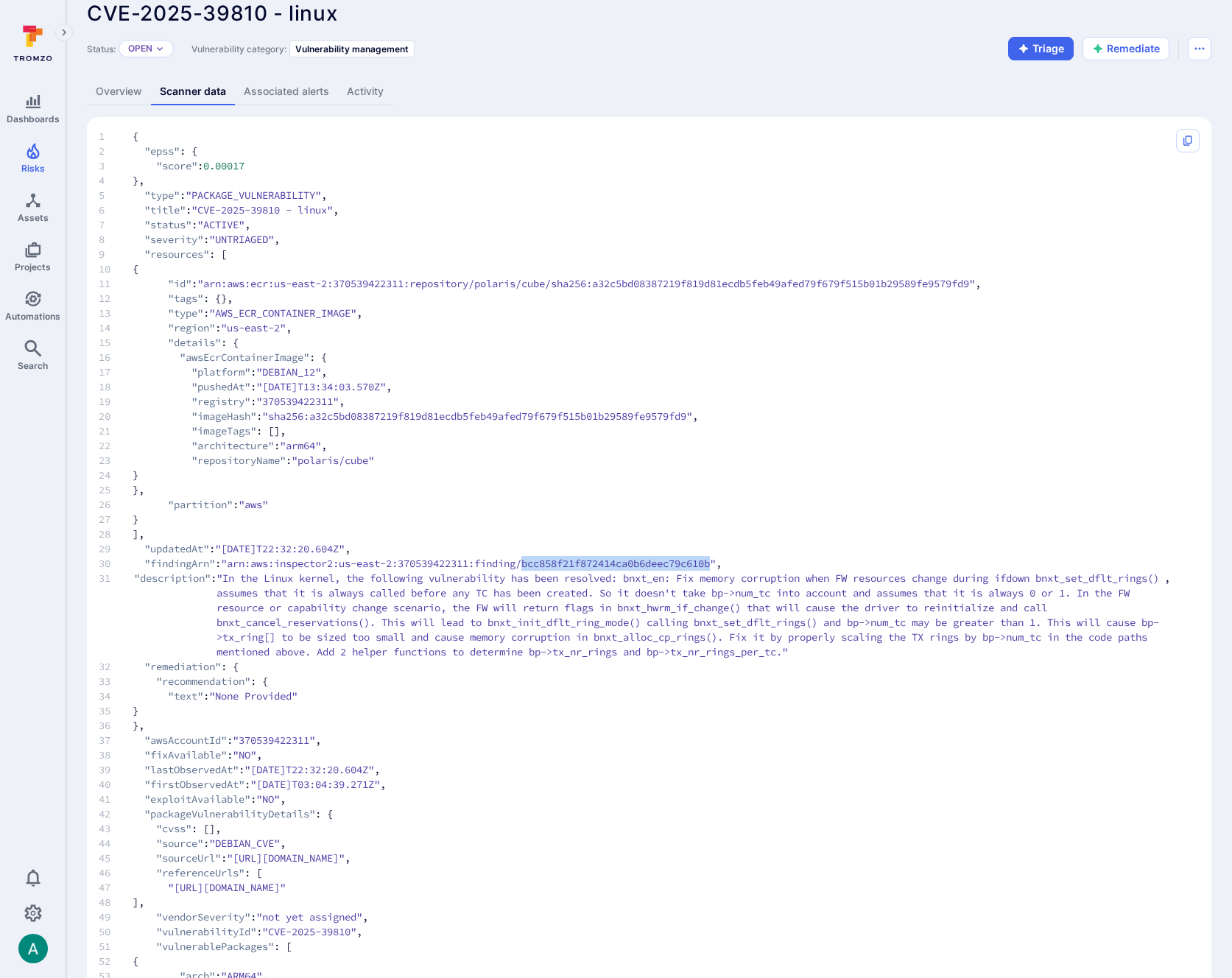
scroll to position [16, 0]
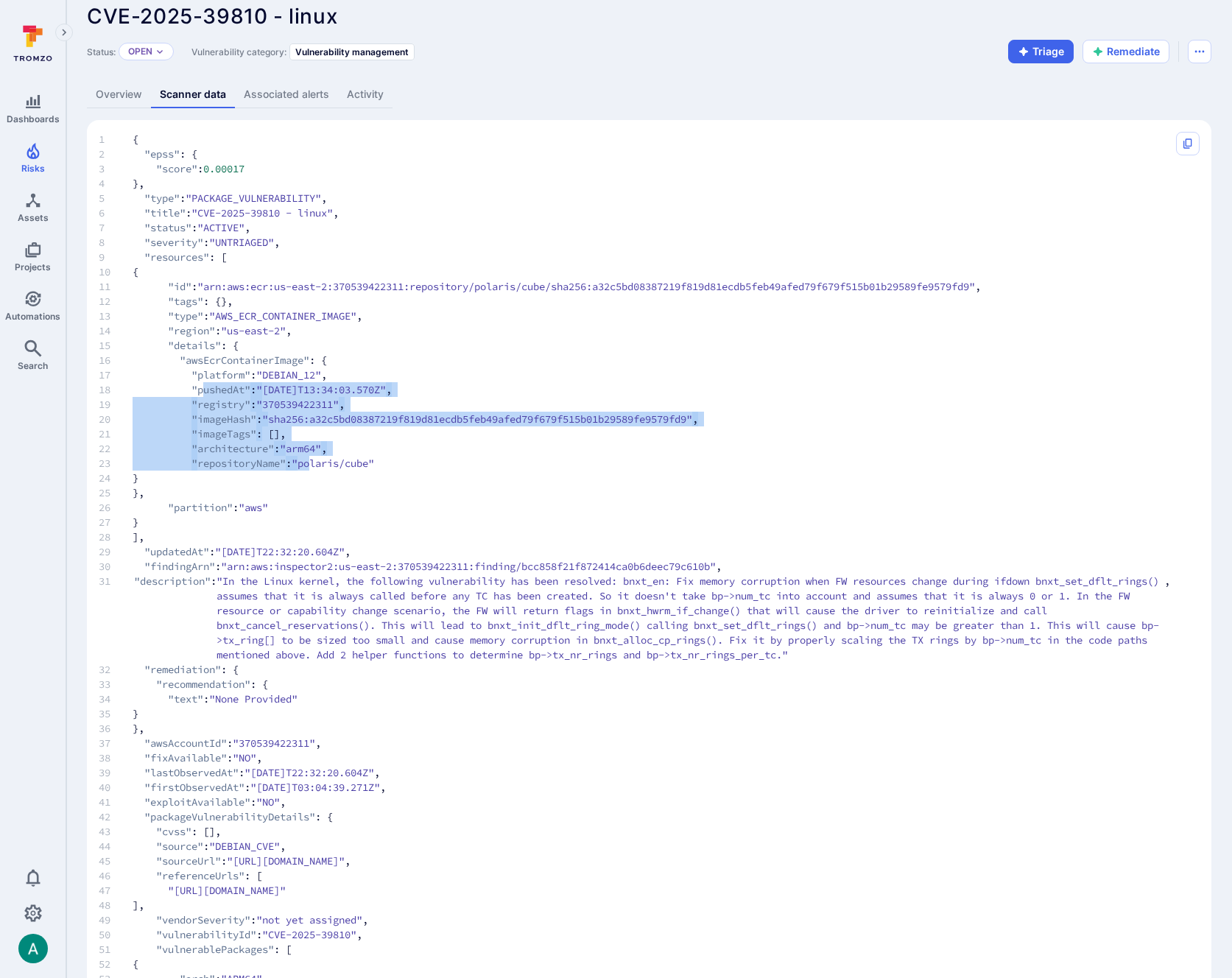
drag, startPoint x: 205, startPoint y: 391, endPoint x: 325, endPoint y: 461, distance: 138.9
click at [325, 461] on code "1 { 2 "epss" : { 3 "score" : 0.00017 4 }, 5 "type" : "PACKAGE_VULNERABILITY" , …" at bounding box center [634, 654] width 1071 height 1046
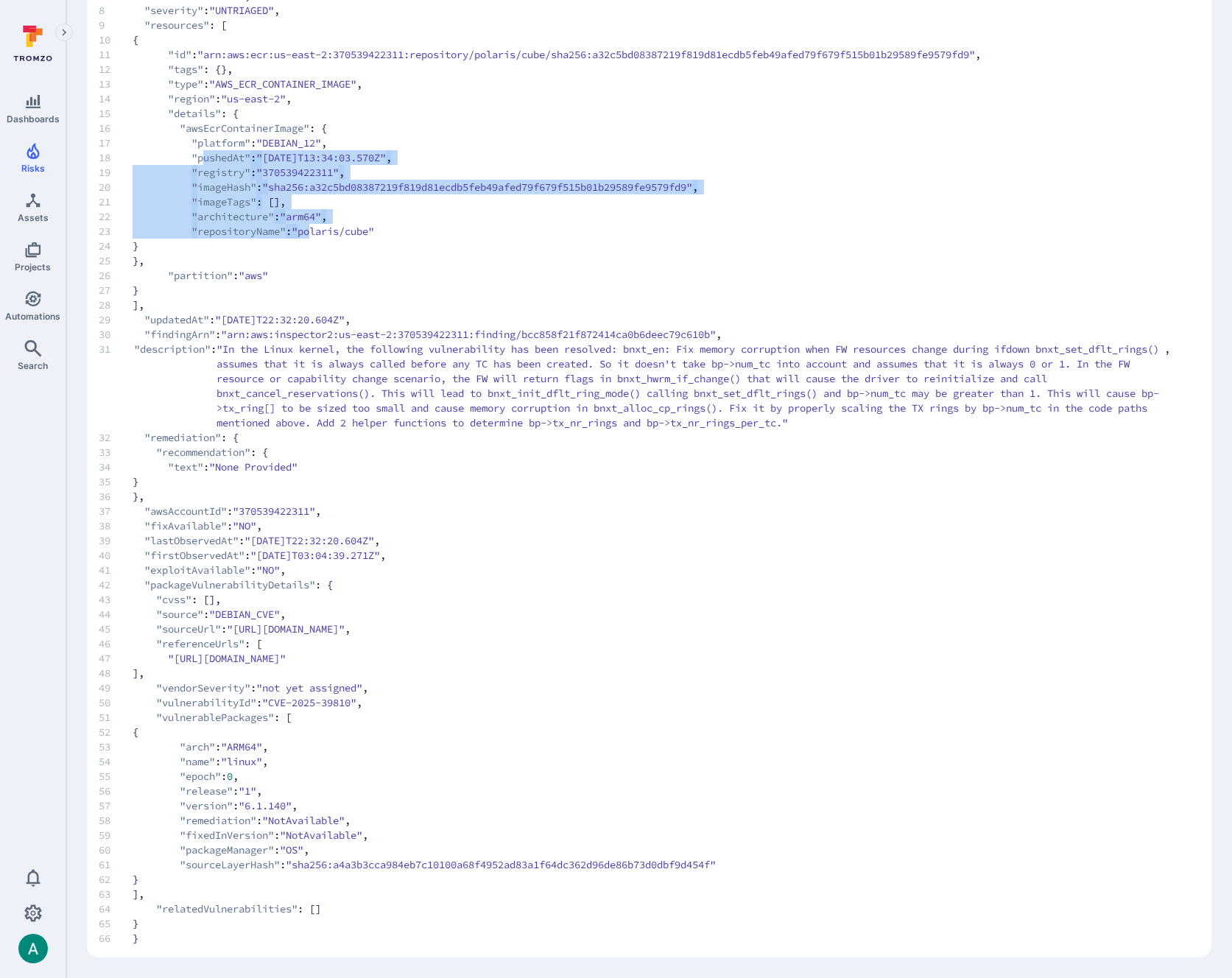
scroll to position [0, 0]
